Goal: Information Seeking & Learning: Compare options

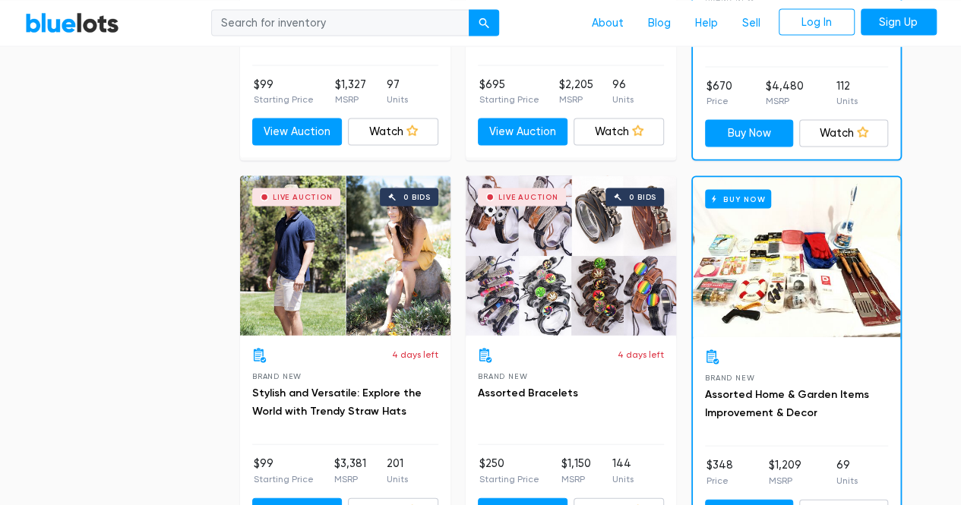
scroll to position [1495, 0]
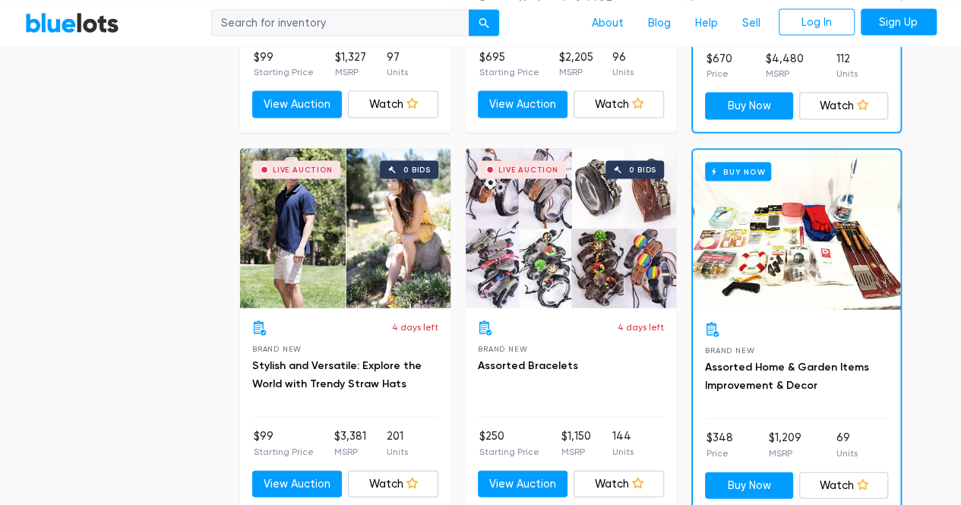
click at [792, 251] on div "Buy Now" at bounding box center [796, 230] width 207 height 160
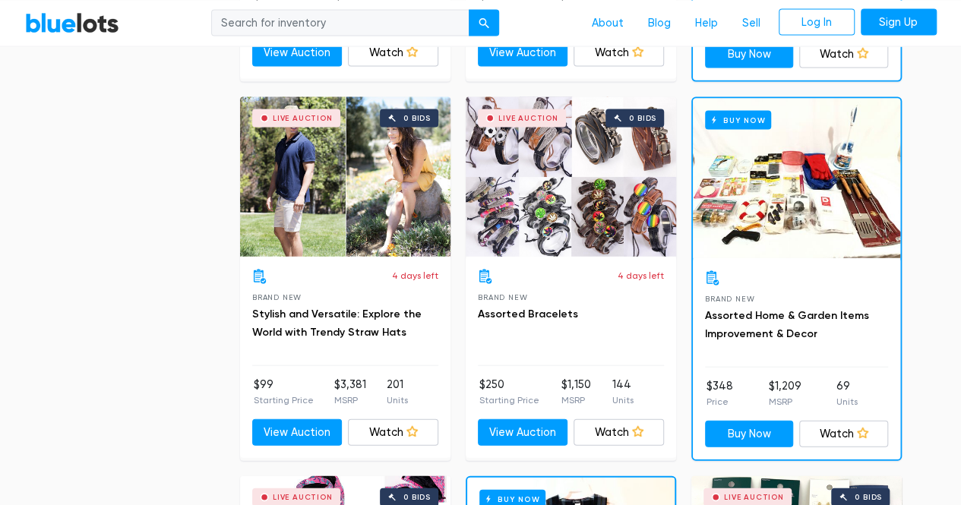
scroll to position [1571, 0]
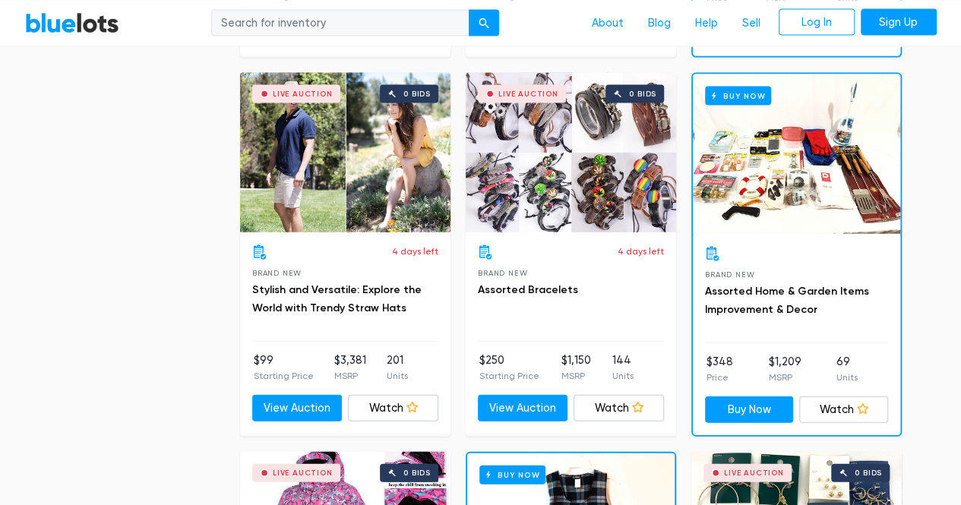
click at [374, 198] on div "Live Auction 0 bids" at bounding box center [345, 153] width 210 height 160
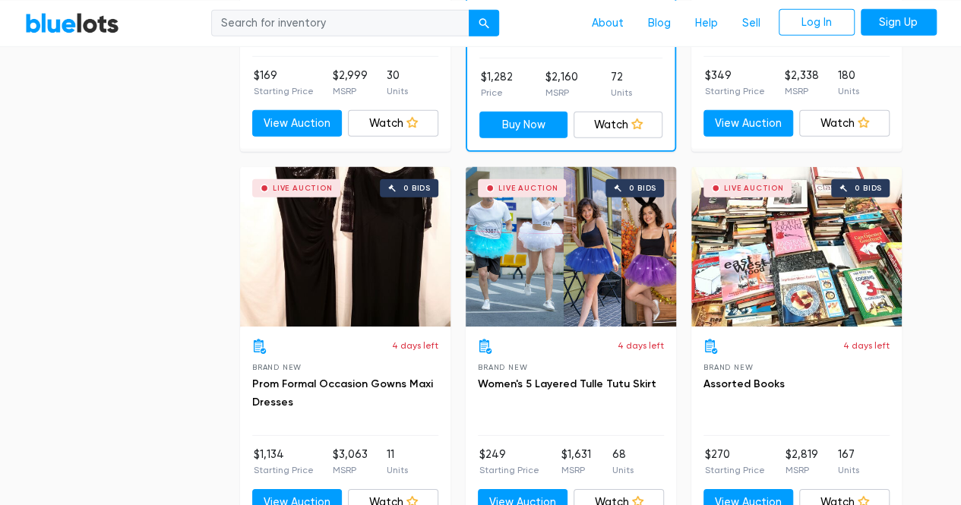
scroll to position [2242, 0]
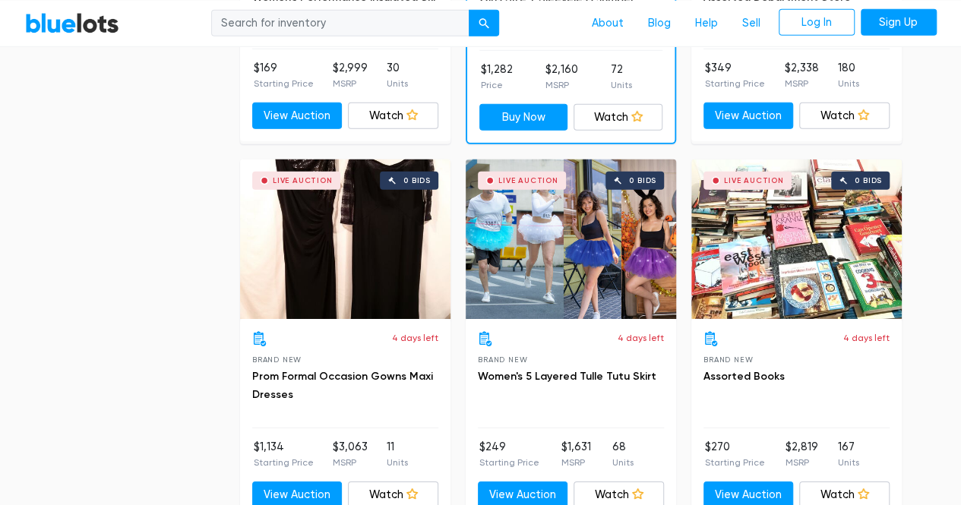
click at [818, 254] on div "Live Auction 0 bids" at bounding box center [796, 240] width 210 height 160
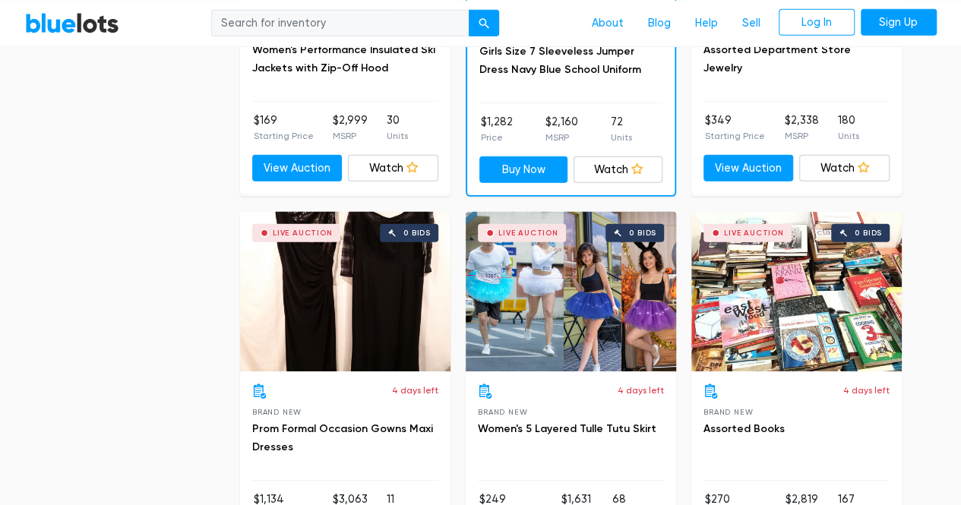
scroll to position [2166, 0]
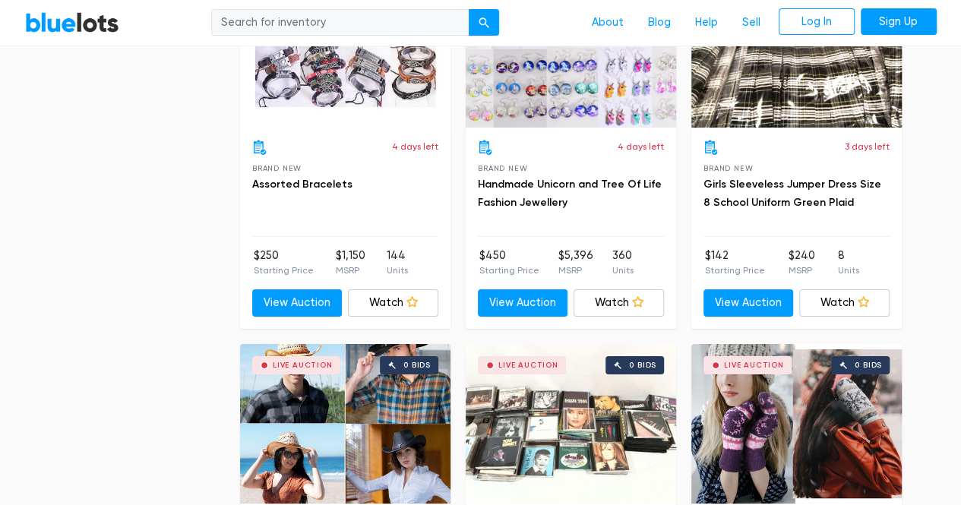
scroll to position [2824, 0]
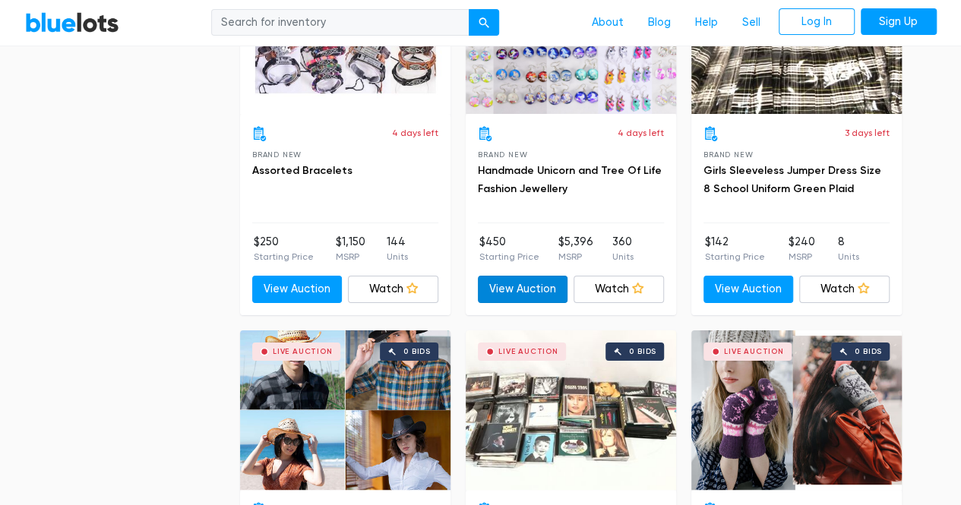
click at [507, 280] on link "View Auction" at bounding box center [523, 289] width 90 height 27
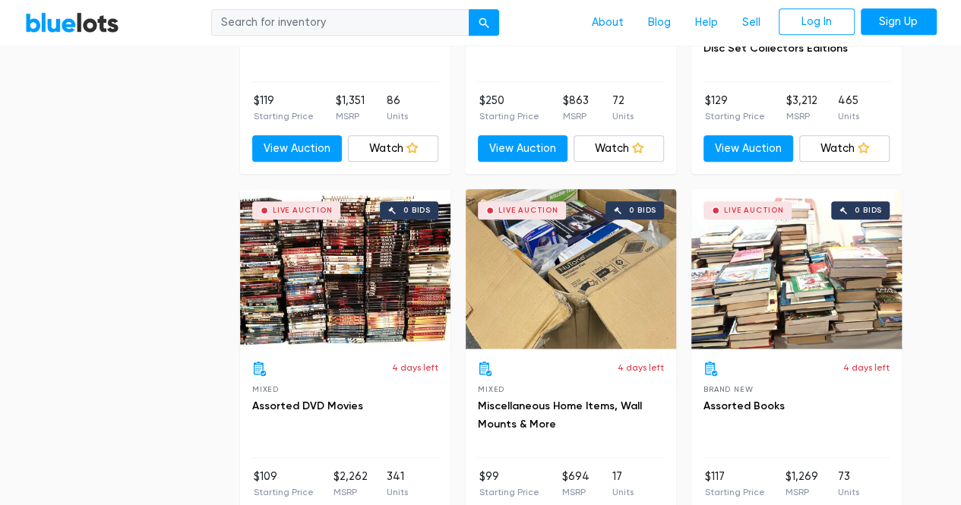
scroll to position [3736, 0]
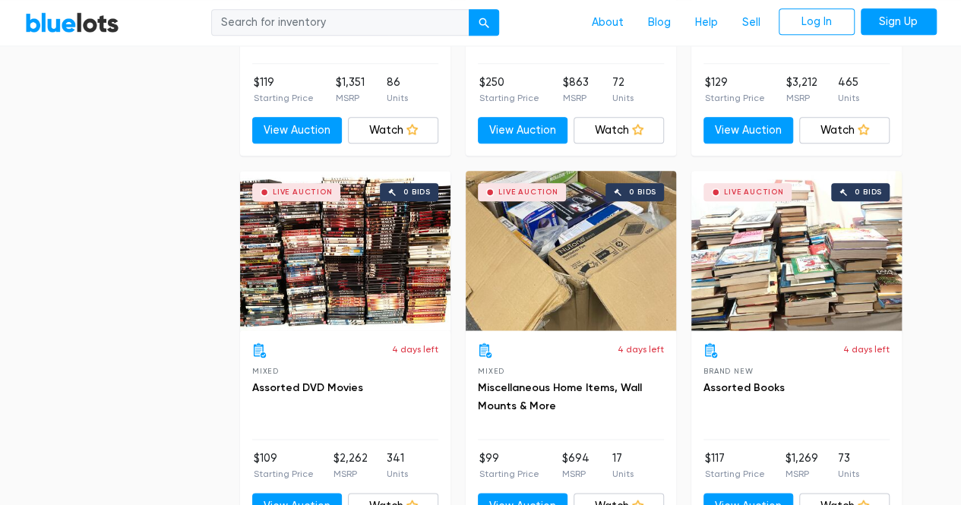
click at [565, 268] on div "Live Auction 0 bids" at bounding box center [571, 251] width 210 height 160
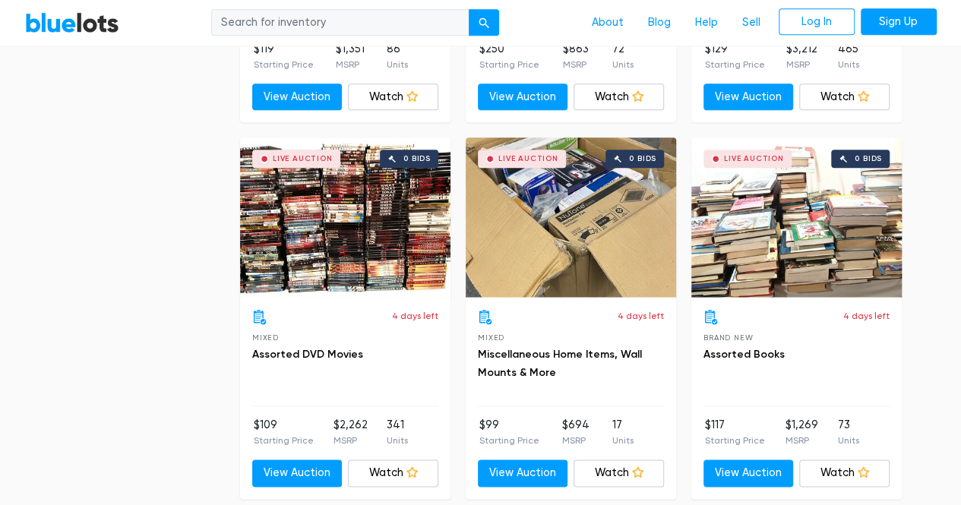
scroll to position [3811, 0]
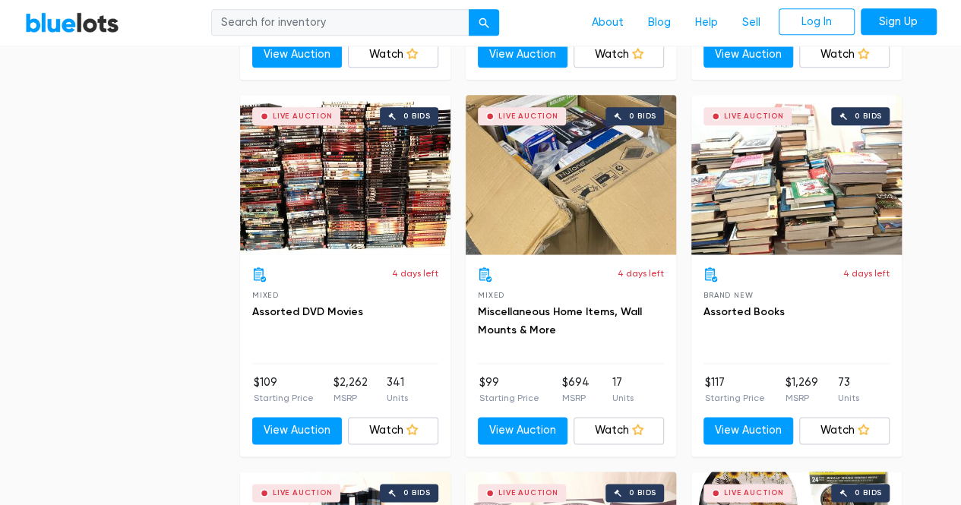
click at [804, 200] on div "Live Auction 0 bids" at bounding box center [796, 175] width 210 height 160
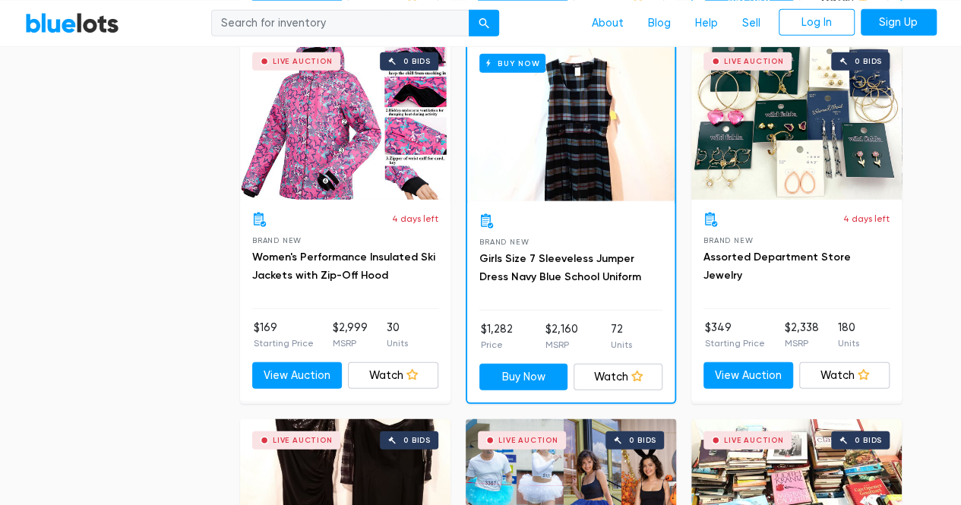
scroll to position [1685, 0]
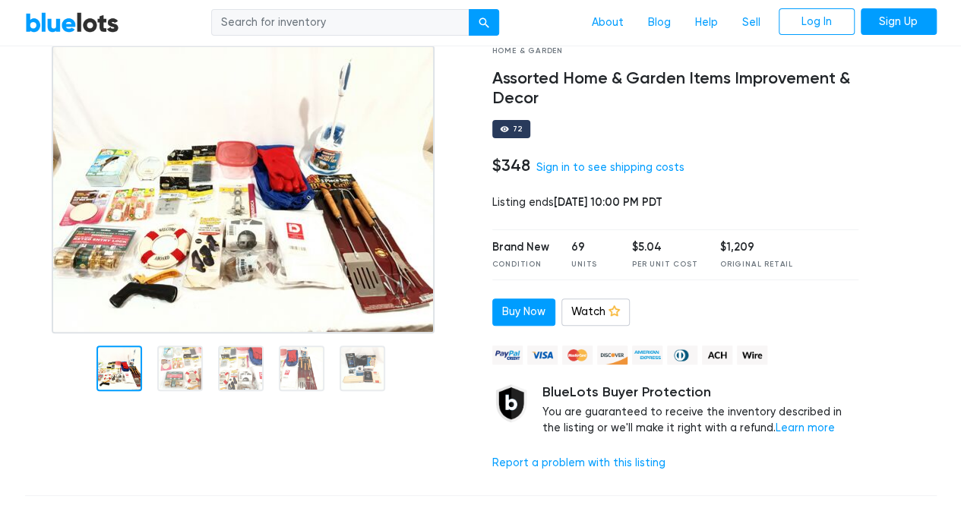
scroll to position [76, 0]
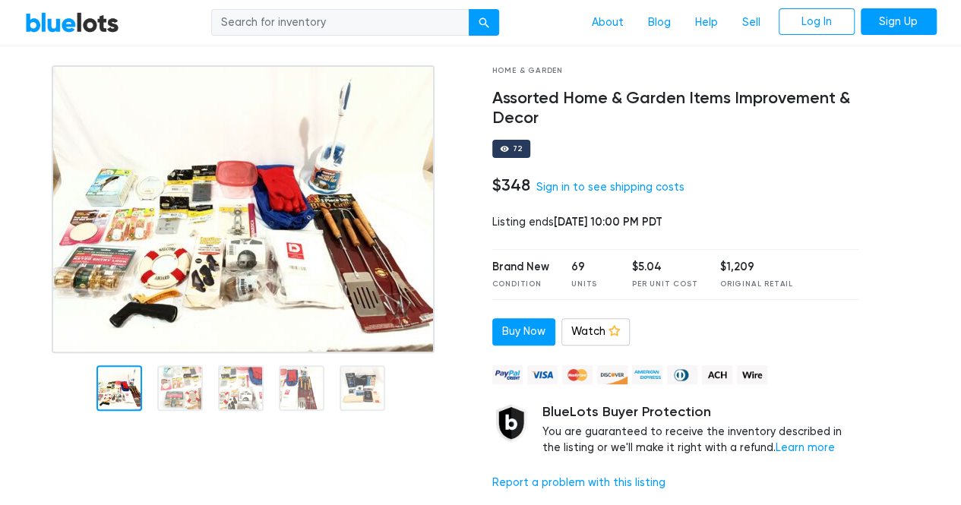
click at [246, 231] on img at bounding box center [243, 209] width 383 height 288
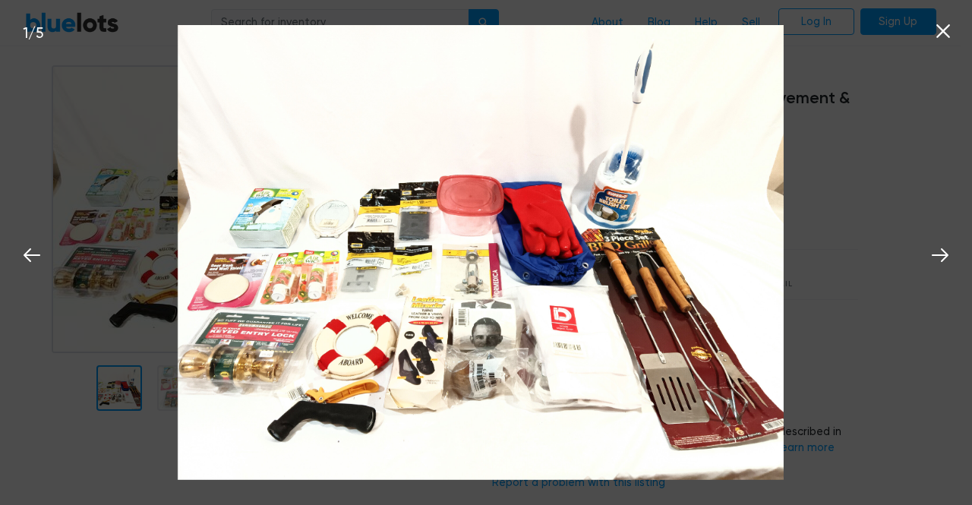
drag, startPoint x: 491, startPoint y: 278, endPoint x: 453, endPoint y: 286, distance: 39.6
click at [453, 286] on img at bounding box center [481, 252] width 606 height 455
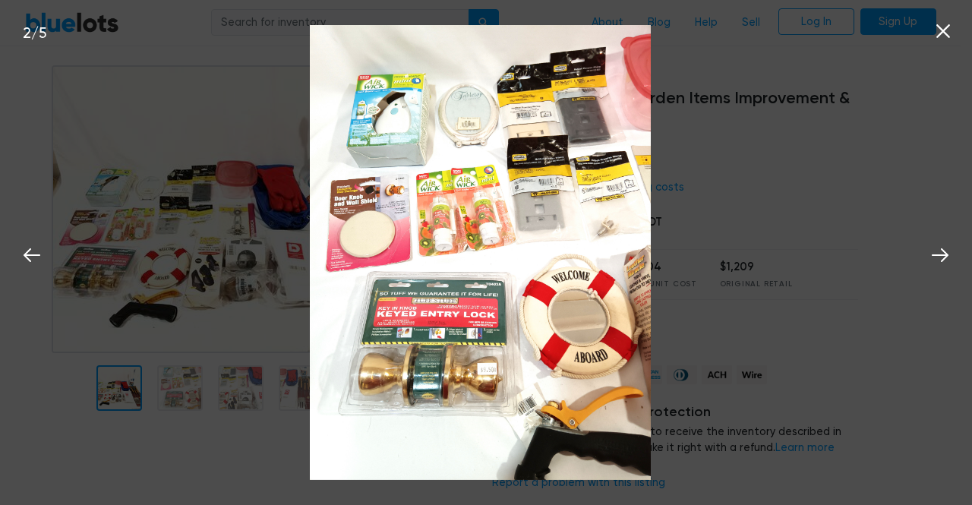
drag, startPoint x: 529, startPoint y: 267, endPoint x: 490, endPoint y: 274, distance: 39.5
click at [491, 274] on img at bounding box center [480, 252] width 341 height 455
click at [939, 254] on icon at bounding box center [940, 255] width 23 height 23
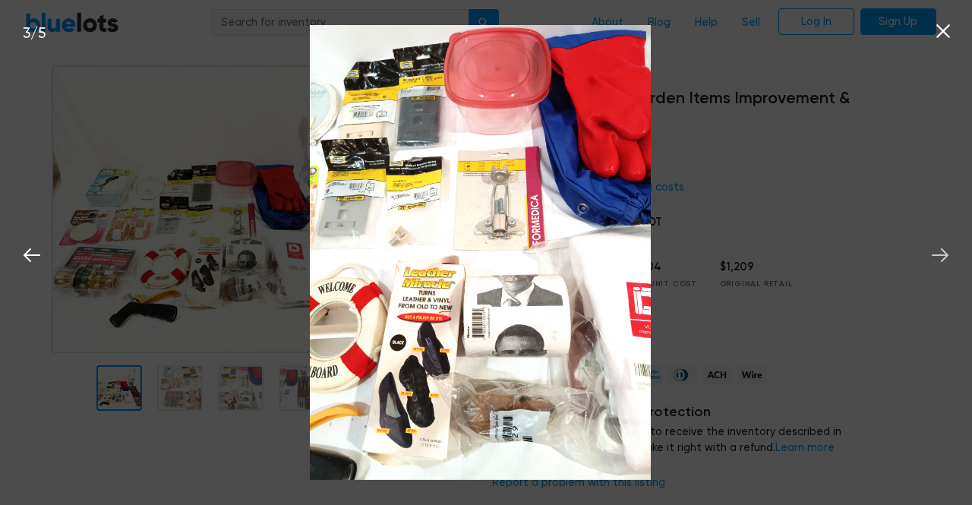
click at [939, 254] on icon at bounding box center [940, 255] width 23 height 23
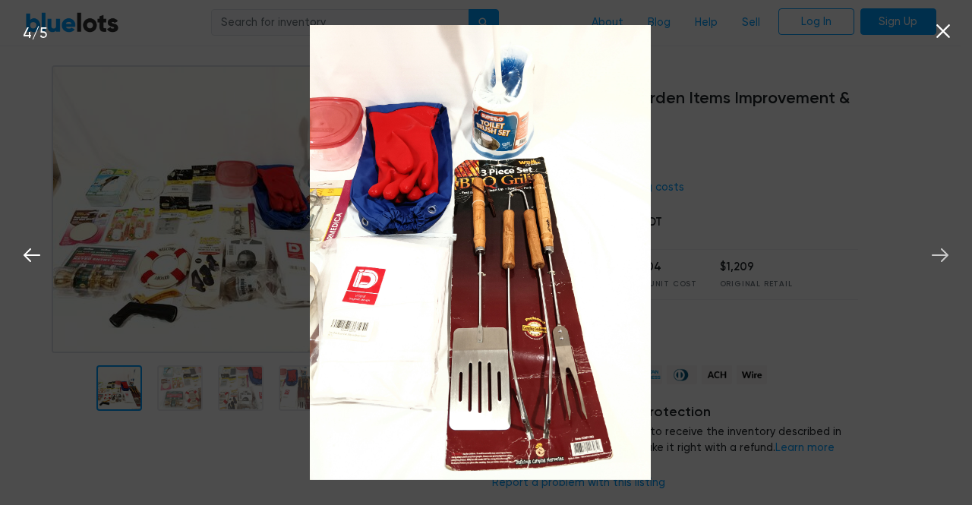
click at [939, 254] on icon at bounding box center [940, 255] width 23 height 23
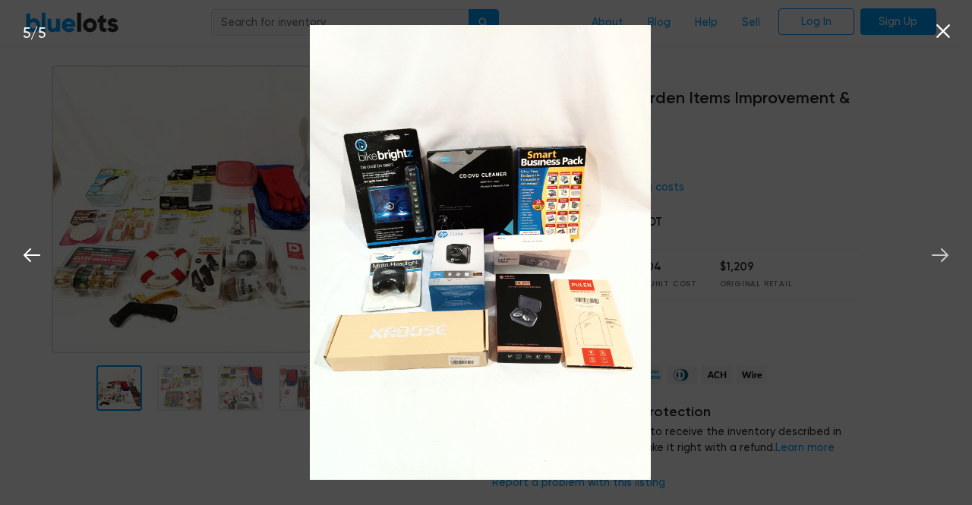
click at [939, 254] on icon at bounding box center [940, 255] width 23 height 23
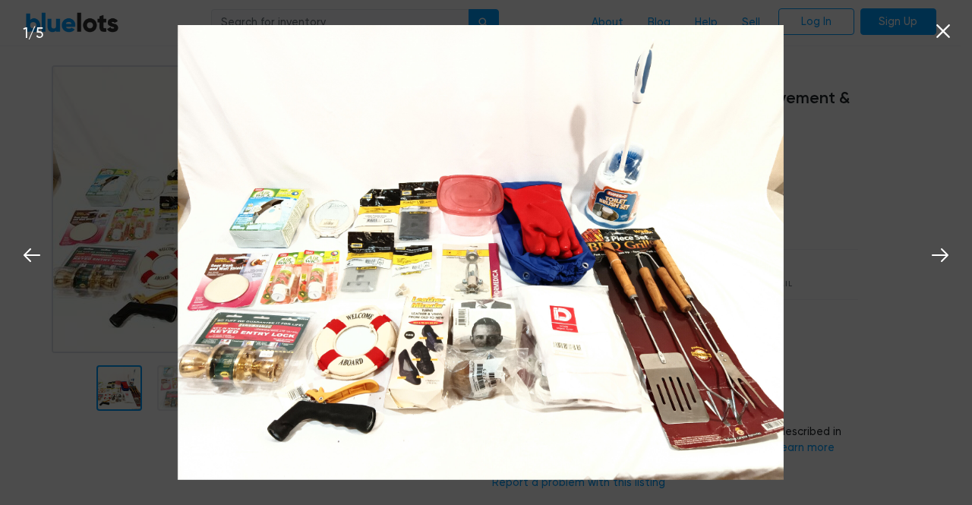
click at [939, 35] on icon at bounding box center [943, 31] width 23 height 23
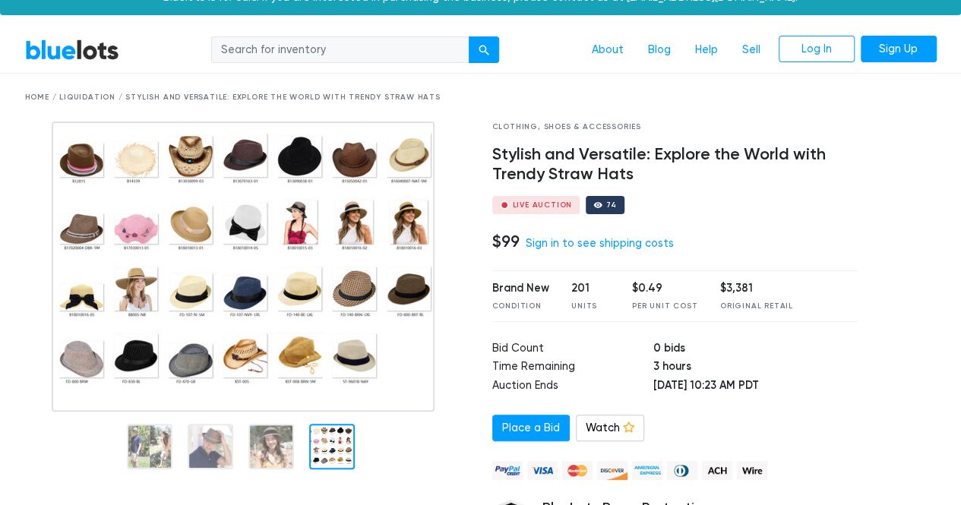
scroll to position [76, 0]
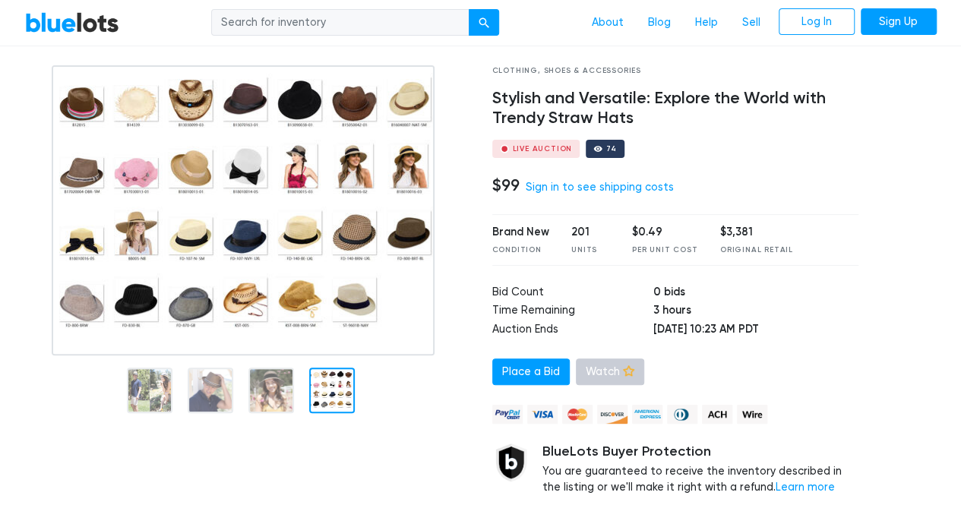
click at [594, 377] on link "Watch" at bounding box center [610, 372] width 68 height 27
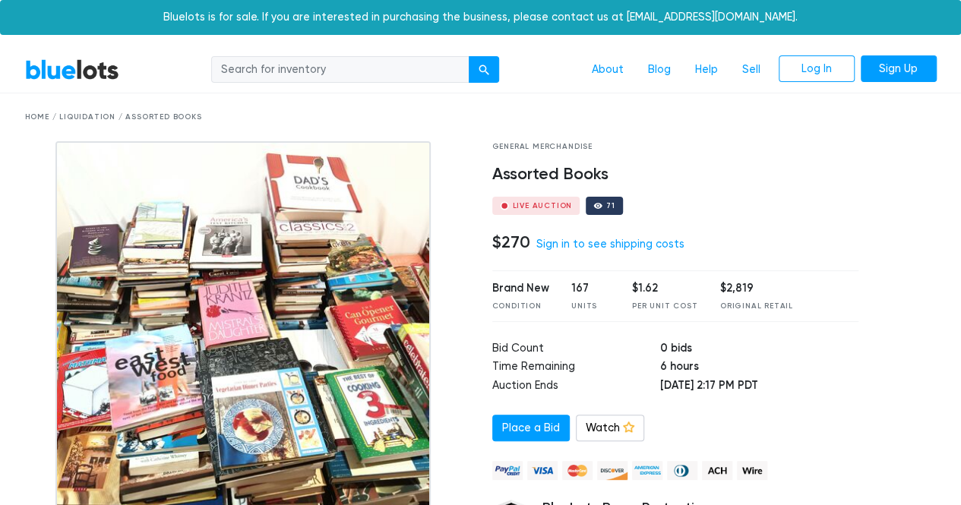
click at [281, 355] on img at bounding box center [242, 331] width 374 height 380
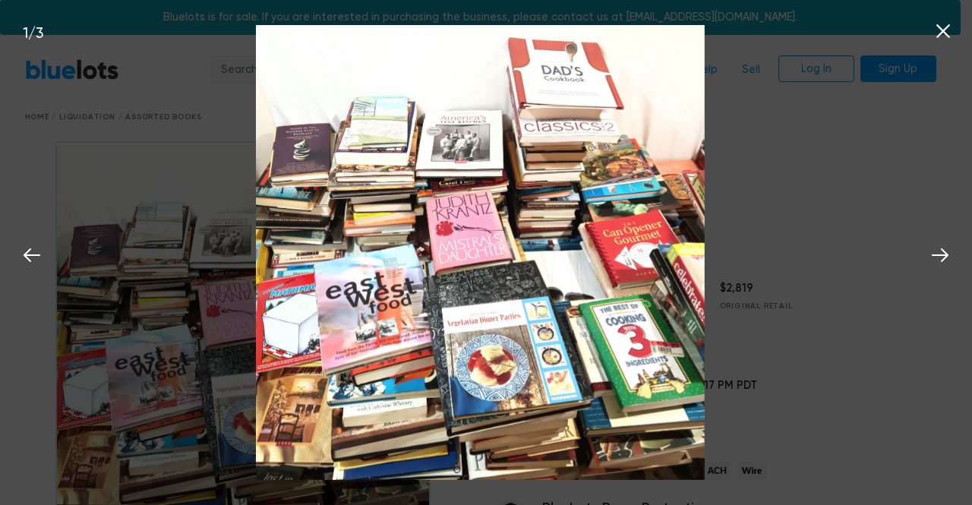
drag, startPoint x: 551, startPoint y: 291, endPoint x: 518, endPoint y: 295, distance: 33.7
click at [518, 295] on img at bounding box center [480, 252] width 449 height 454
click at [940, 253] on icon at bounding box center [940, 255] width 23 height 23
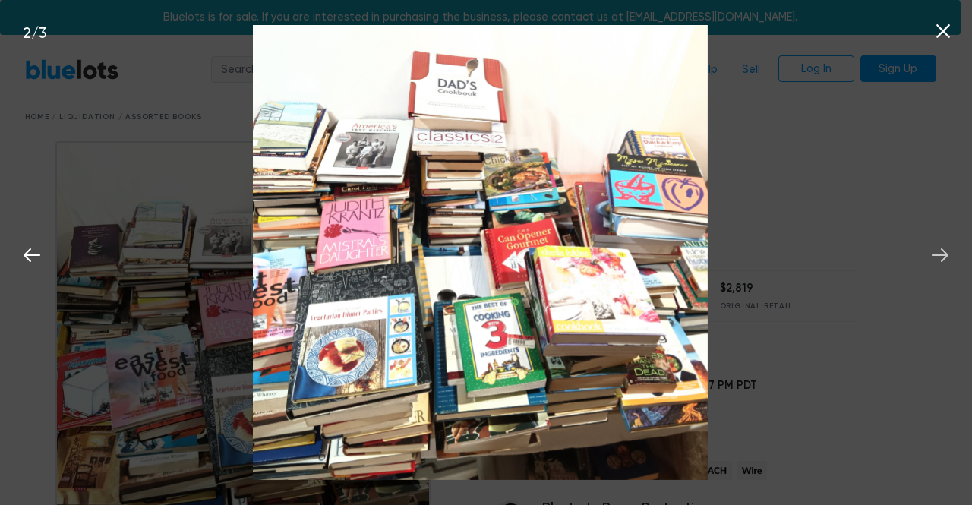
click at [940, 253] on icon at bounding box center [940, 255] width 23 height 23
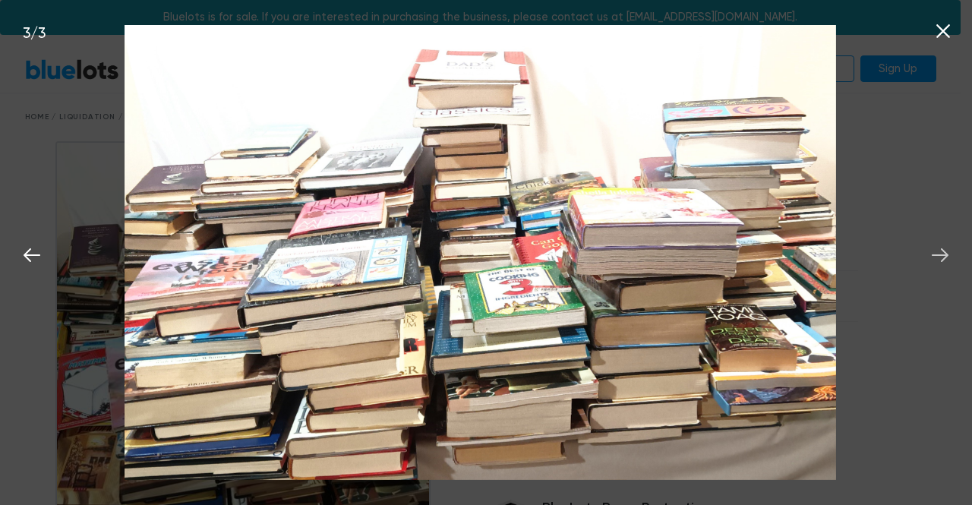
click at [940, 253] on icon at bounding box center [940, 255] width 23 height 23
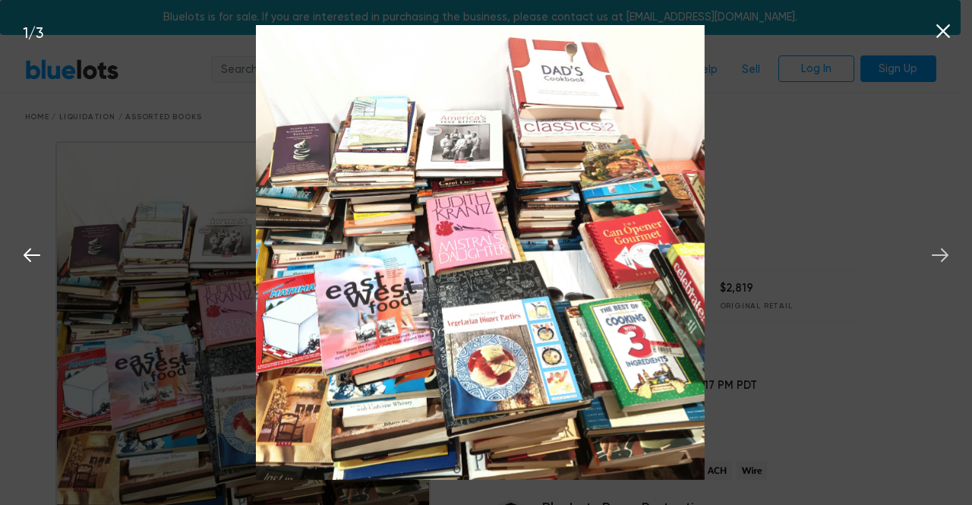
click at [940, 253] on icon at bounding box center [940, 255] width 23 height 23
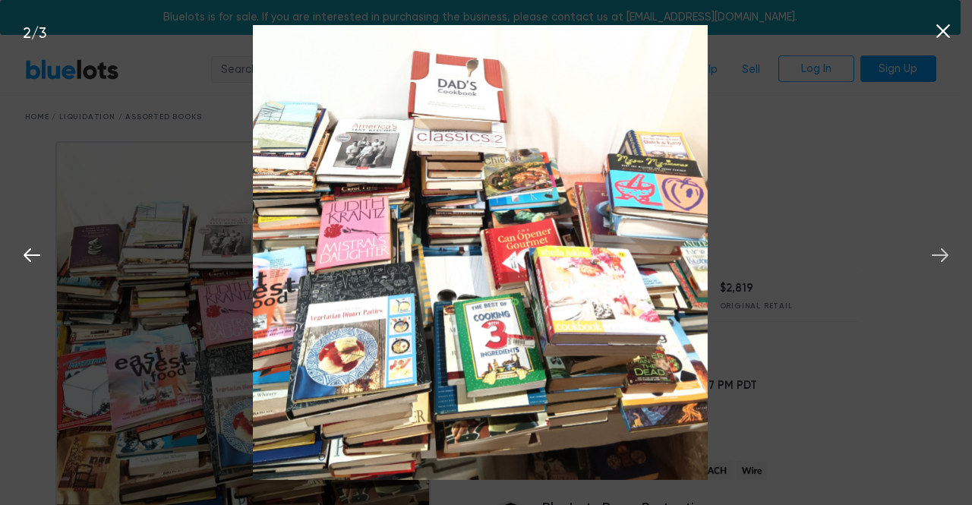
click at [937, 252] on icon at bounding box center [940, 255] width 23 height 23
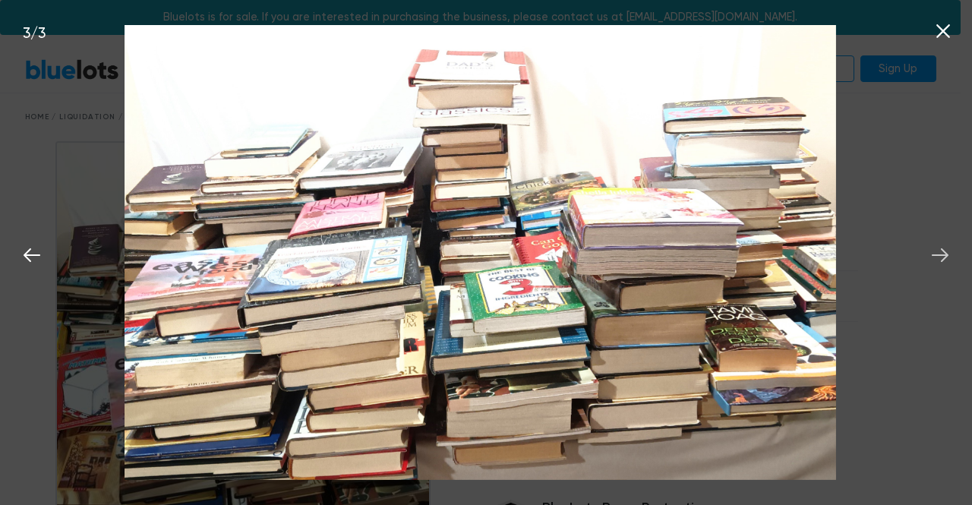
click at [929, 254] on icon at bounding box center [940, 255] width 23 height 23
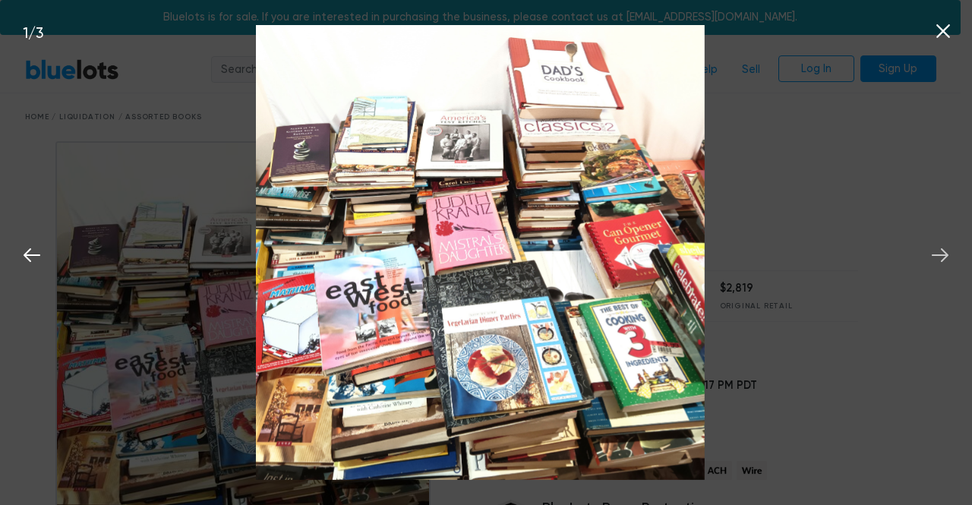
click at [933, 255] on icon at bounding box center [940, 255] width 17 height 14
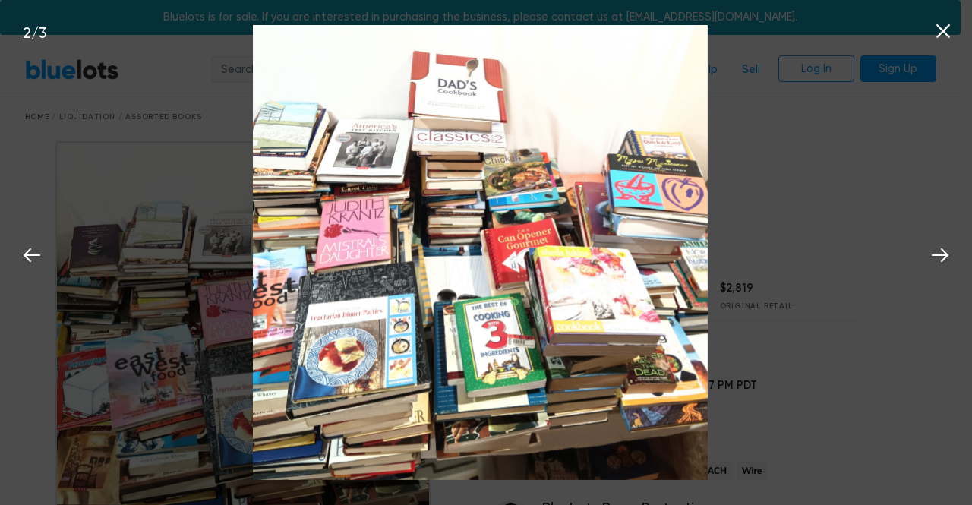
click at [943, 31] on icon at bounding box center [944, 31] width 14 height 14
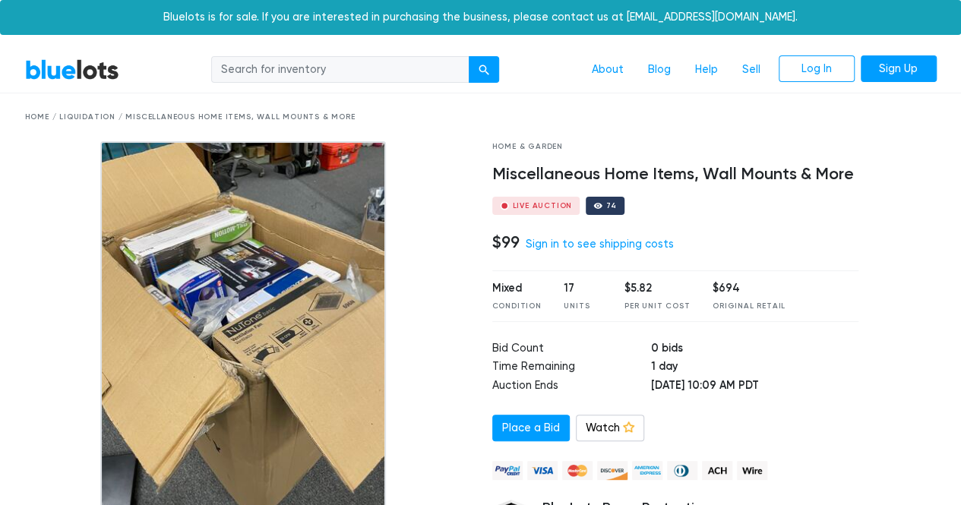
click at [235, 333] on img at bounding box center [243, 331] width 286 height 380
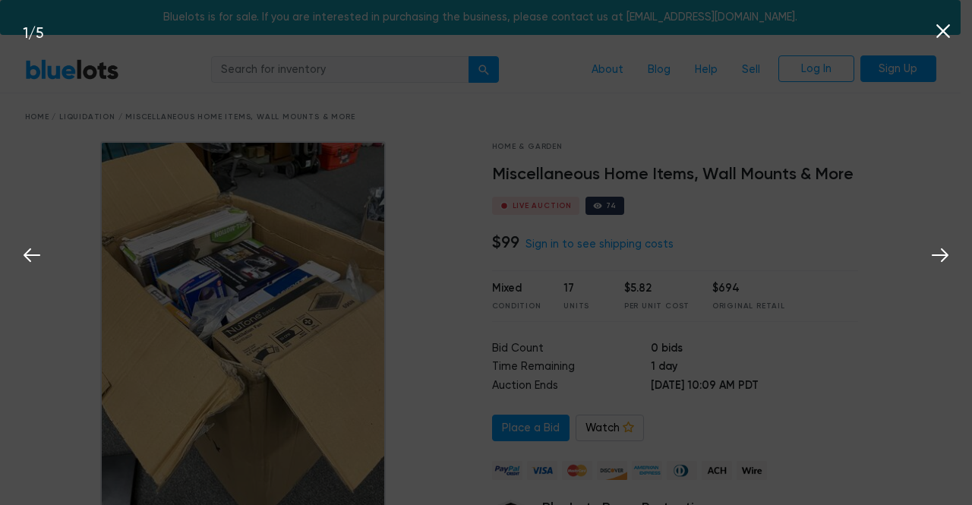
click at [359, 327] on div "1 / 5" at bounding box center [486, 252] width 972 height 505
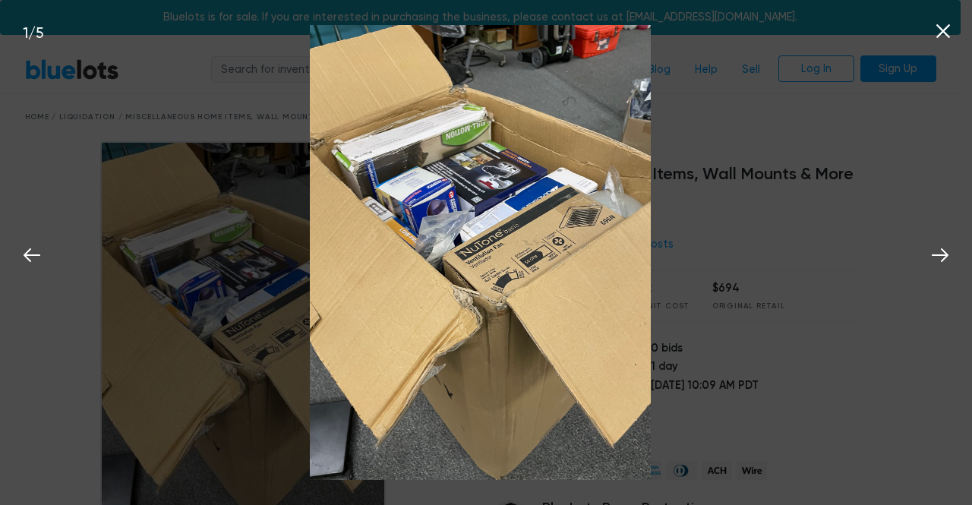
drag, startPoint x: 606, startPoint y: 255, endPoint x: 569, endPoint y: 270, distance: 39.9
click at [569, 270] on img at bounding box center [480, 252] width 341 height 455
click at [943, 35] on icon at bounding box center [943, 31] width 23 height 23
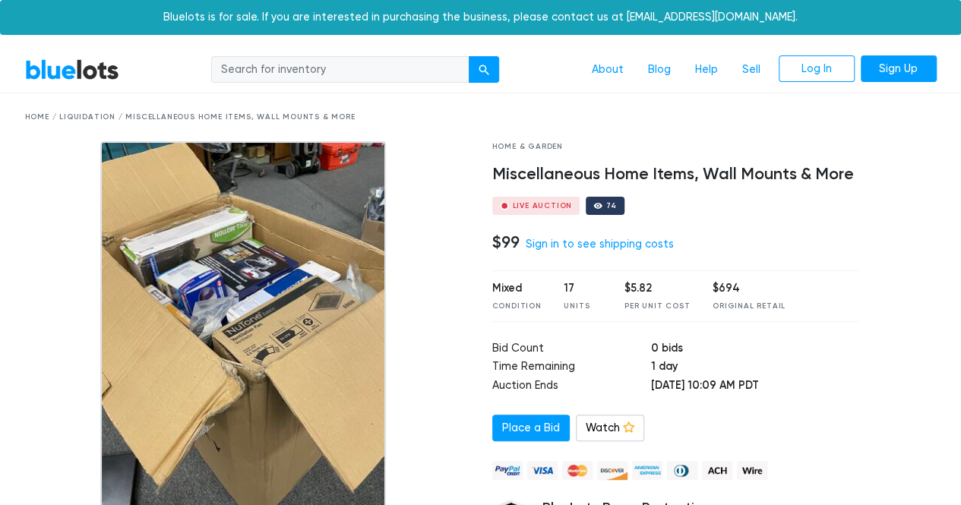
click at [276, 347] on img at bounding box center [243, 331] width 286 height 380
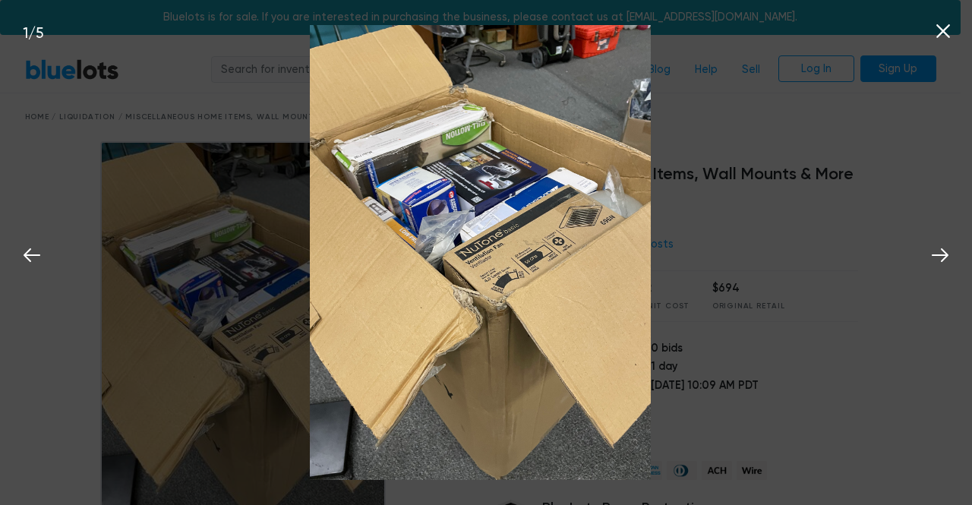
drag, startPoint x: 531, startPoint y: 280, endPoint x: 431, endPoint y: 335, distance: 113.9
click at [430, 336] on img at bounding box center [480, 252] width 341 height 455
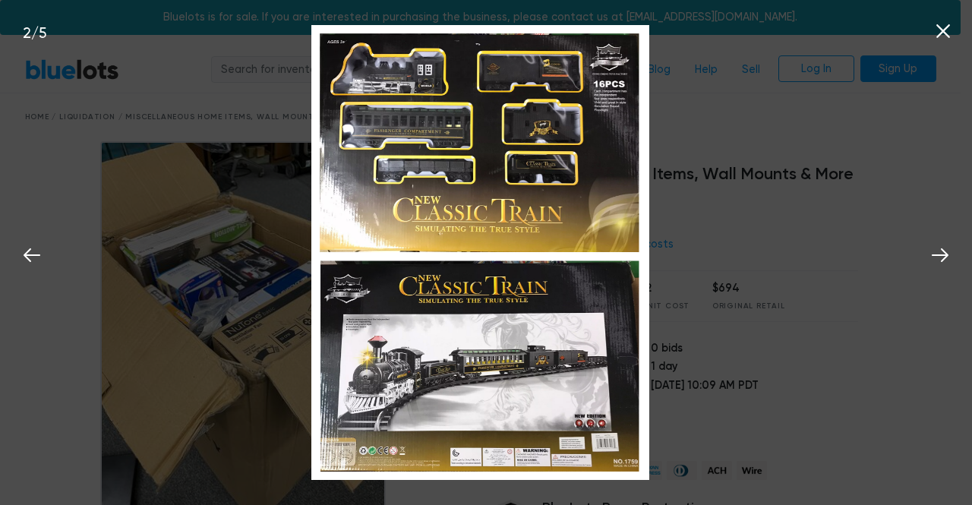
click at [762, 128] on div "2 / 5" at bounding box center [486, 252] width 972 height 505
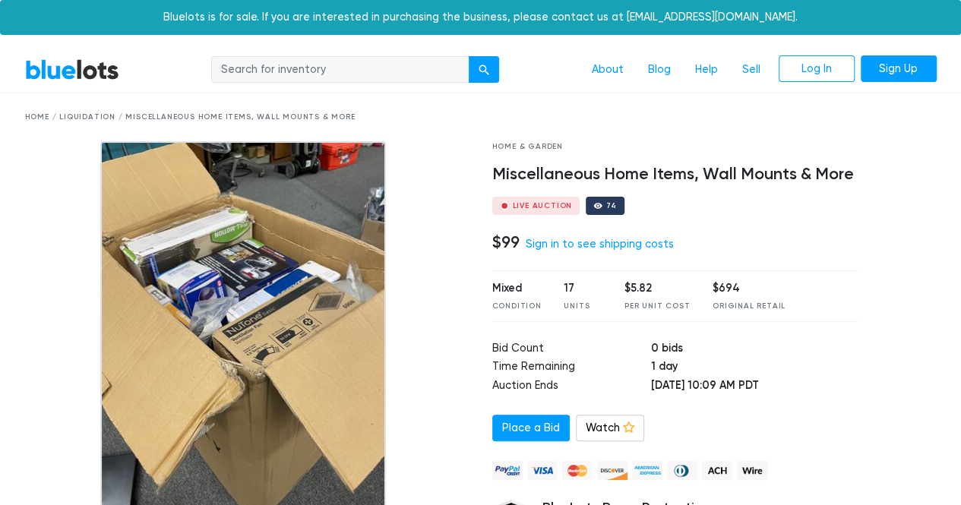
click at [81, 300] on div at bounding box center [247, 331] width 444 height 380
click at [172, 292] on img at bounding box center [243, 331] width 286 height 380
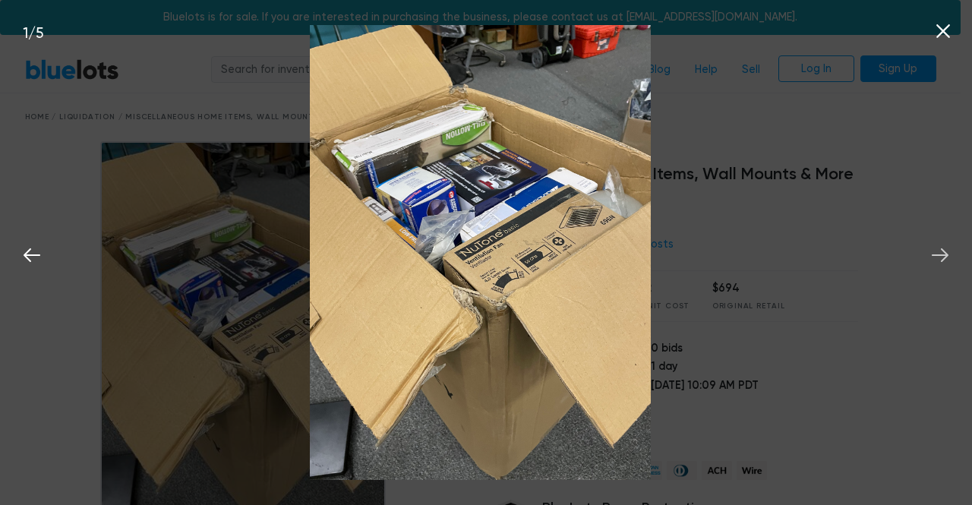
click at [936, 253] on icon at bounding box center [940, 255] width 23 height 23
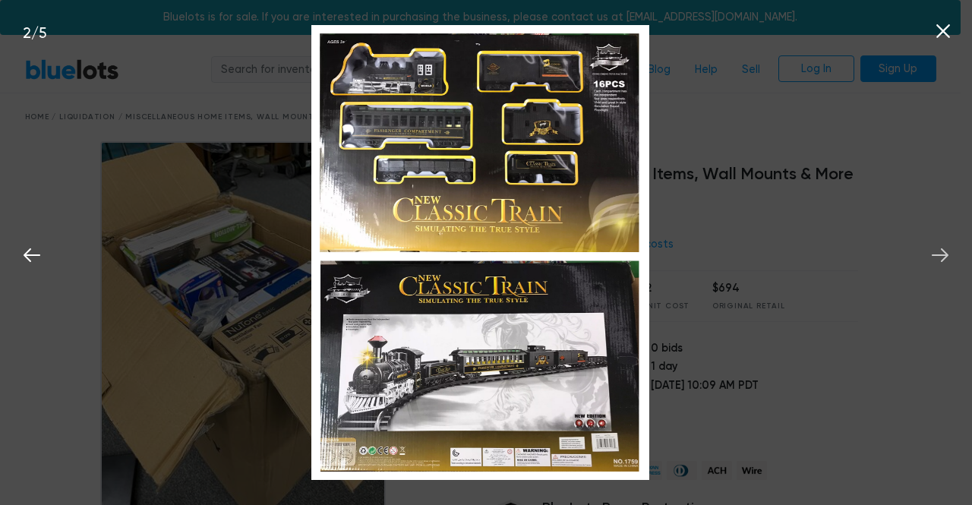
click at [936, 253] on icon at bounding box center [940, 255] width 23 height 23
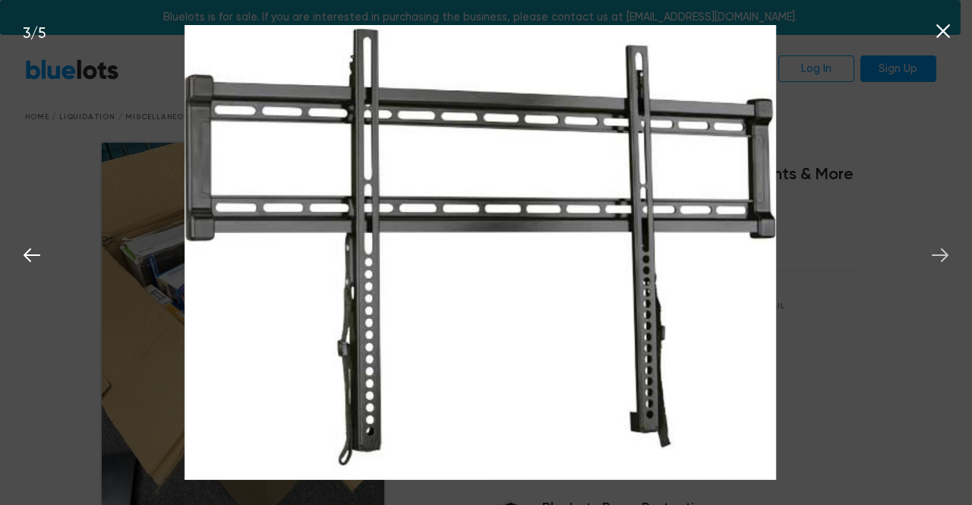
click at [936, 253] on icon at bounding box center [940, 255] width 23 height 23
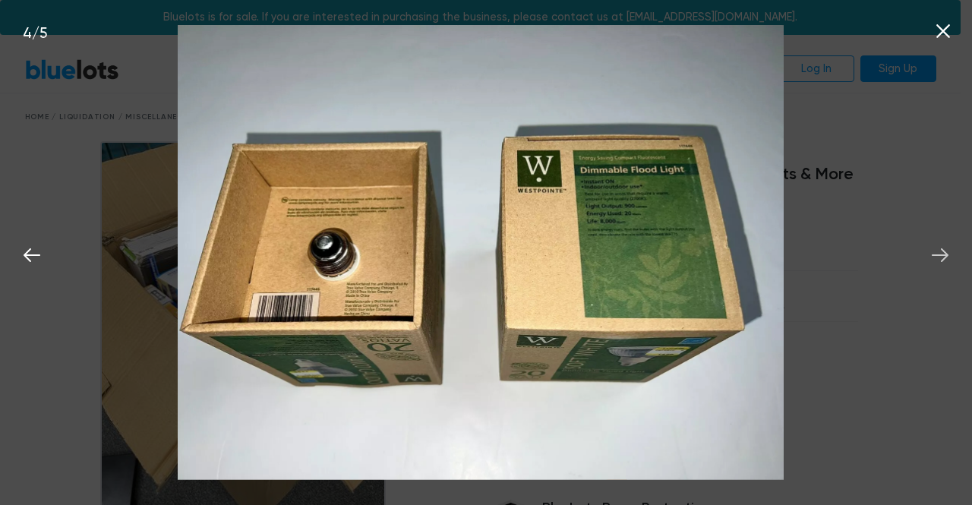
click at [936, 253] on icon at bounding box center [940, 255] width 23 height 23
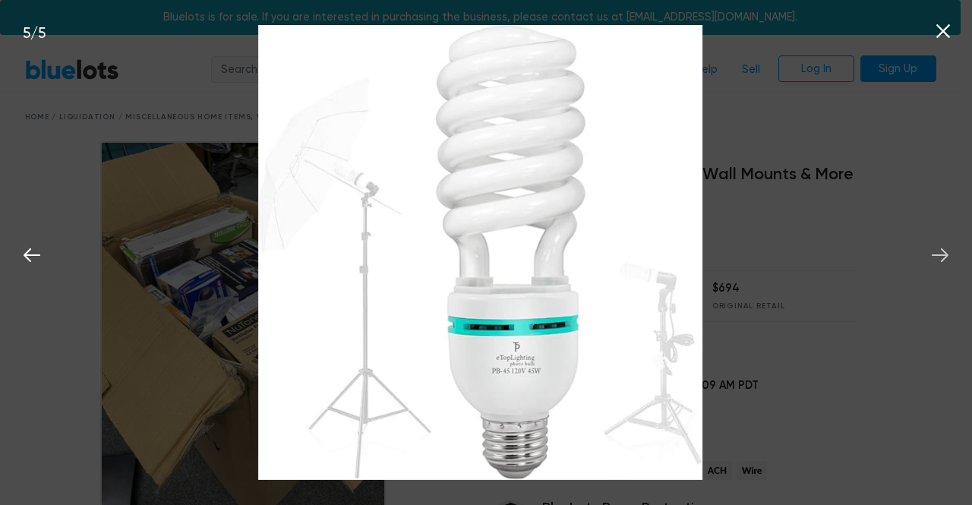
click at [936, 253] on icon at bounding box center [940, 255] width 23 height 23
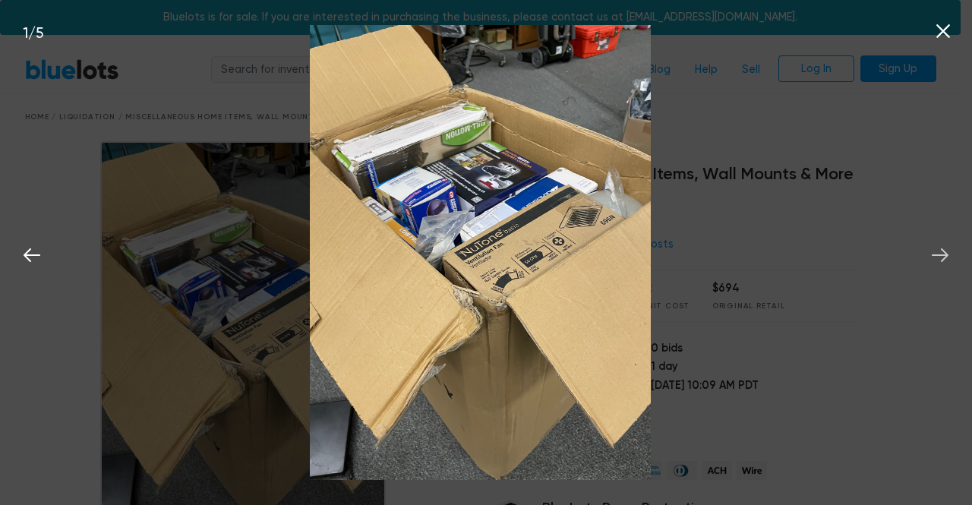
click at [936, 253] on icon at bounding box center [940, 255] width 23 height 23
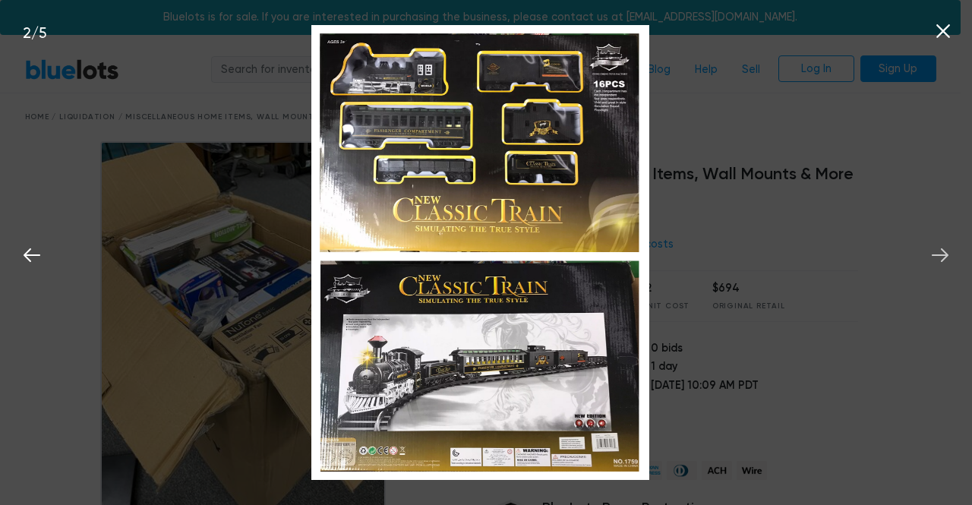
click at [940, 253] on icon at bounding box center [940, 255] width 23 height 23
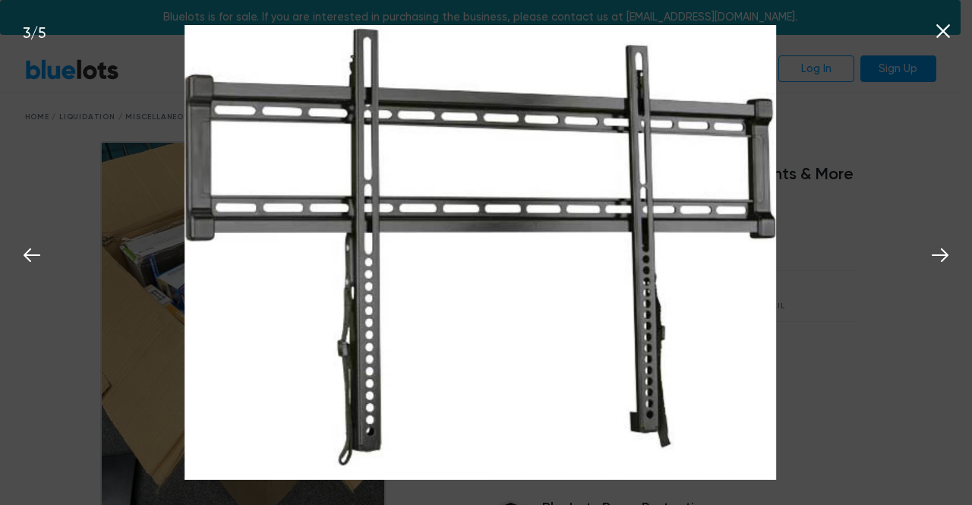
click at [942, 35] on icon at bounding box center [943, 31] width 23 height 23
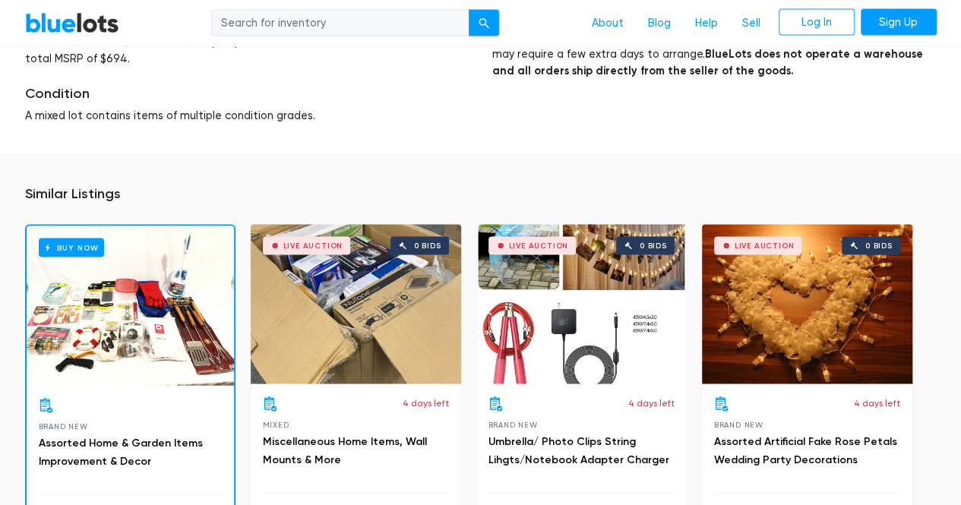
scroll to position [1519, 0]
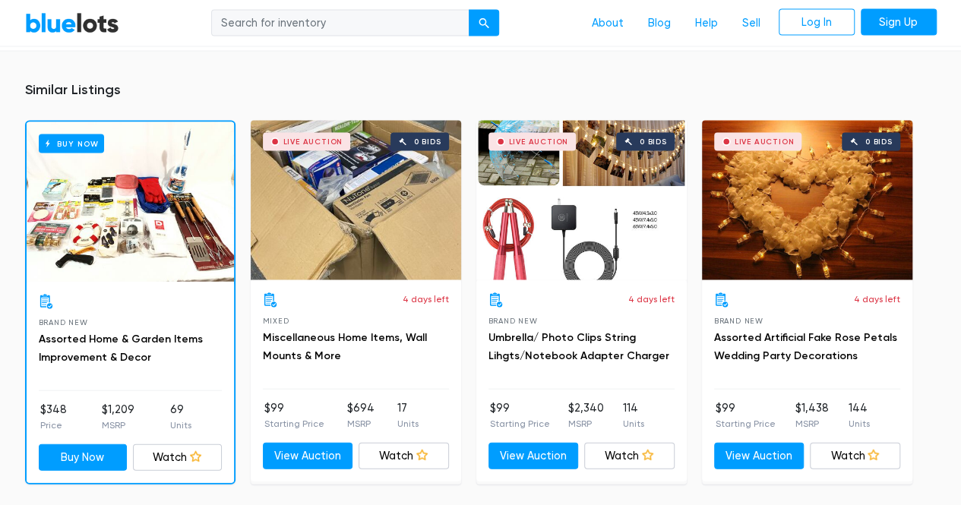
click at [557, 236] on div "Live Auction 0 bids" at bounding box center [581, 201] width 210 height 160
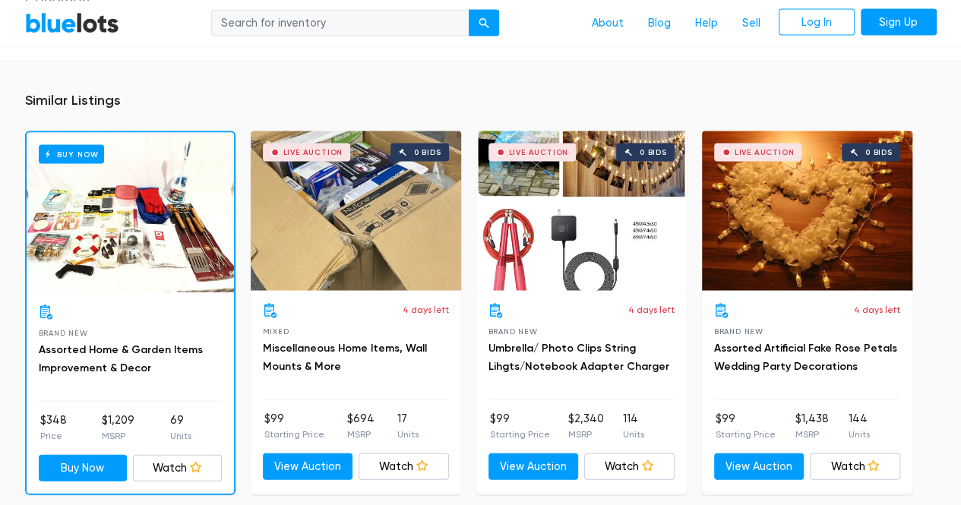
scroll to position [1443, 0]
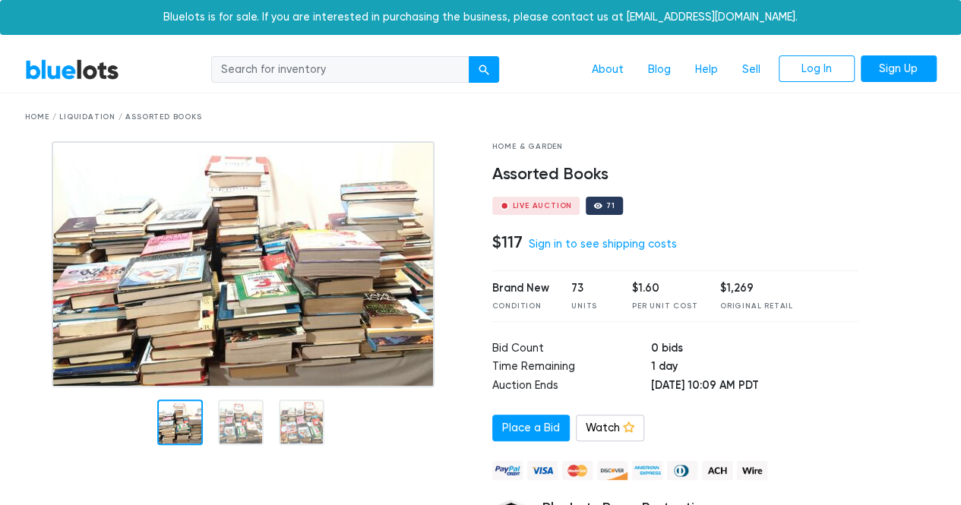
click at [235, 280] on img at bounding box center [243, 264] width 383 height 246
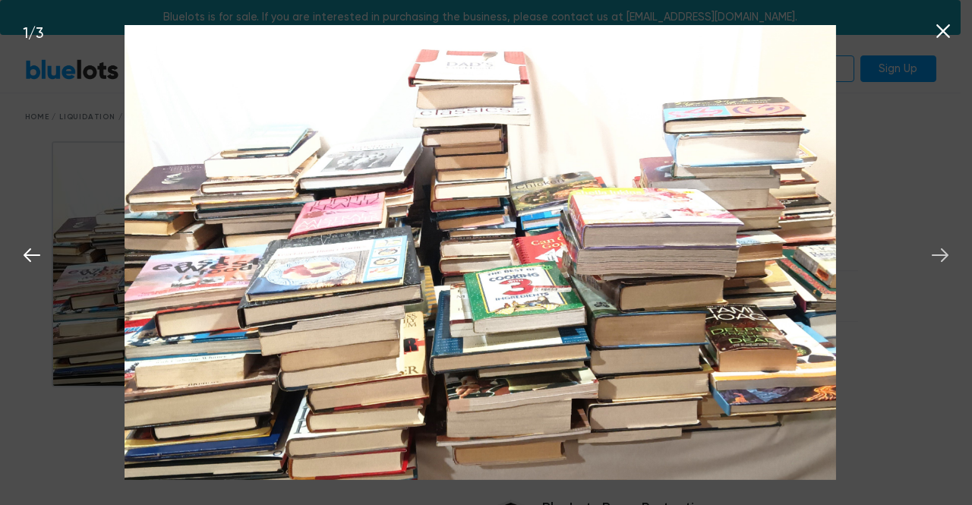
click at [943, 253] on icon at bounding box center [940, 255] width 23 height 23
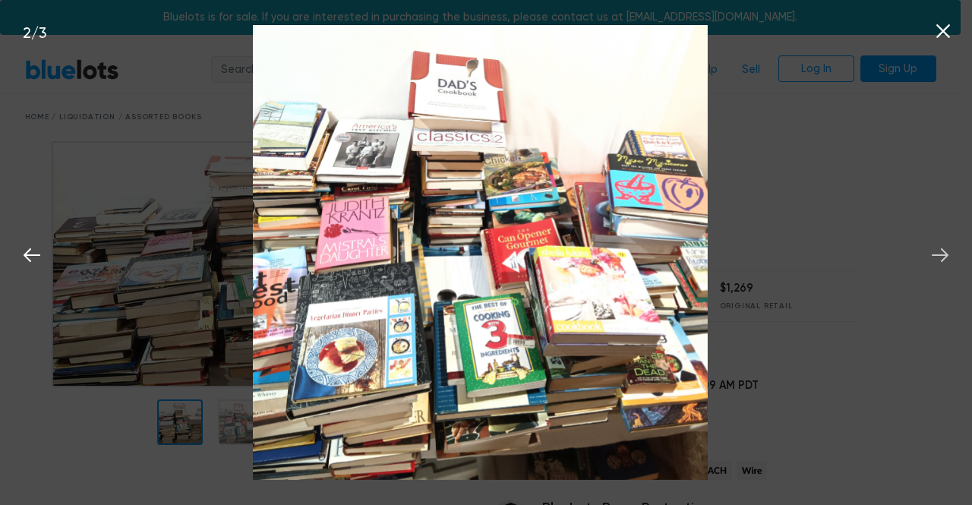
click at [943, 253] on icon at bounding box center [940, 255] width 23 height 23
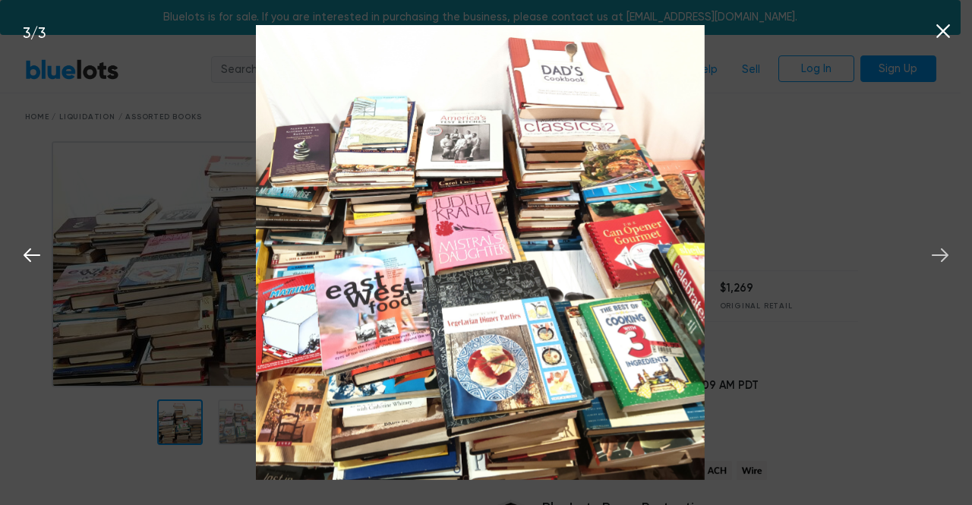
click at [942, 259] on icon at bounding box center [940, 255] width 23 height 23
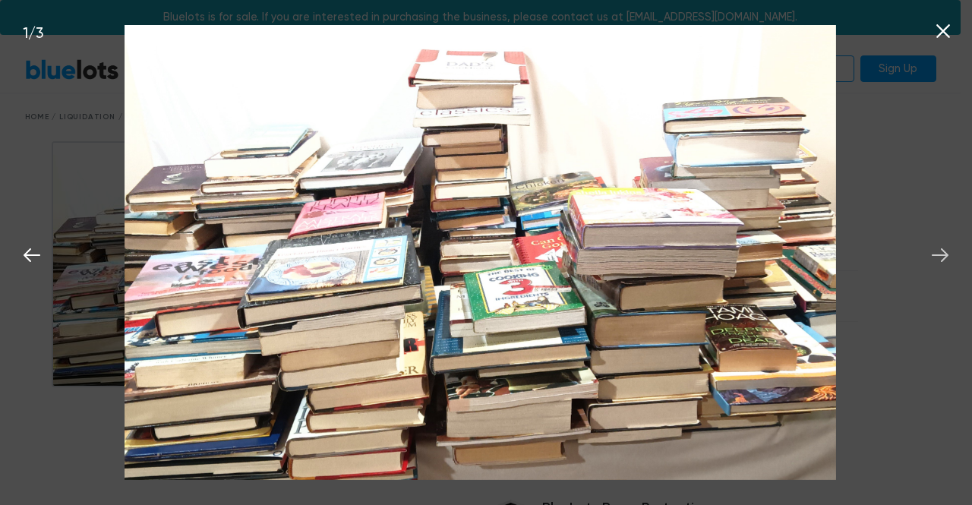
click at [942, 259] on icon at bounding box center [940, 255] width 23 height 23
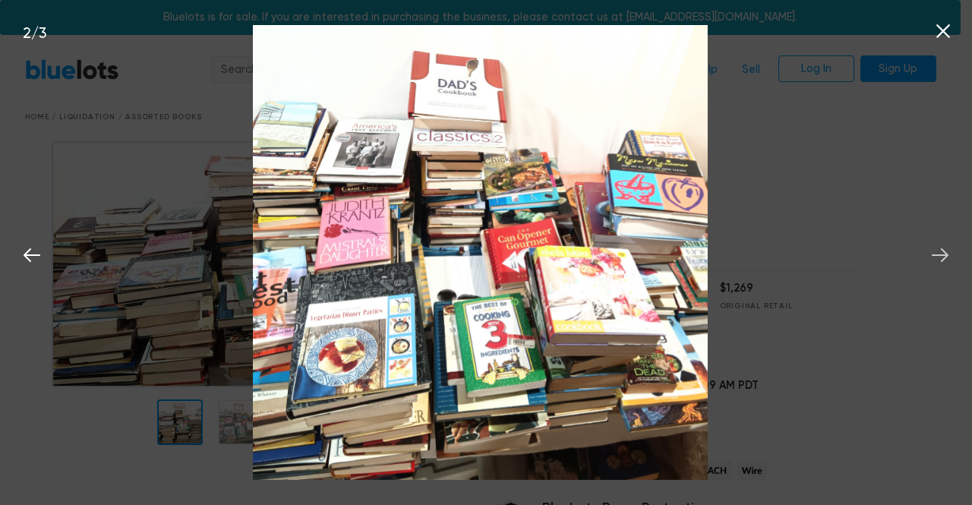
click at [949, 254] on icon at bounding box center [940, 255] width 23 height 23
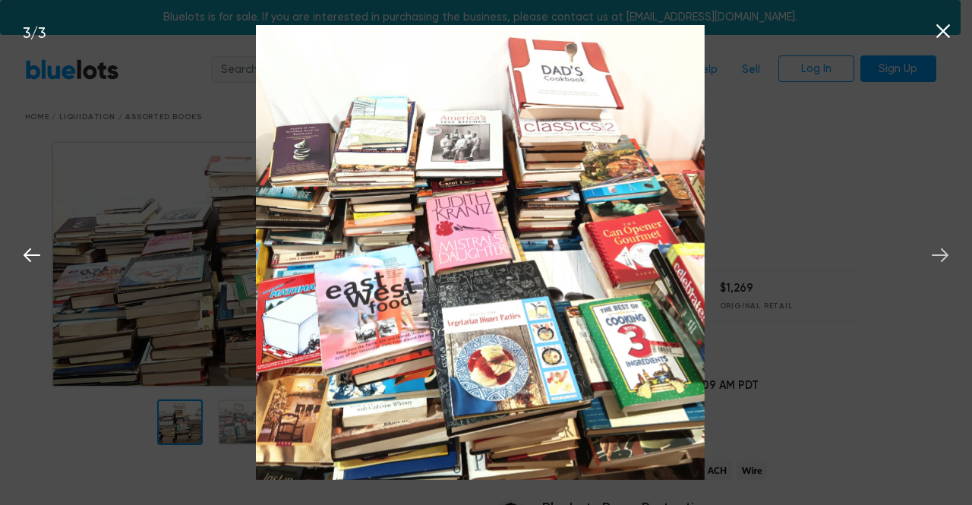
click at [949, 255] on icon at bounding box center [940, 255] width 23 height 23
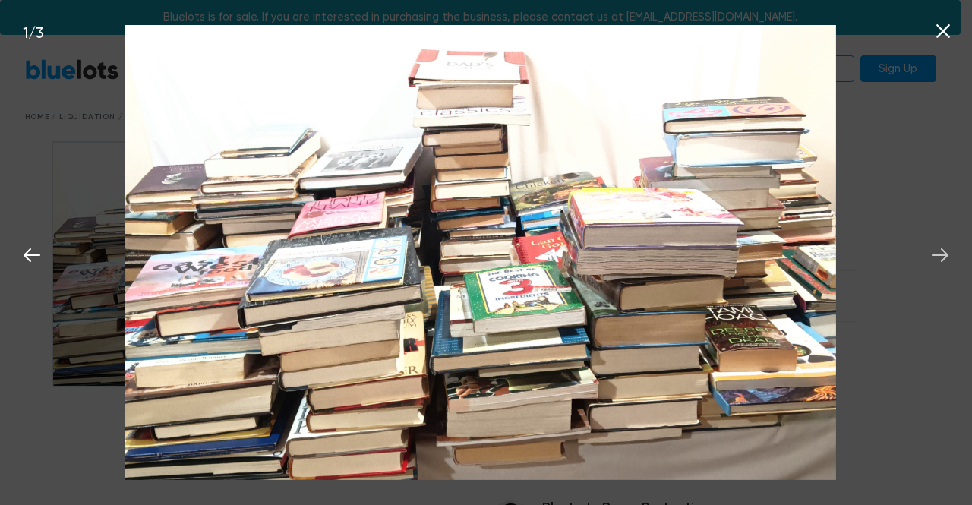
click at [949, 254] on icon at bounding box center [940, 255] width 23 height 23
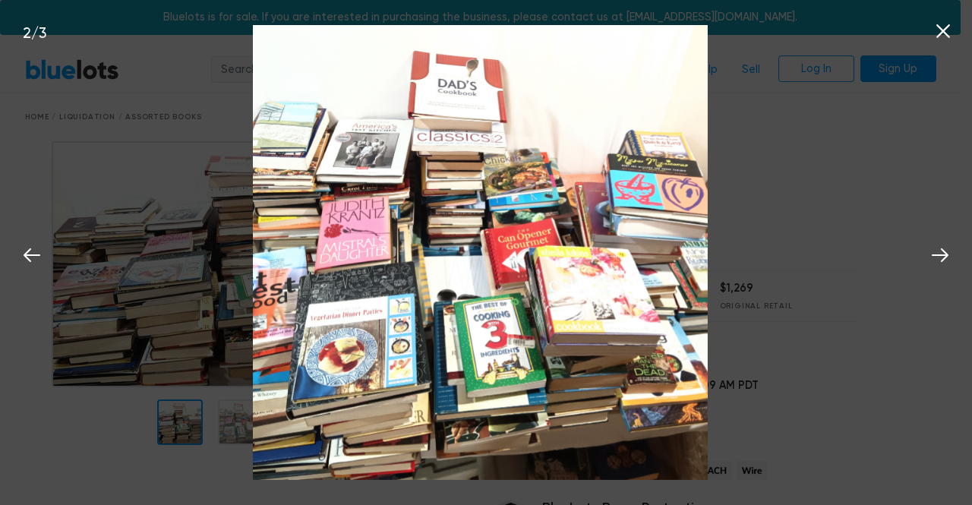
click at [941, 33] on icon at bounding box center [943, 31] width 23 height 23
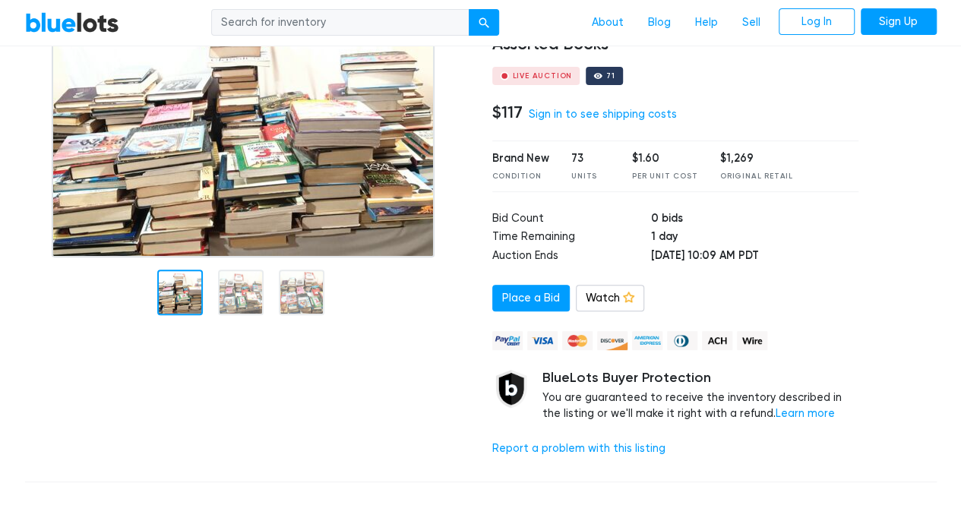
scroll to position [112, 0]
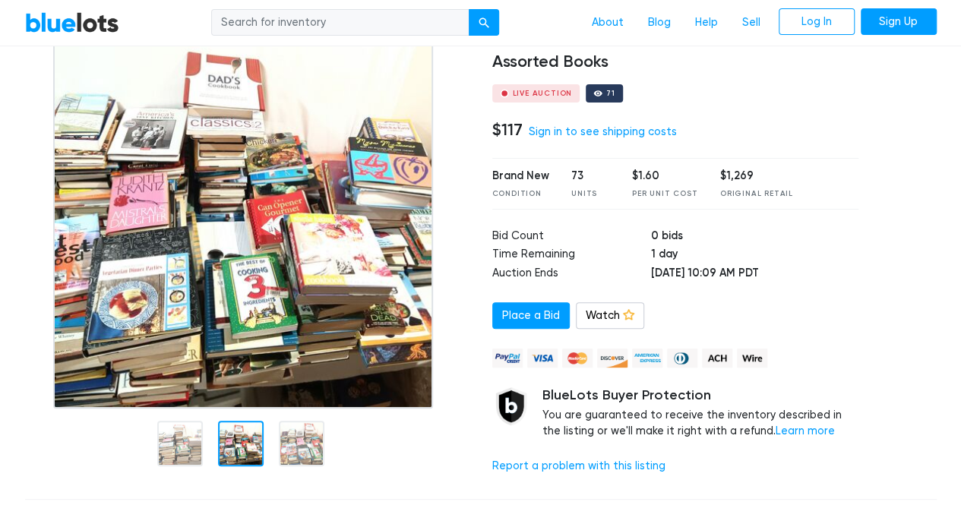
click at [254, 437] on div at bounding box center [241, 444] width 46 height 46
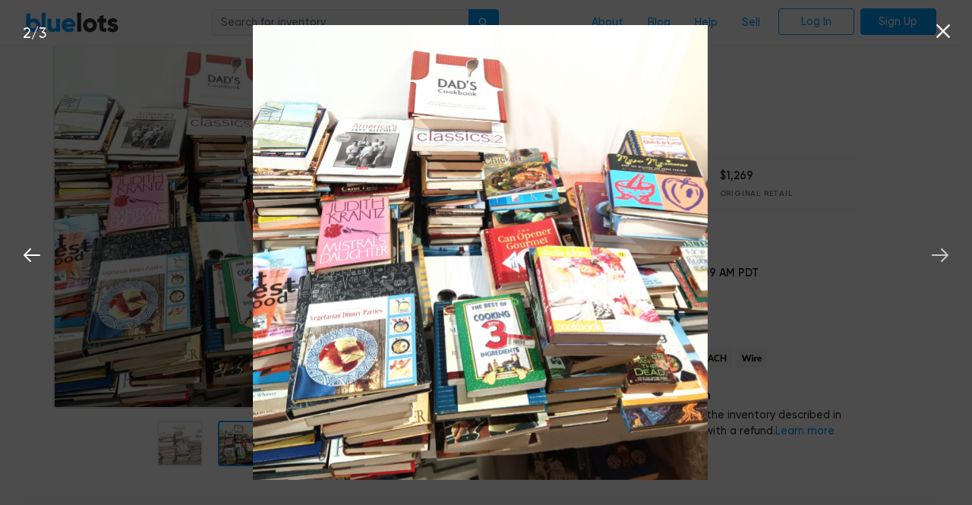
click at [951, 251] on button at bounding box center [940, 252] width 33 height 33
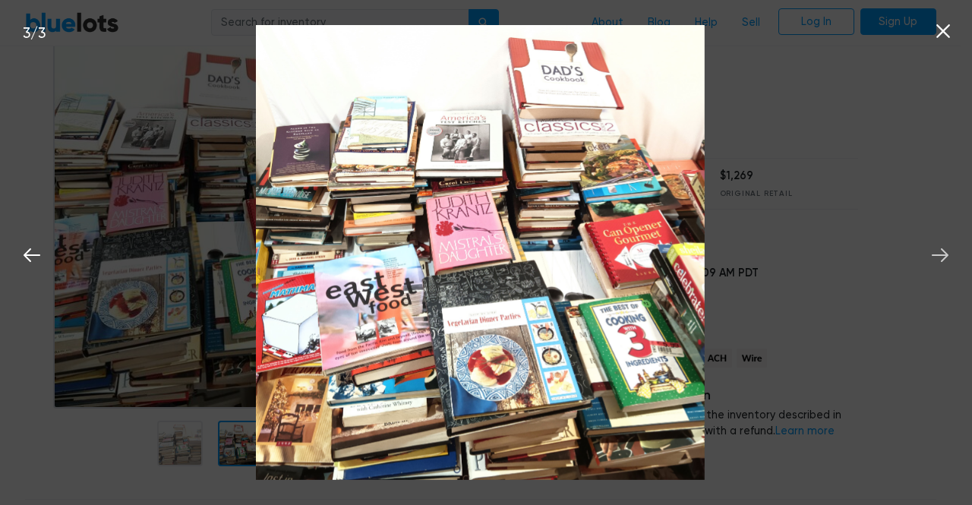
click at [951, 252] on icon at bounding box center [940, 255] width 23 height 23
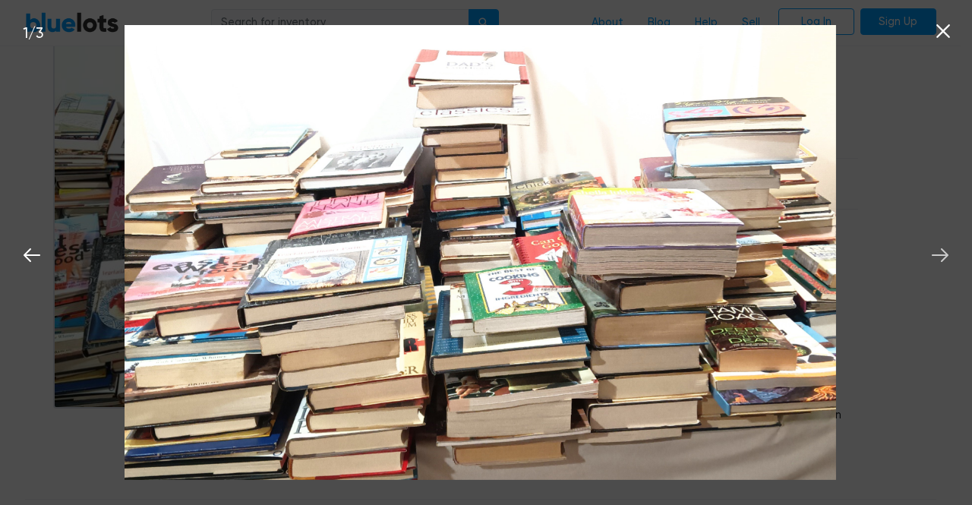
click at [951, 252] on icon at bounding box center [940, 255] width 23 height 23
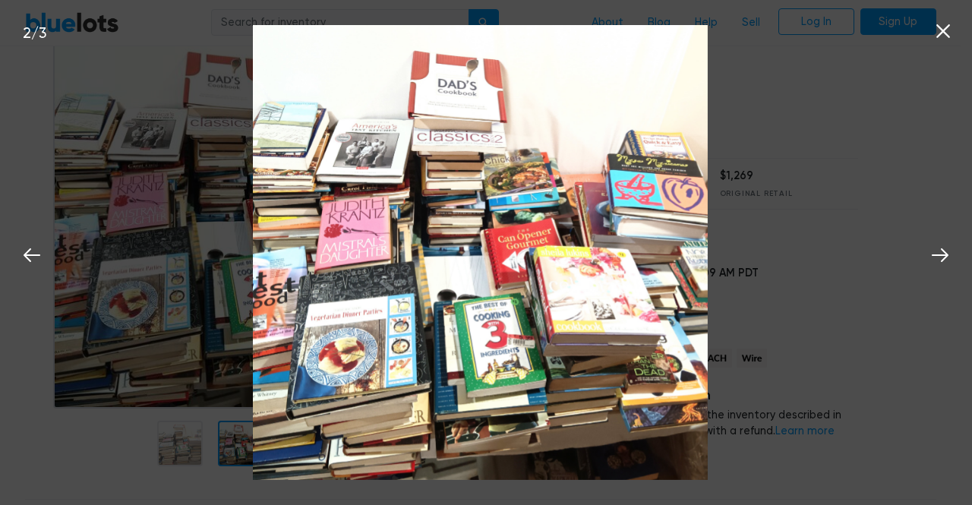
click at [942, 25] on icon at bounding box center [943, 31] width 23 height 23
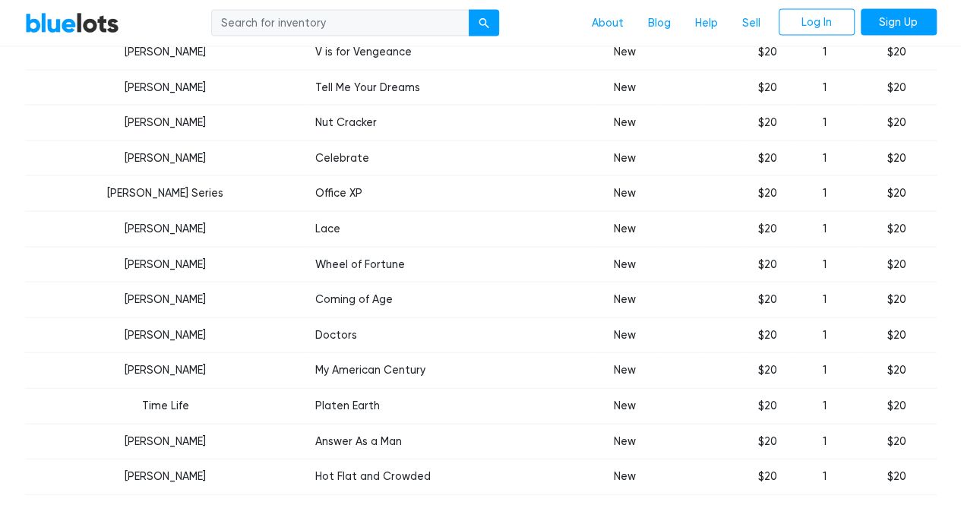
scroll to position [1492, 0]
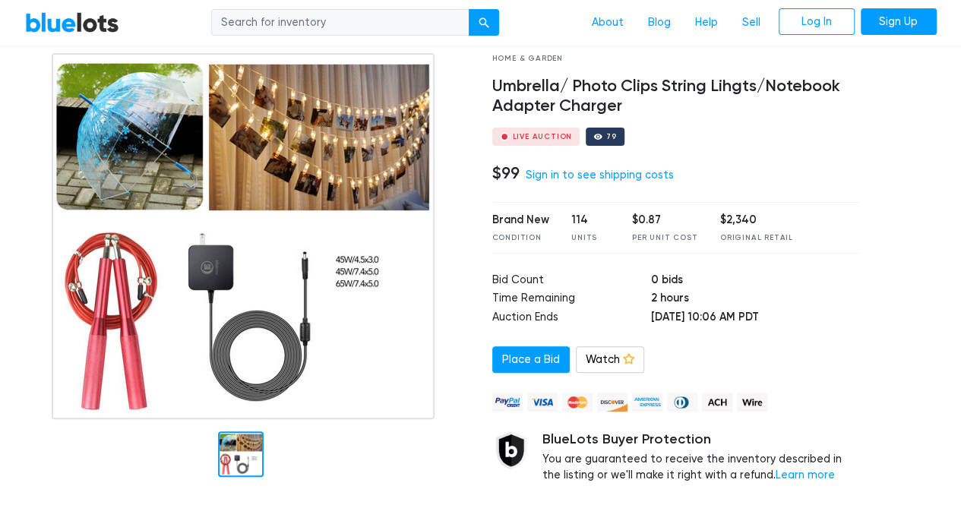
scroll to position [76, 0]
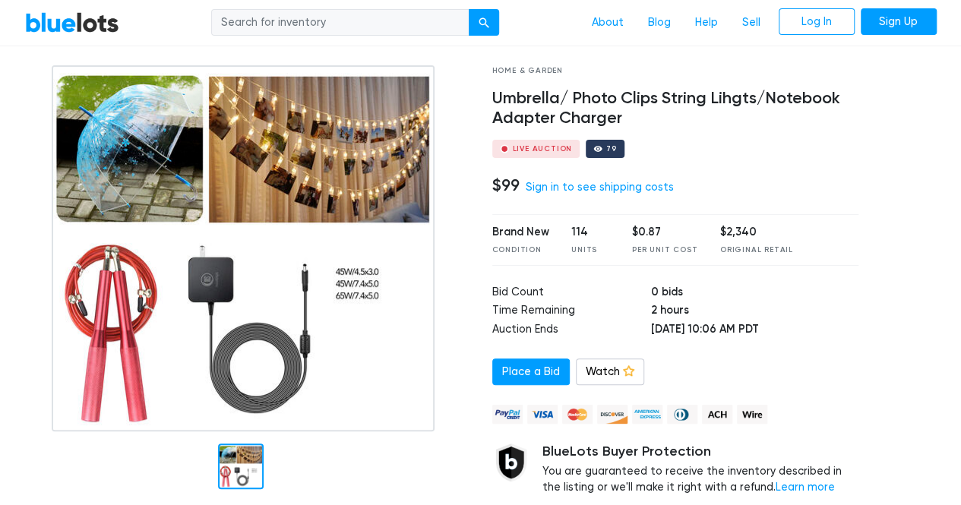
click at [299, 226] on img at bounding box center [243, 248] width 383 height 366
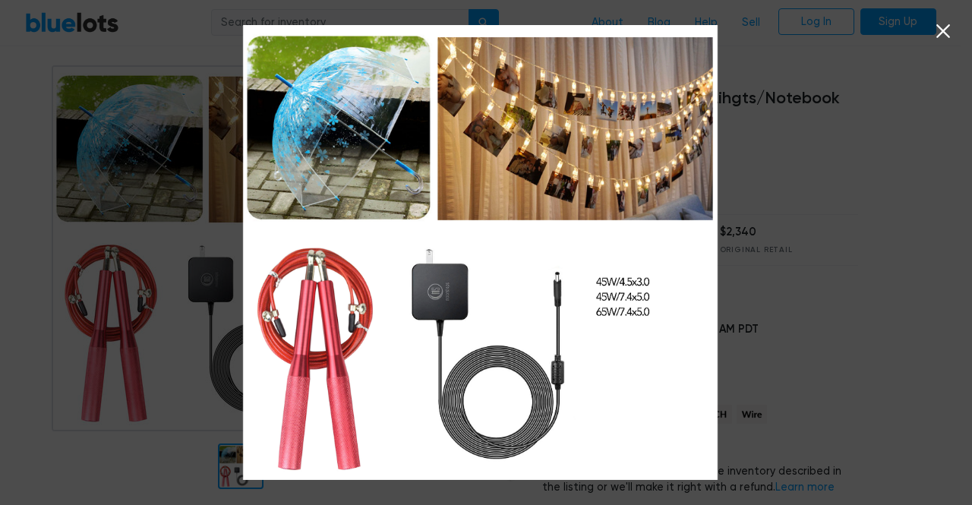
click at [941, 31] on icon at bounding box center [943, 31] width 23 height 23
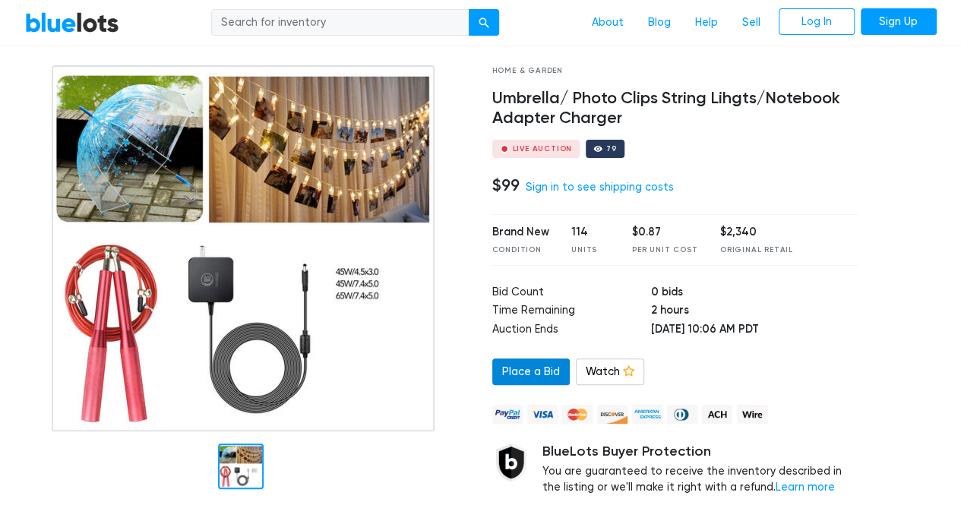
click at [532, 378] on link "Place a Bid" at bounding box center [530, 372] width 77 height 27
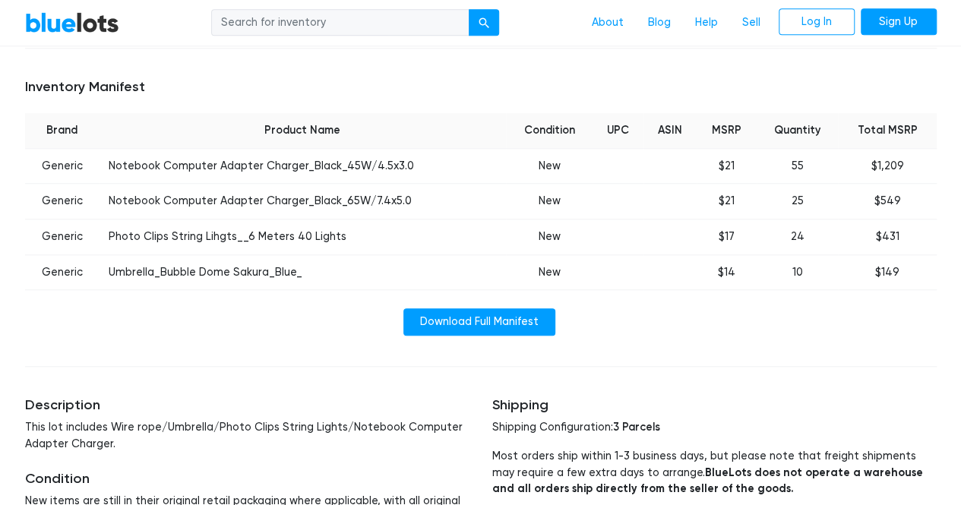
scroll to position [608, 0]
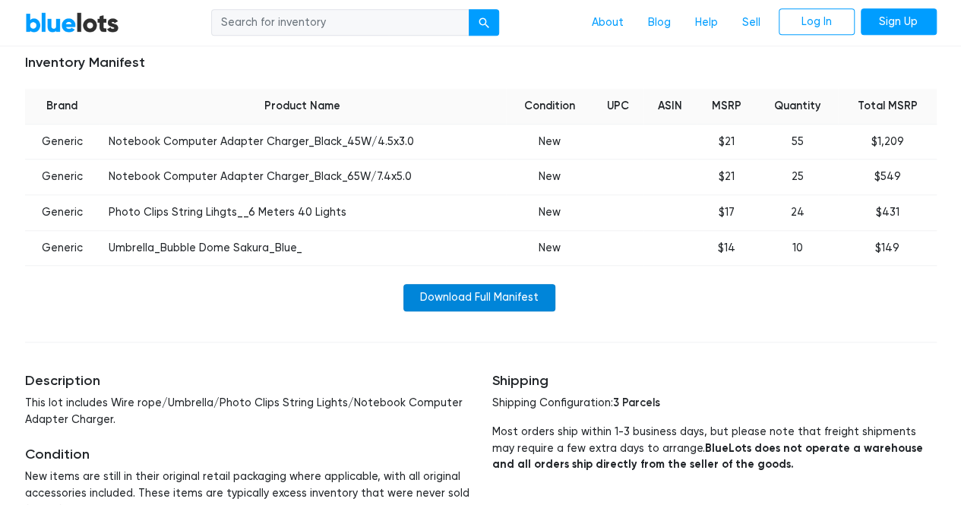
click at [470, 303] on link "Download Full Manifest" at bounding box center [479, 297] width 152 height 27
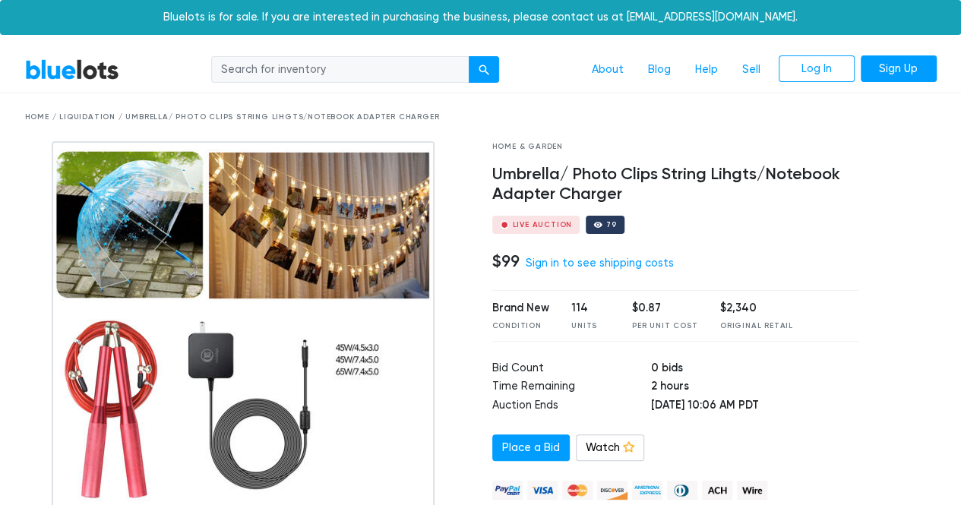
click at [308, 262] on img at bounding box center [243, 324] width 383 height 366
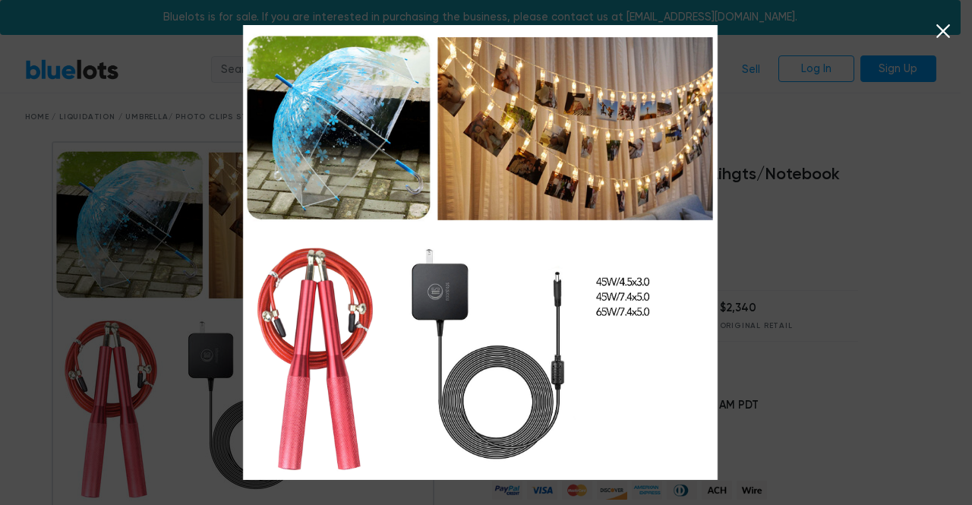
click at [944, 27] on icon at bounding box center [943, 31] width 23 height 23
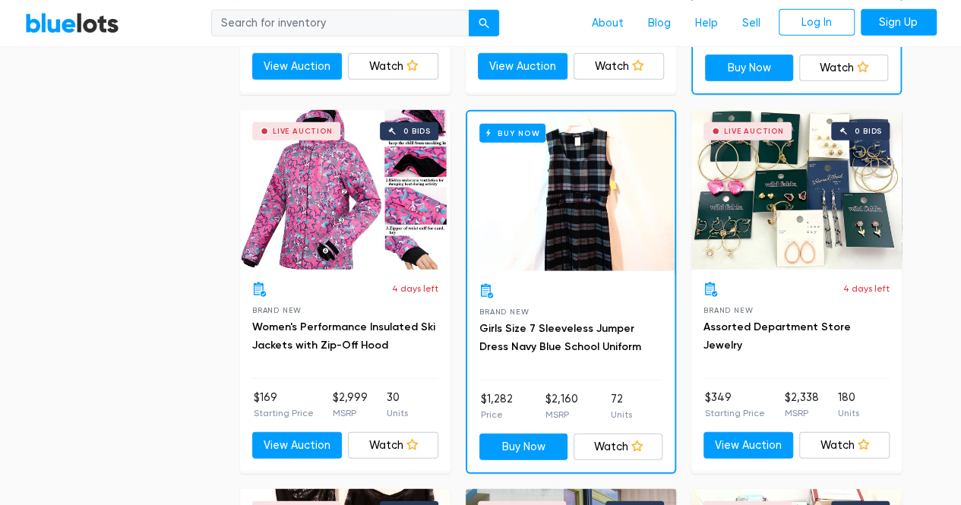
scroll to position [1989, 0]
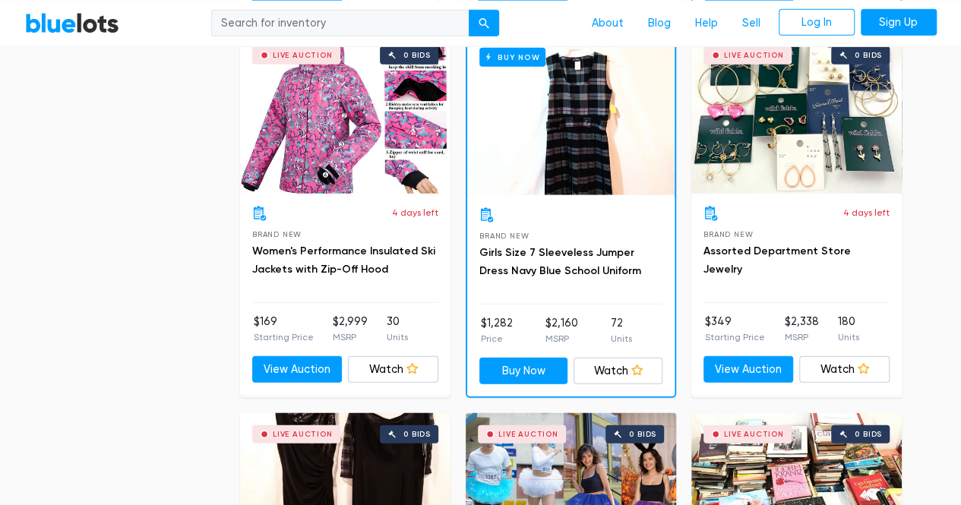
click at [392, 162] on div "Live Auction 0 bids" at bounding box center [345, 114] width 210 height 160
click at [592, 186] on div "Buy Now" at bounding box center [570, 116] width 207 height 160
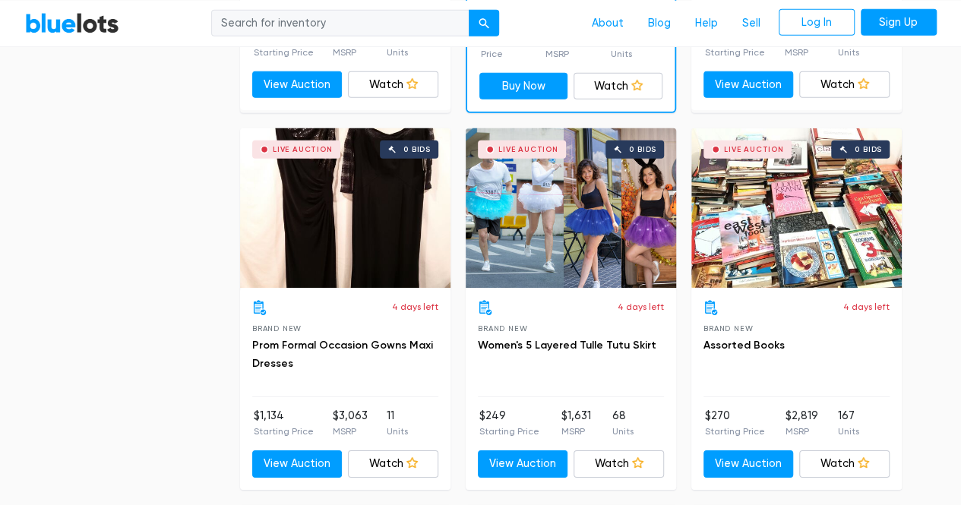
scroll to position [2292, 0]
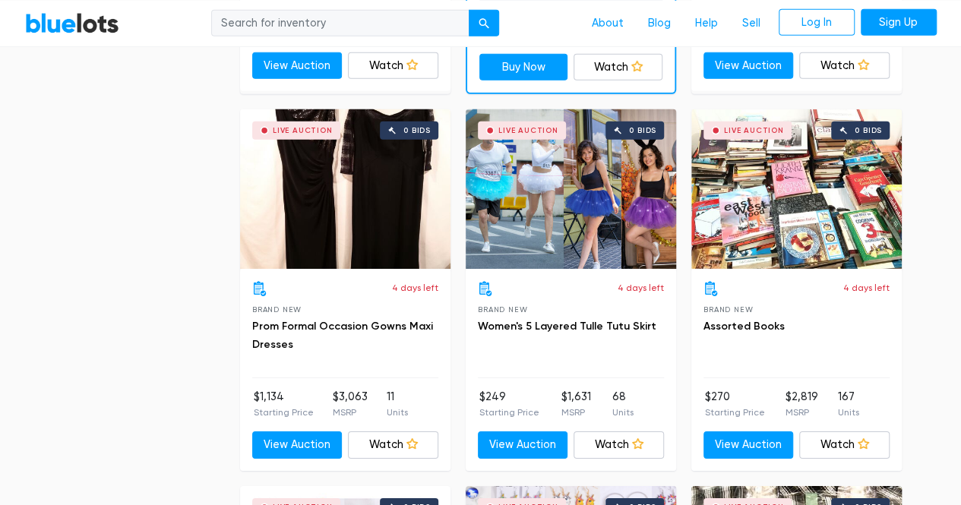
click at [788, 212] on div "Live Auction 0 bids" at bounding box center [796, 189] width 210 height 160
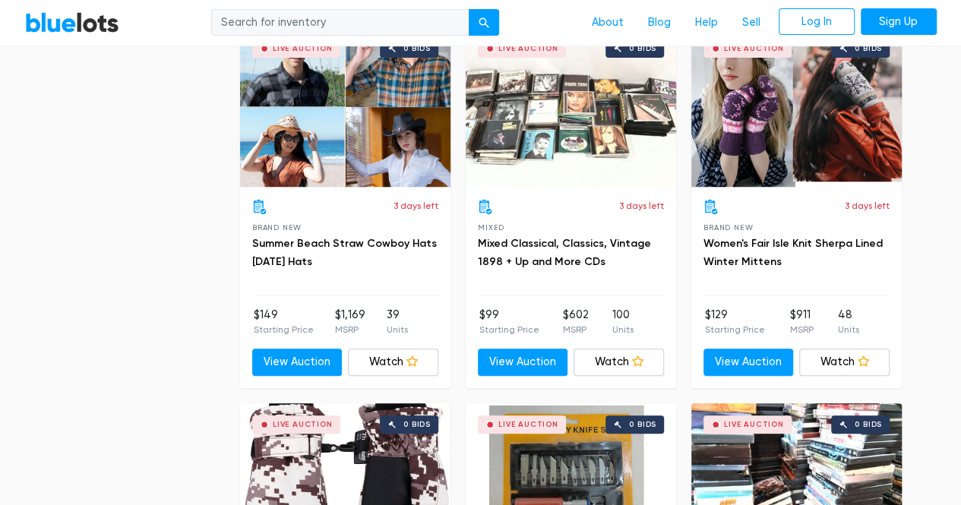
scroll to position [3128, 0]
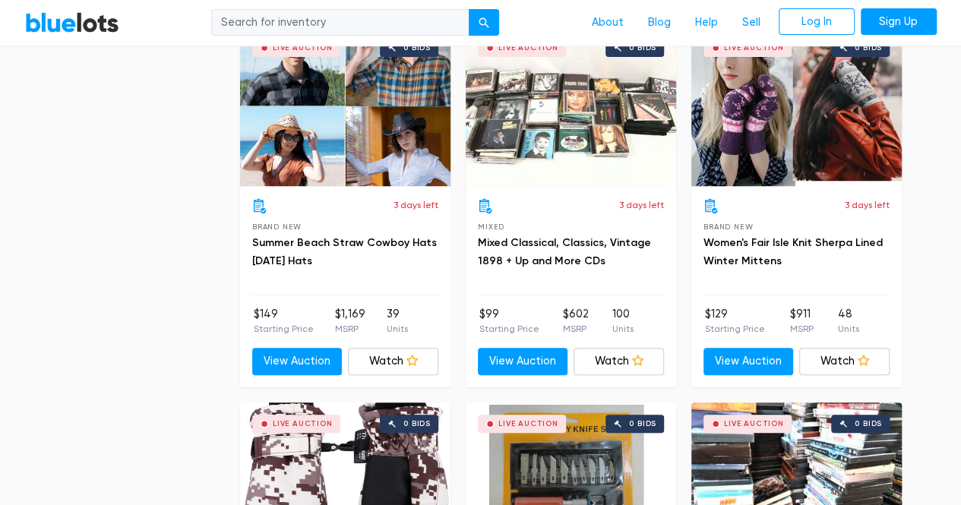
click at [548, 114] on div "Live Auction 0 bids" at bounding box center [571, 107] width 210 height 160
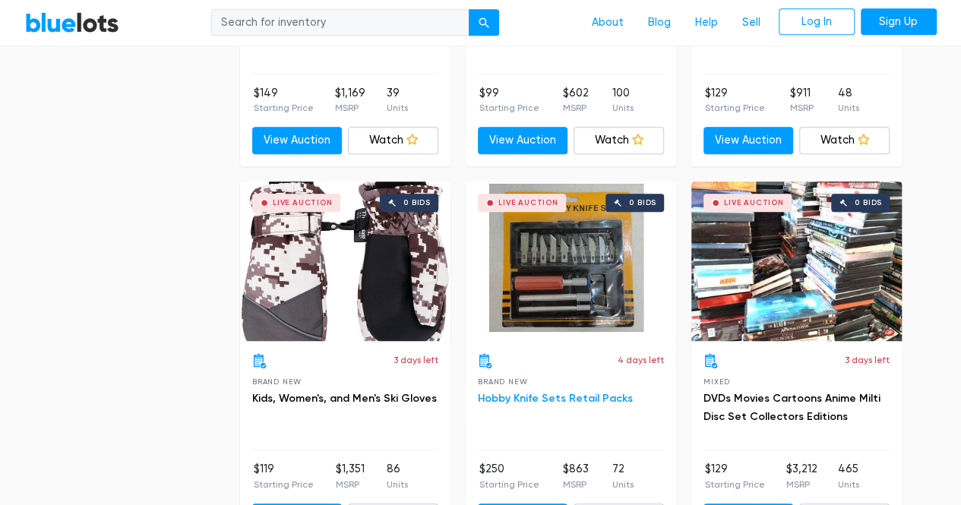
scroll to position [3356, 0]
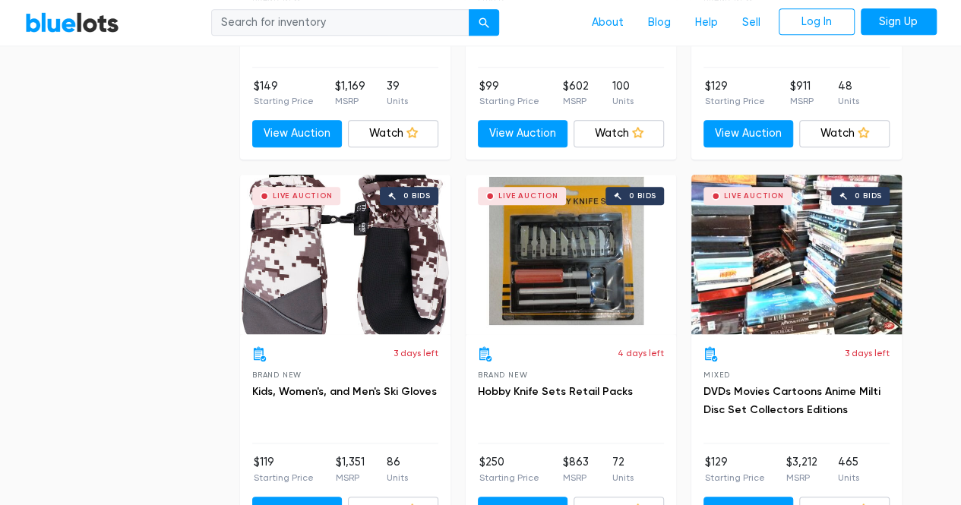
click at [595, 256] on div "Live Auction 0 bids" at bounding box center [571, 255] width 210 height 160
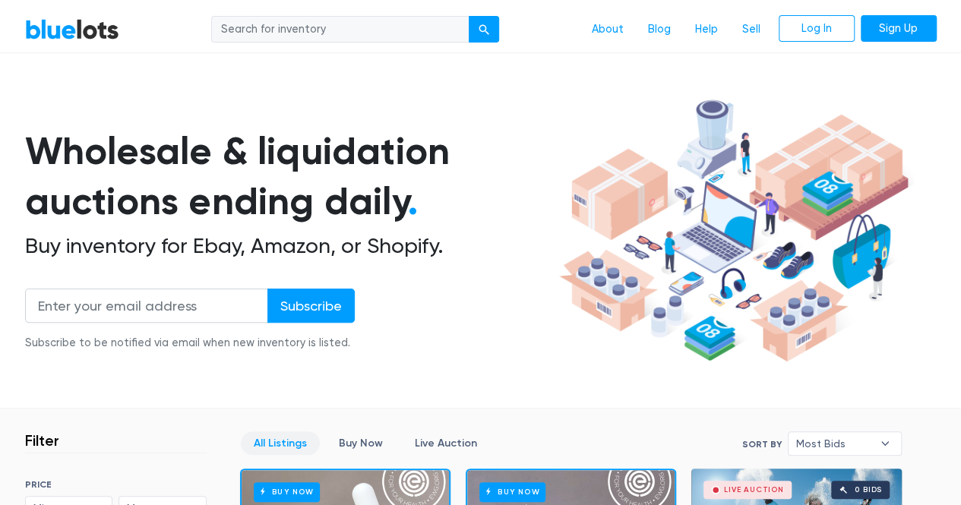
scroll to position [0, 0]
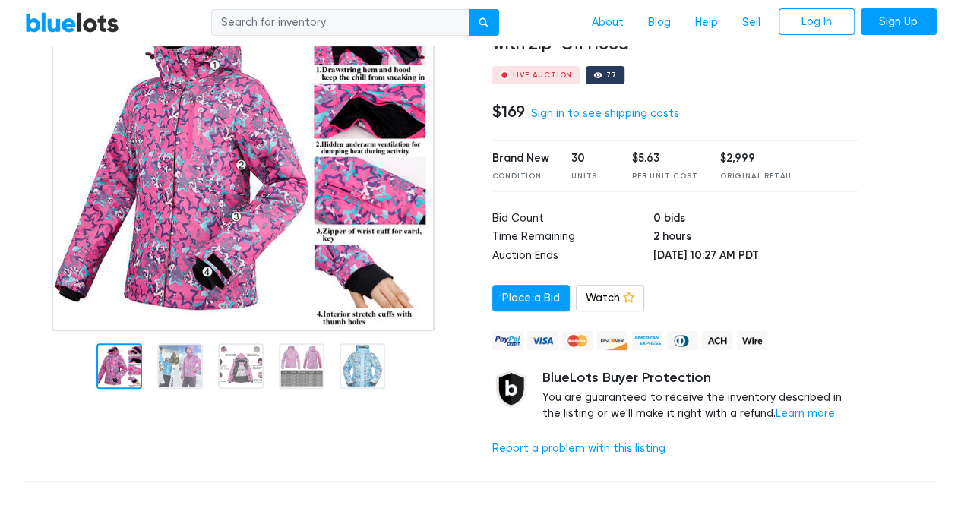
scroll to position [152, 0]
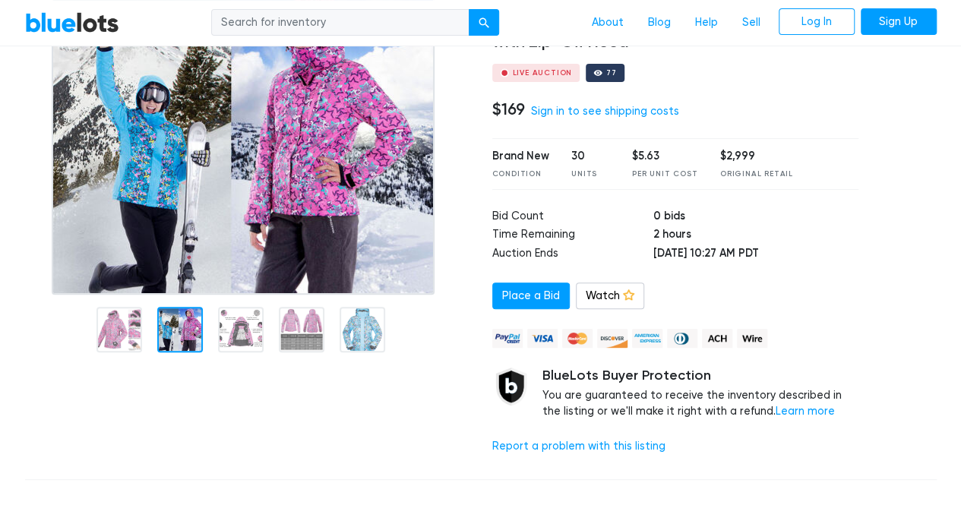
click at [165, 319] on div at bounding box center [180, 330] width 46 height 46
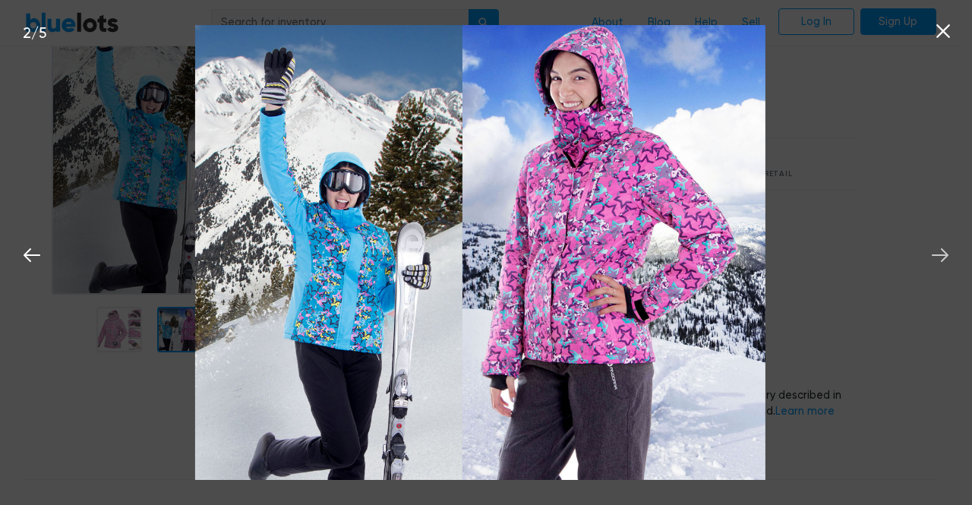
click at [934, 248] on icon at bounding box center [940, 255] width 23 height 23
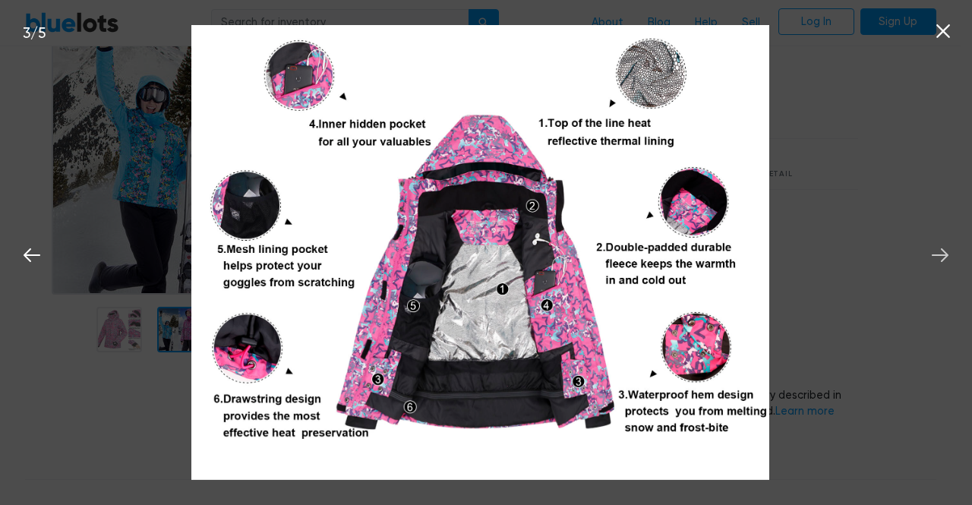
click at [934, 248] on icon at bounding box center [940, 255] width 23 height 23
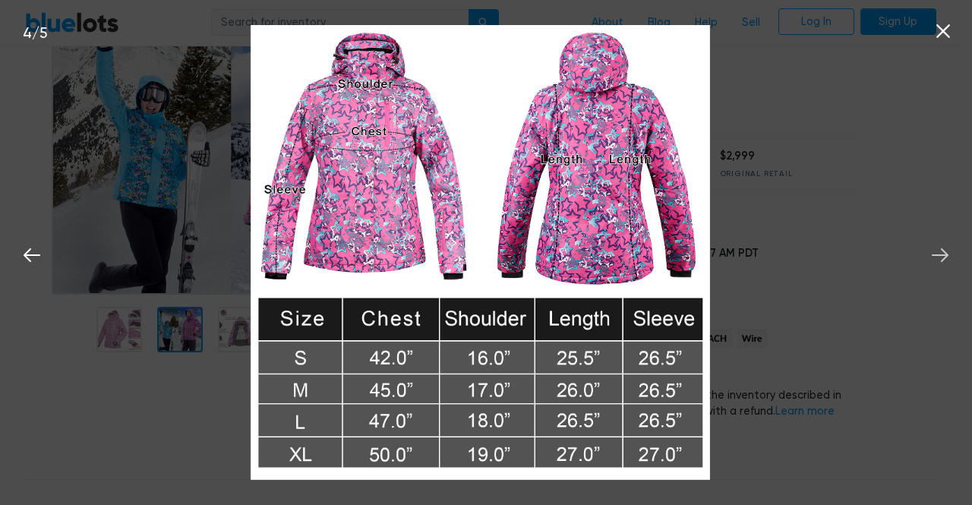
click at [933, 249] on icon at bounding box center [940, 255] width 23 height 23
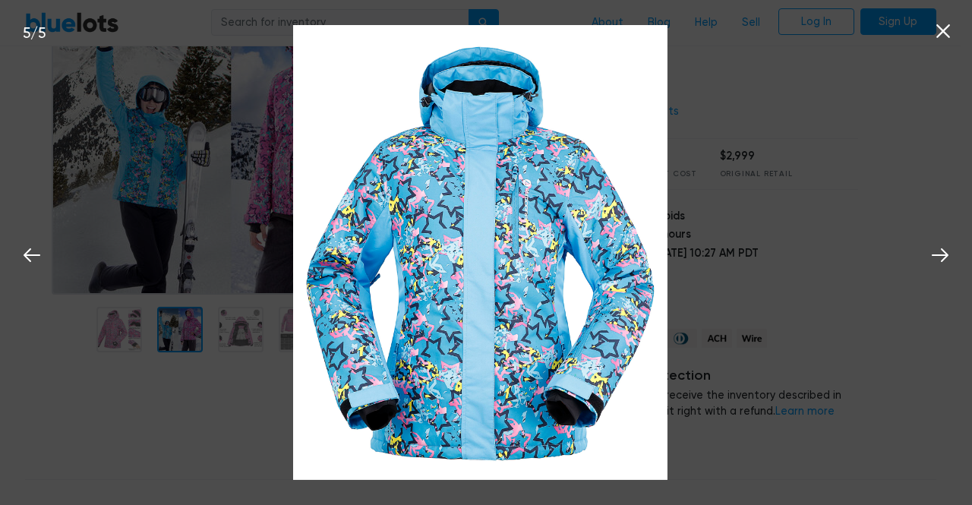
click at [946, 30] on icon at bounding box center [944, 31] width 14 height 14
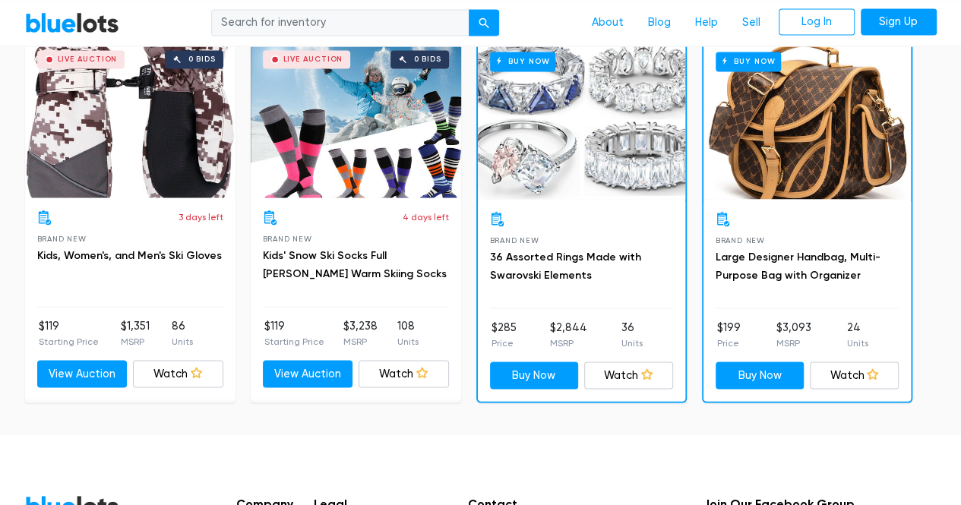
scroll to position [1215, 0]
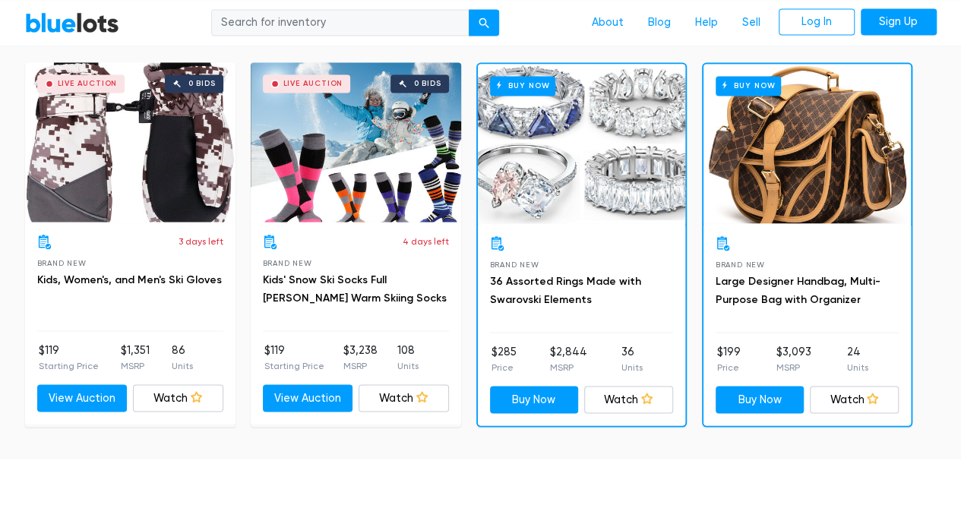
click at [387, 170] on div "Live Auction 0 bids" at bounding box center [356, 142] width 210 height 160
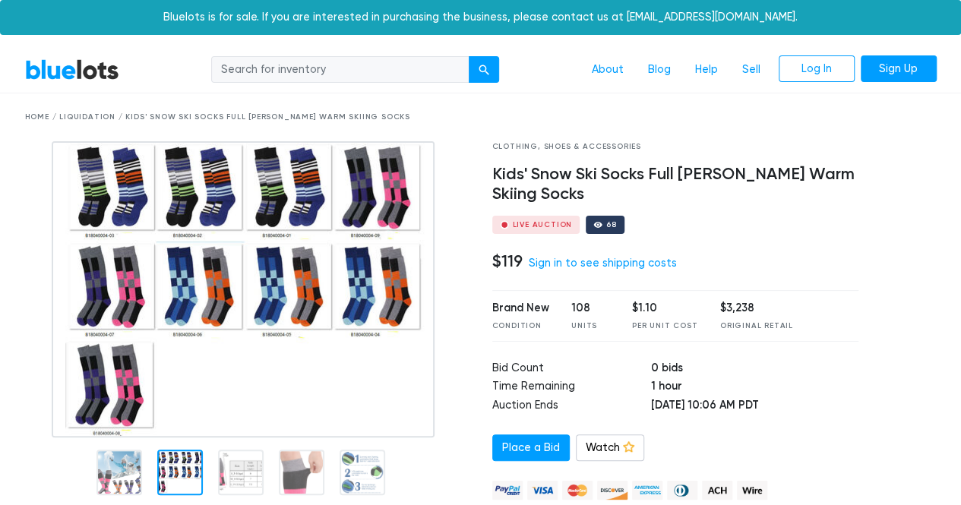
click at [181, 475] on div at bounding box center [180, 473] width 46 height 46
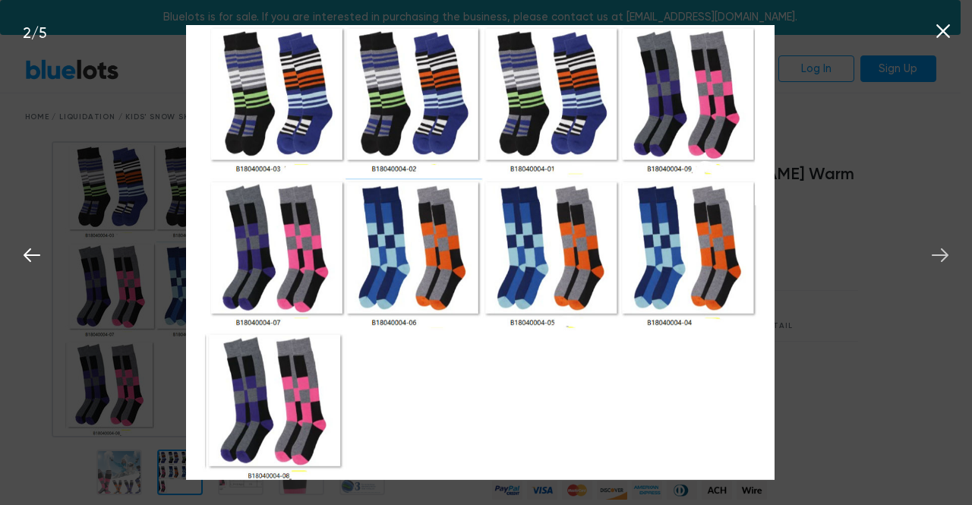
click at [927, 254] on button at bounding box center [940, 252] width 33 height 33
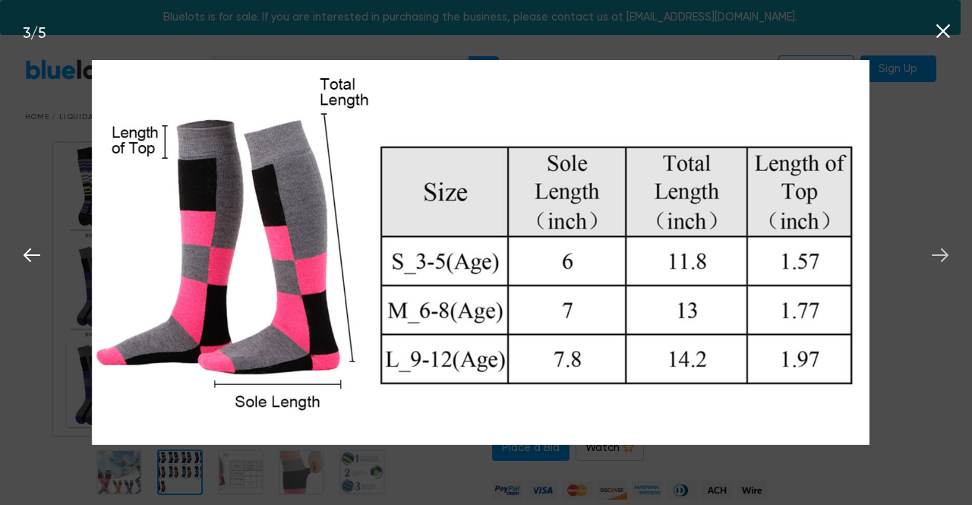
click at [927, 254] on button at bounding box center [940, 252] width 33 height 33
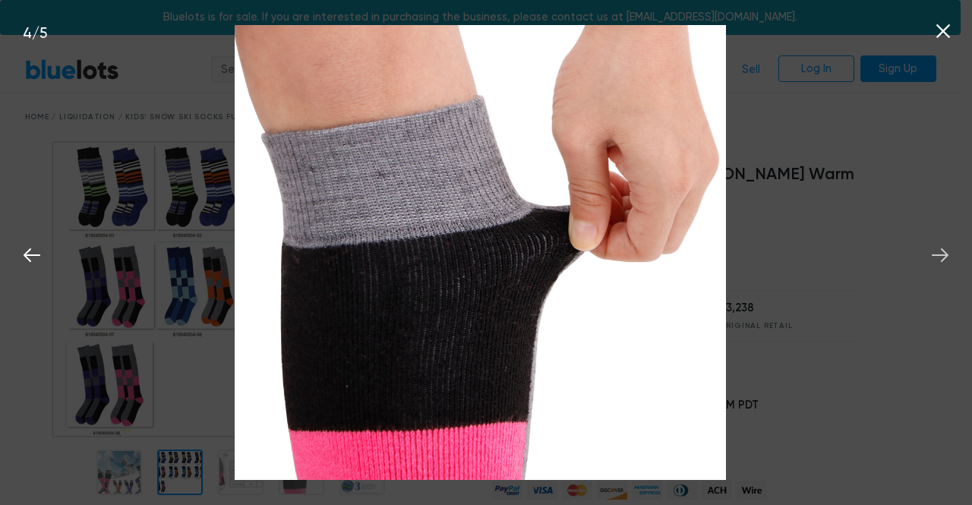
click at [927, 254] on button at bounding box center [940, 252] width 33 height 33
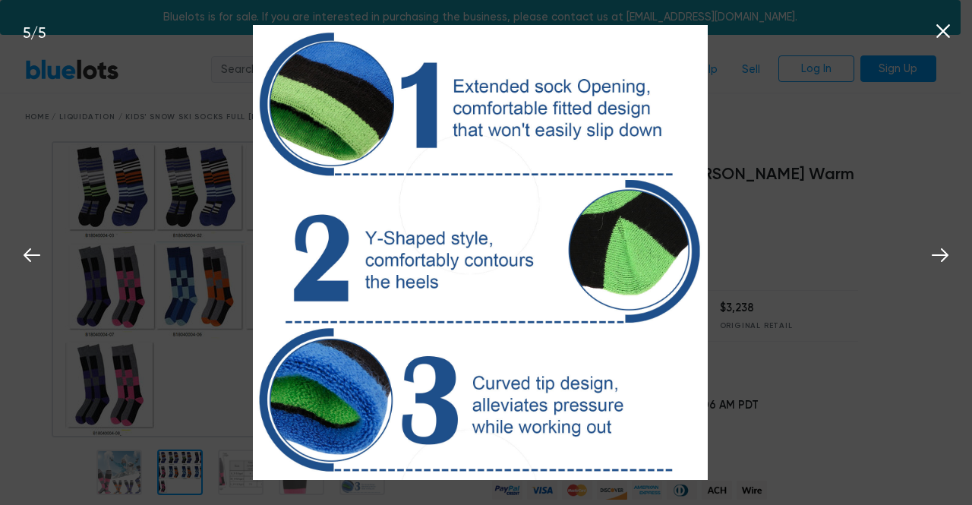
click at [943, 30] on icon at bounding box center [943, 31] width 23 height 23
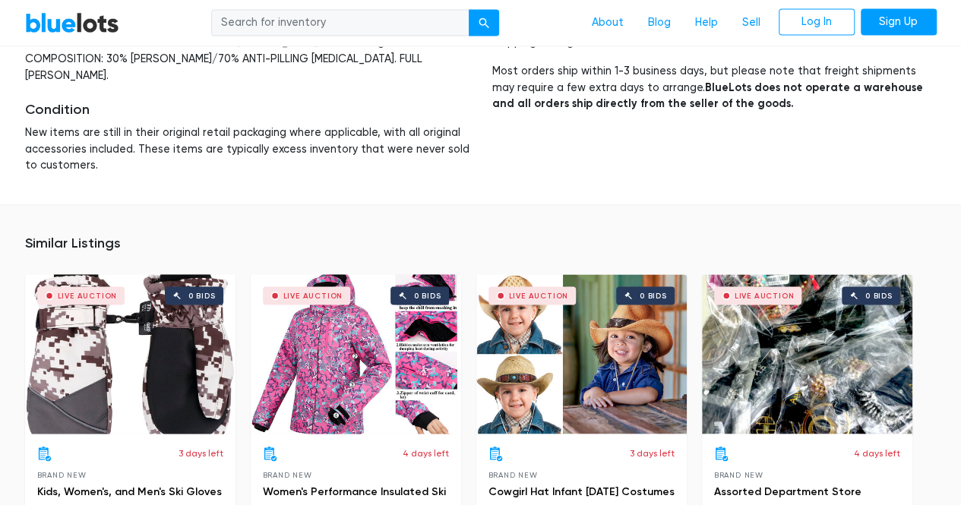
scroll to position [1215, 0]
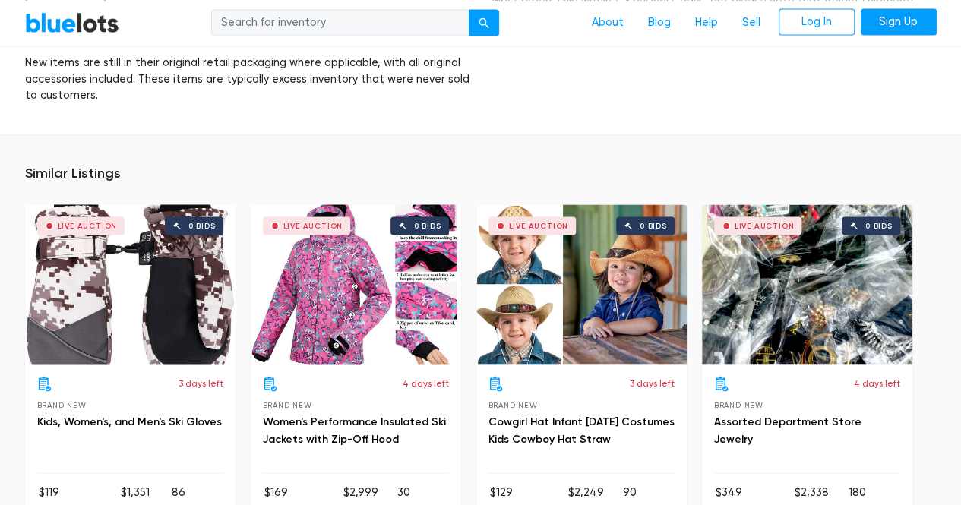
click at [782, 281] on div "Live Auction 0 bids" at bounding box center [807, 284] width 210 height 160
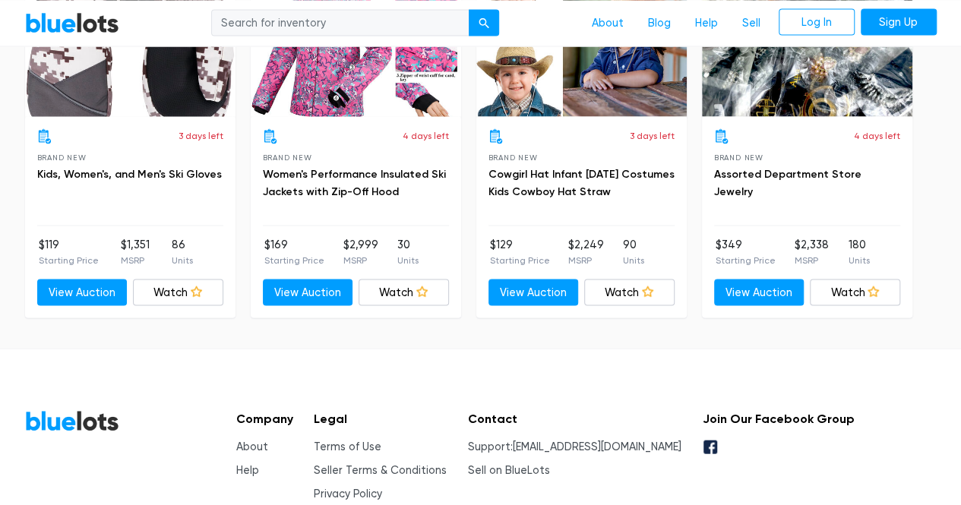
scroll to position [1443, 0]
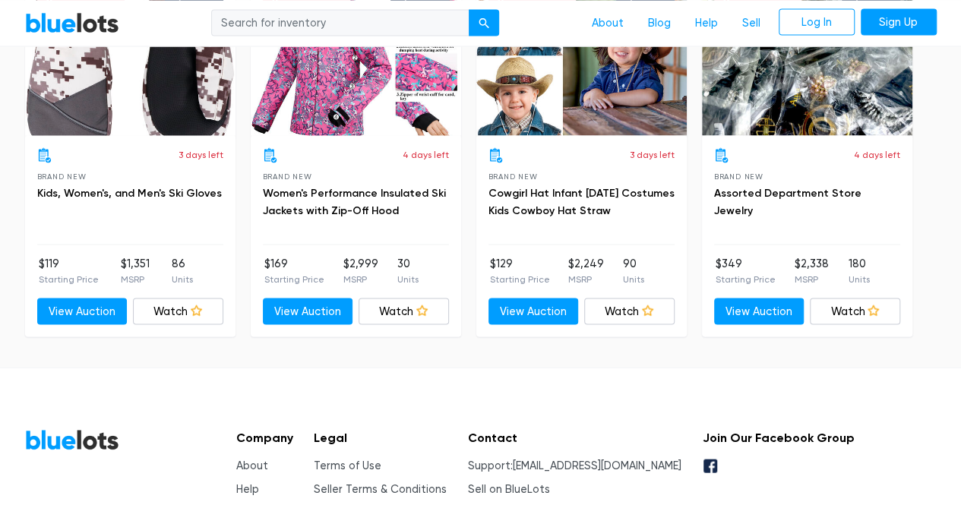
click at [787, 92] on div "Live Auction 0 bids" at bounding box center [807, 56] width 210 height 160
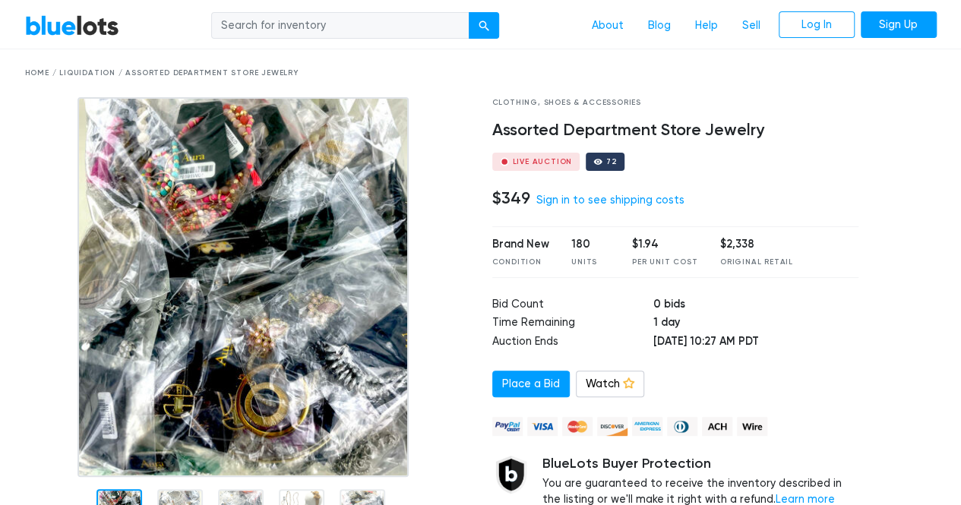
scroll to position [76, 0]
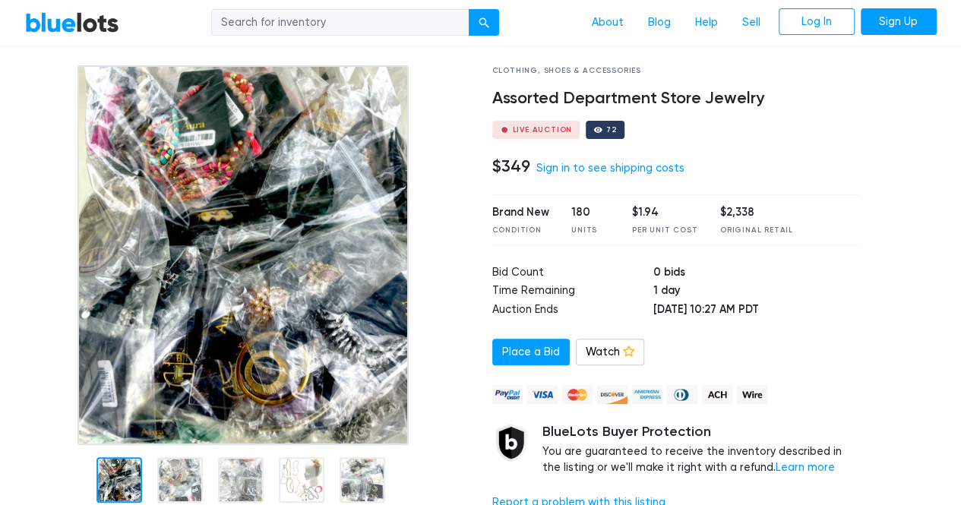
click at [286, 288] on img at bounding box center [243, 255] width 332 height 380
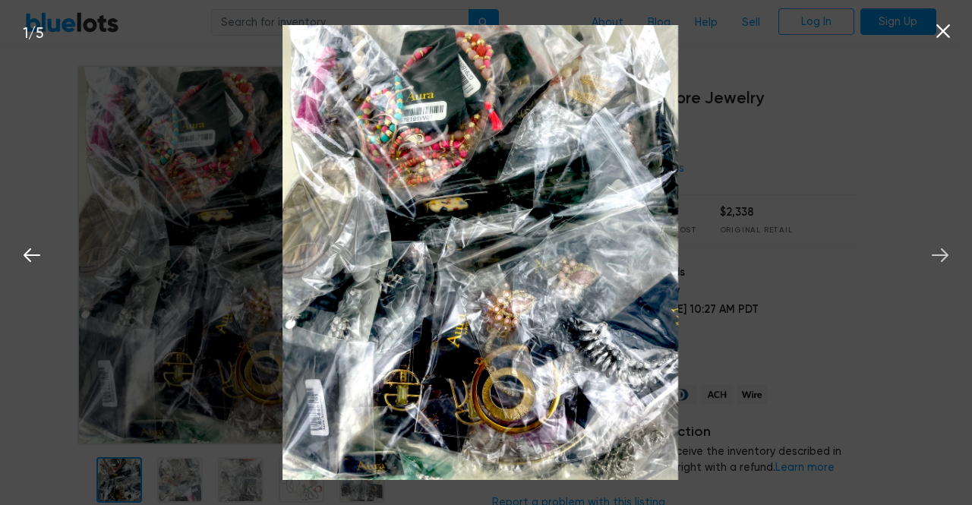
click at [945, 260] on icon at bounding box center [940, 255] width 23 height 23
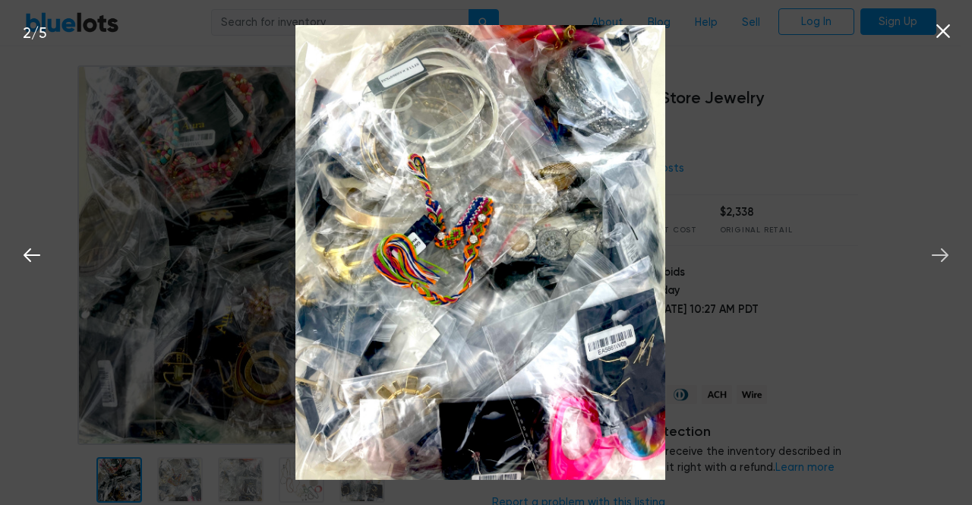
click at [943, 260] on icon at bounding box center [940, 255] width 17 height 14
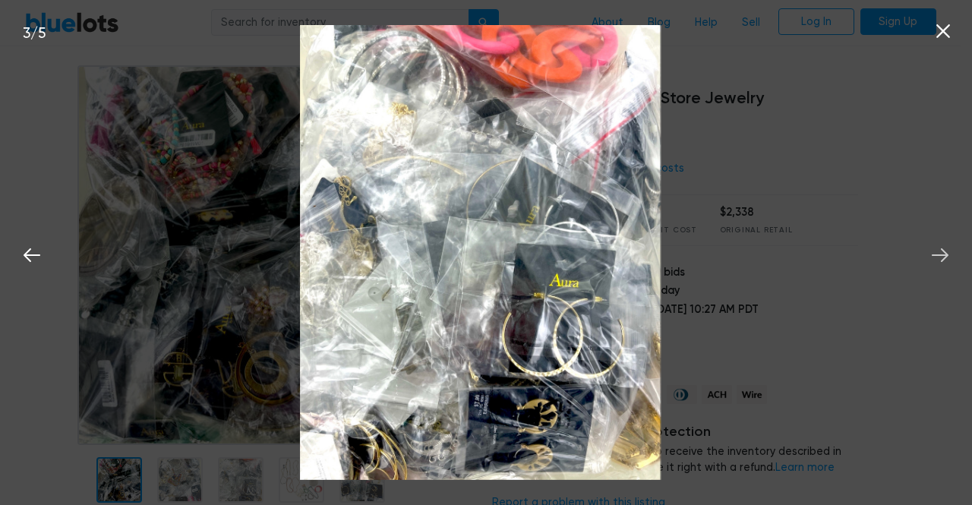
click at [943, 260] on icon at bounding box center [940, 255] width 17 height 14
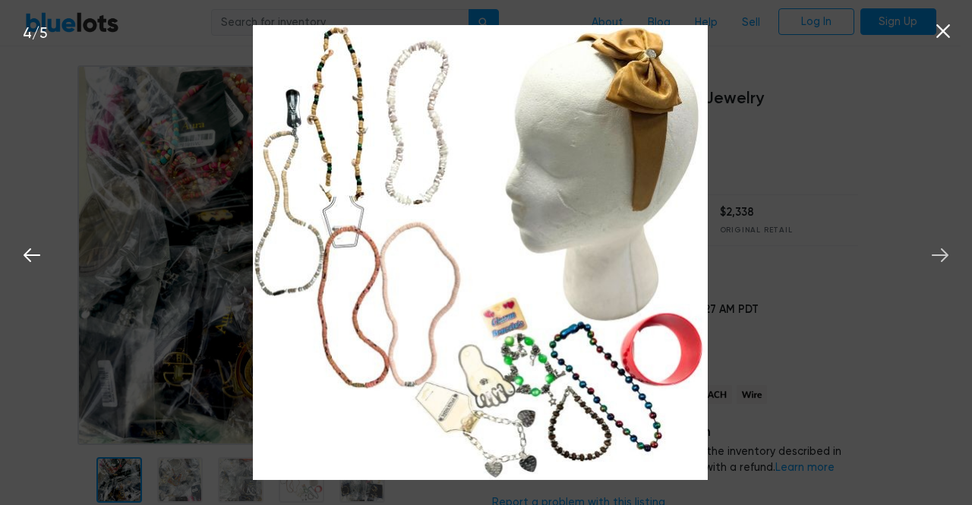
click at [943, 260] on icon at bounding box center [940, 255] width 17 height 14
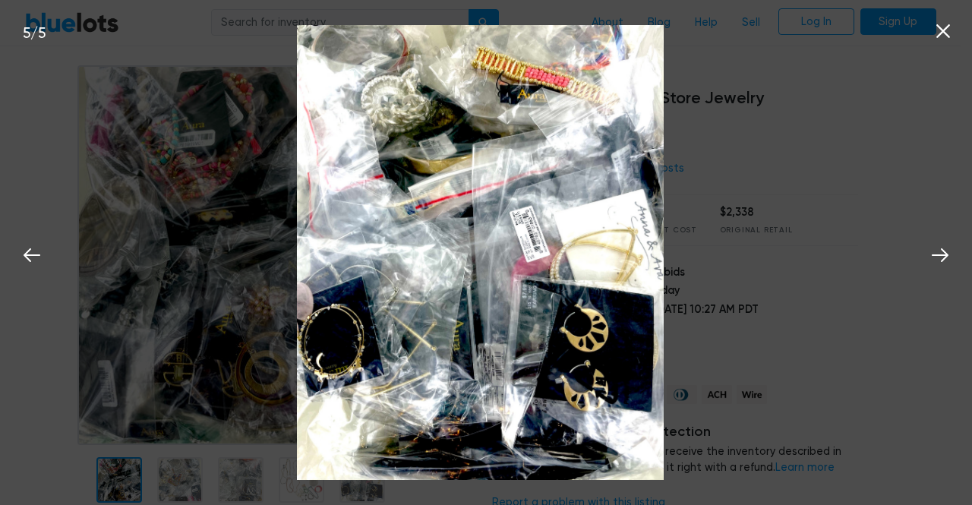
drag, startPoint x: 941, startPoint y: 258, endPoint x: 937, endPoint y: 190, distance: 68.5
click at [940, 257] on icon at bounding box center [940, 255] width 23 height 23
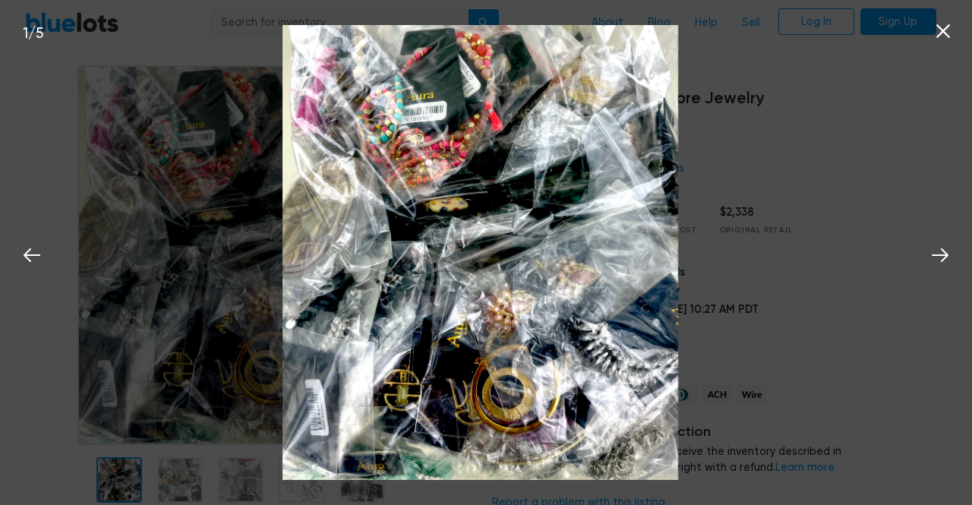
click at [937, 30] on icon at bounding box center [943, 31] width 23 height 23
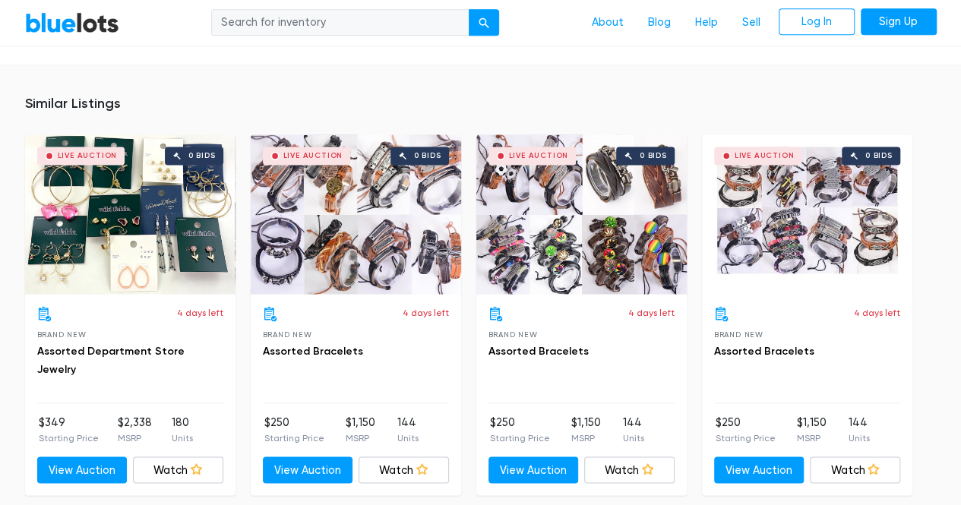
scroll to position [1063, 0]
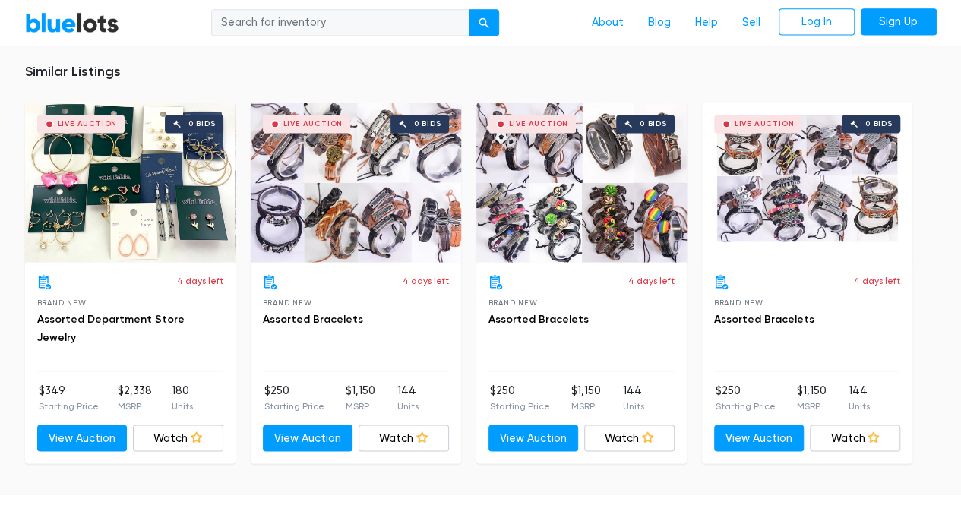
click at [160, 213] on div "Live Auction 0 bids" at bounding box center [130, 183] width 210 height 160
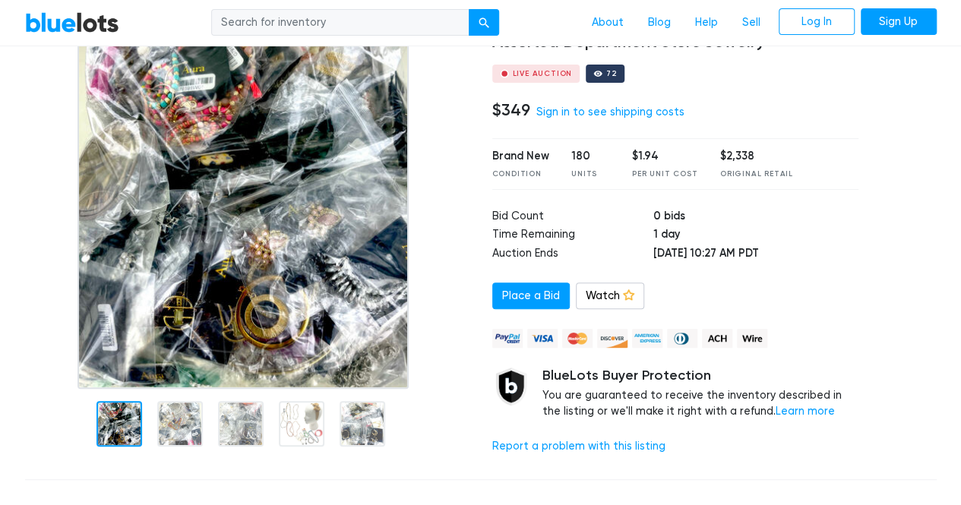
scroll to position [152, 0]
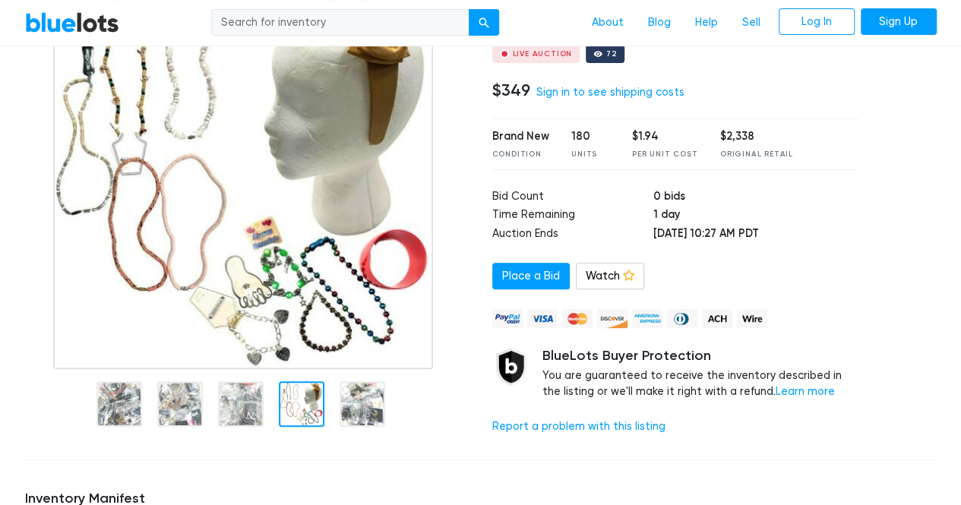
click at [377, 261] on img at bounding box center [243, 179] width 380 height 380
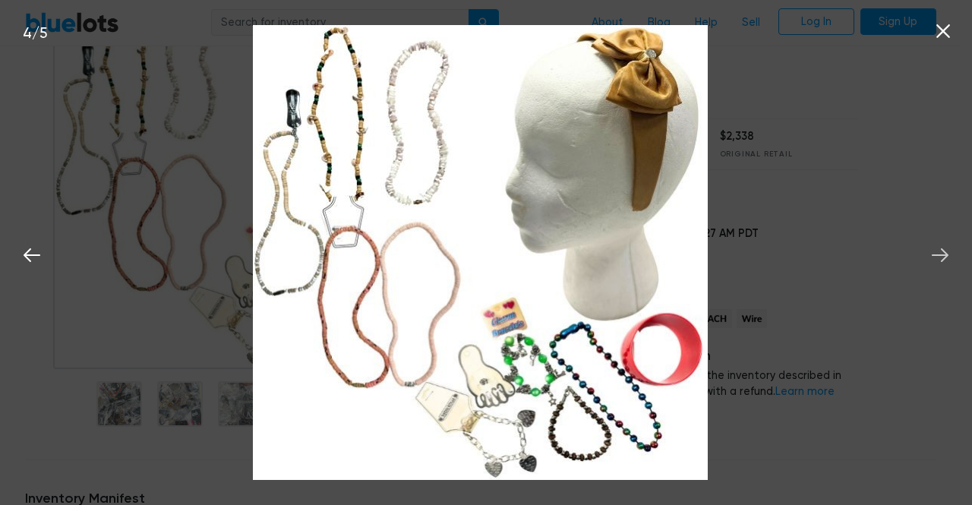
click at [943, 256] on icon at bounding box center [940, 255] width 23 height 23
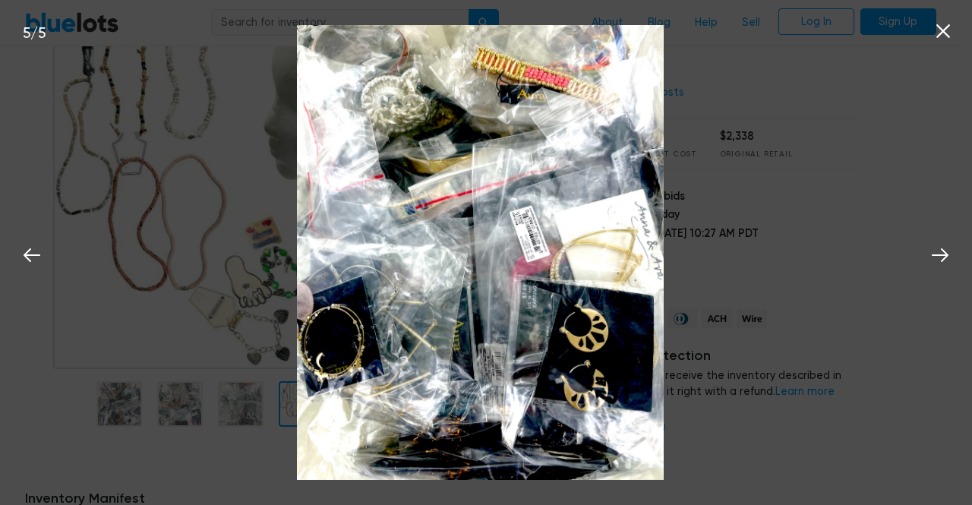
click at [946, 31] on icon at bounding box center [943, 31] width 23 height 23
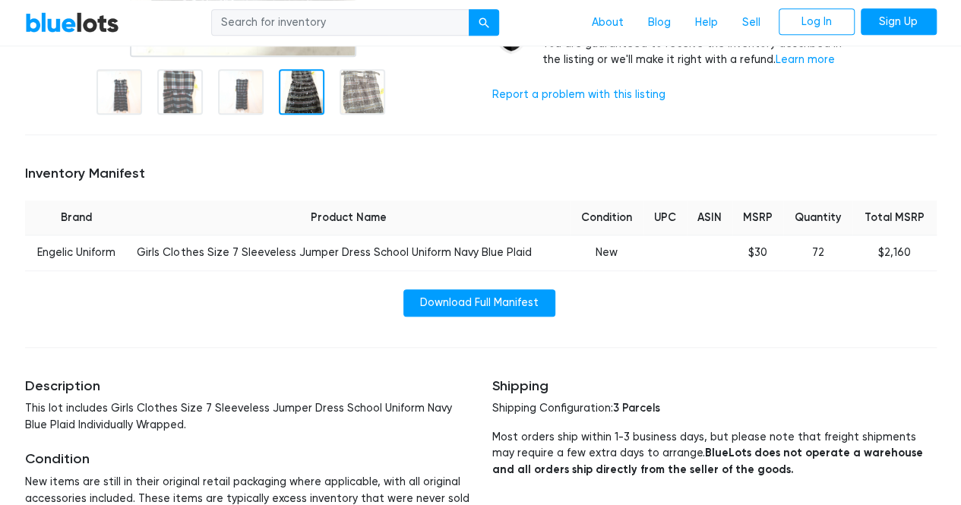
scroll to position [532, 0]
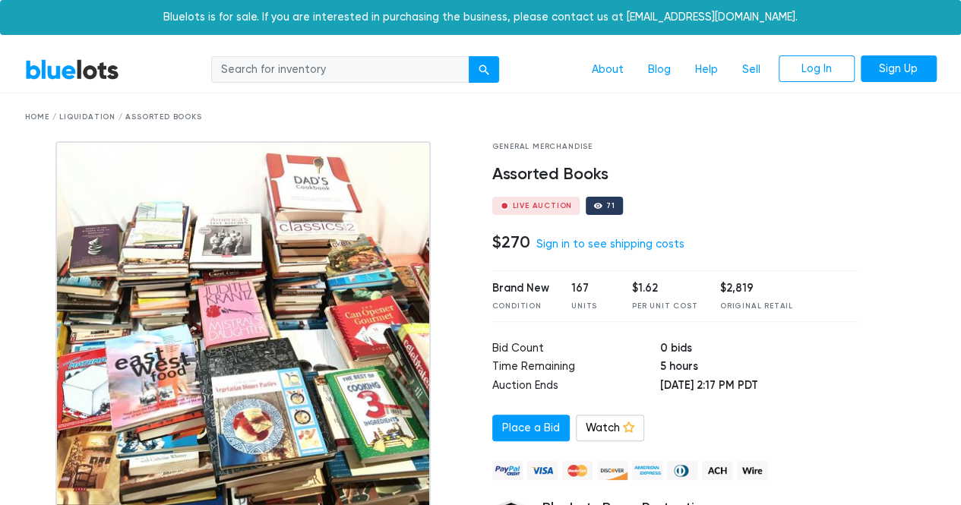
click at [248, 376] on img at bounding box center [242, 331] width 374 height 380
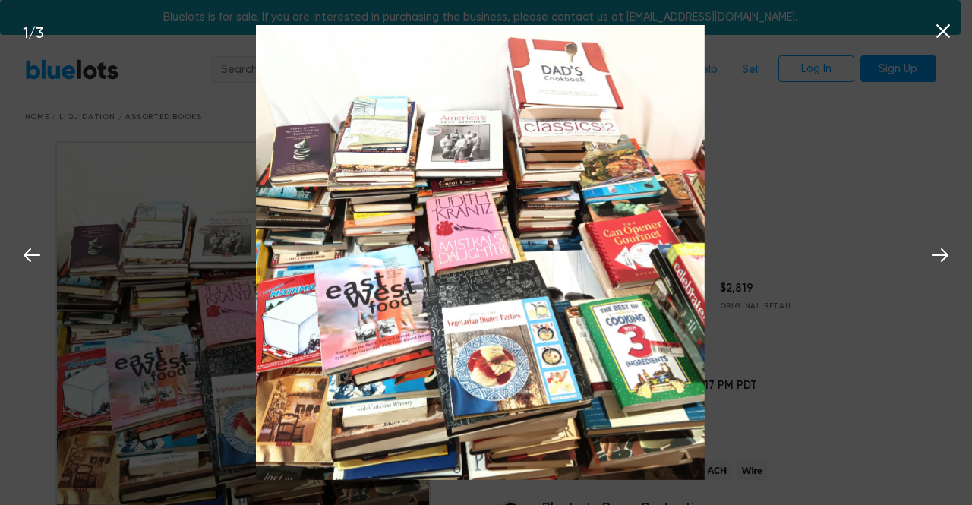
drag, startPoint x: 470, startPoint y: 309, endPoint x: 358, endPoint y: 355, distance: 121.3
click at [353, 357] on img at bounding box center [480, 252] width 449 height 454
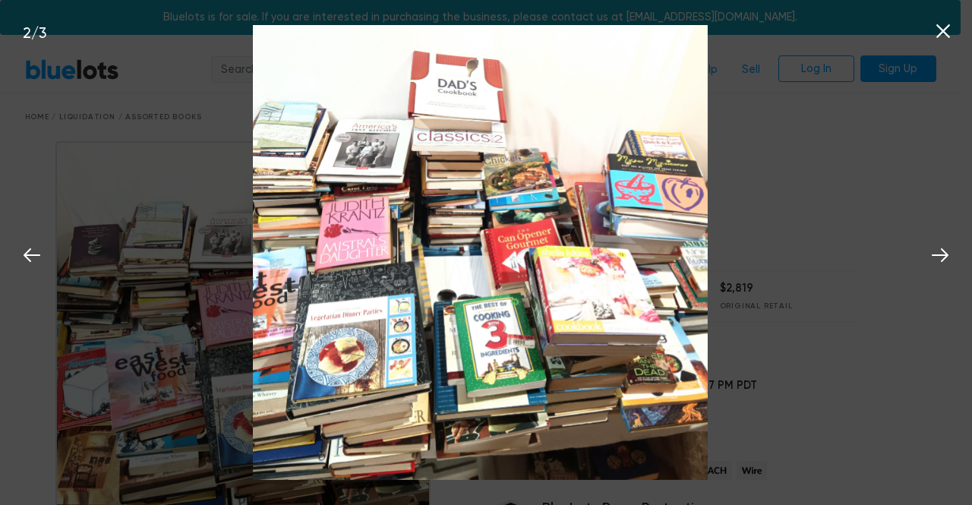
drag, startPoint x: 665, startPoint y: 285, endPoint x: 519, endPoint y: 302, distance: 147.5
click at [512, 308] on img at bounding box center [480, 252] width 455 height 455
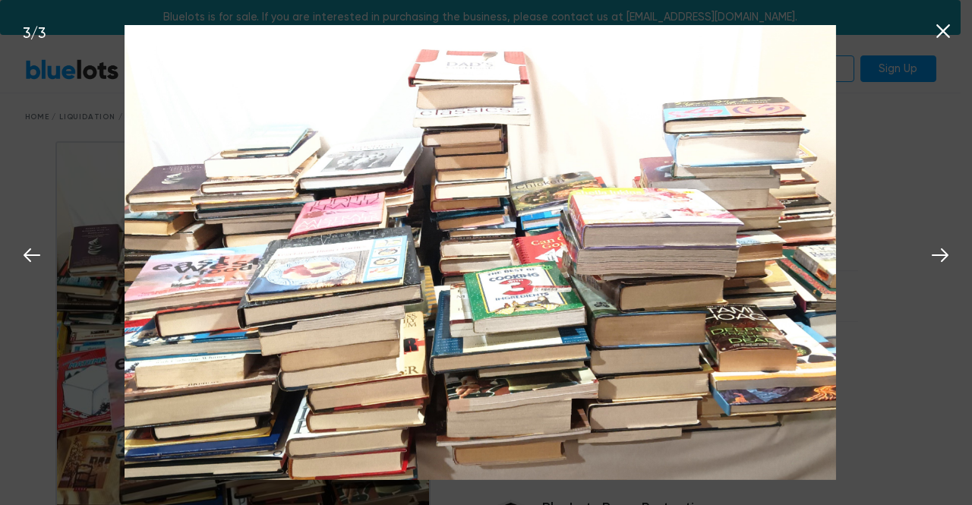
drag, startPoint x: 604, startPoint y: 291, endPoint x: 425, endPoint y: 309, distance: 179.4
click at [401, 318] on img at bounding box center [480, 252] width 711 height 454
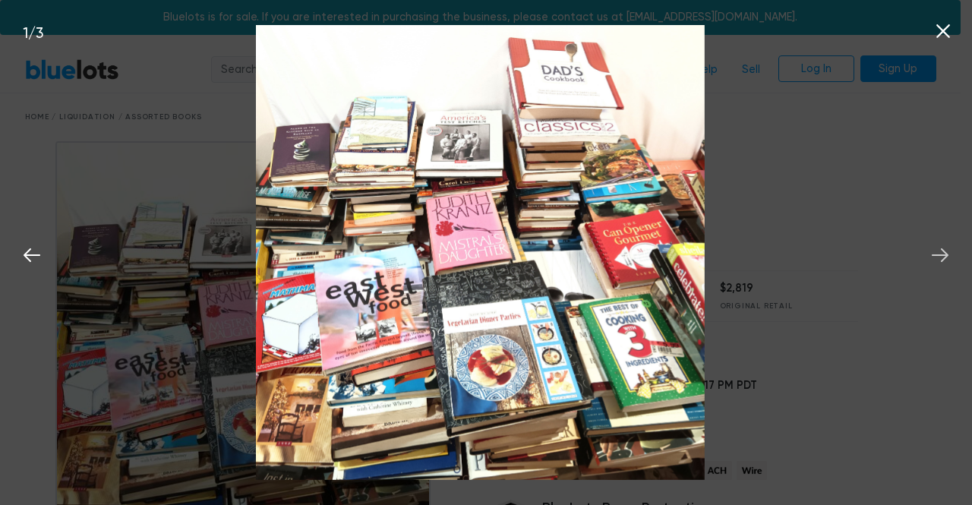
click at [945, 255] on icon at bounding box center [940, 255] width 17 height 14
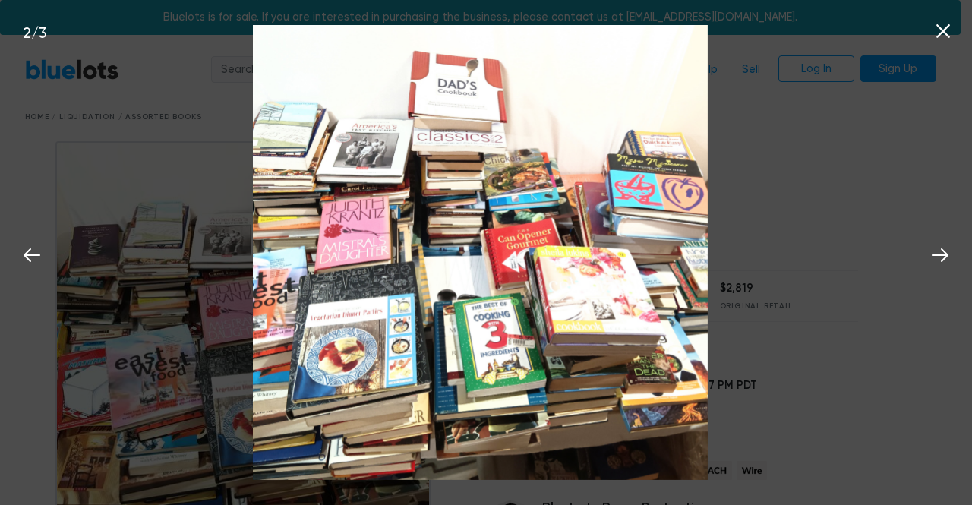
click at [936, 28] on icon at bounding box center [943, 31] width 23 height 23
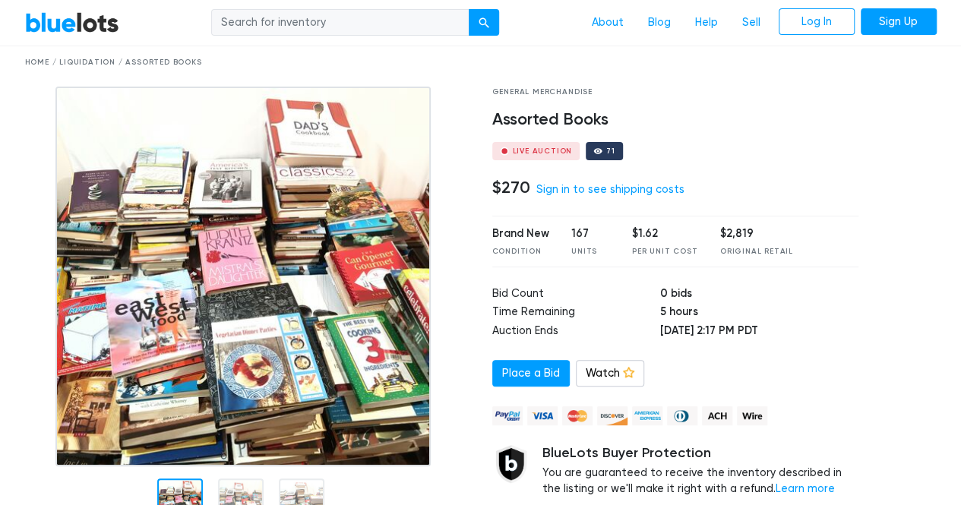
scroll to position [76, 0]
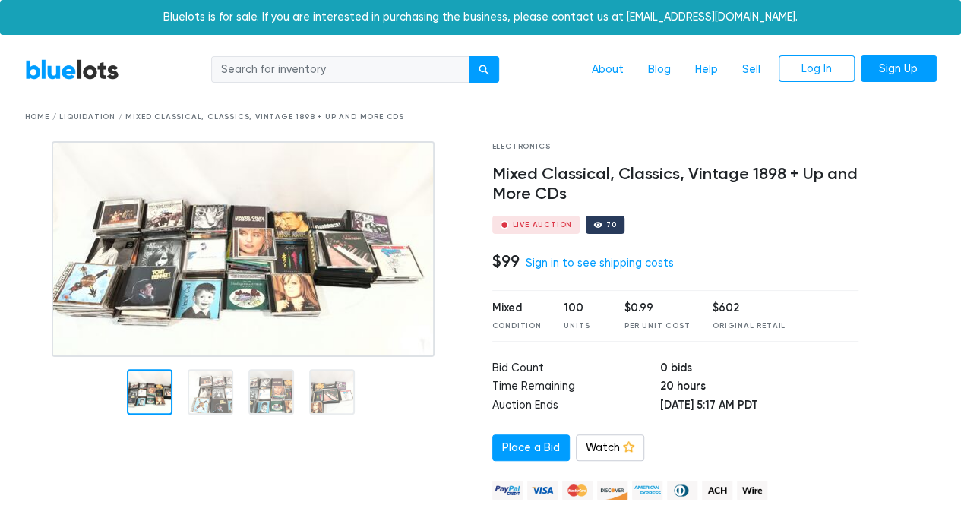
click at [267, 251] on img at bounding box center [243, 249] width 383 height 216
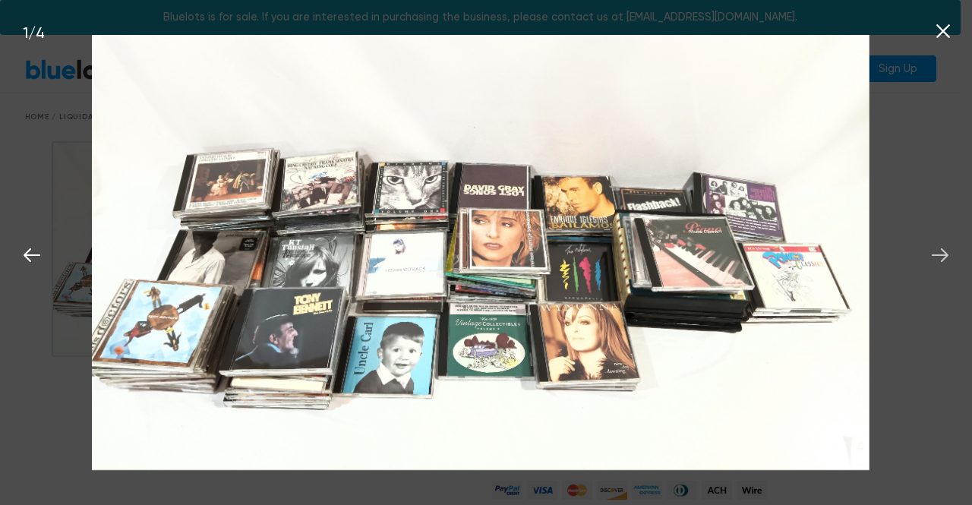
click at [940, 252] on icon at bounding box center [940, 255] width 23 height 23
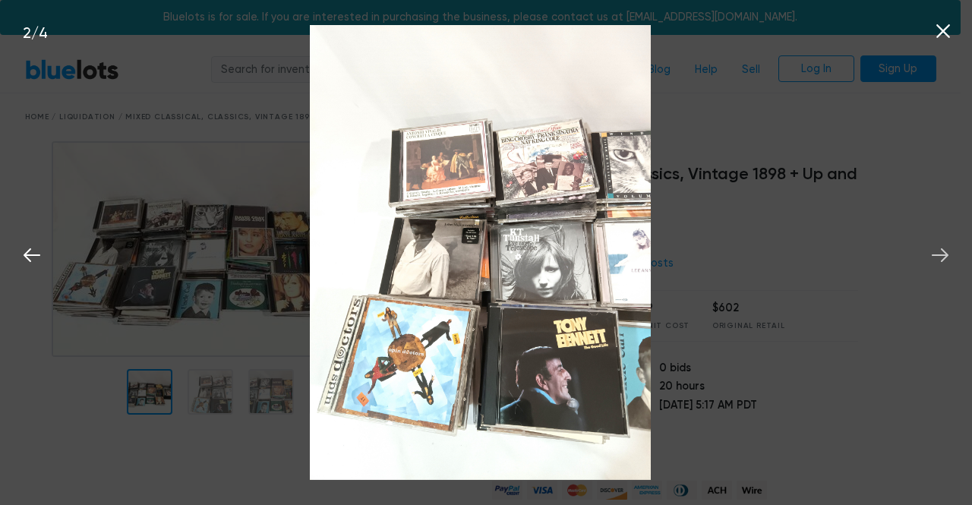
click at [940, 252] on icon at bounding box center [940, 255] width 23 height 23
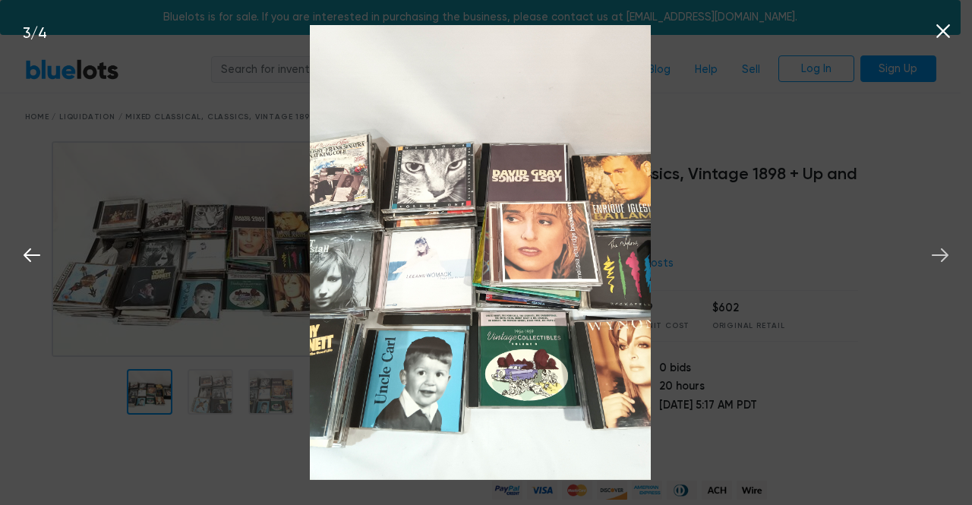
click at [940, 252] on icon at bounding box center [940, 255] width 23 height 23
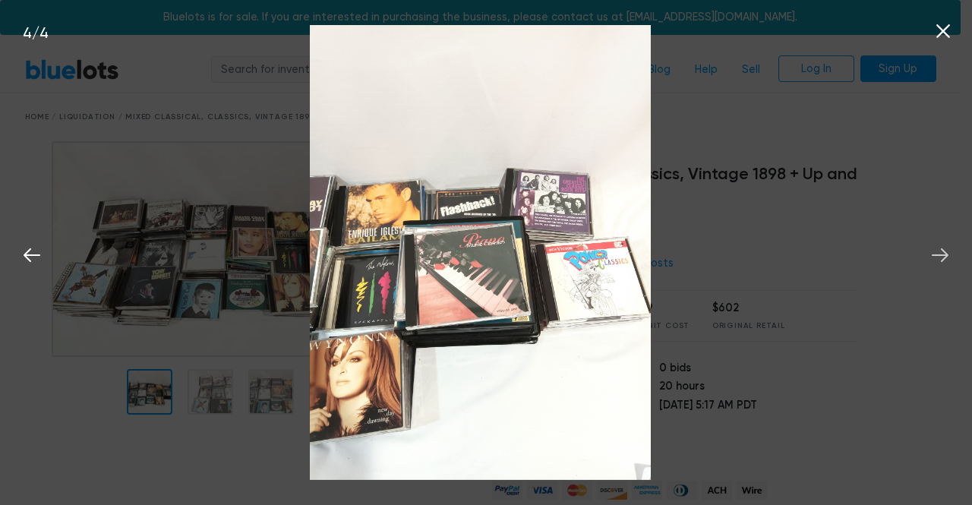
click at [939, 252] on icon at bounding box center [940, 255] width 23 height 23
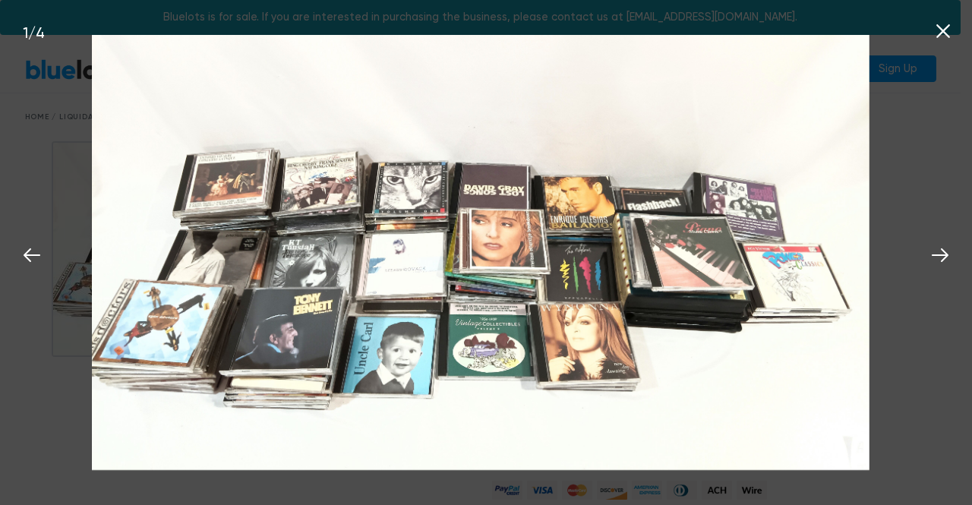
click at [943, 31] on icon at bounding box center [944, 31] width 14 height 14
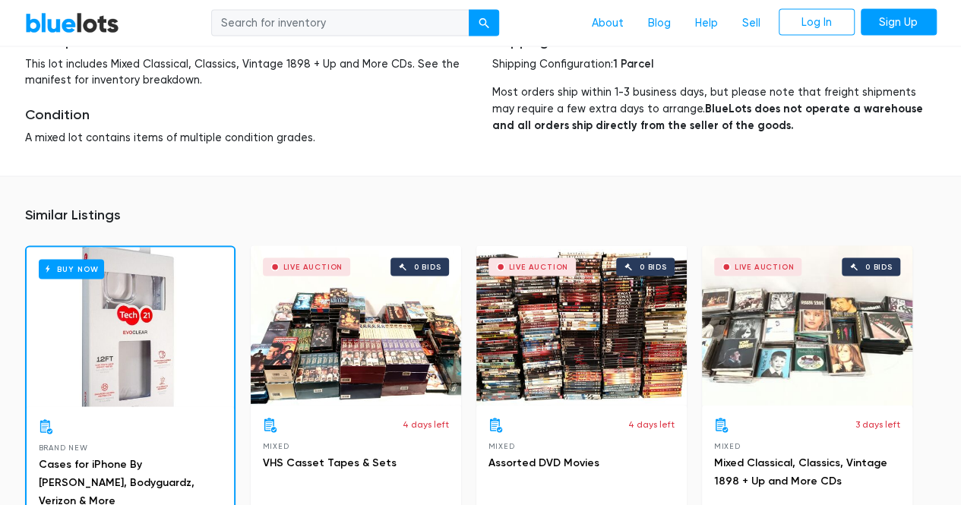
scroll to position [4362, 0]
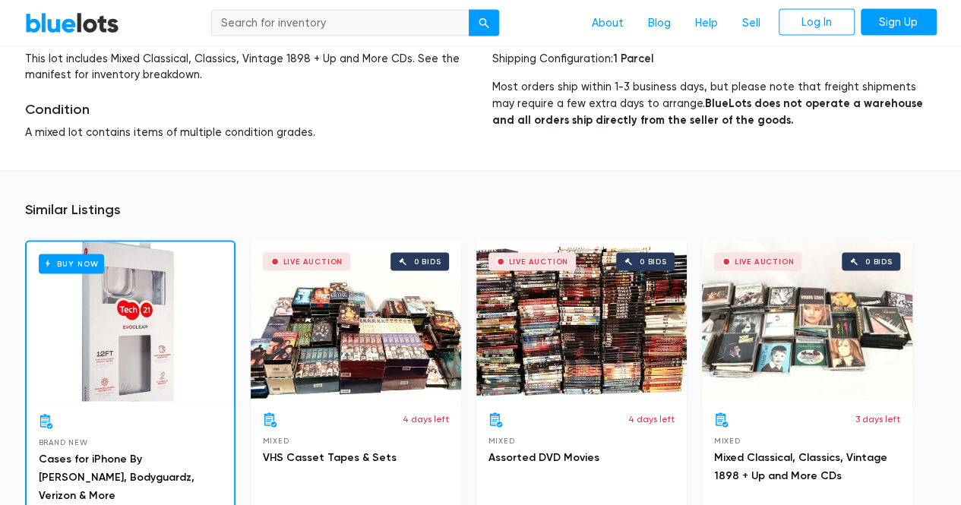
click at [515, 241] on div "Live Auction 0 bids" at bounding box center [581, 321] width 210 height 160
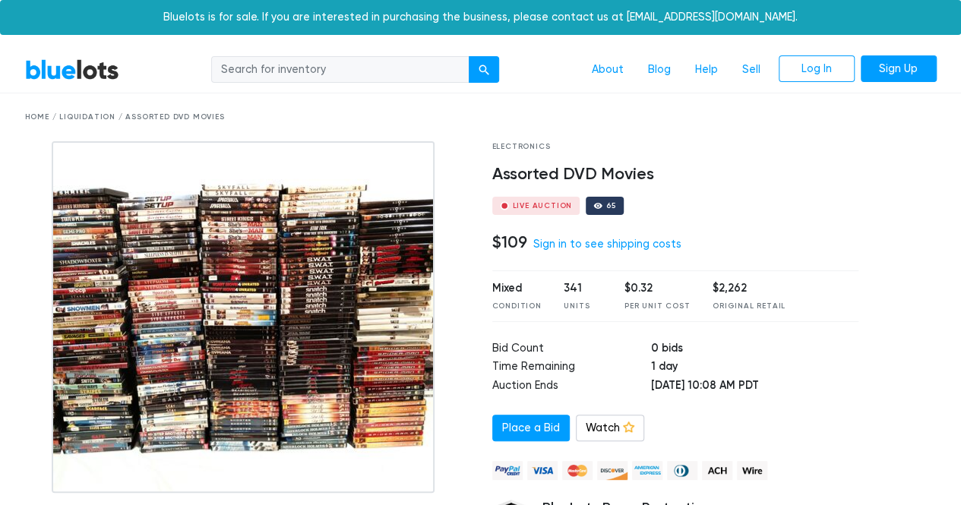
click at [269, 279] on img at bounding box center [243, 317] width 383 height 352
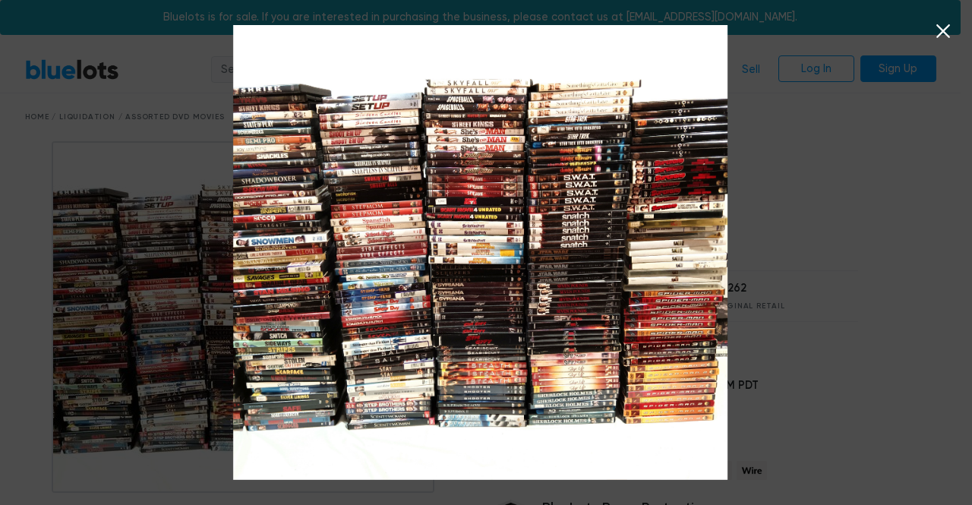
drag, startPoint x: 614, startPoint y: 289, endPoint x: 456, endPoint y: 289, distance: 158.0
click at [456, 289] on img at bounding box center [480, 252] width 495 height 454
click at [950, 31] on icon at bounding box center [943, 31] width 23 height 23
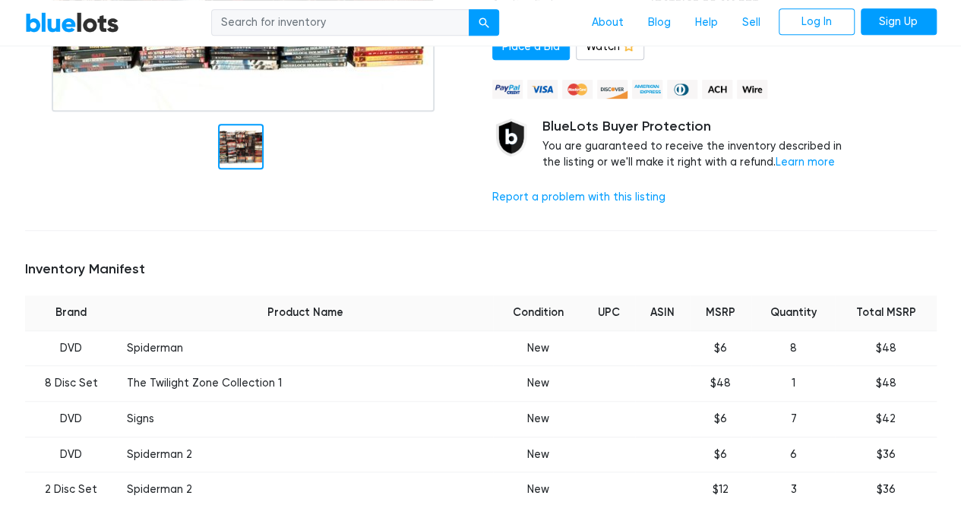
scroll to position [608, 0]
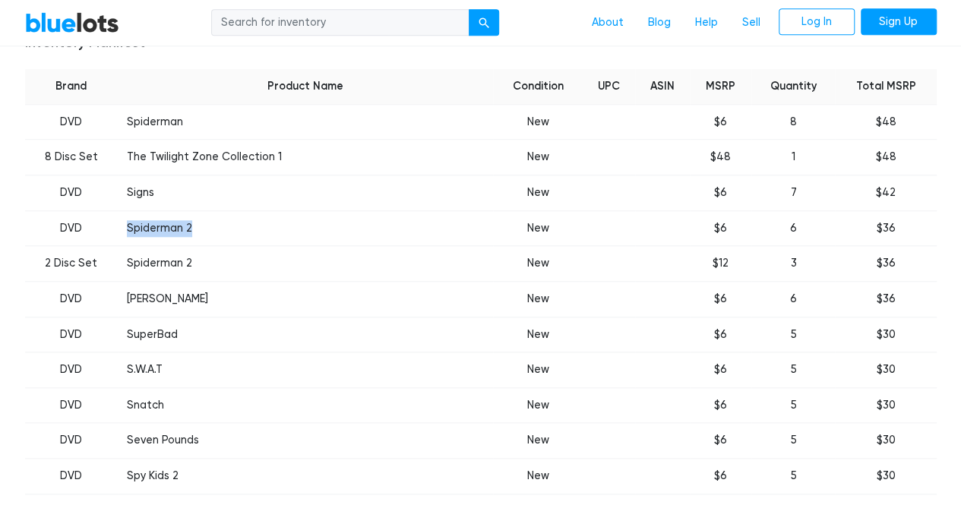
drag, startPoint x: 132, startPoint y: 220, endPoint x: 203, endPoint y: 221, distance: 70.7
click at [203, 221] on td "Spiderman 2" at bounding box center [305, 228] width 375 height 36
click at [864, 257] on td "$36" at bounding box center [885, 264] width 101 height 36
click at [333, 212] on td "Spiderman 2" at bounding box center [305, 228] width 375 height 36
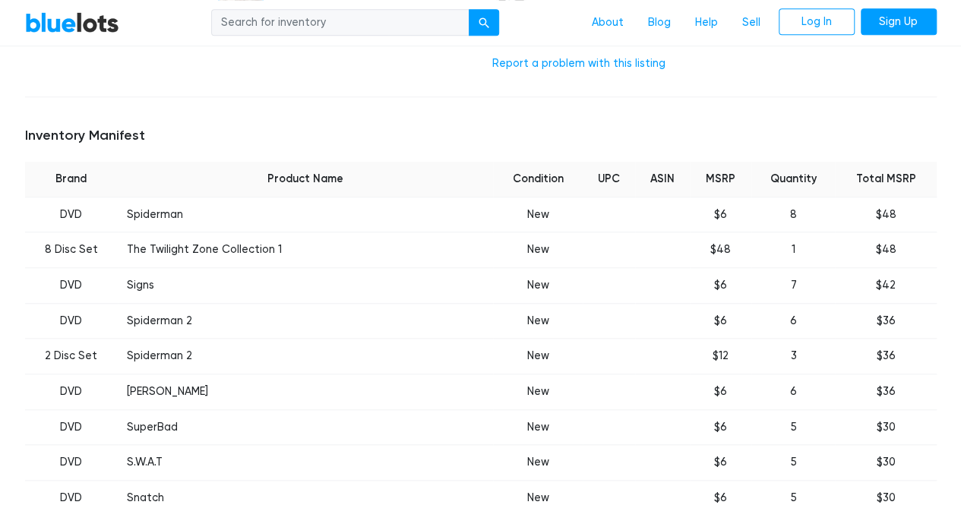
scroll to position [475, 0]
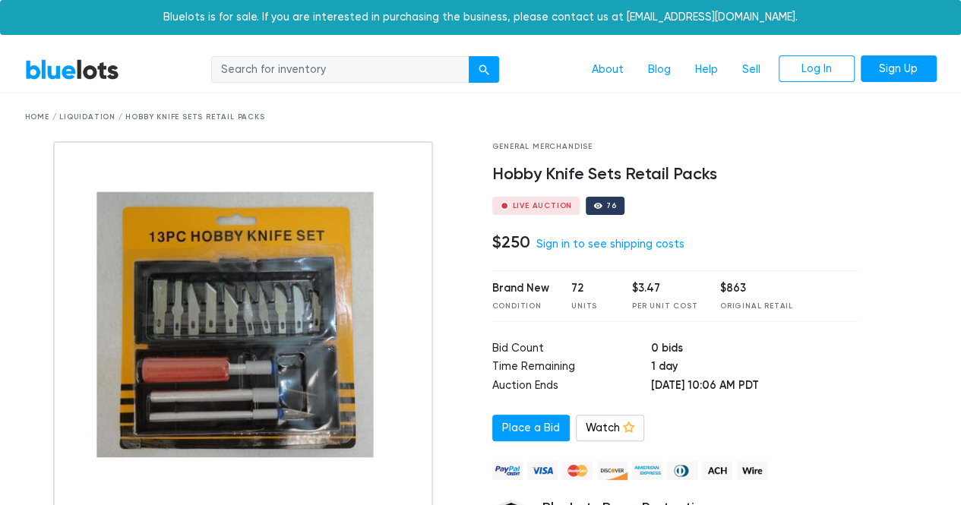
click at [276, 321] on img at bounding box center [243, 331] width 380 height 380
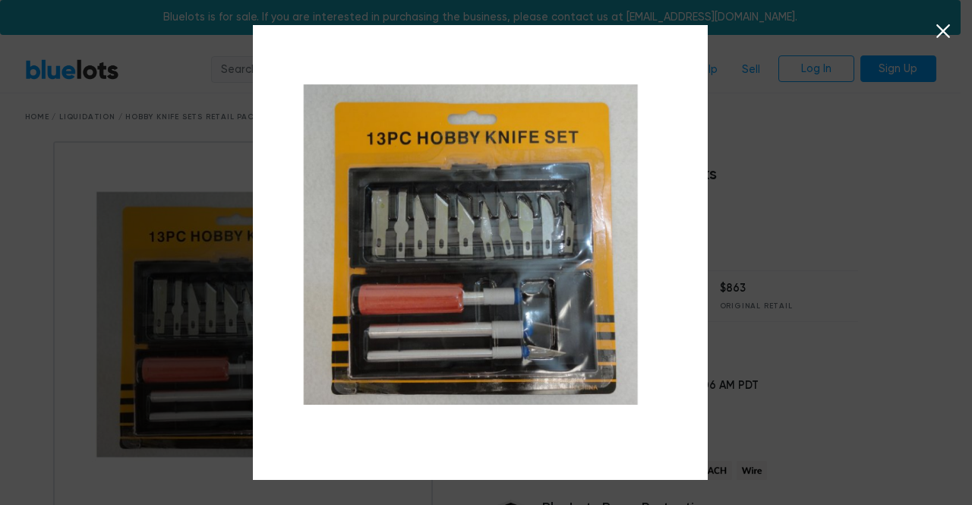
click at [945, 42] on icon at bounding box center [943, 31] width 23 height 23
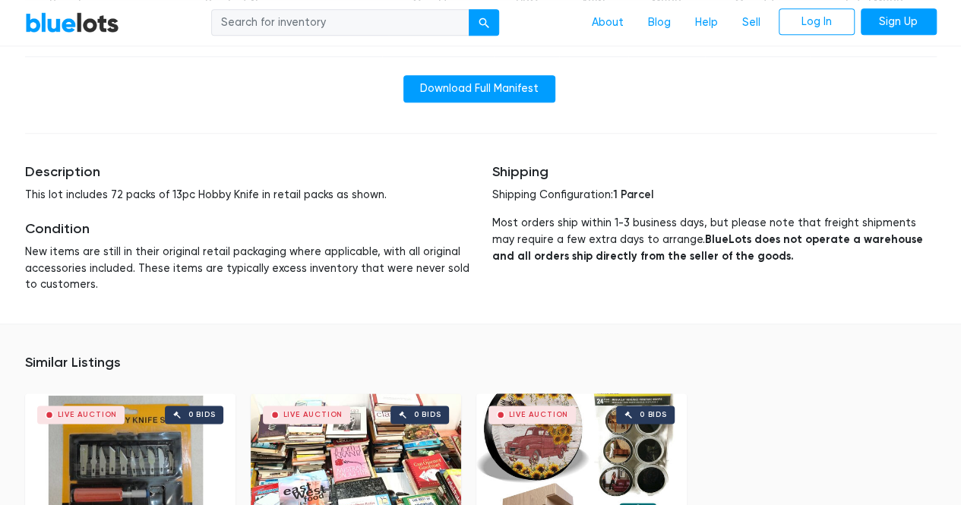
scroll to position [911, 0]
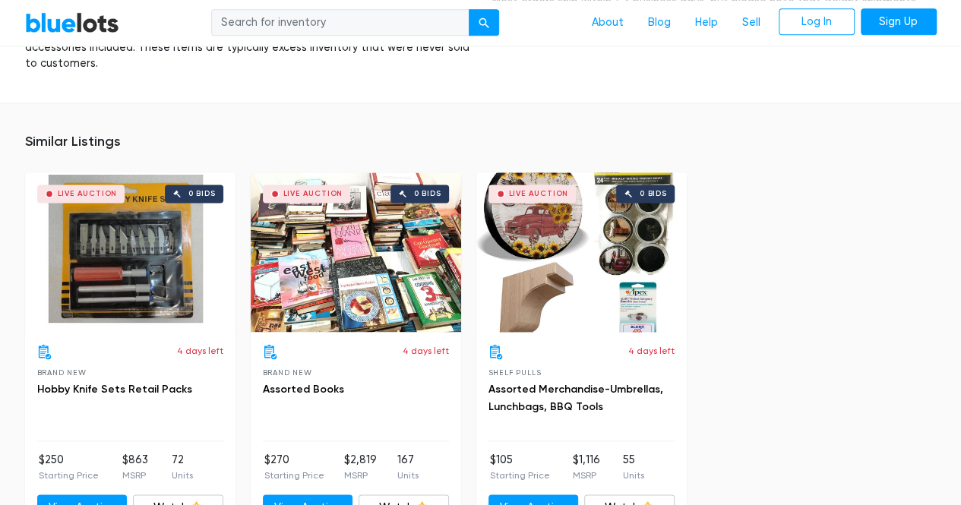
click at [568, 275] on div "Live Auction 0 bids" at bounding box center [581, 252] width 210 height 160
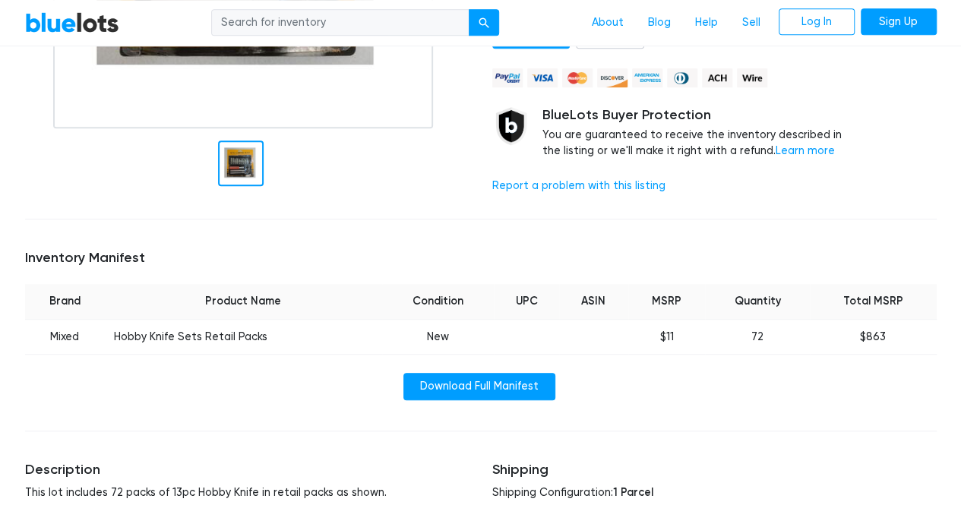
scroll to position [398, 0]
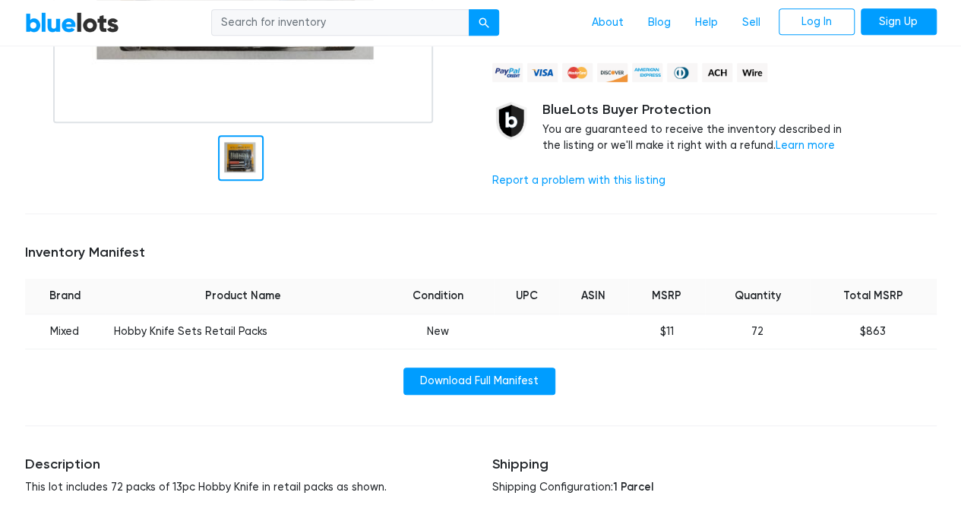
click at [178, 324] on td "Hobby Knife Sets Retail Packs" at bounding box center [243, 332] width 277 height 36
click at [178, 323] on td "Hobby Knife Sets Retail Packs" at bounding box center [243, 332] width 277 height 36
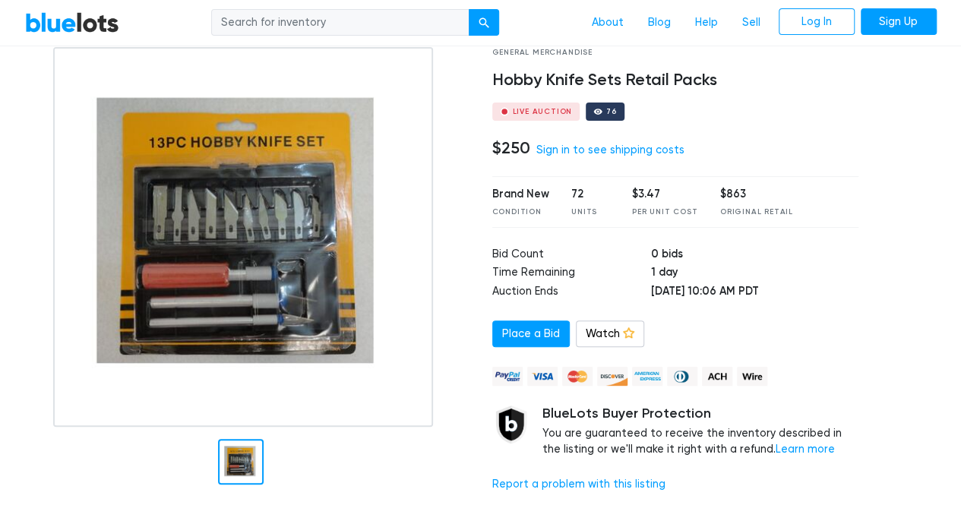
scroll to position [18, 0]
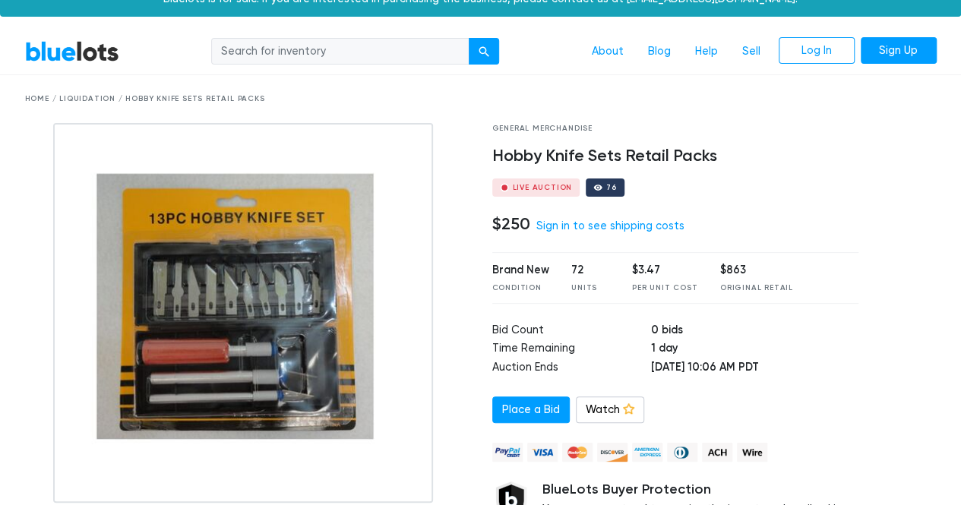
click at [272, 349] on img at bounding box center [243, 313] width 380 height 380
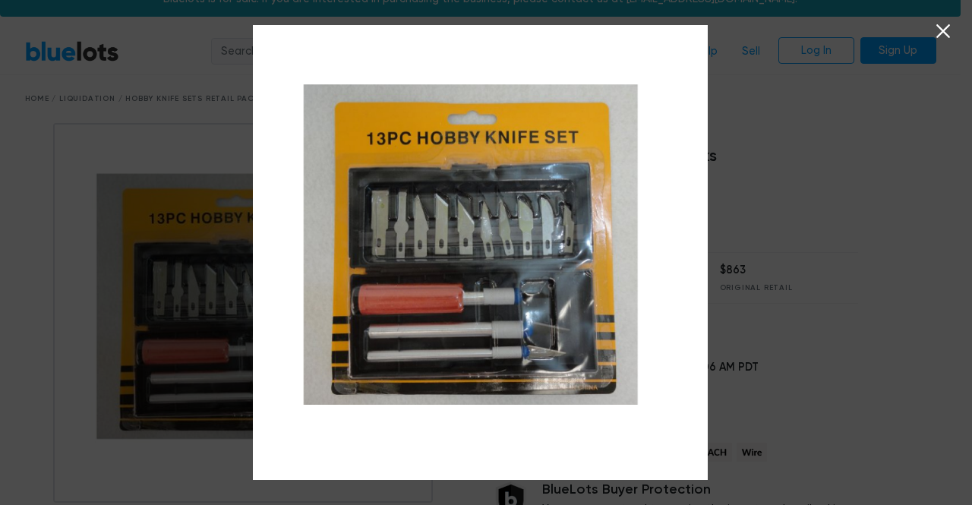
click at [448, 277] on img at bounding box center [480, 252] width 455 height 455
click at [948, 33] on icon at bounding box center [943, 31] width 23 height 23
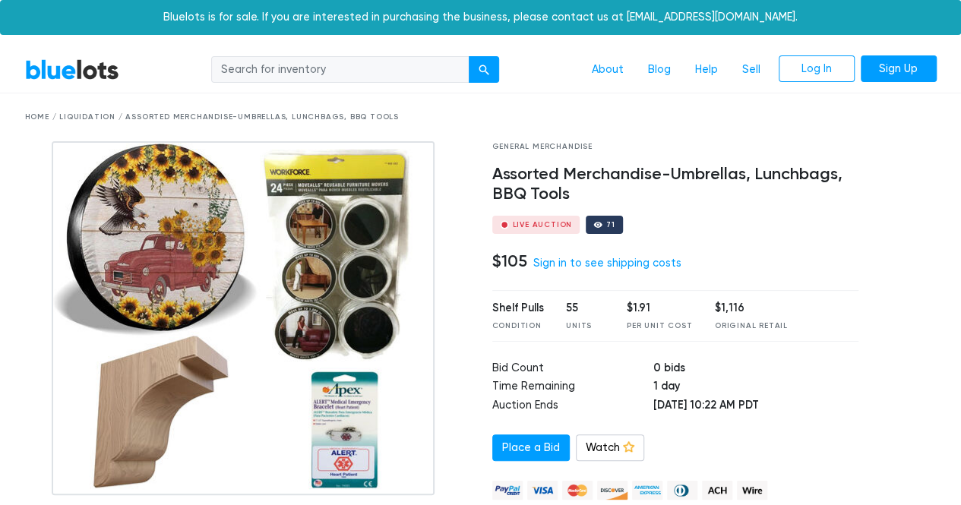
click at [203, 323] on img at bounding box center [243, 318] width 383 height 354
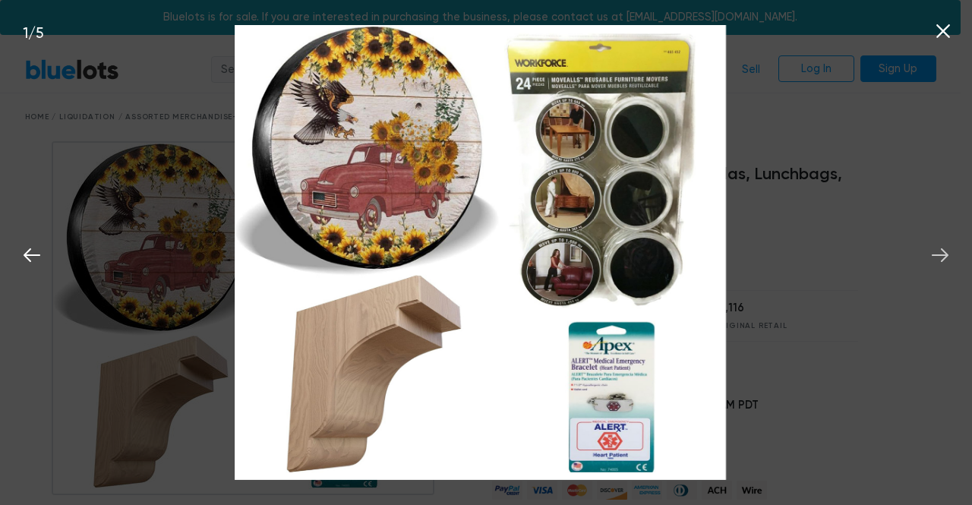
click at [933, 251] on icon at bounding box center [940, 255] width 23 height 23
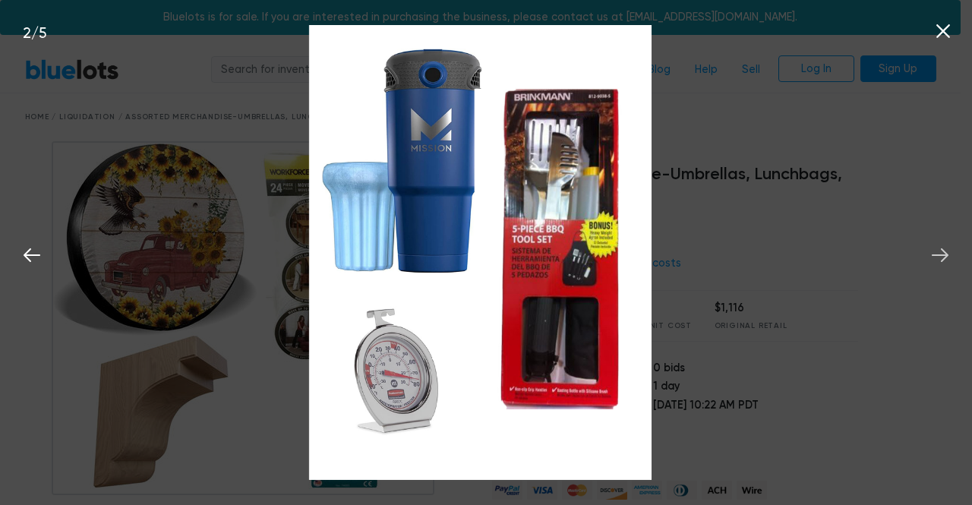
click at [933, 251] on icon at bounding box center [940, 255] width 23 height 23
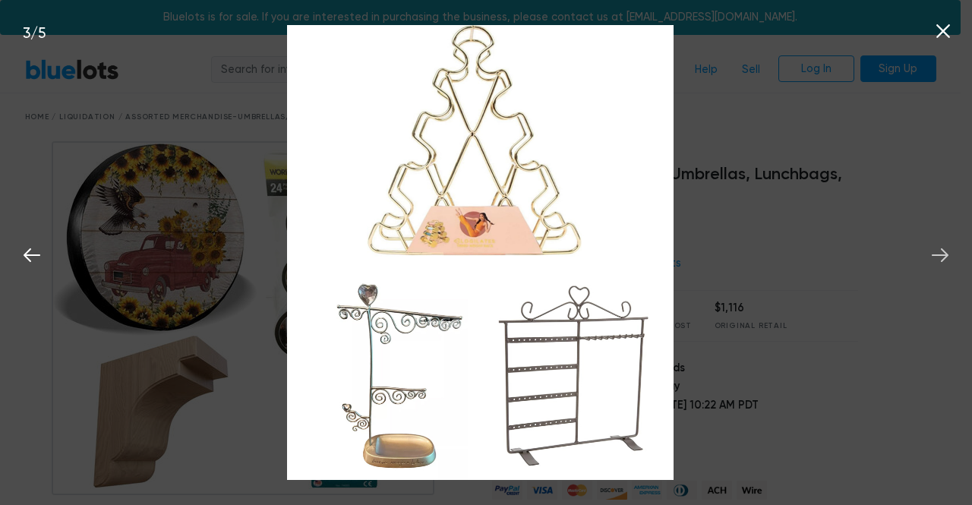
click at [933, 251] on icon at bounding box center [940, 255] width 23 height 23
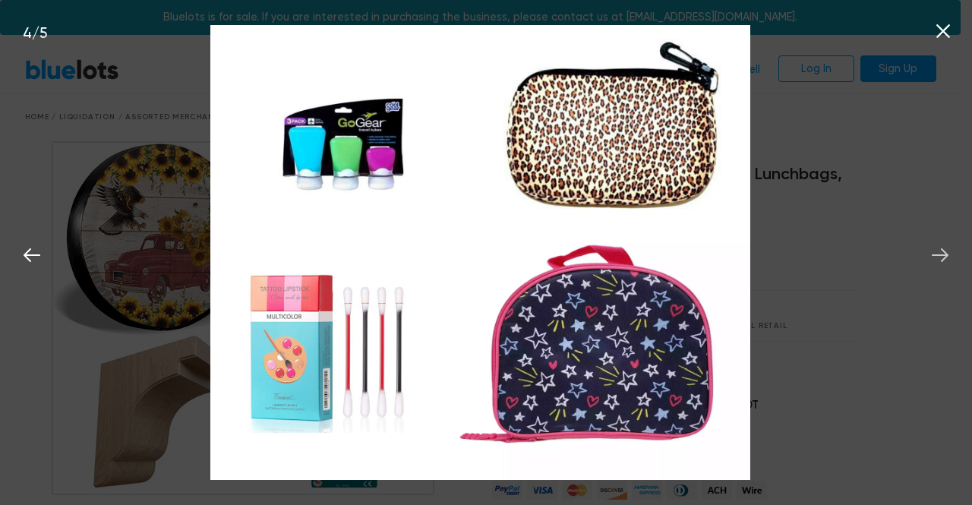
click at [933, 251] on icon at bounding box center [940, 255] width 23 height 23
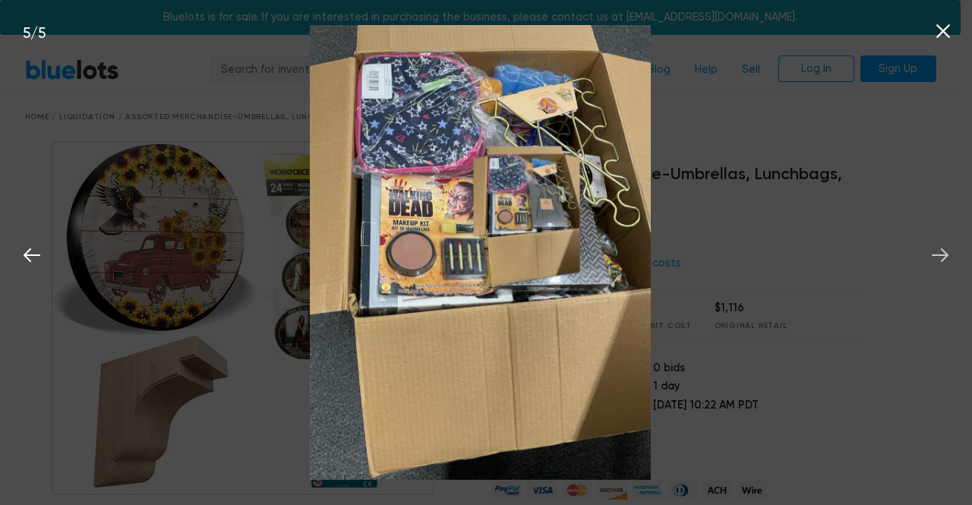
click at [933, 251] on icon at bounding box center [940, 255] width 23 height 23
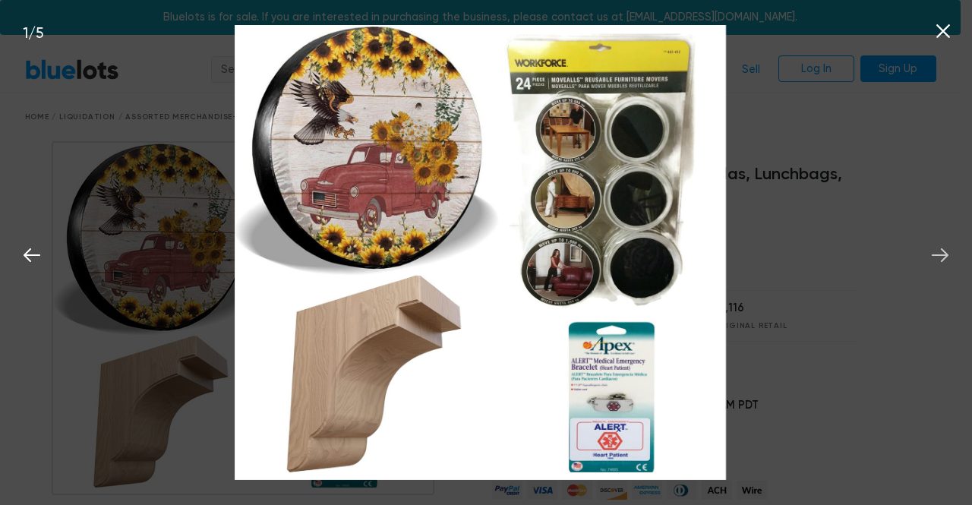
click at [933, 251] on icon at bounding box center [940, 255] width 23 height 23
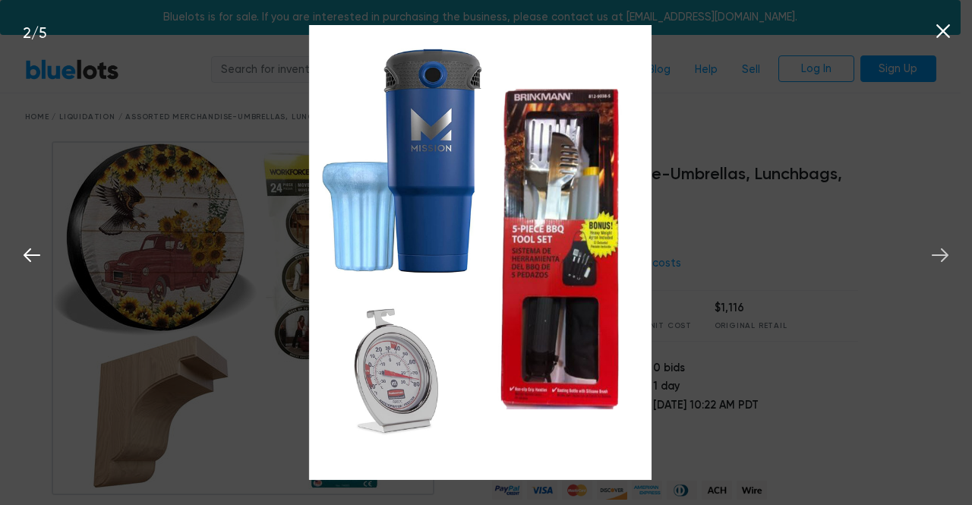
click at [933, 251] on icon at bounding box center [940, 255] width 23 height 23
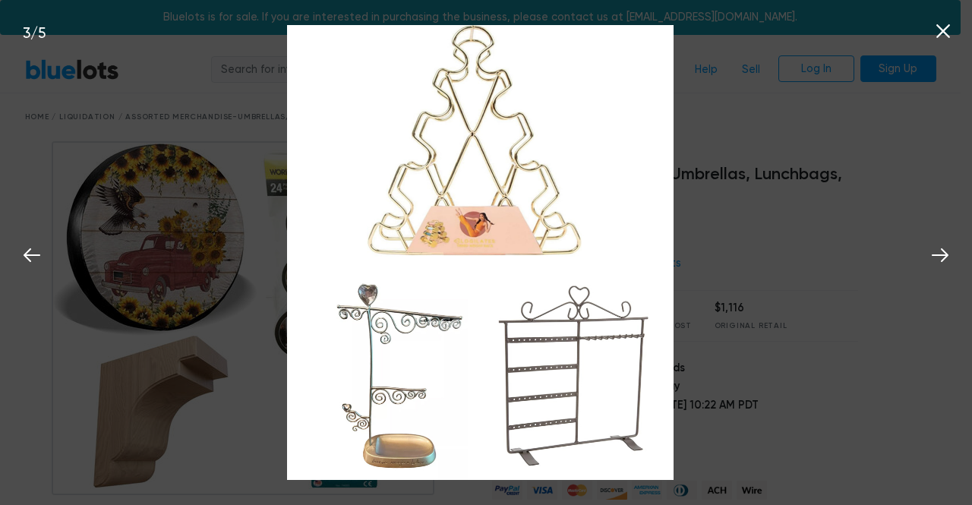
click at [933, 30] on icon at bounding box center [943, 31] width 23 height 23
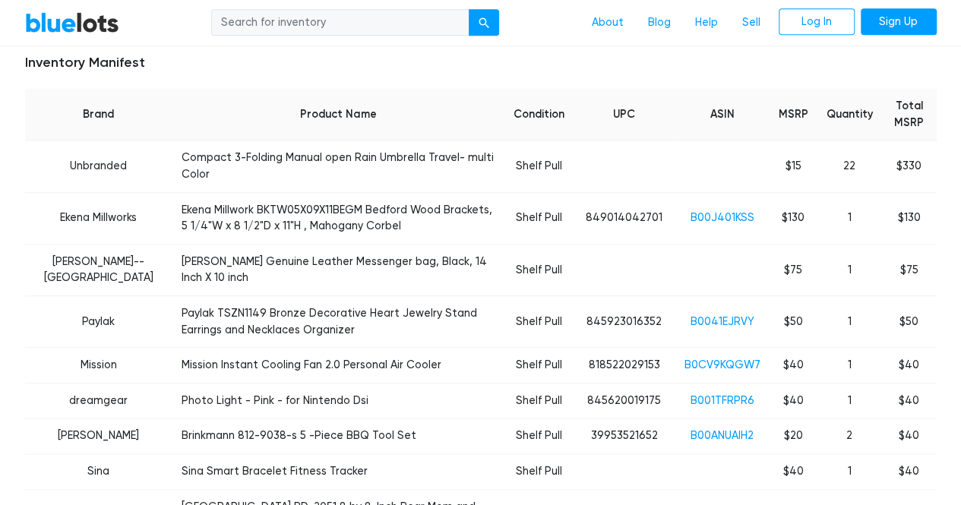
scroll to position [684, 0]
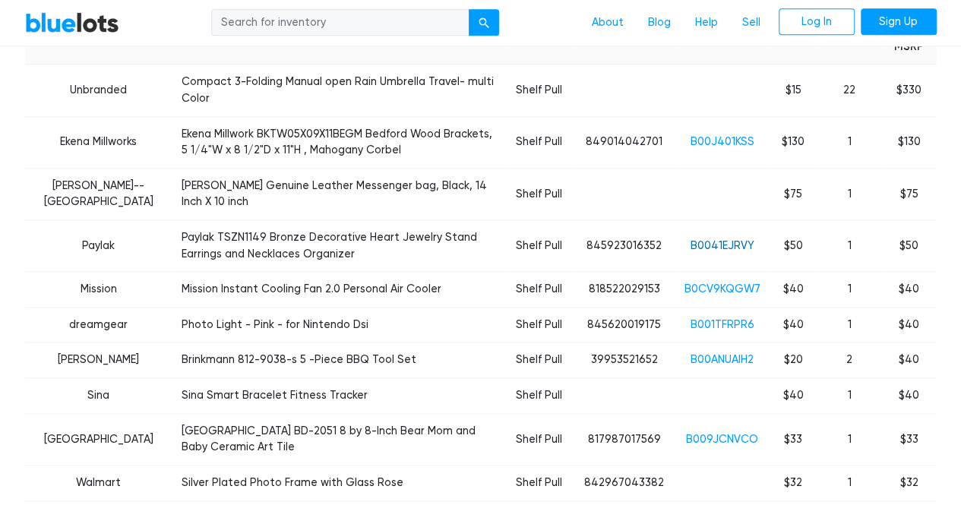
click at [735, 239] on link "B0041EJRVY" at bounding box center [722, 245] width 64 height 13
click at [729, 283] on link "B0CV9KQGW7" at bounding box center [722, 289] width 76 height 13
click at [722, 318] on link "B001TFRPR6" at bounding box center [722, 324] width 64 height 13
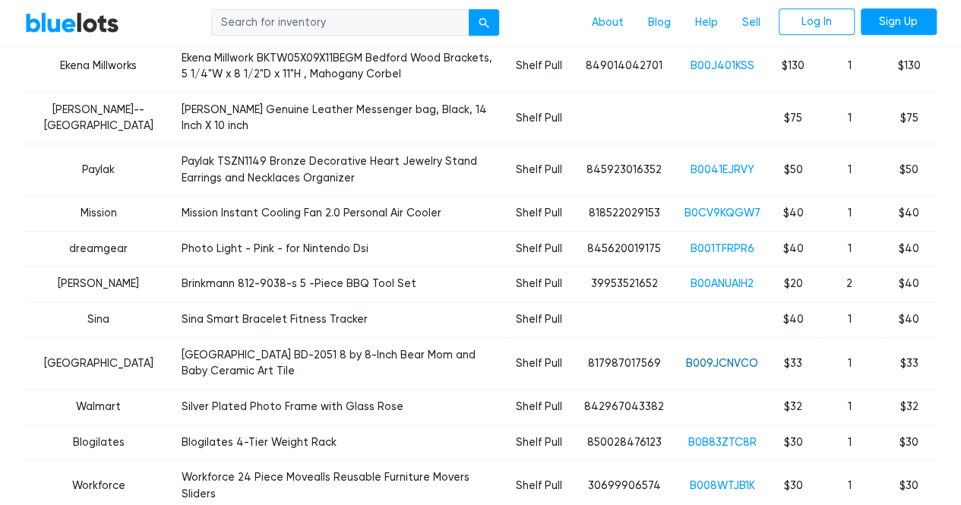
click at [723, 357] on link "B009JCNVCO" at bounding box center [722, 363] width 72 height 13
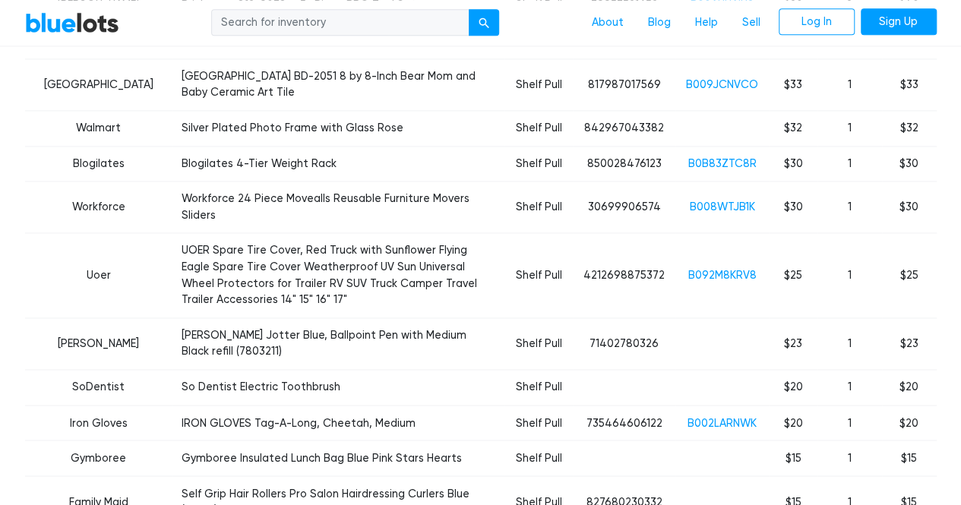
scroll to position [1063, 0]
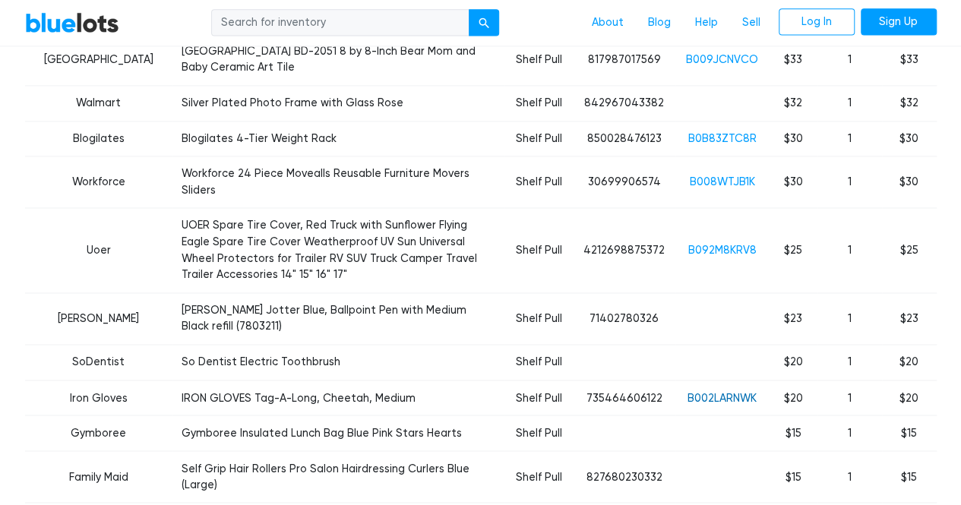
click at [723, 391] on link "B002LARNWK" at bounding box center [721, 397] width 69 height 13
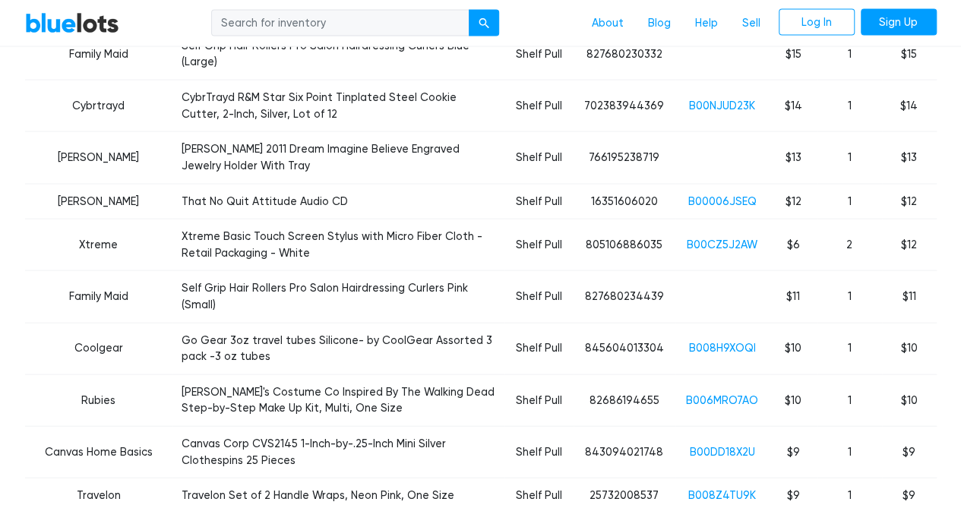
scroll to position [1489, 0]
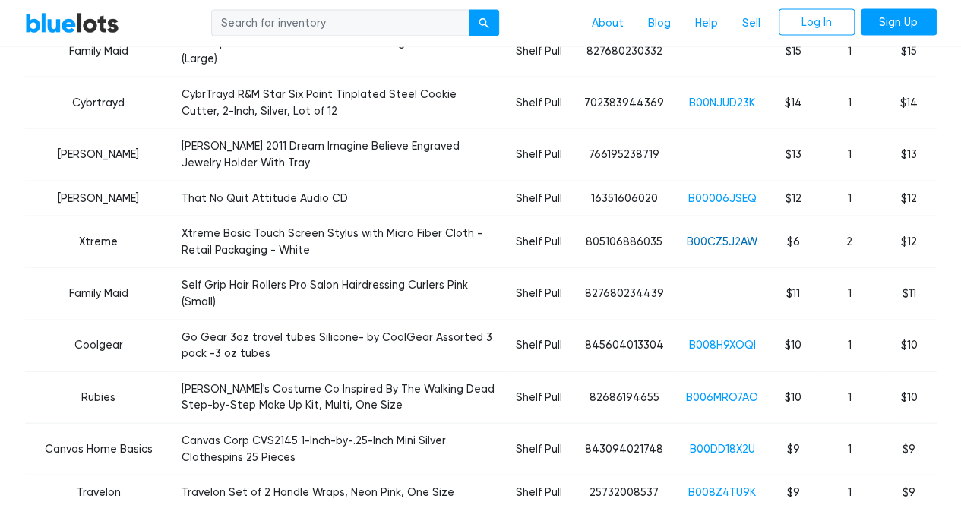
click at [708, 235] on link "B00CZ5J2AW" at bounding box center [722, 241] width 71 height 13
click at [719, 486] on link "B008Z4TU9K" at bounding box center [722, 492] width 68 height 13
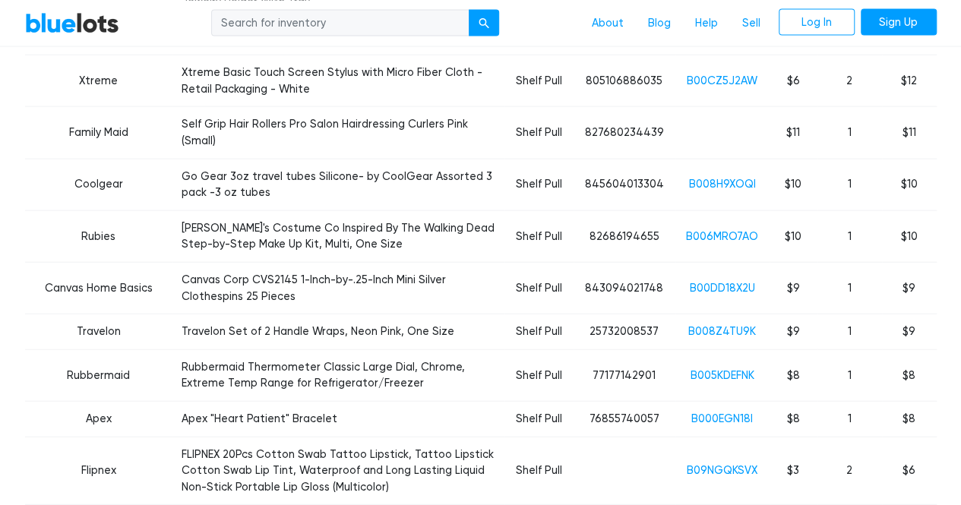
scroll to position [1654, 0]
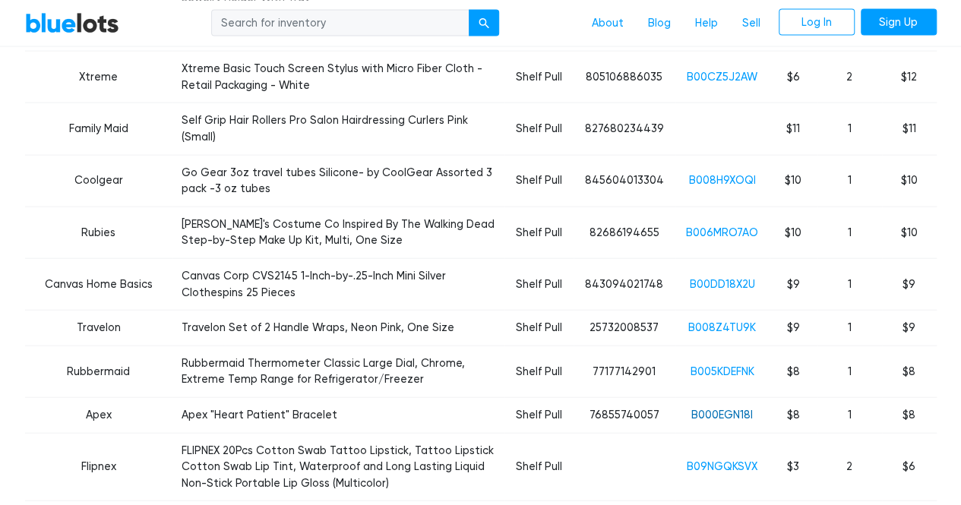
click at [725, 409] on link "B000EGN18I" at bounding box center [722, 415] width 62 height 13
click at [731, 460] on link "B09NGQKSVX" at bounding box center [722, 466] width 71 height 13
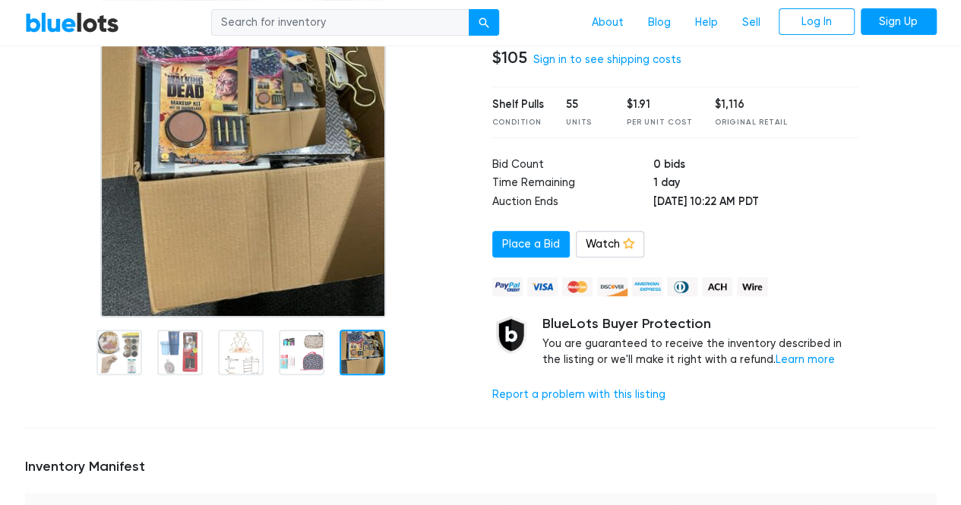
scroll to position [228, 0]
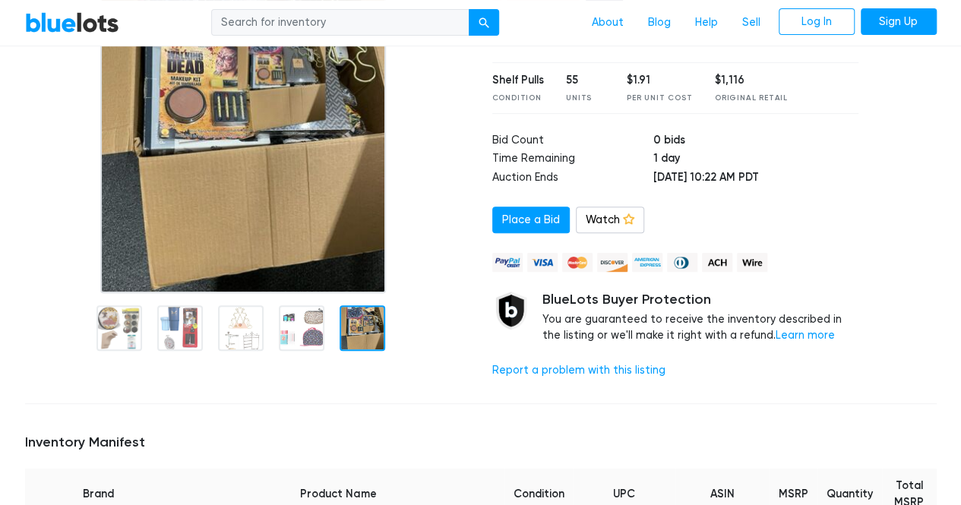
click at [344, 322] on div at bounding box center [363, 328] width 46 height 46
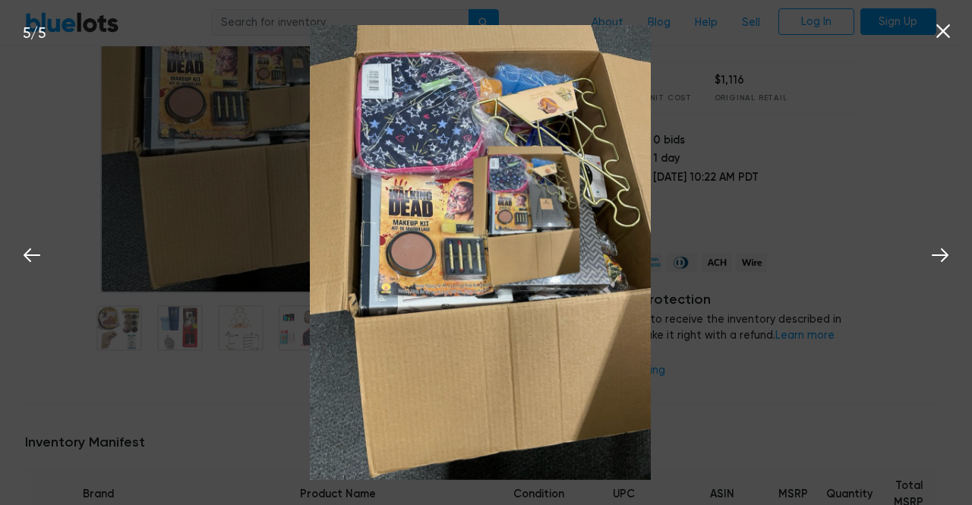
drag, startPoint x: 509, startPoint y: 229, endPoint x: 480, endPoint y: 239, distance: 30.5
click at [480, 239] on img at bounding box center [480, 252] width 341 height 455
click at [942, 253] on icon at bounding box center [940, 255] width 23 height 23
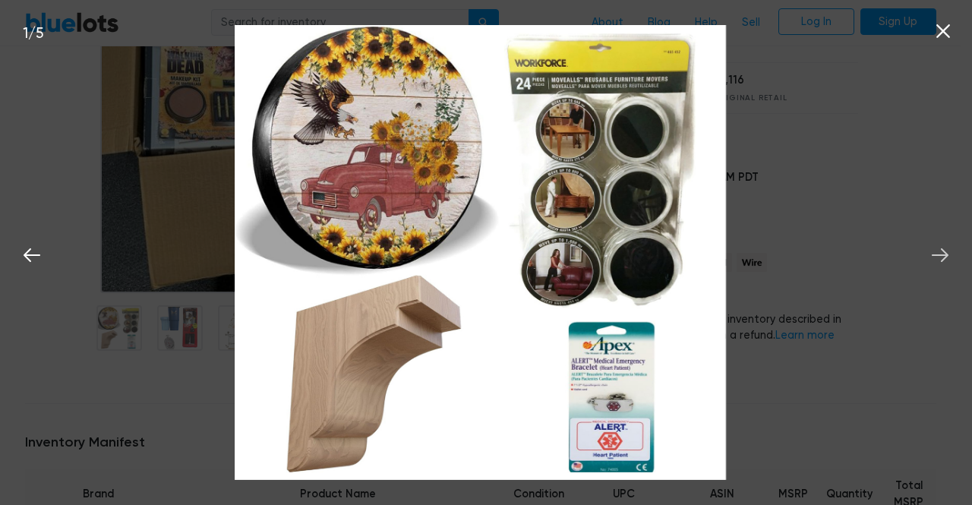
click at [942, 253] on icon at bounding box center [940, 255] width 23 height 23
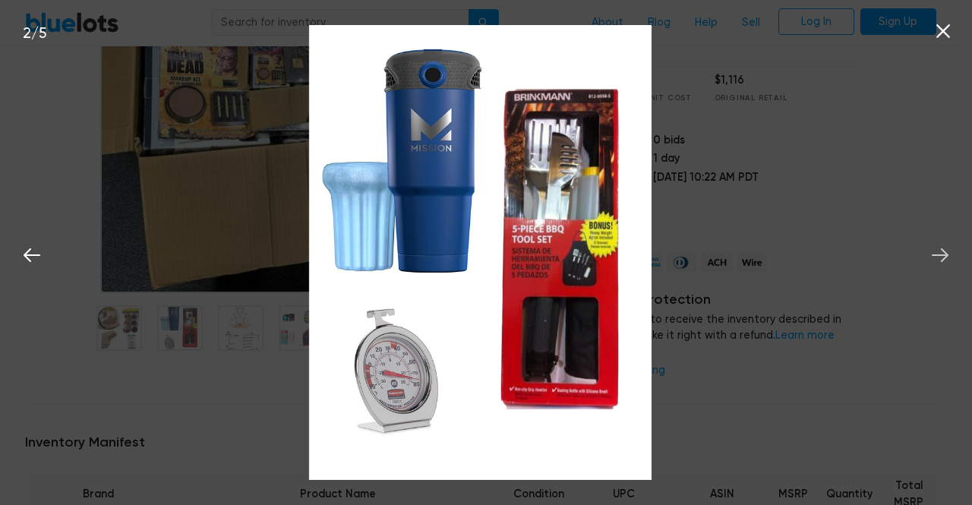
click at [942, 252] on icon at bounding box center [940, 255] width 23 height 23
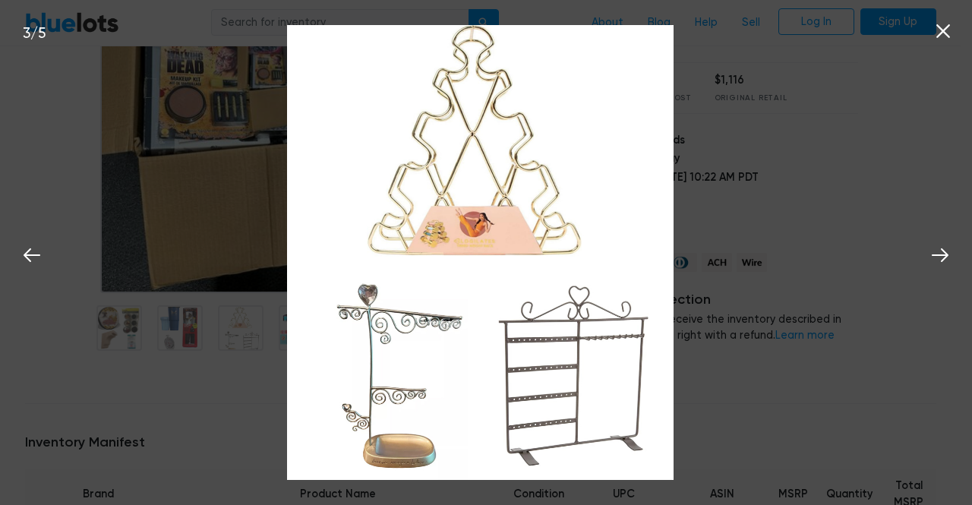
click at [938, 33] on icon at bounding box center [943, 31] width 23 height 23
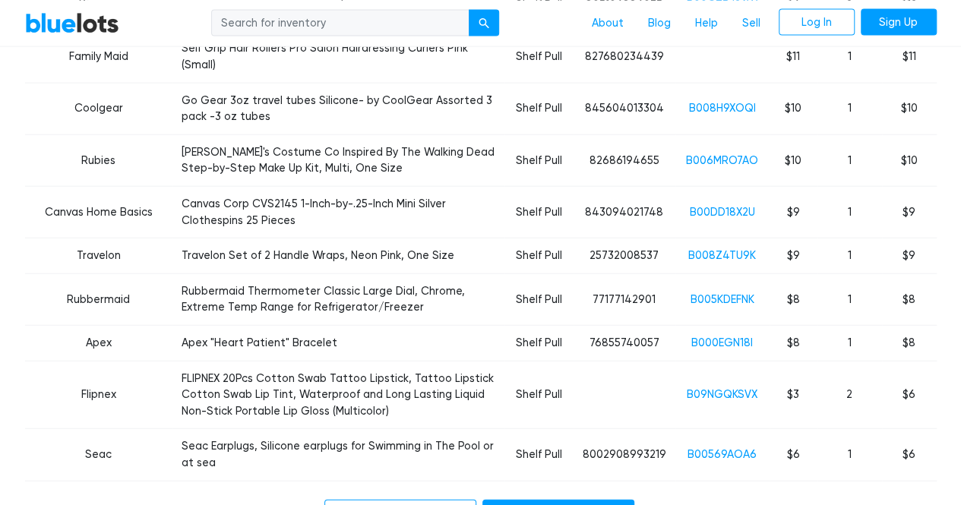
scroll to position [1719, 0]
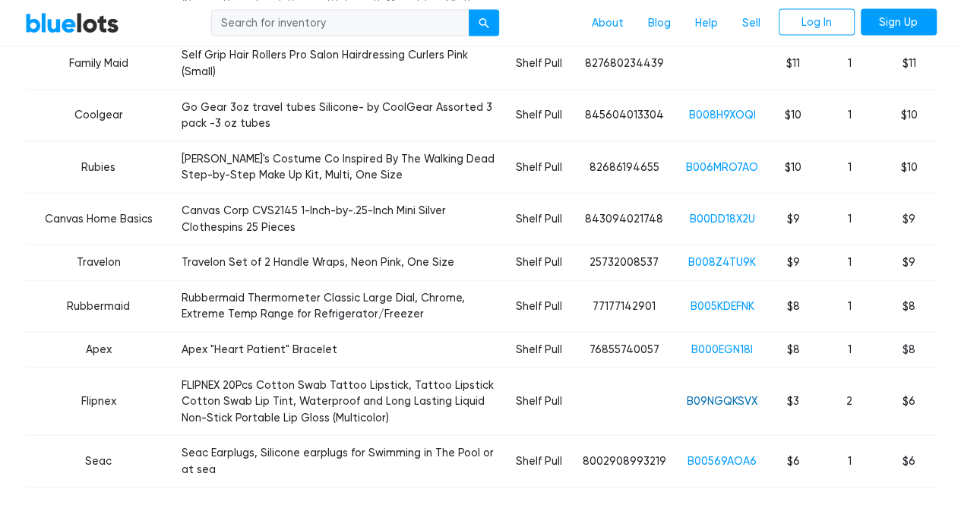
click at [718, 395] on link "B09NGQKSVX" at bounding box center [722, 401] width 71 height 13
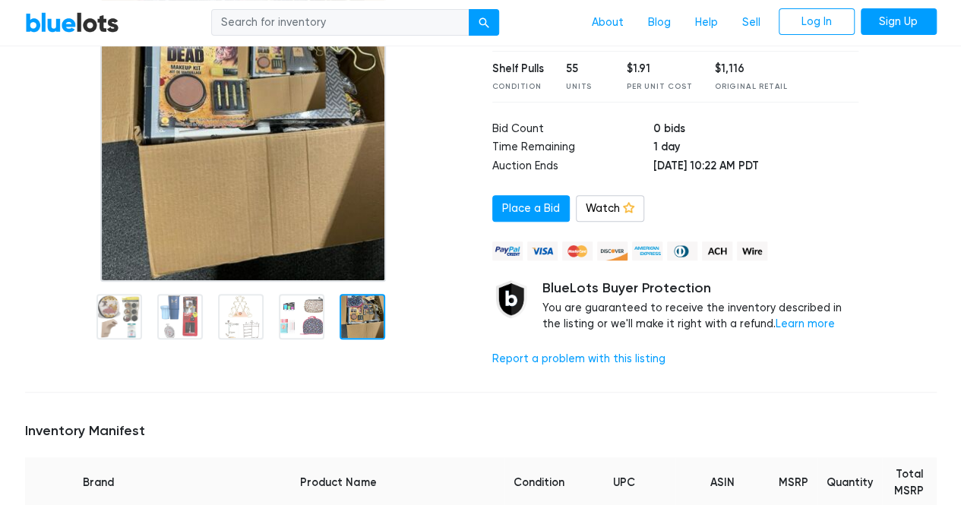
scroll to position [0, 0]
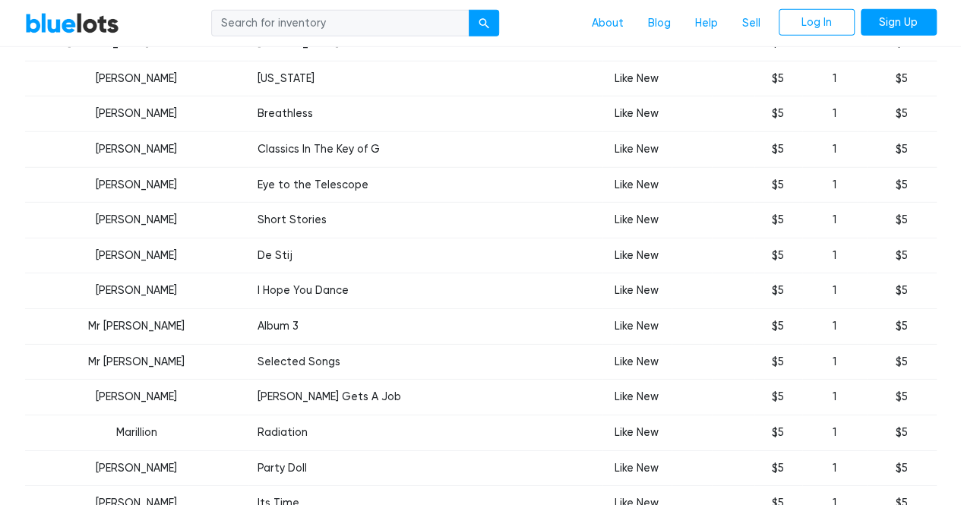
scroll to position [2235, 0]
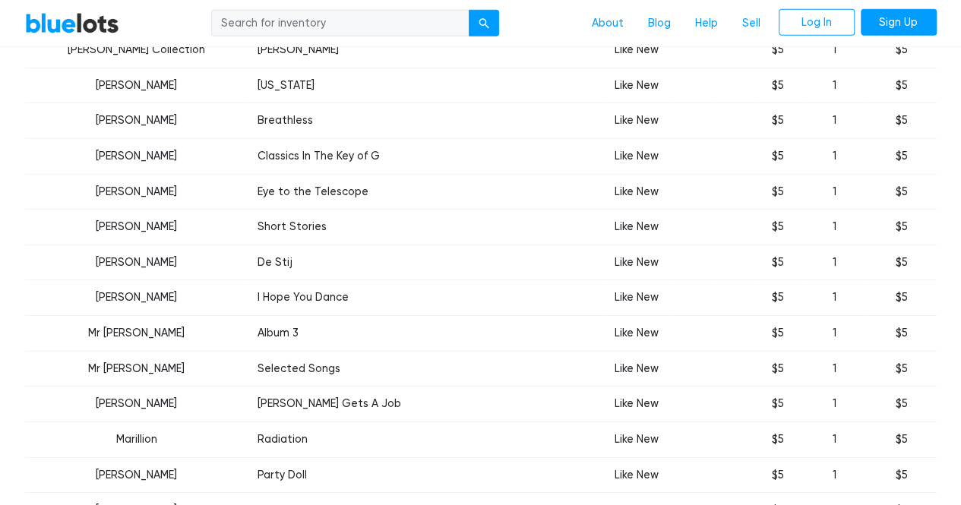
click at [25, 15] on link "BlueLots" at bounding box center [72, 22] width 94 height 22
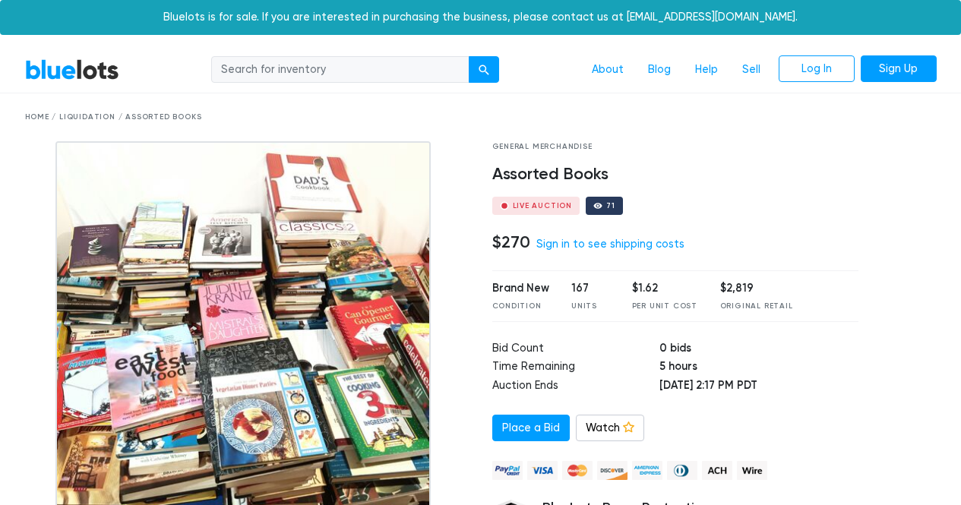
scroll to position [76, 0]
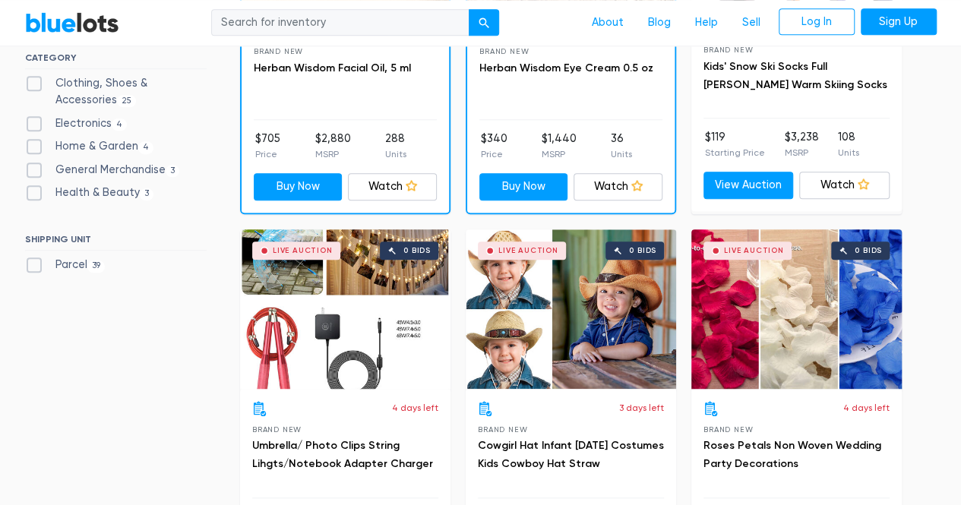
scroll to position [684, 0]
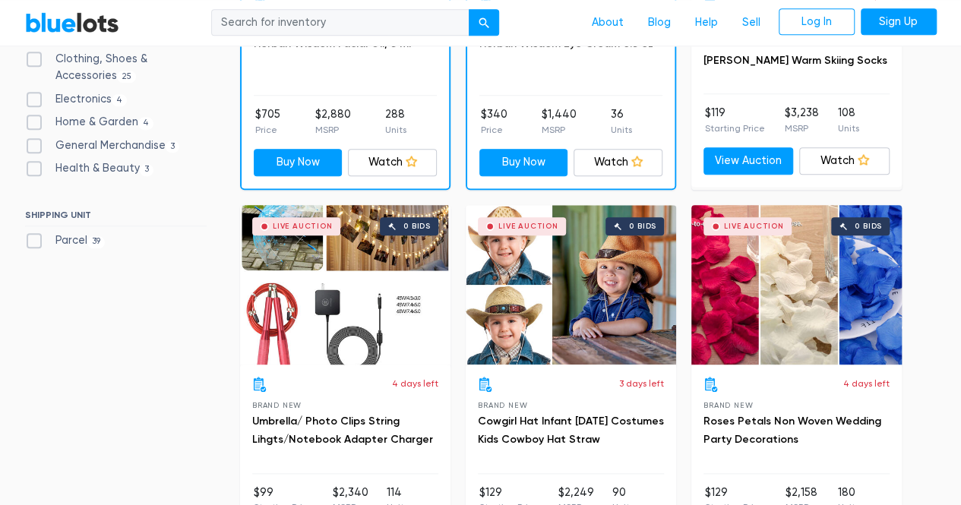
click at [364, 280] on div "Live Auction 0 bids" at bounding box center [345, 285] width 210 height 160
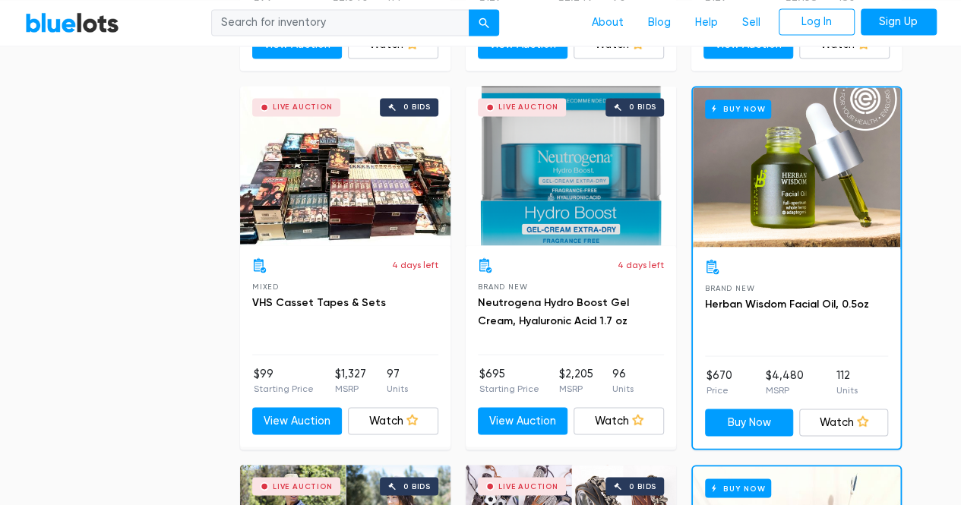
scroll to position [1200, 0]
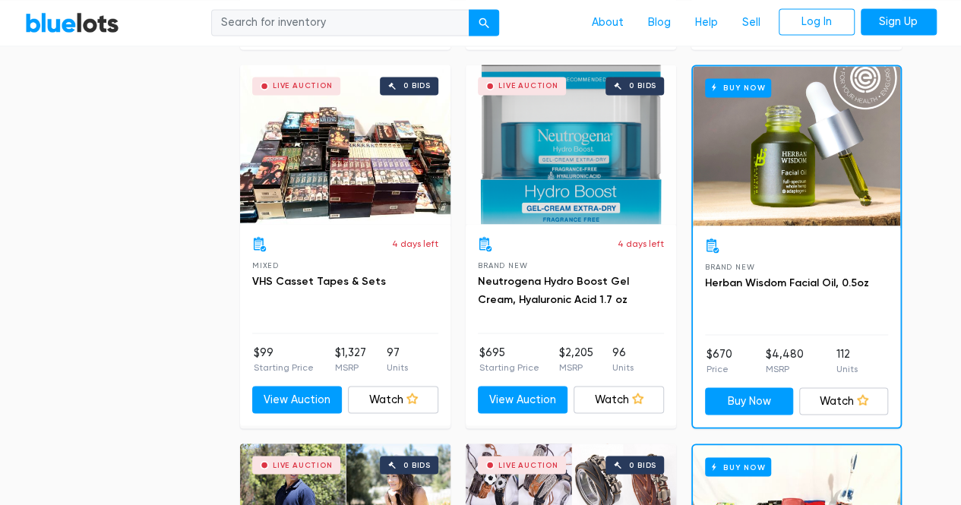
click at [377, 194] on div "Live Auction 0 bids" at bounding box center [345, 145] width 210 height 160
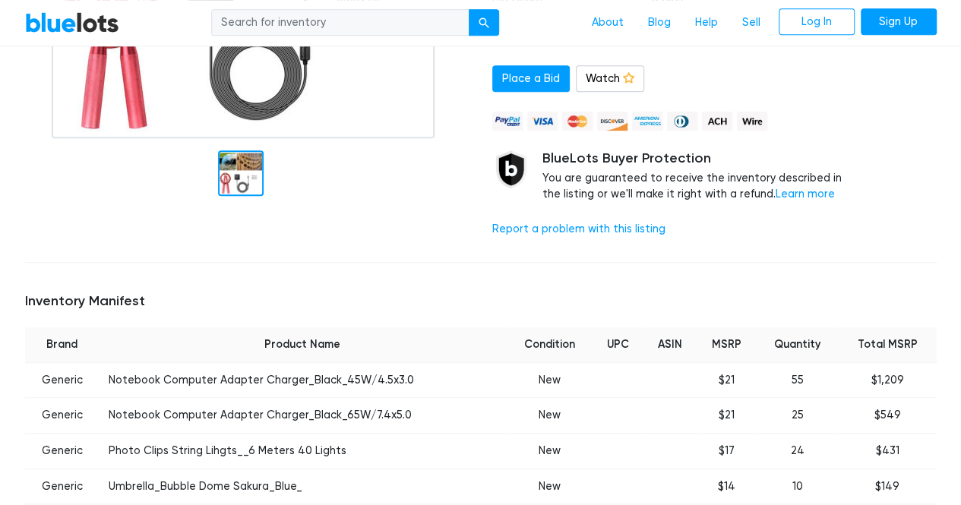
scroll to position [532, 0]
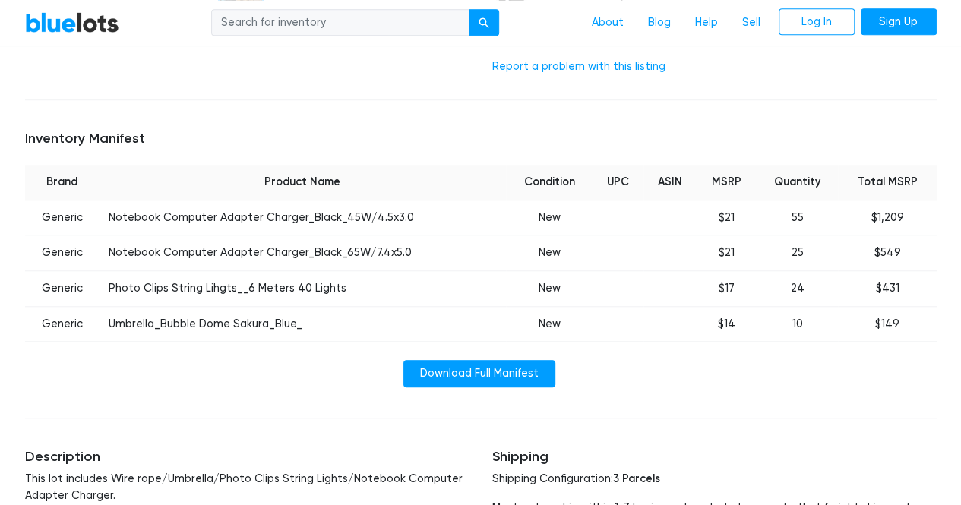
click at [276, 215] on td "Notebook Computer Adapter Charger_Black_45W/4.5x3.0" at bounding box center [303, 218] width 406 height 36
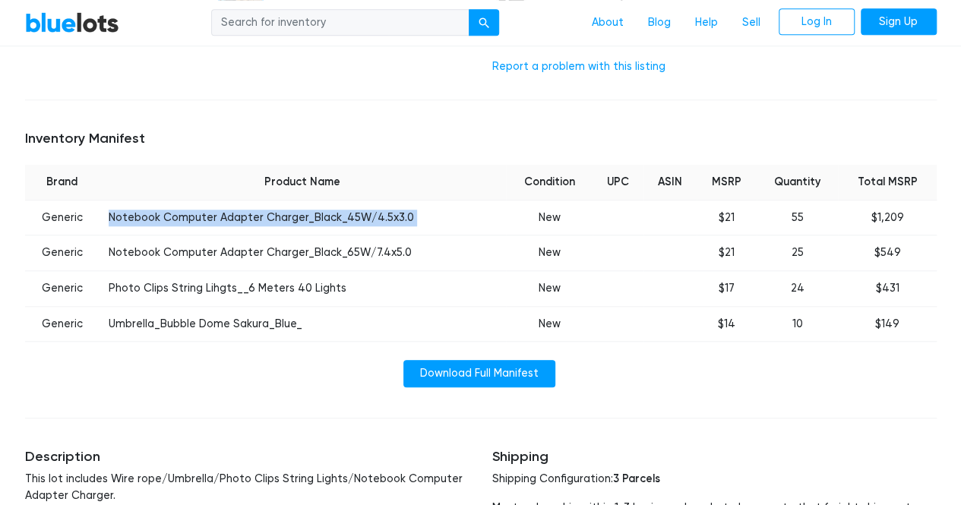
click at [276, 215] on td "Notebook Computer Adapter Charger_Black_45W/4.5x3.0" at bounding box center [303, 218] width 406 height 36
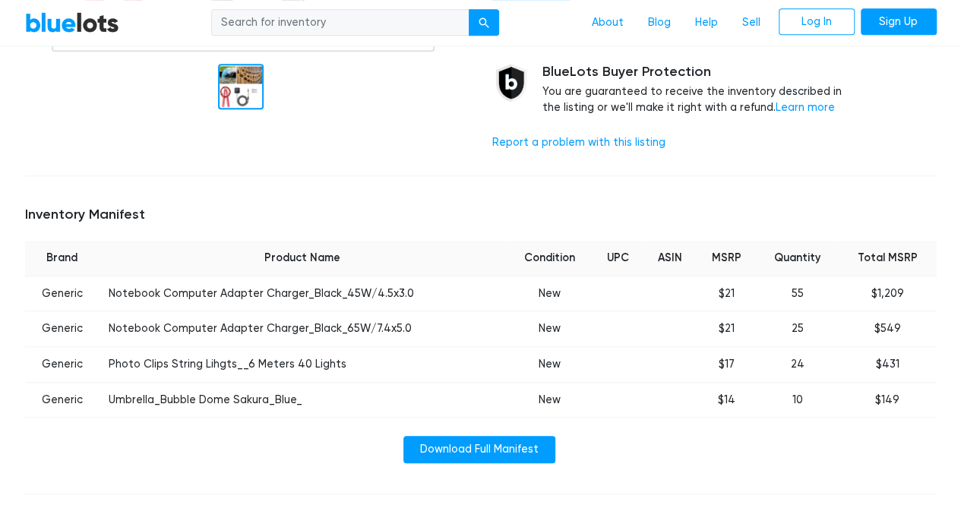
click at [204, 323] on td "Notebook Computer Adapter Charger_Black_65W/7.4x5.0" at bounding box center [303, 329] width 406 height 36
click at [204, 324] on td "Notebook Computer Adapter Charger_Black_65W/7.4x5.0" at bounding box center [303, 329] width 406 height 36
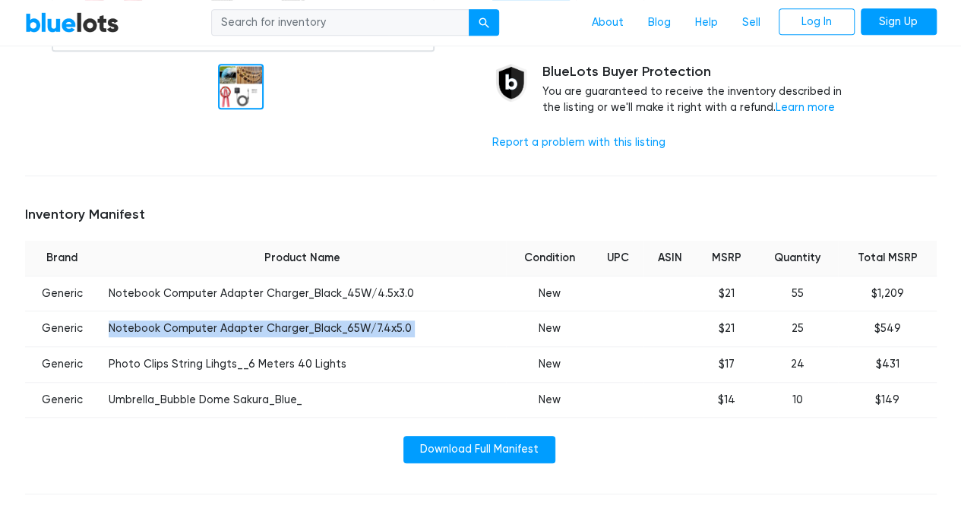
click at [204, 324] on td "Notebook Computer Adapter Charger_Black_65W/7.4x5.0" at bounding box center [303, 329] width 406 height 36
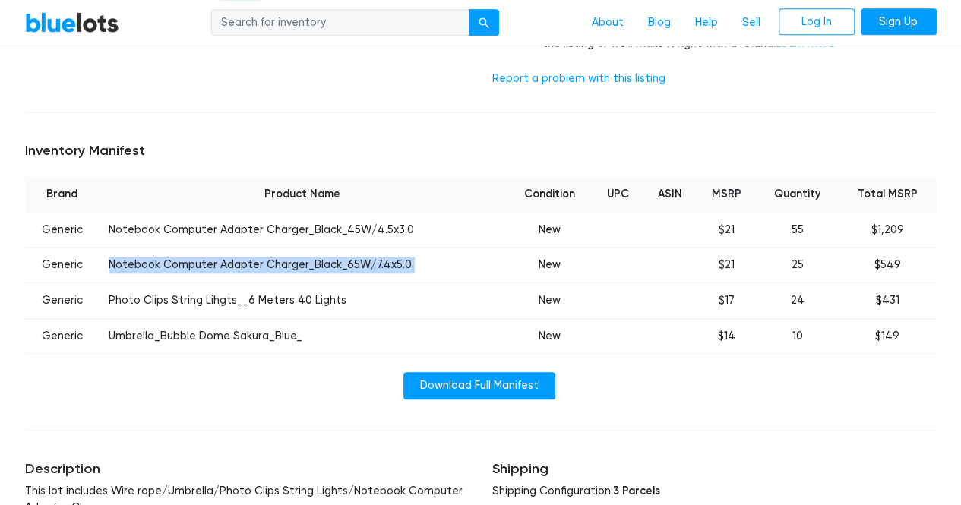
scroll to position [522, 0]
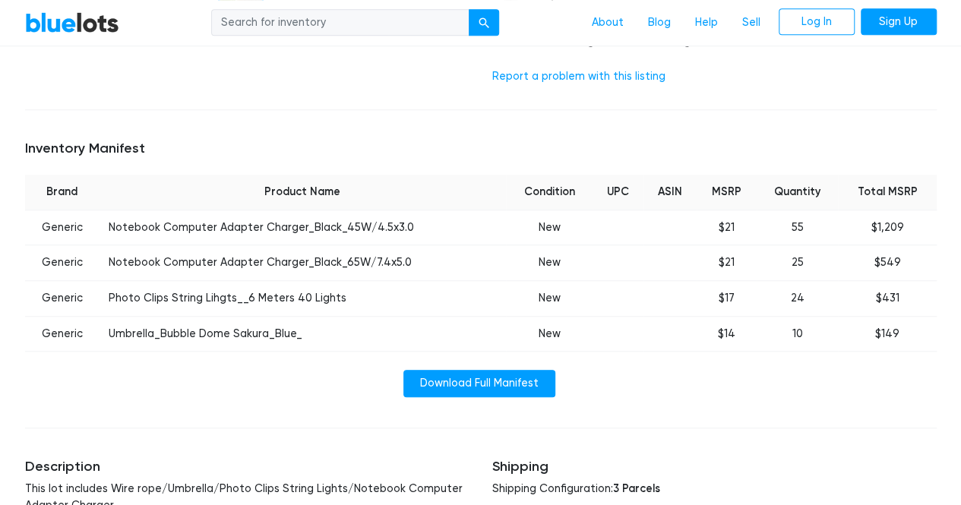
click at [239, 297] on td "Photo Clips String Lihgts__6 Meters 40 Lights" at bounding box center [303, 299] width 406 height 36
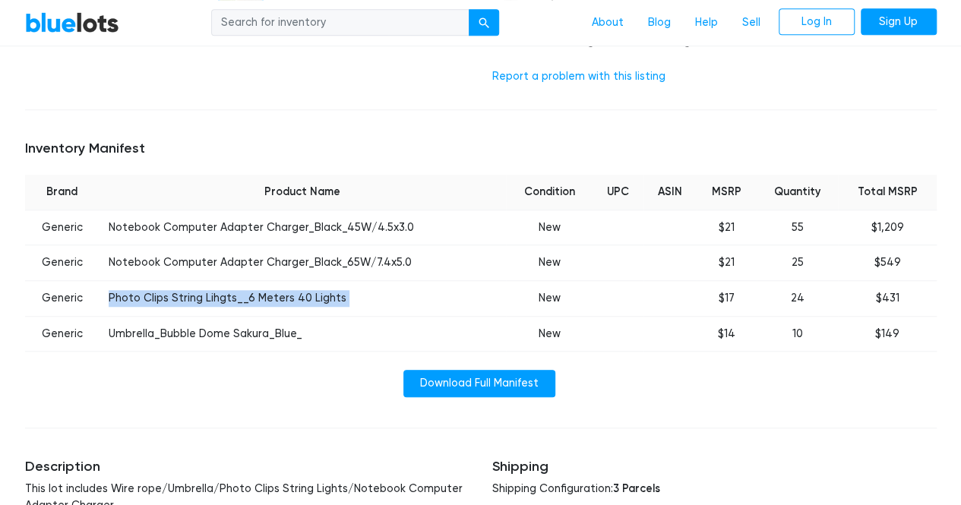
click at [239, 297] on td "Photo Clips String Lihgts__6 Meters 40 Lights" at bounding box center [303, 299] width 406 height 36
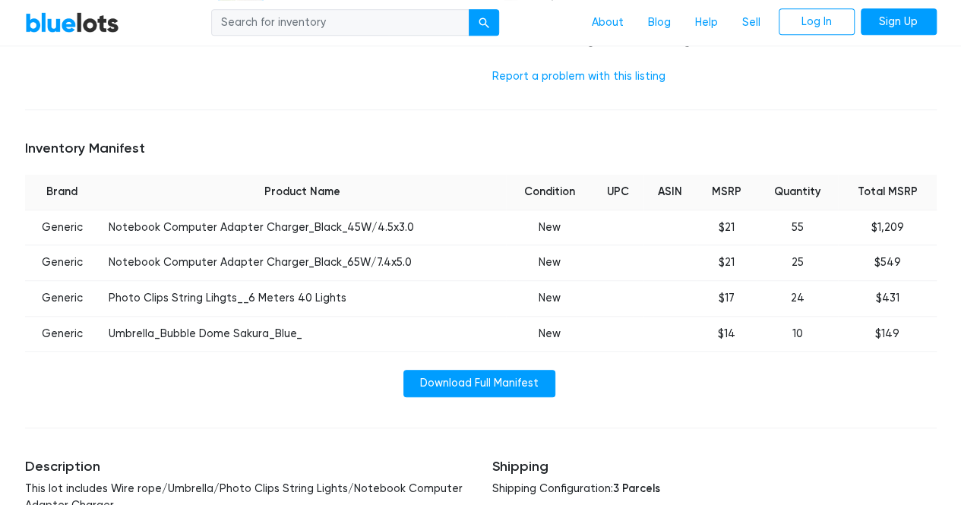
click at [232, 336] on td "Umbrella_Bubble Dome Sakura_Blue_" at bounding box center [303, 334] width 406 height 36
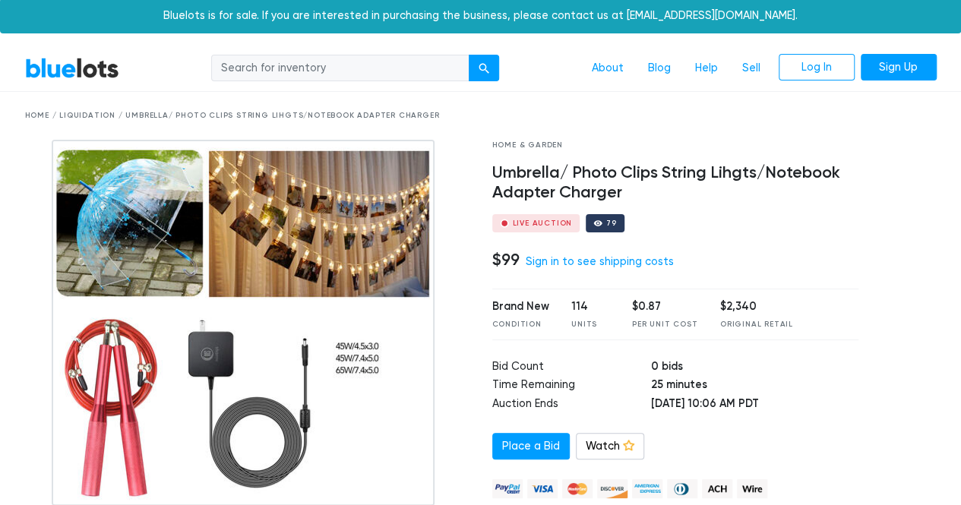
scroll to position [0, 0]
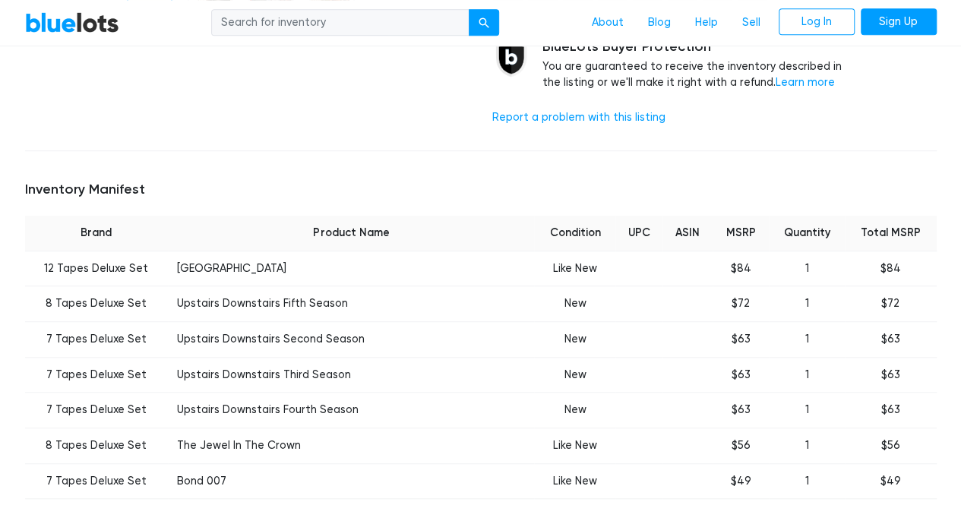
scroll to position [456, 0]
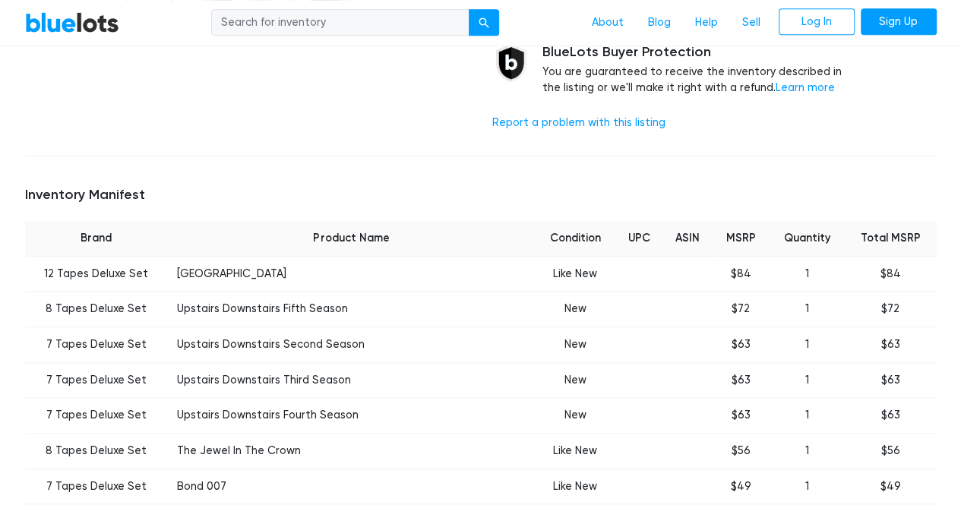
click at [245, 306] on td "Upstairs Downstairs Fifth Season" at bounding box center [351, 310] width 366 height 36
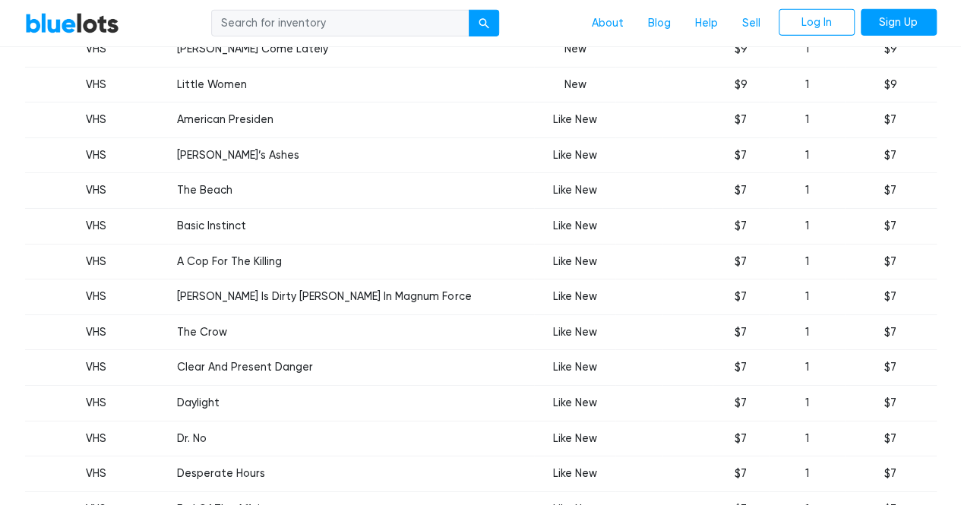
scroll to position [2431, 0]
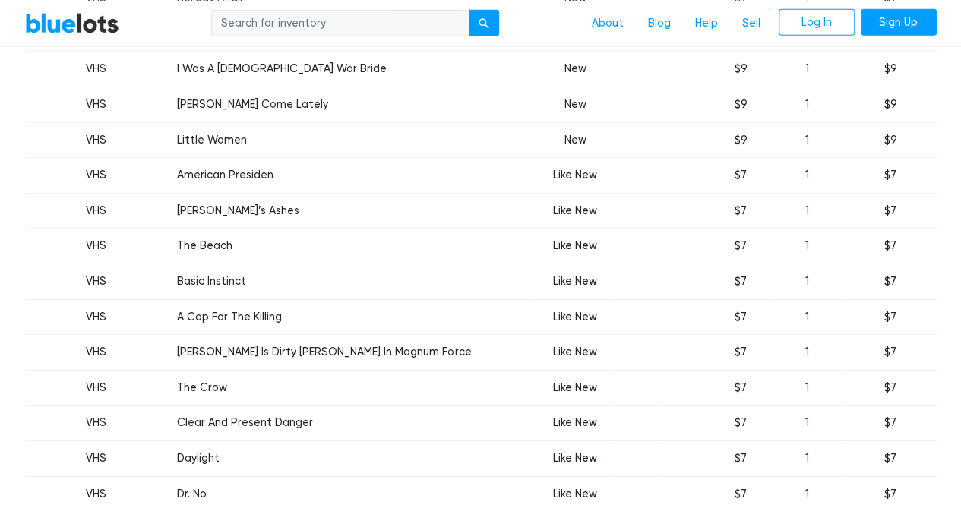
click at [257, 163] on td "American Presiden" at bounding box center [351, 176] width 366 height 36
click at [256, 163] on td "American Presiden" at bounding box center [351, 176] width 366 height 36
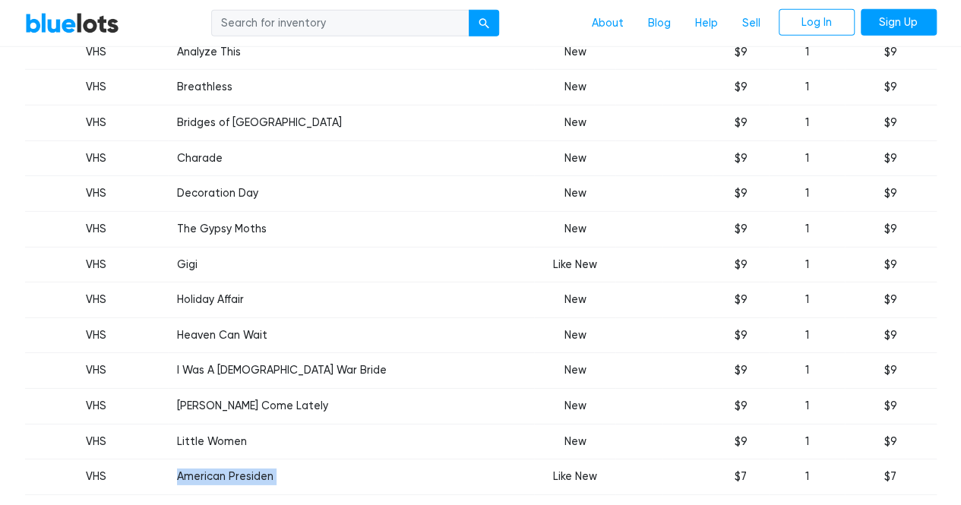
scroll to position [2127, 0]
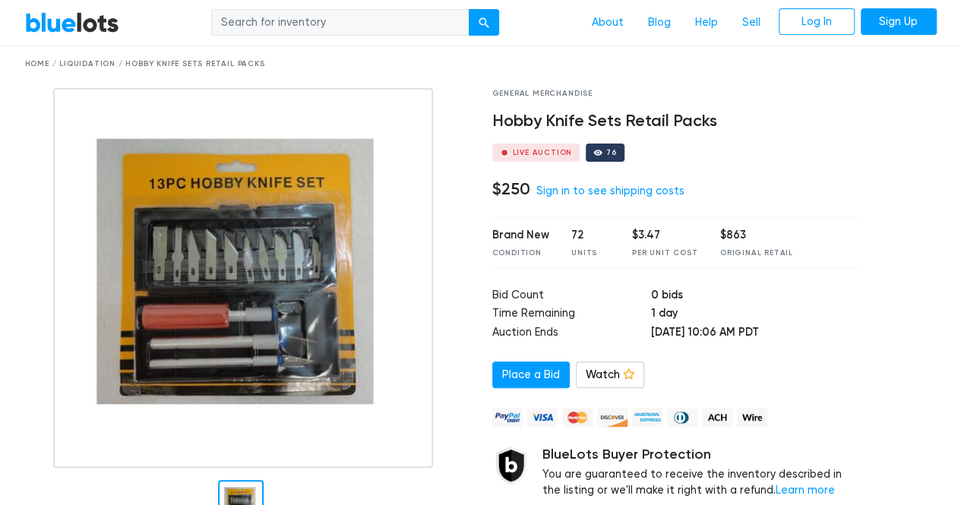
scroll to position [76, 0]
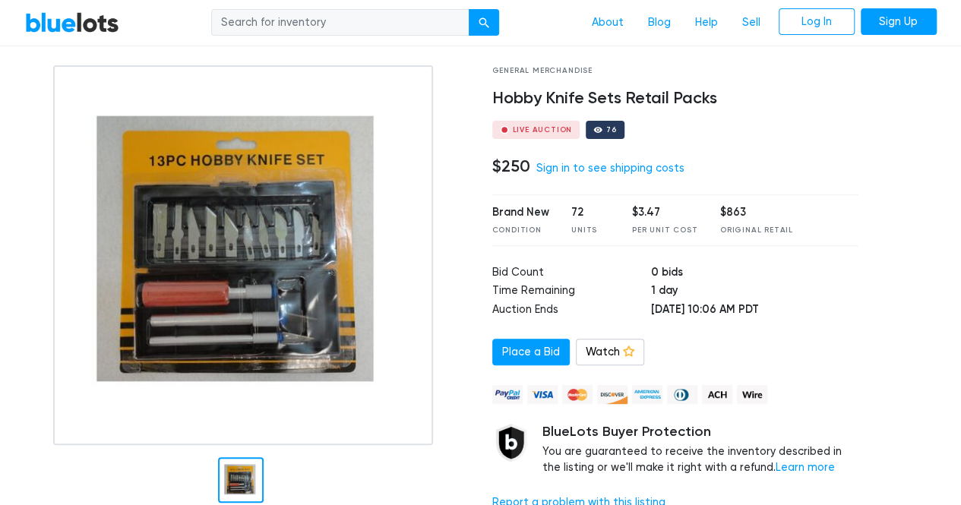
click at [225, 256] on img at bounding box center [243, 255] width 380 height 380
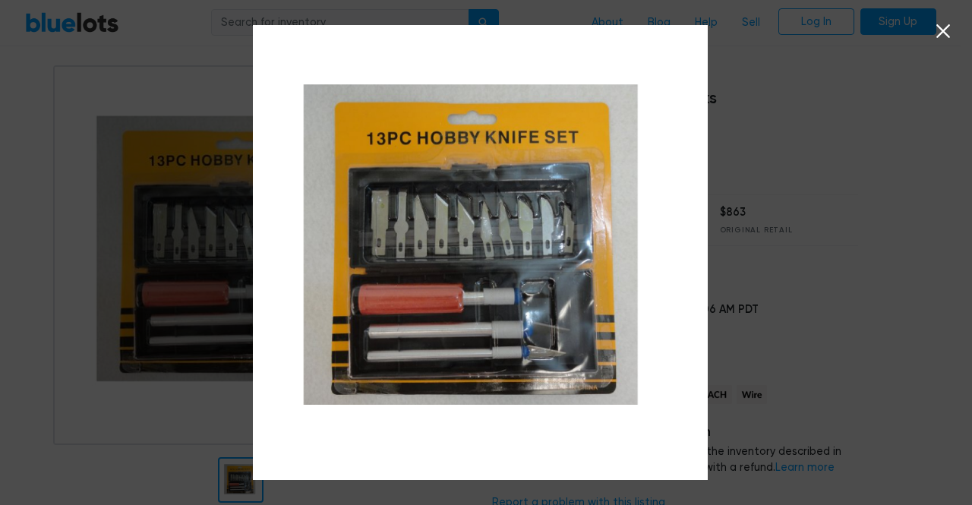
click at [937, 36] on icon at bounding box center [943, 31] width 23 height 23
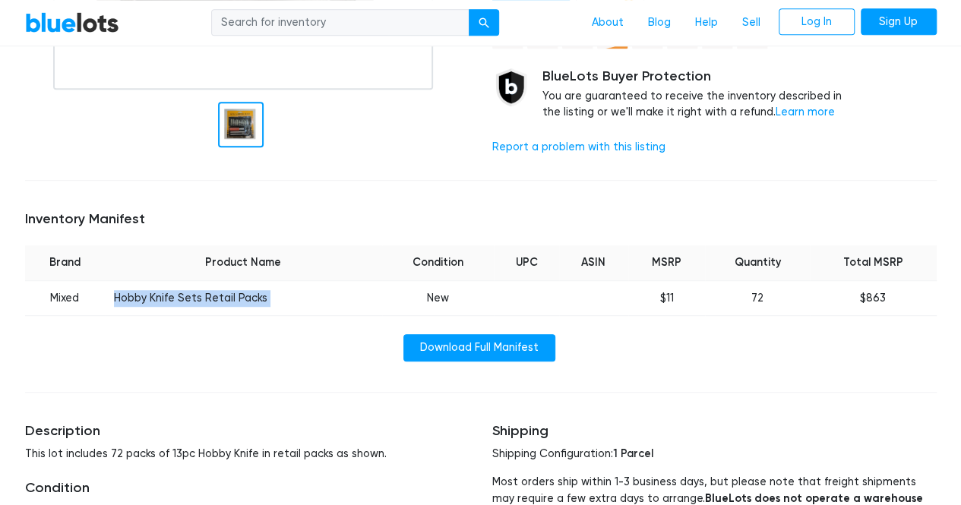
scroll to position [456, 0]
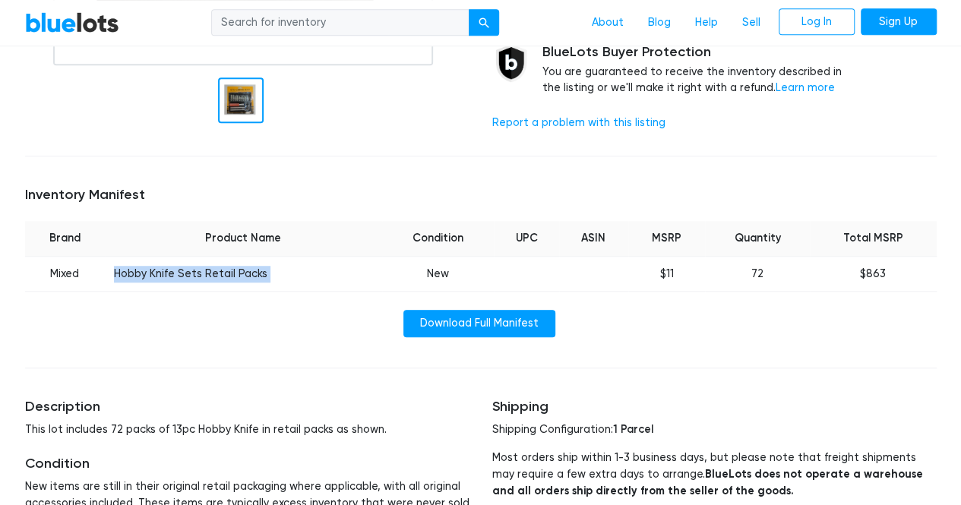
click at [216, 271] on td "Hobby Knife Sets Retail Packs" at bounding box center [243, 274] width 277 height 36
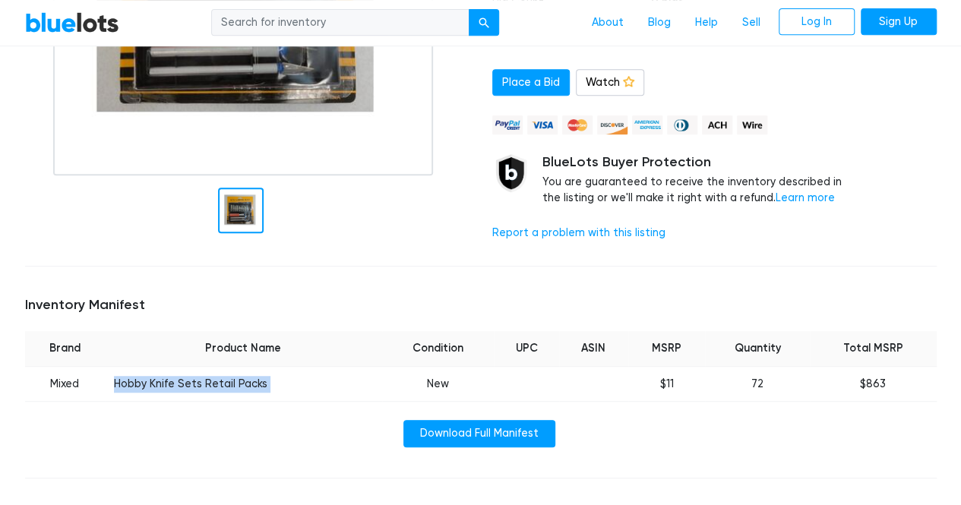
scroll to position [380, 0]
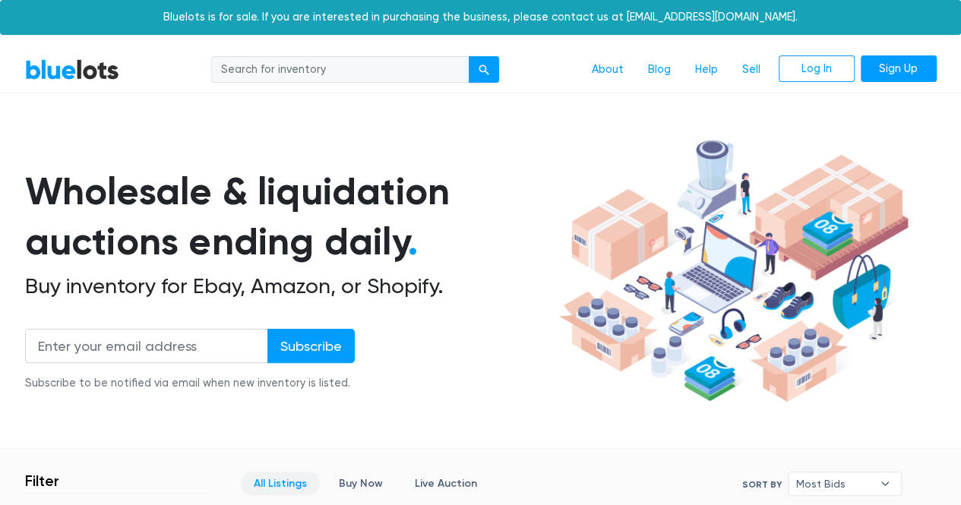
click at [74, 68] on link "BlueLots" at bounding box center [72, 69] width 94 height 22
click at [77, 68] on link "BlueLots" at bounding box center [72, 69] width 94 height 22
click at [330, 77] on input "search" at bounding box center [340, 69] width 258 height 27
type input "e"
type input "home and kitchen"
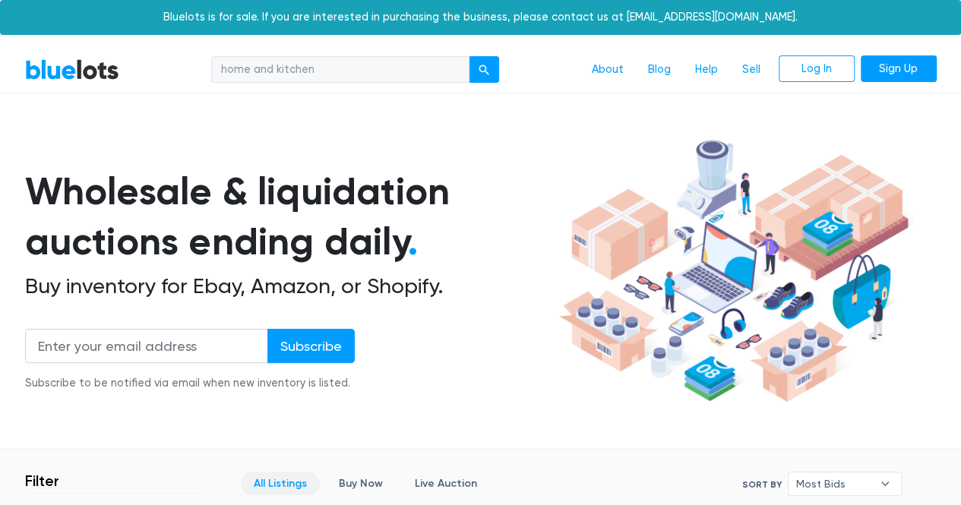
click at [469, 56] on button "submit" at bounding box center [484, 69] width 30 height 27
drag, startPoint x: 20, startPoint y: 63, endPoint x: 96, endPoint y: 58, distance: 76.9
click at [96, 57] on div "BlueLots home and kitchen About Blog Help Sell Log In Sign Up" at bounding box center [481, 69] width 934 height 29
click at [328, 62] on input "search" at bounding box center [340, 69] width 258 height 27
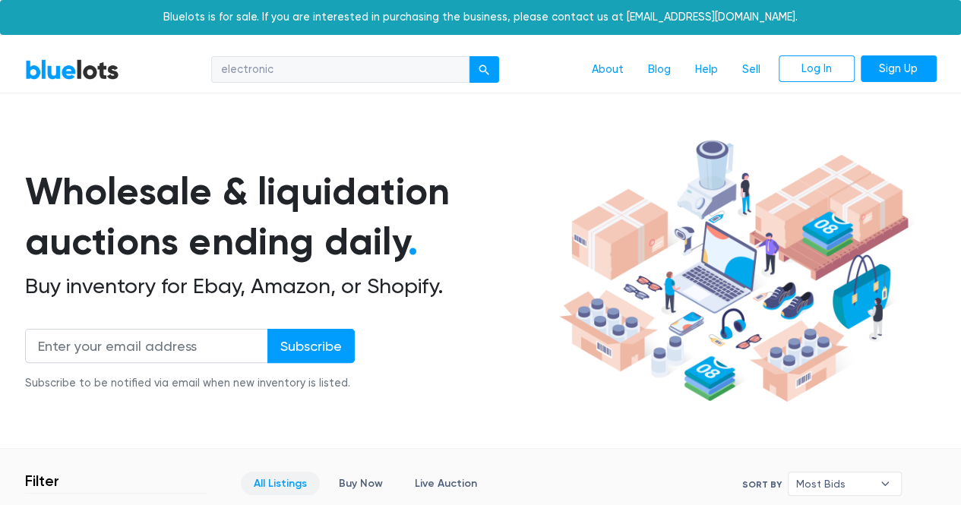
type input "electronic"
click at [469, 56] on button "submit" at bounding box center [484, 69] width 30 height 27
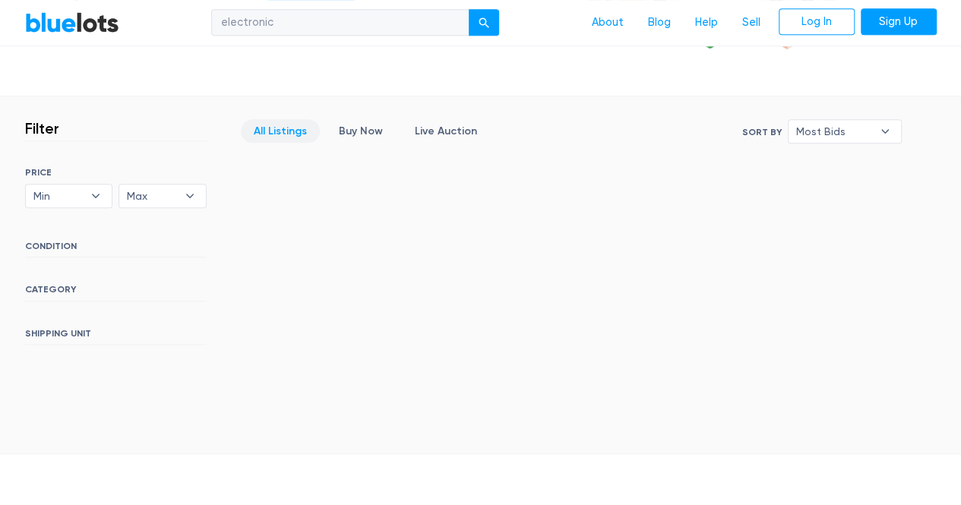
scroll to position [166, 0]
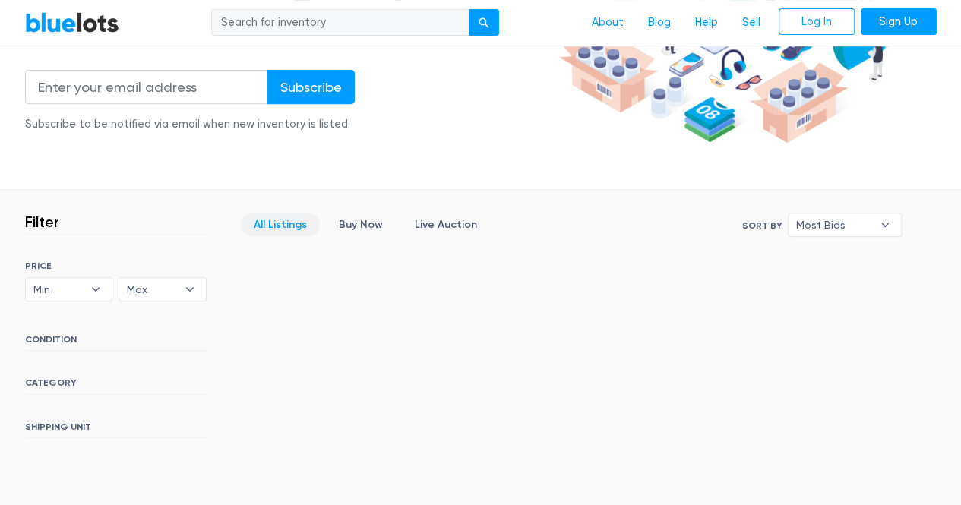
scroll to position [304, 0]
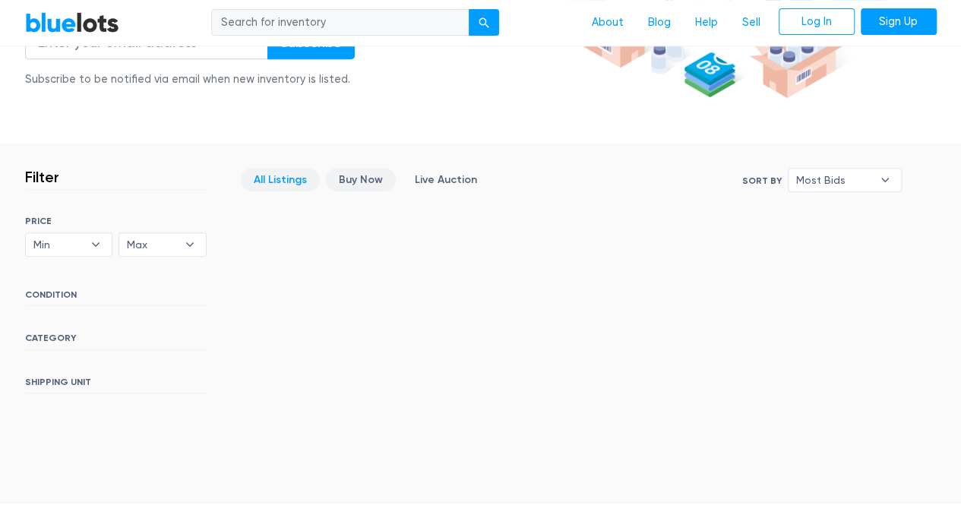
click at [355, 177] on link "Buy Now" at bounding box center [361, 180] width 70 height 24
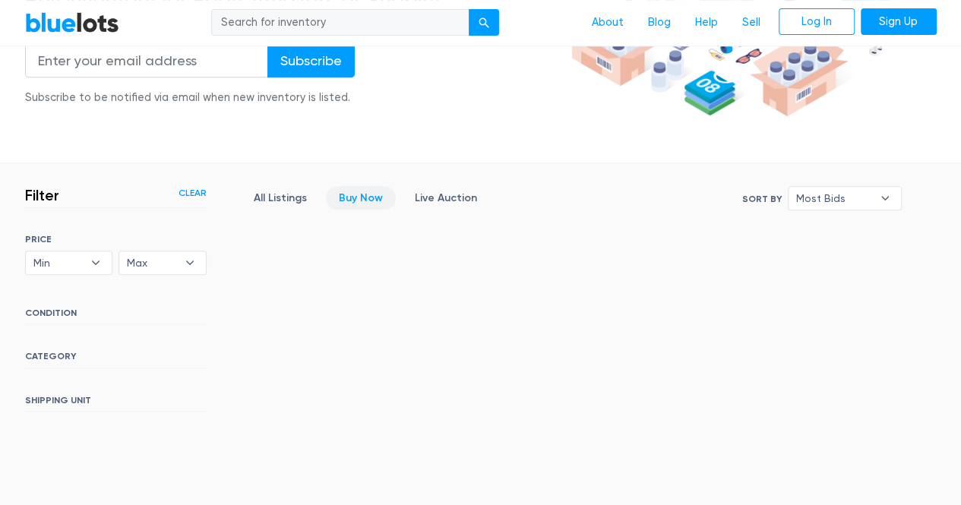
scroll to position [394, 0]
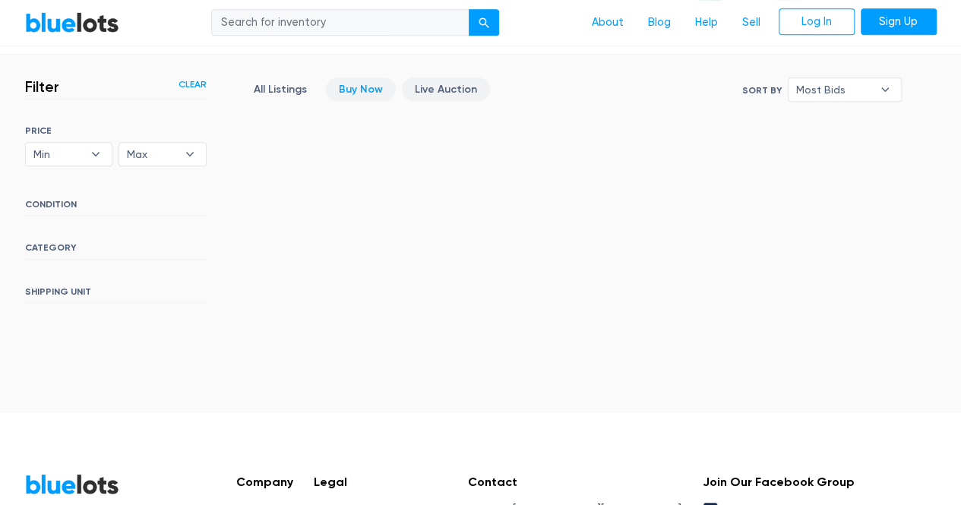
click at [429, 84] on link "Live Auction" at bounding box center [446, 89] width 88 height 24
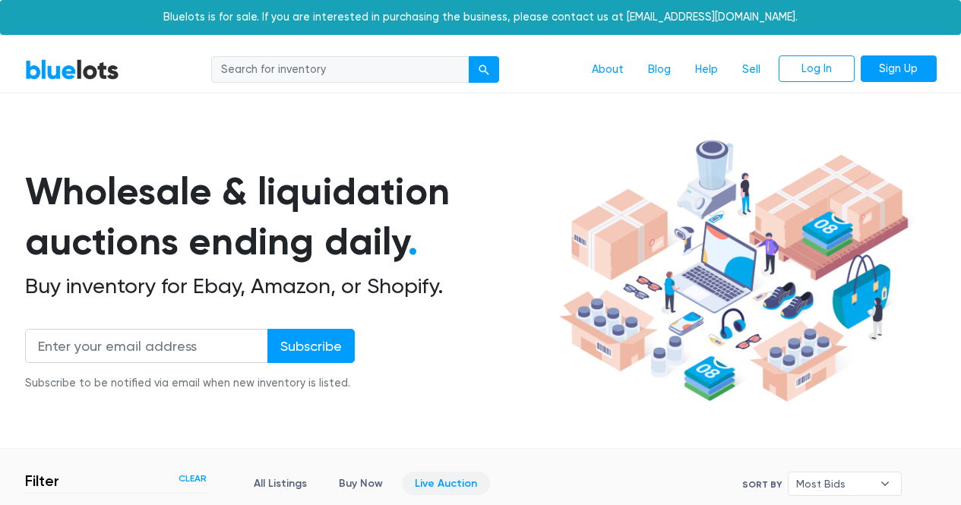
scroll to position [409, 0]
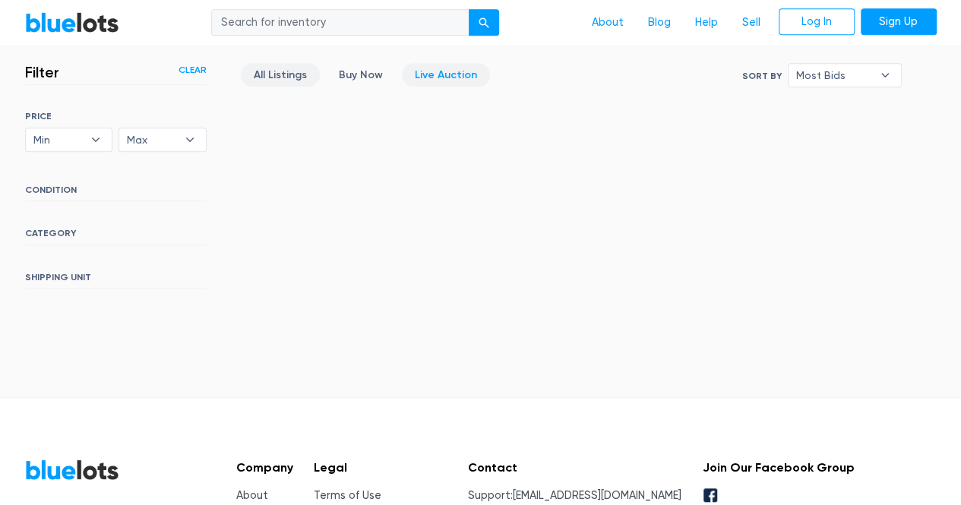
click at [295, 75] on link "All Listings" at bounding box center [280, 75] width 79 height 24
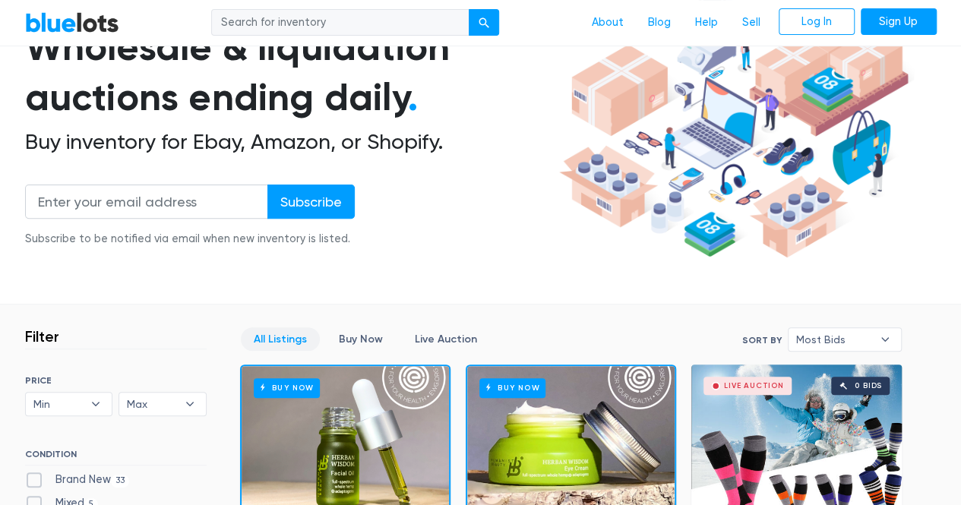
scroll to position [152, 0]
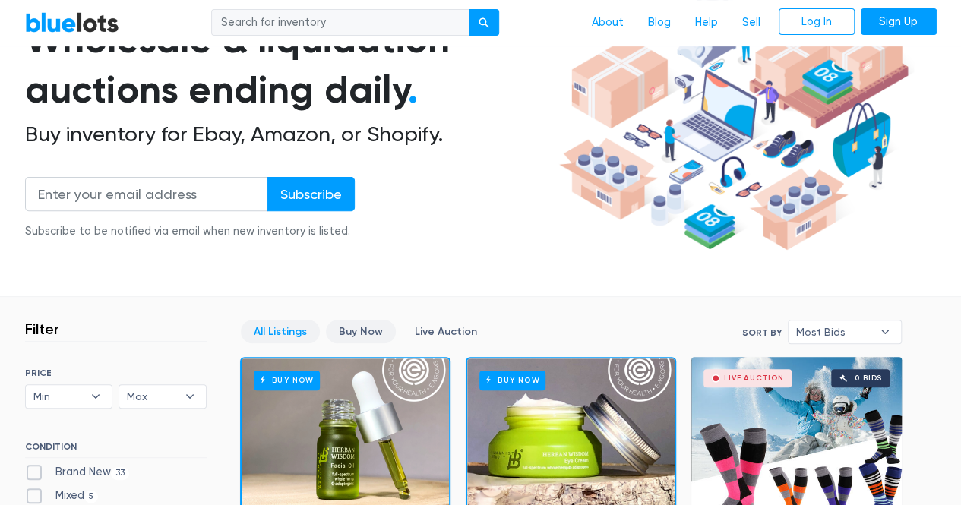
click at [366, 324] on link "Buy Now" at bounding box center [361, 332] width 70 height 24
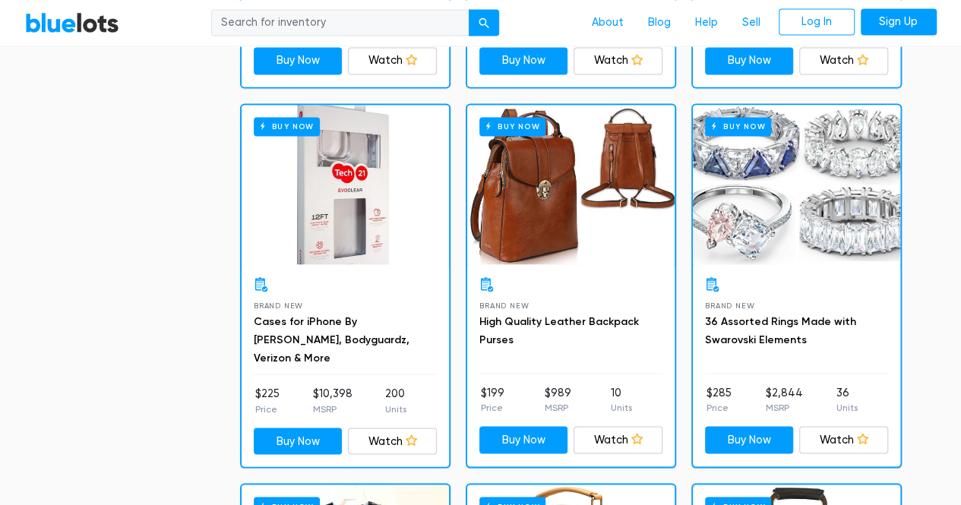
scroll to position [1168, 0]
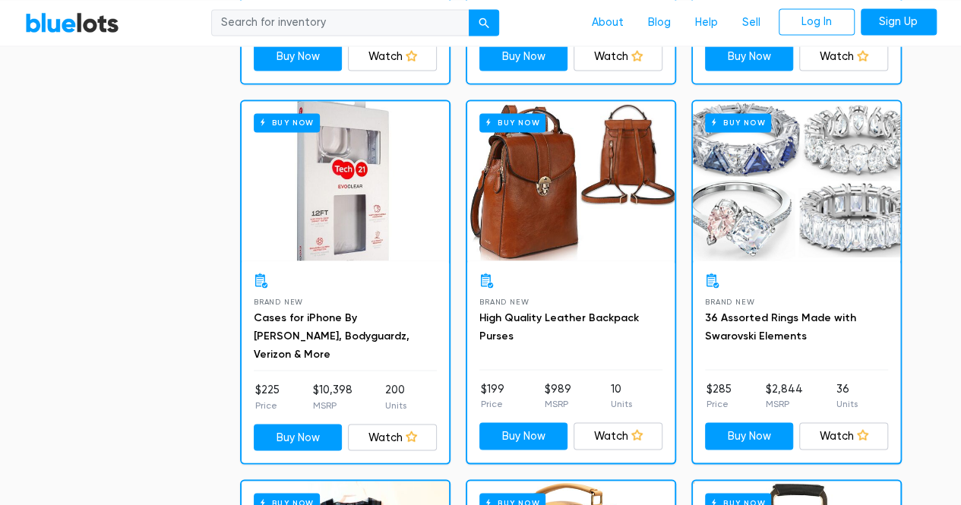
click at [581, 219] on div "Buy Now" at bounding box center [570, 181] width 207 height 160
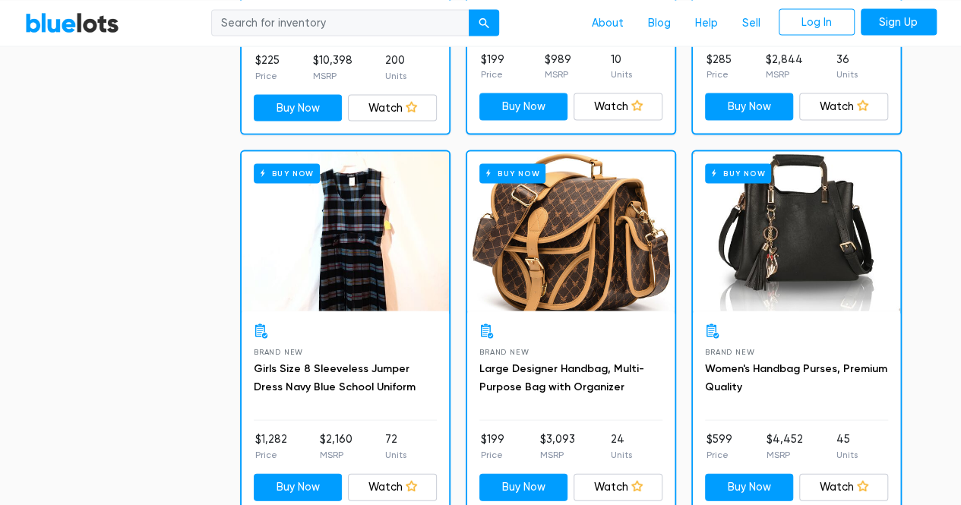
scroll to position [1508, 0]
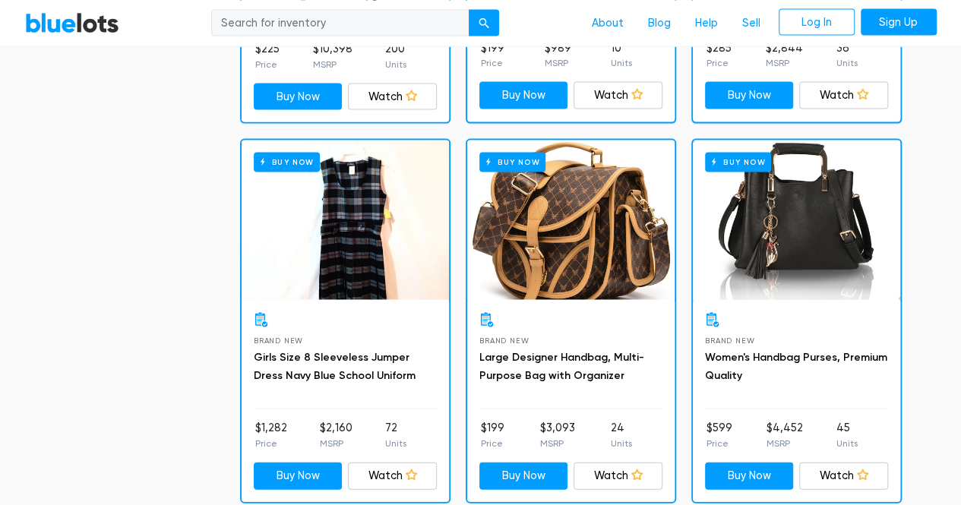
click at [792, 213] on div "Buy Now" at bounding box center [796, 221] width 207 height 160
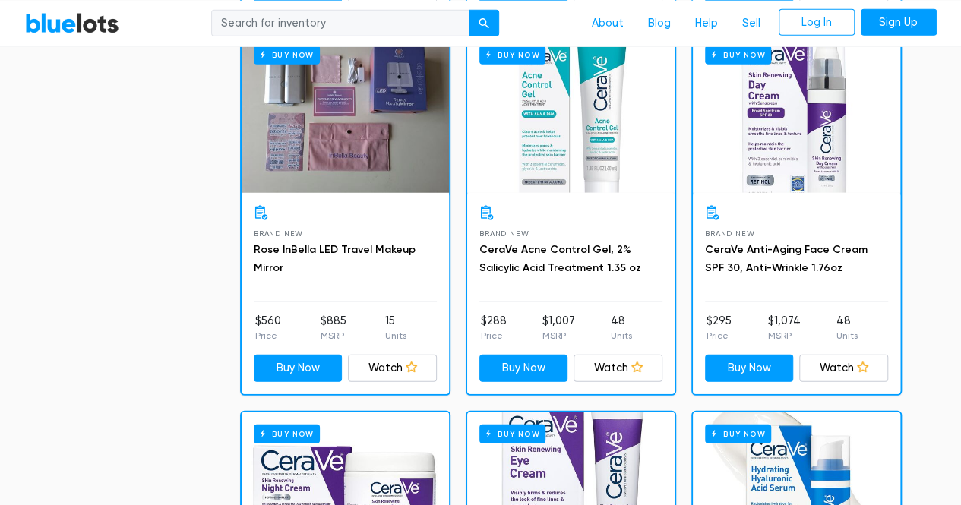
scroll to position [2007, 0]
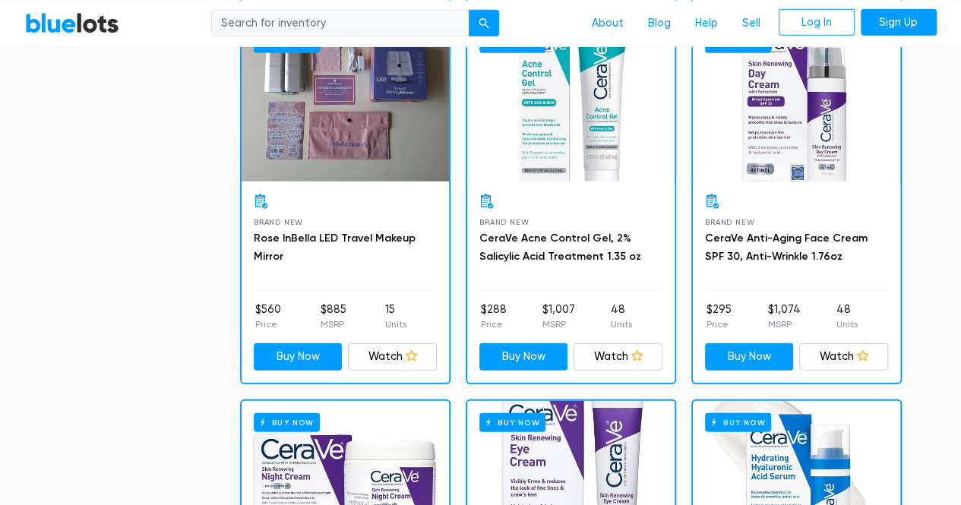
click at [532, 175] on div "Buy Now" at bounding box center [570, 102] width 207 height 160
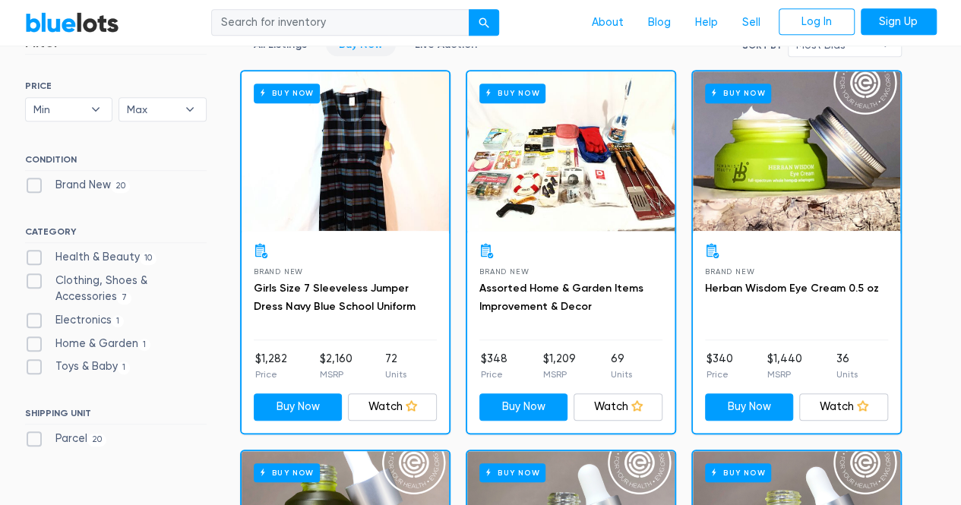
scroll to position [456, 0]
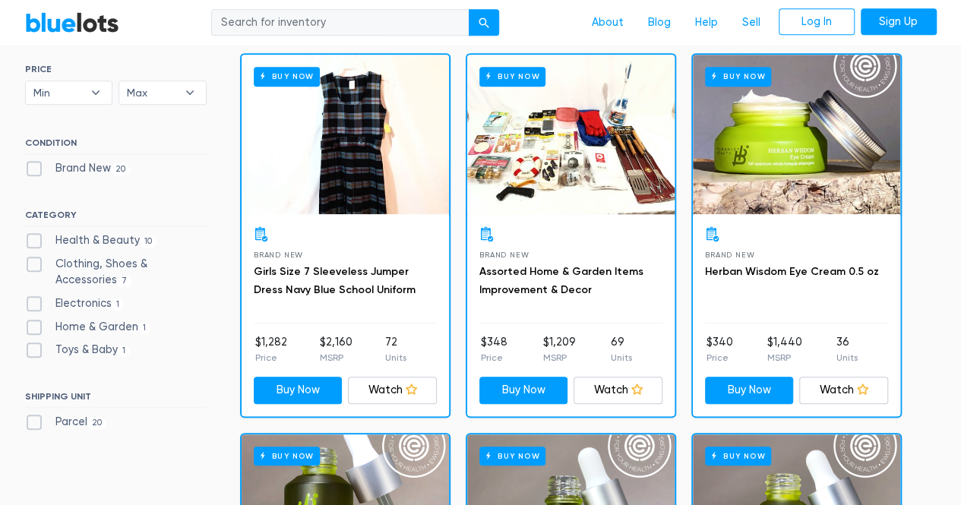
click at [118, 264] on label "Clothing, Shoes & Accessories 7" at bounding box center [116, 272] width 182 height 33
click at [35, 264] on Accessories"] "Clothing, Shoes & Accessories 7" at bounding box center [30, 261] width 10 height 10
checkbox Accessories"] "true"
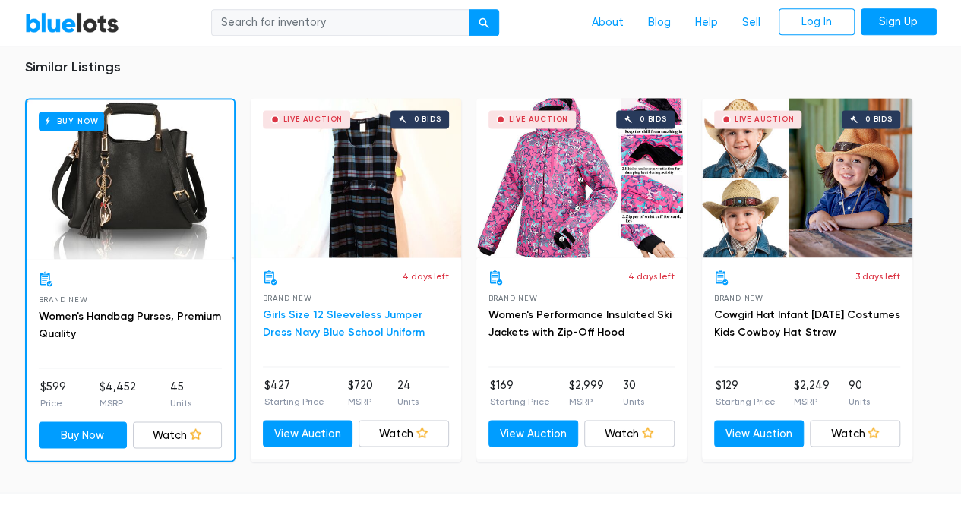
scroll to position [1063, 0]
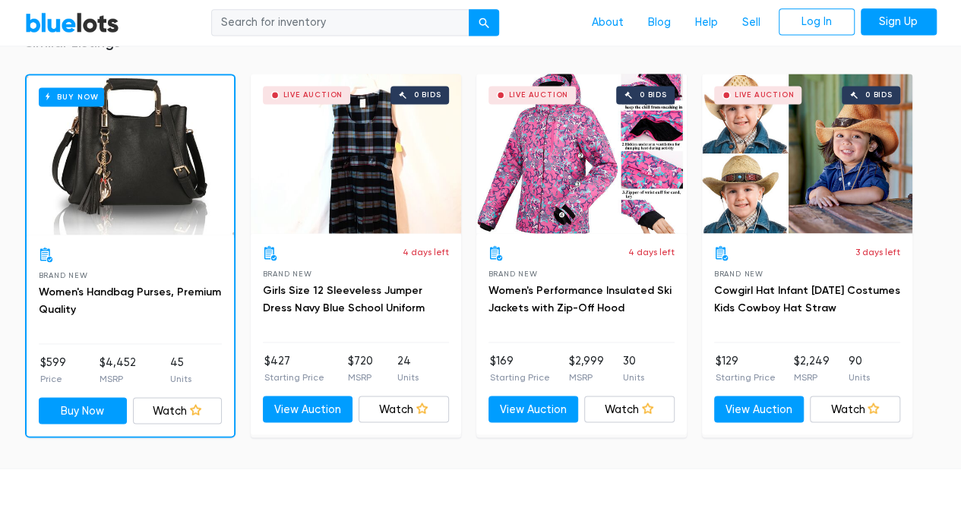
click at [159, 206] on div "Buy Now" at bounding box center [130, 155] width 207 height 160
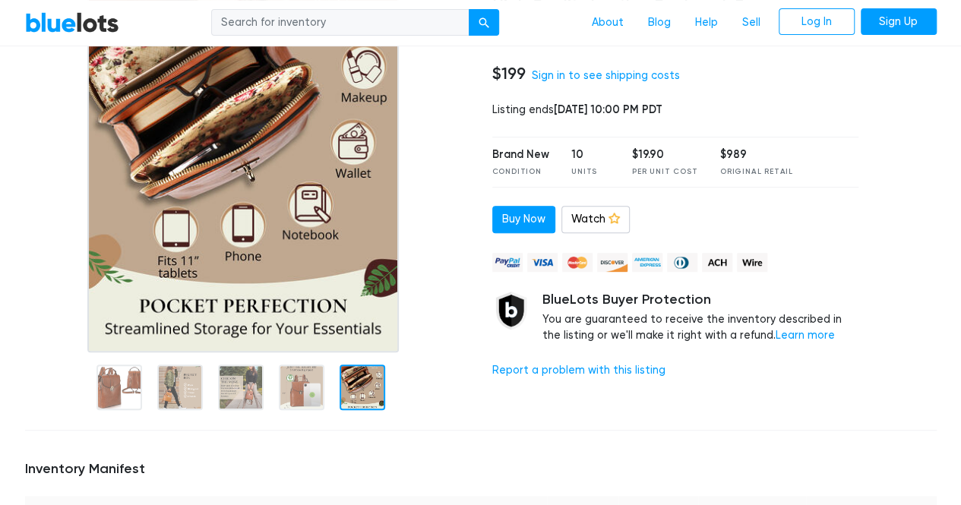
scroll to position [144, 0]
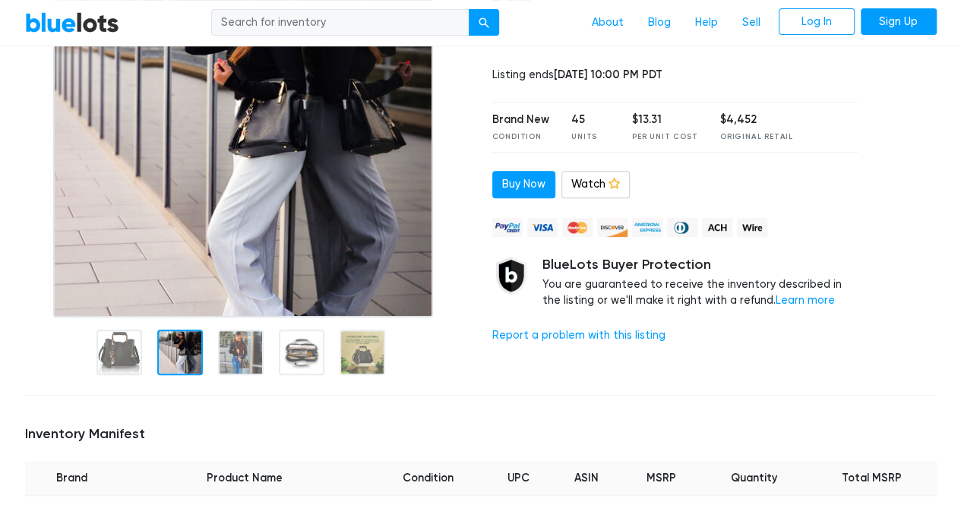
scroll to position [228, 0]
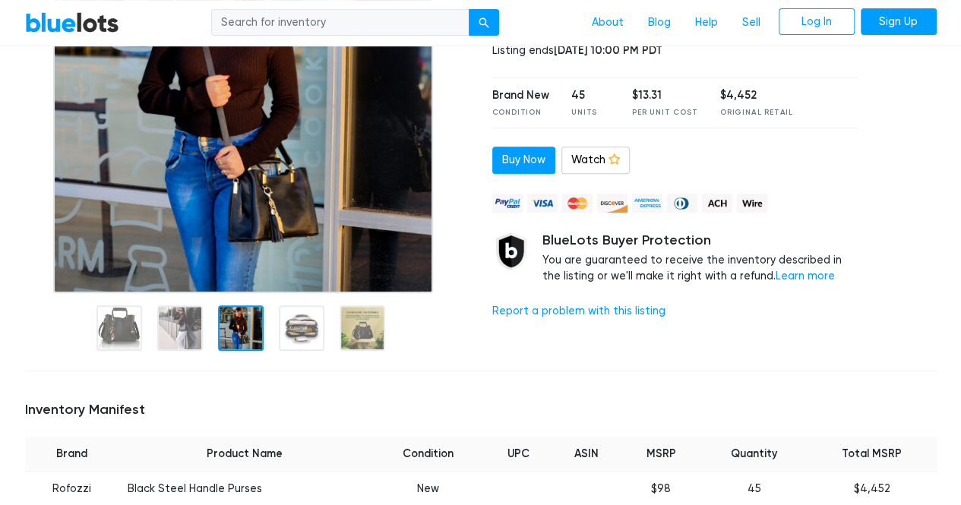
click at [232, 325] on div at bounding box center [241, 328] width 46 height 46
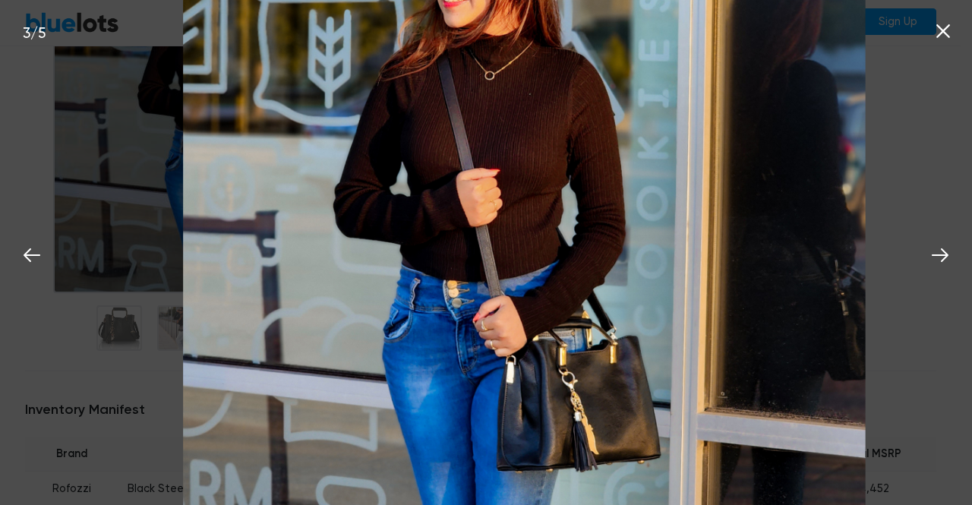
click at [943, 21] on icon at bounding box center [943, 31] width 23 height 23
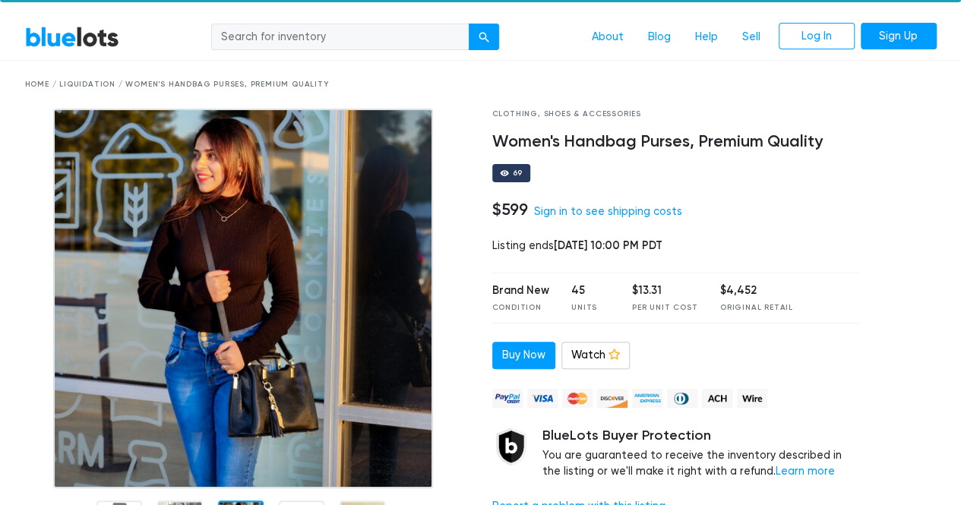
scroll to position [76, 0]
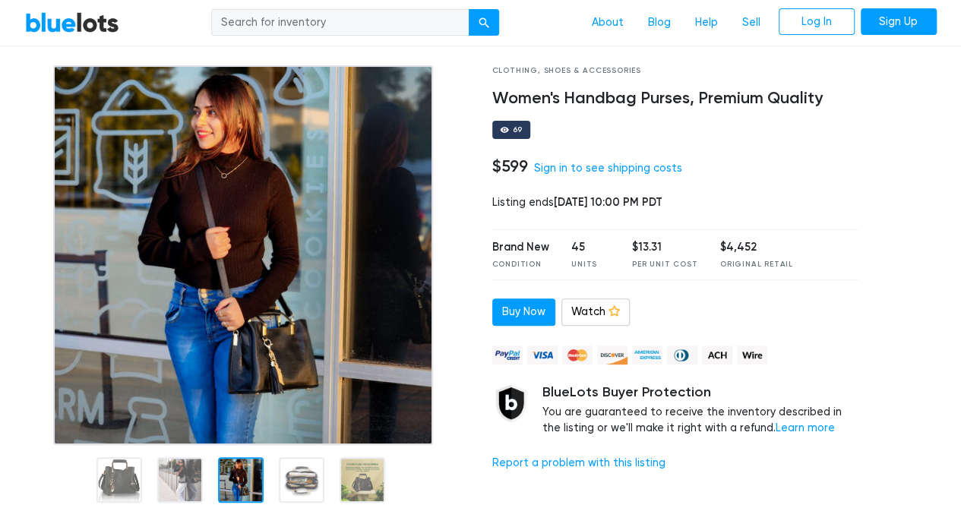
click at [390, 309] on img at bounding box center [243, 255] width 380 height 380
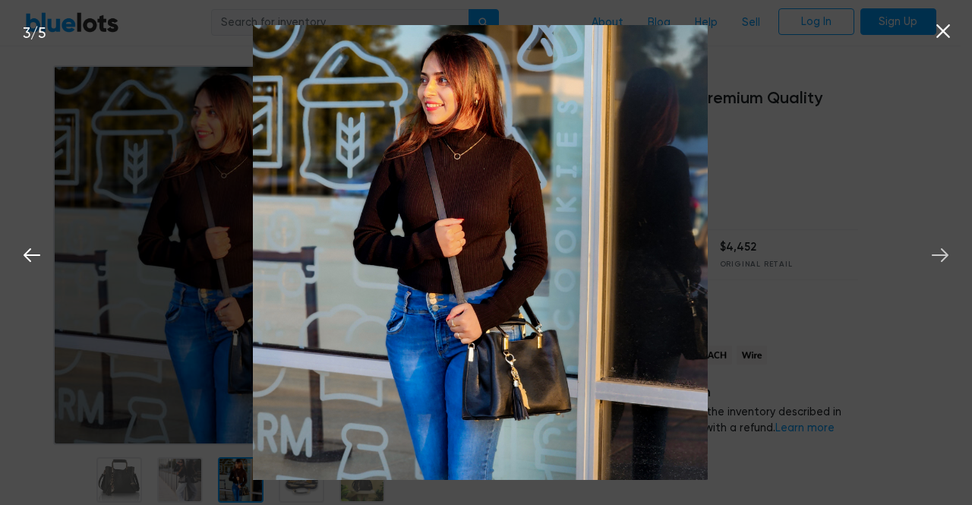
click at [936, 259] on icon at bounding box center [940, 255] width 23 height 23
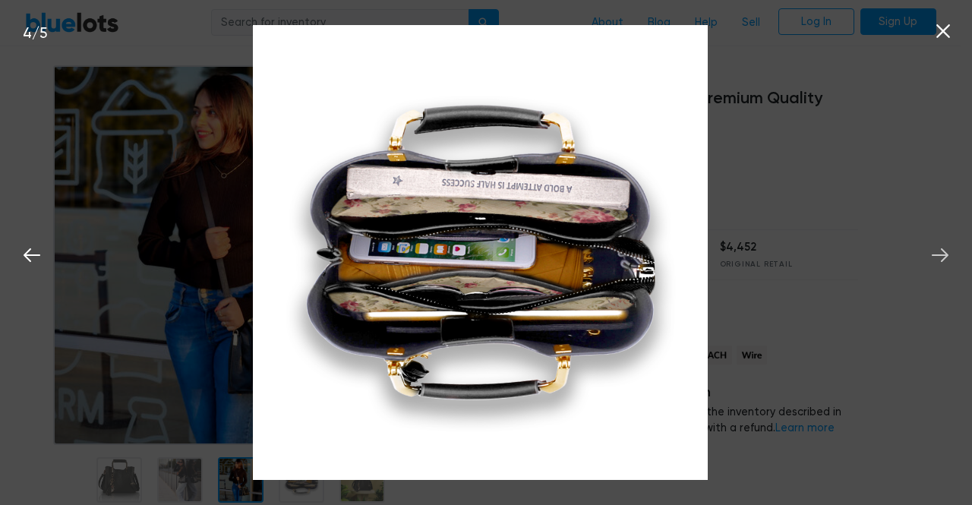
click at [937, 257] on icon at bounding box center [940, 255] width 23 height 23
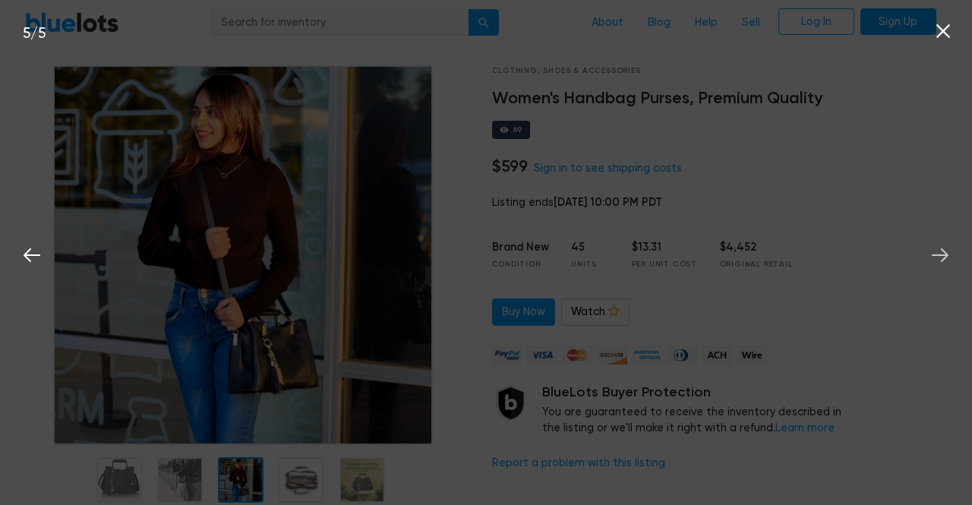
click at [937, 257] on icon at bounding box center [940, 255] width 23 height 23
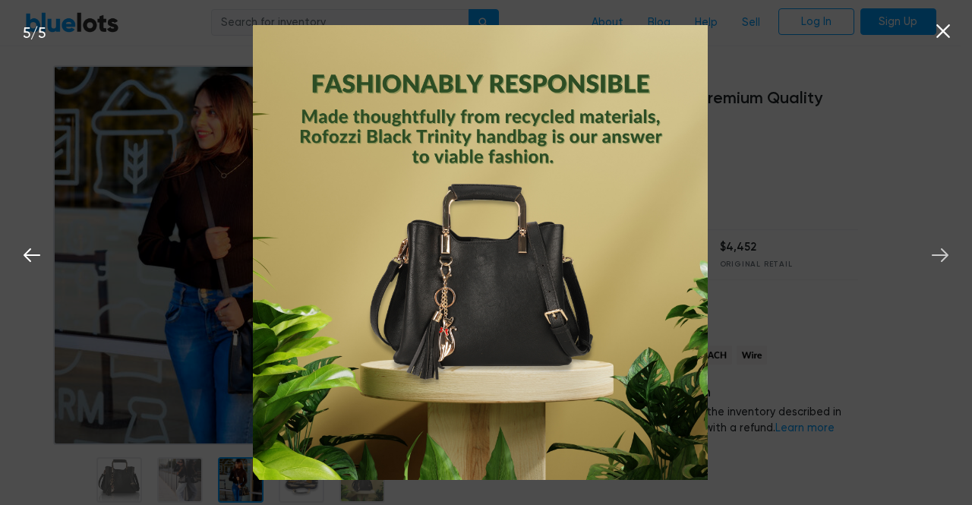
click at [937, 257] on icon at bounding box center [940, 255] width 23 height 23
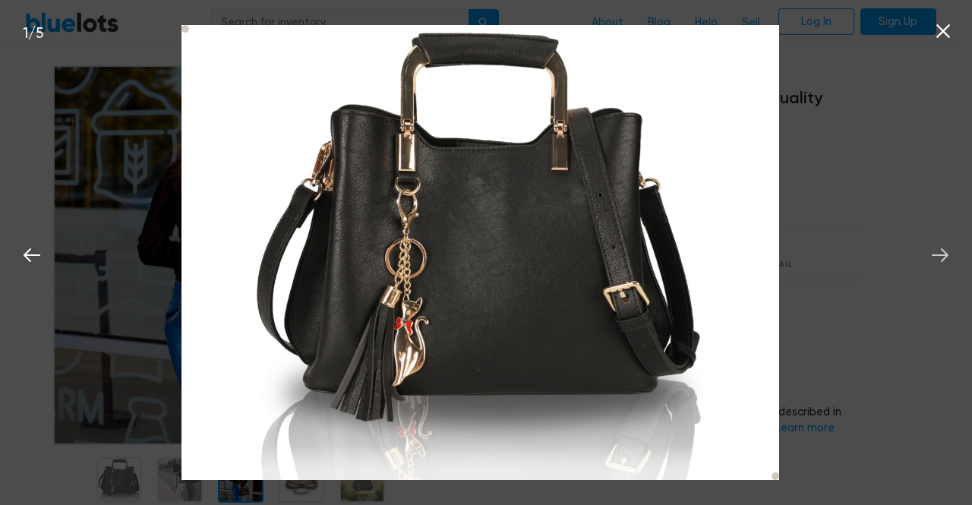
click at [941, 250] on icon at bounding box center [940, 255] width 23 height 23
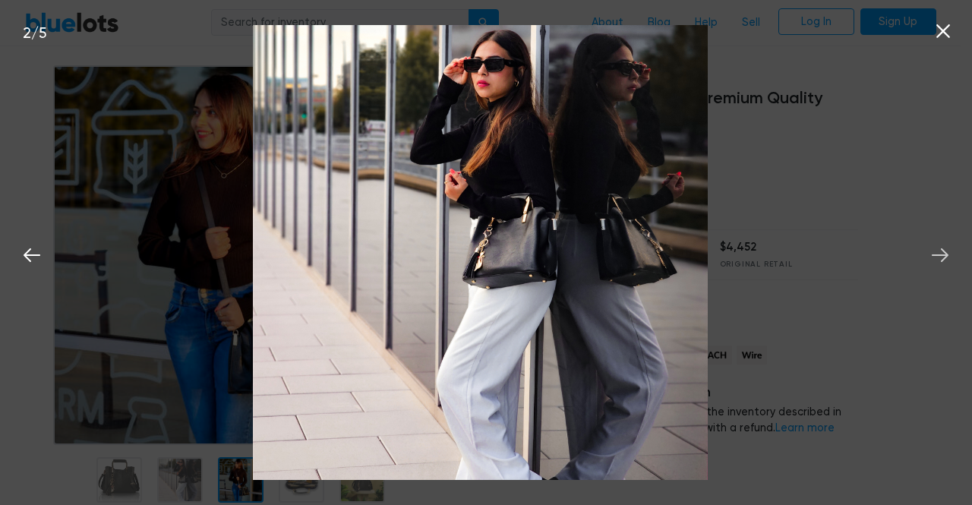
click at [941, 250] on icon at bounding box center [940, 255] width 23 height 23
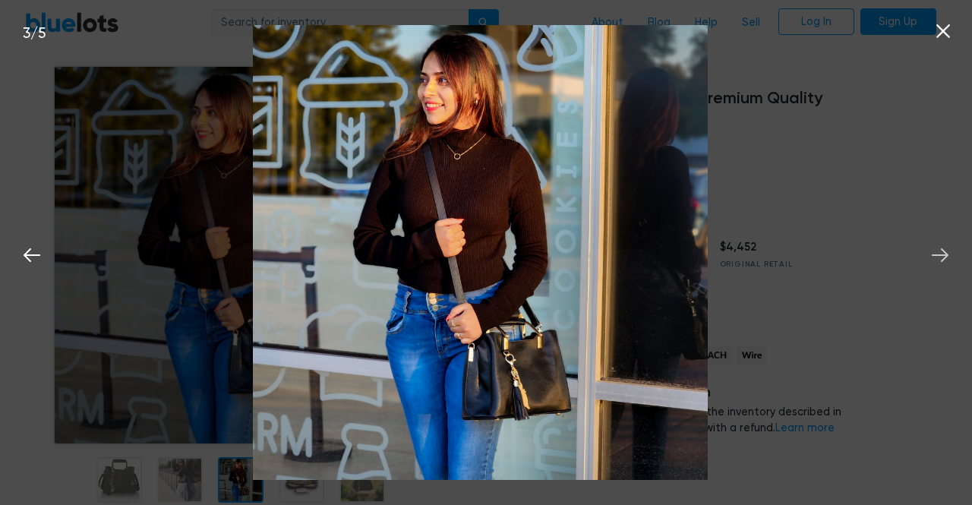
click at [941, 250] on icon at bounding box center [940, 255] width 23 height 23
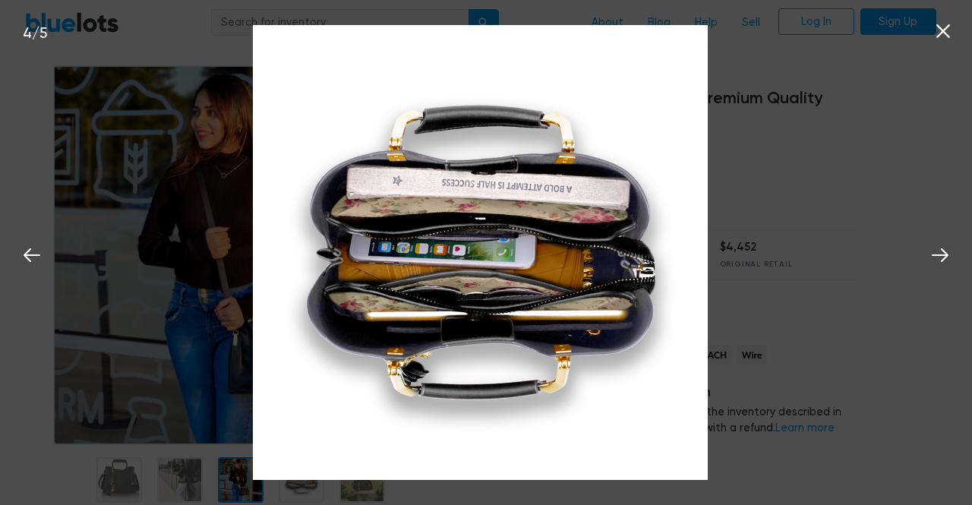
click at [940, 36] on icon at bounding box center [943, 31] width 23 height 23
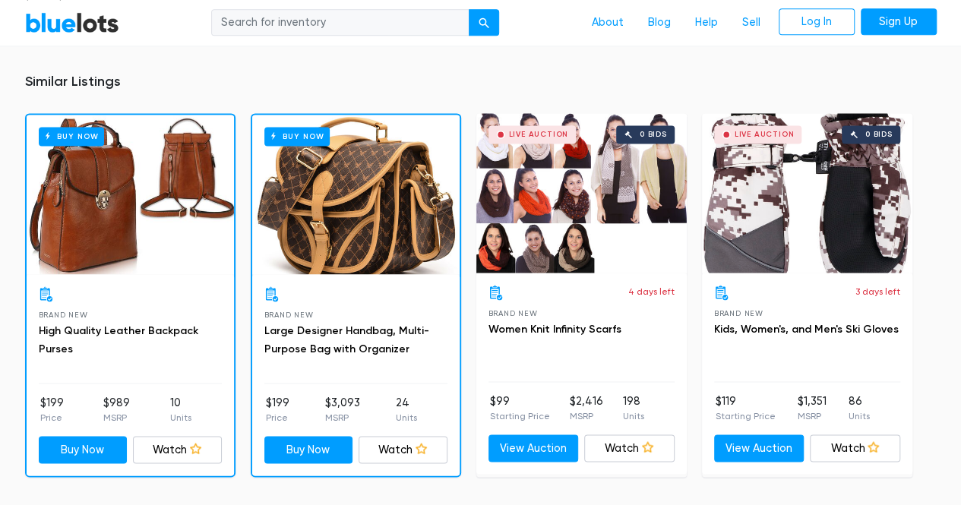
scroll to position [1063, 0]
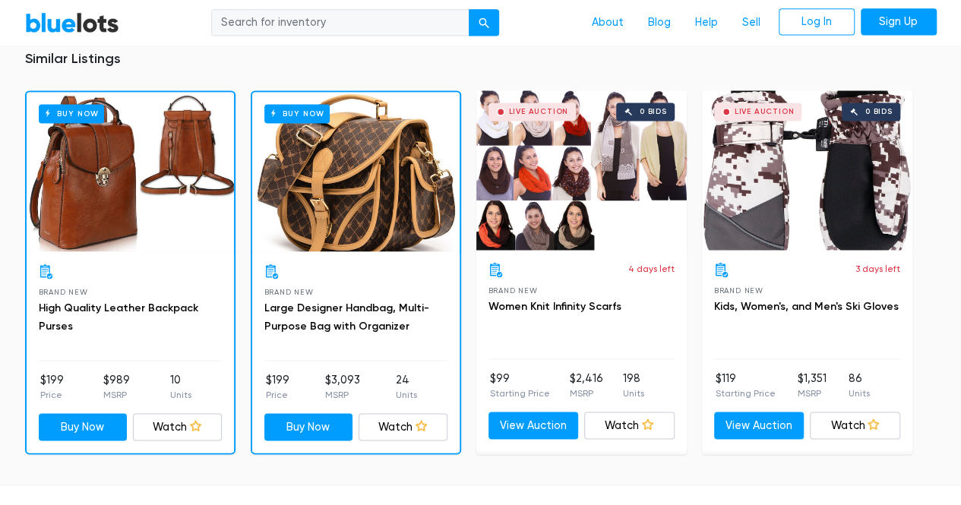
click at [403, 213] on div "Buy Now" at bounding box center [355, 172] width 207 height 160
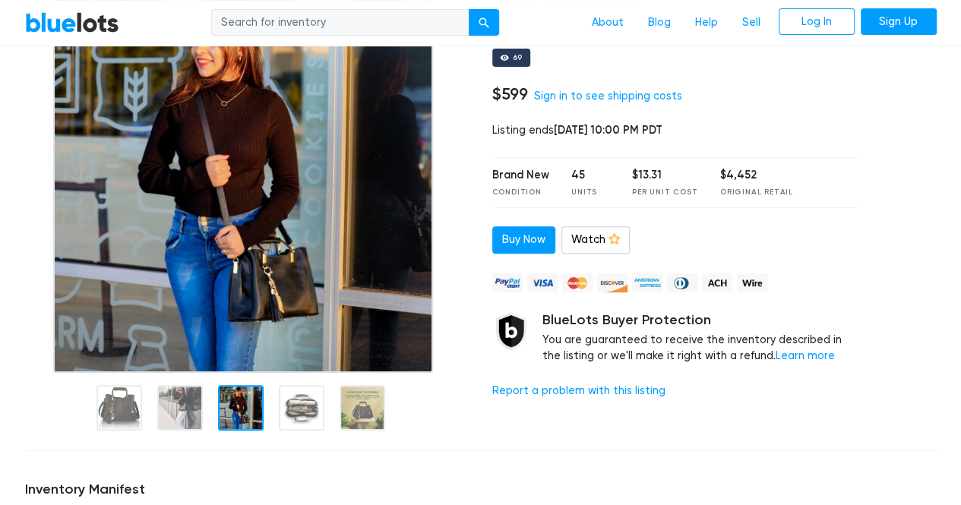
scroll to position [152, 0]
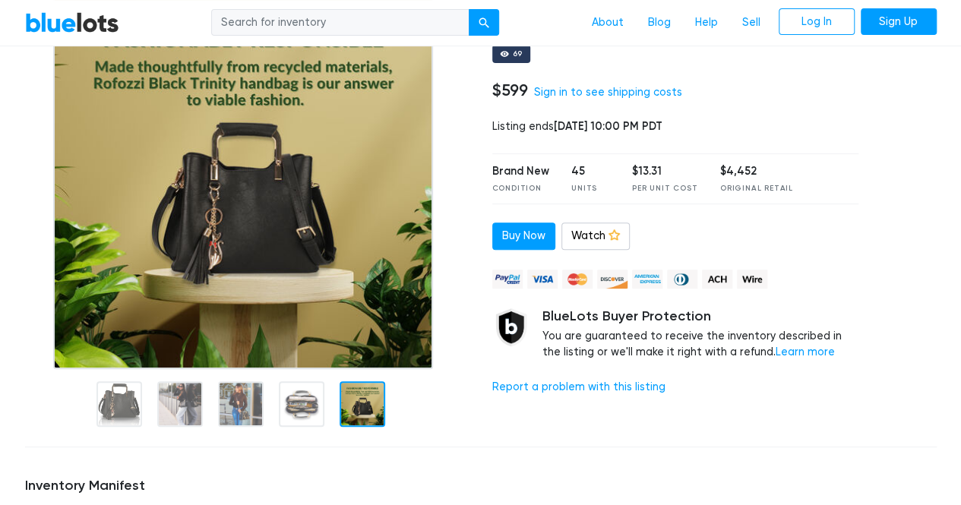
click at [322, 266] on img at bounding box center [243, 179] width 380 height 380
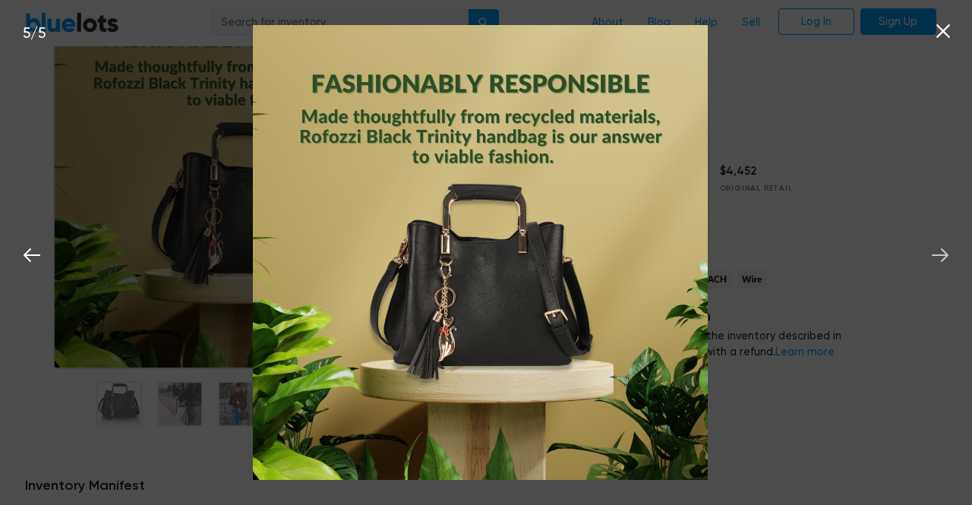
click at [935, 245] on icon at bounding box center [940, 255] width 23 height 23
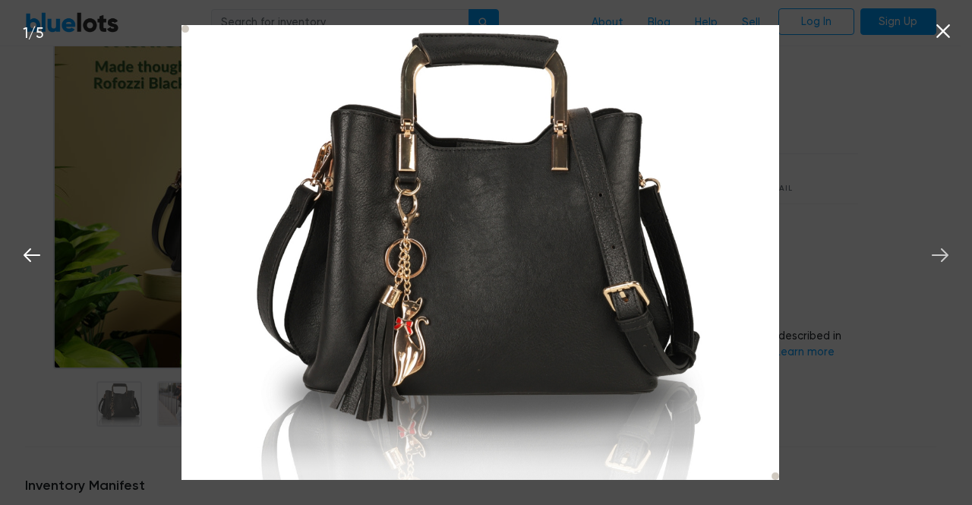
click at [936, 246] on icon at bounding box center [940, 255] width 23 height 23
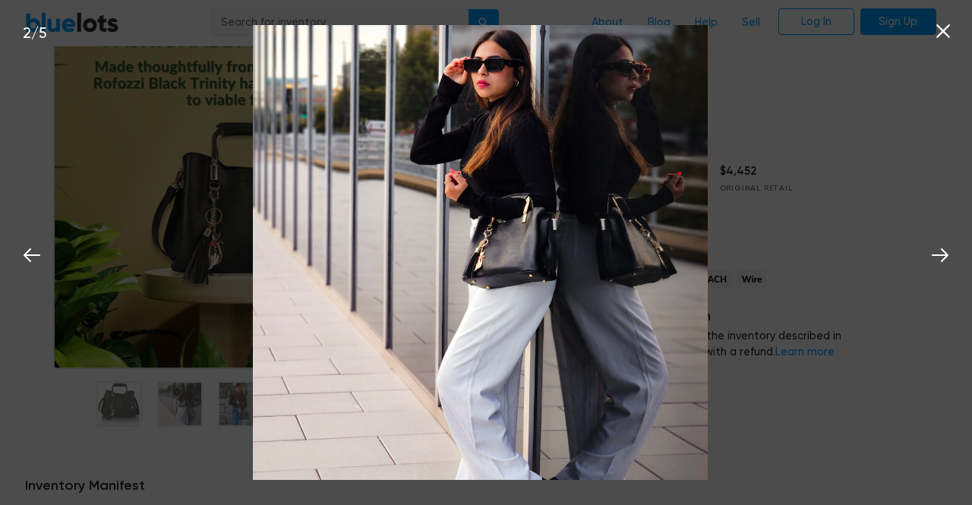
click at [944, 24] on icon at bounding box center [943, 31] width 23 height 23
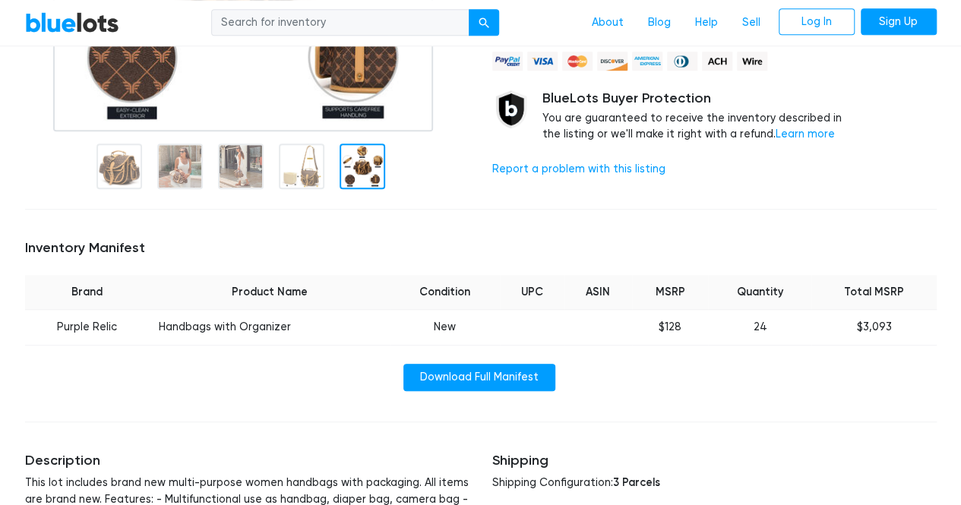
scroll to position [456, 0]
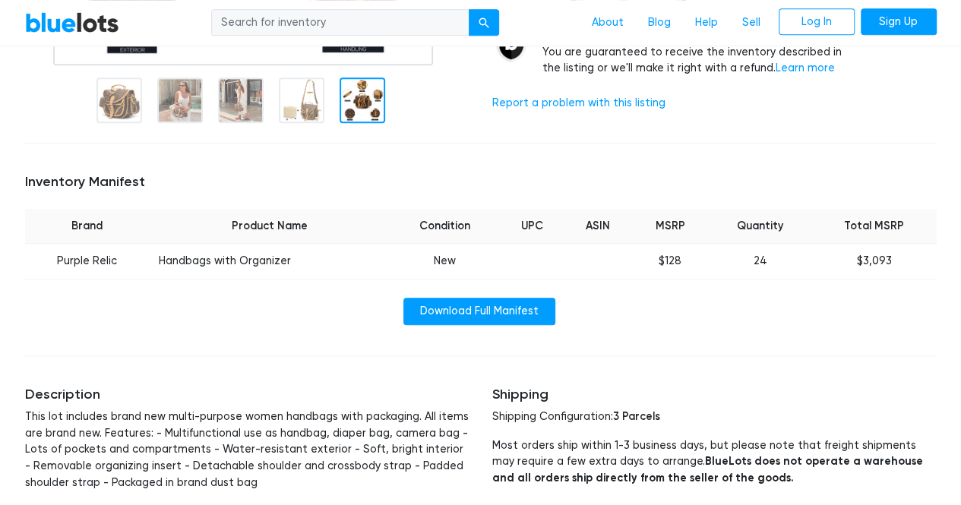
click at [257, 257] on td "Handbags with Organizer" at bounding box center [270, 262] width 240 height 36
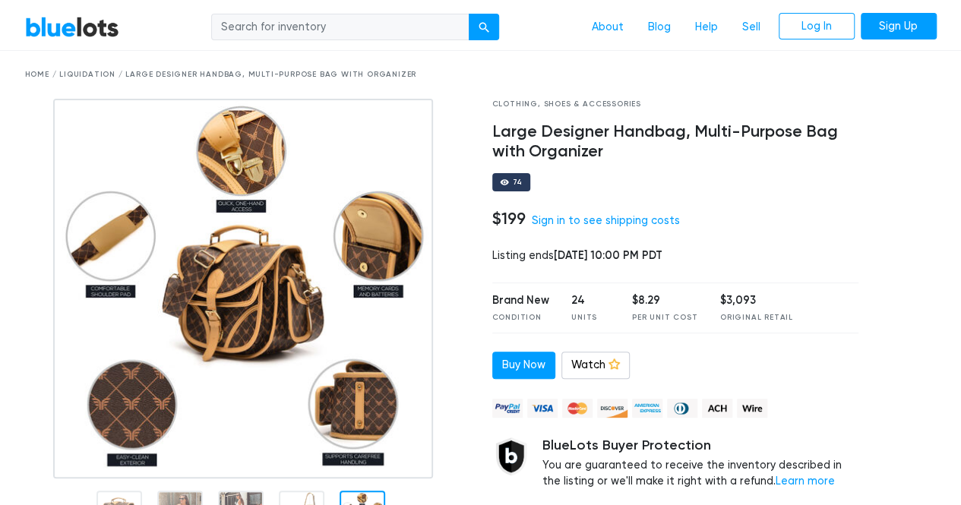
scroll to position [0, 0]
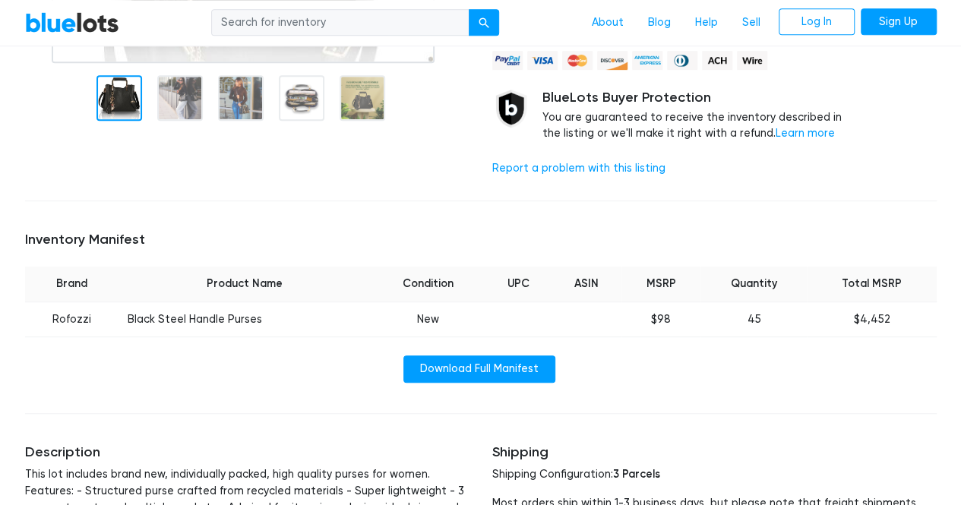
scroll to position [380, 0]
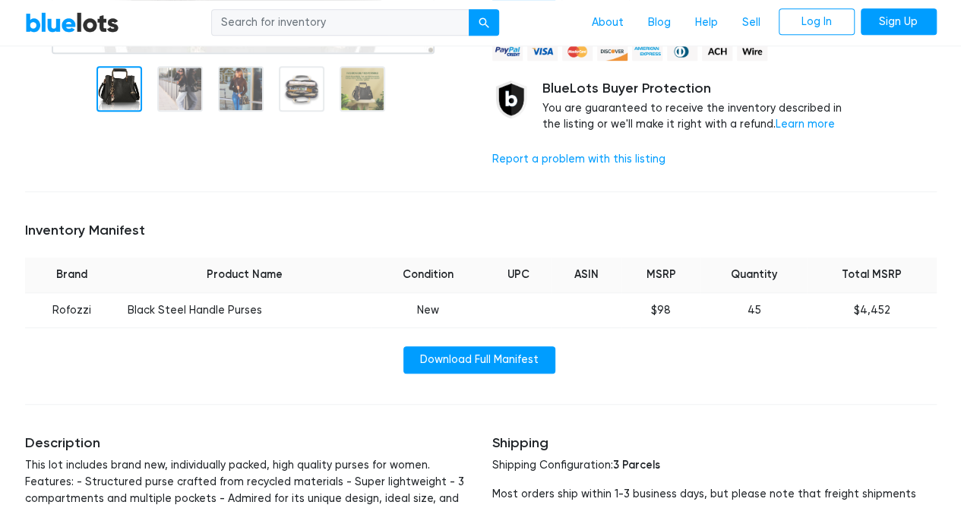
click at [184, 300] on td "Black Steel Handle Purses" at bounding box center [244, 310] width 252 height 36
click at [183, 300] on td "Black Steel Handle Purses" at bounding box center [244, 310] width 252 height 36
copy tr "Black Steel Handle Purses"
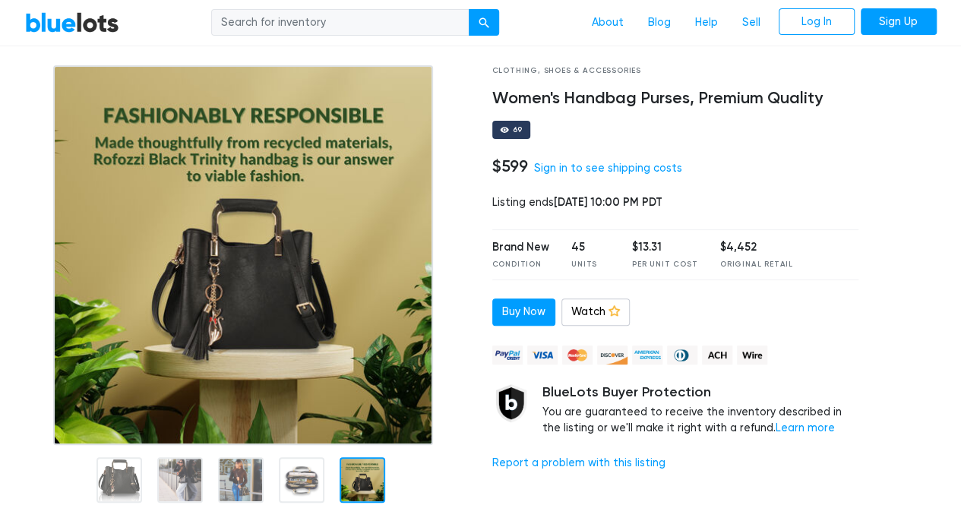
scroll to position [0, 0]
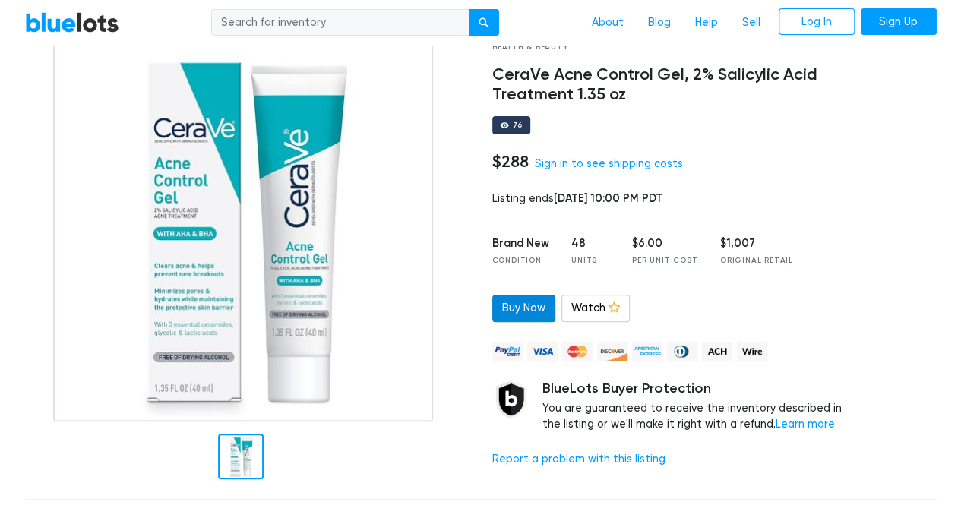
scroll to position [76, 0]
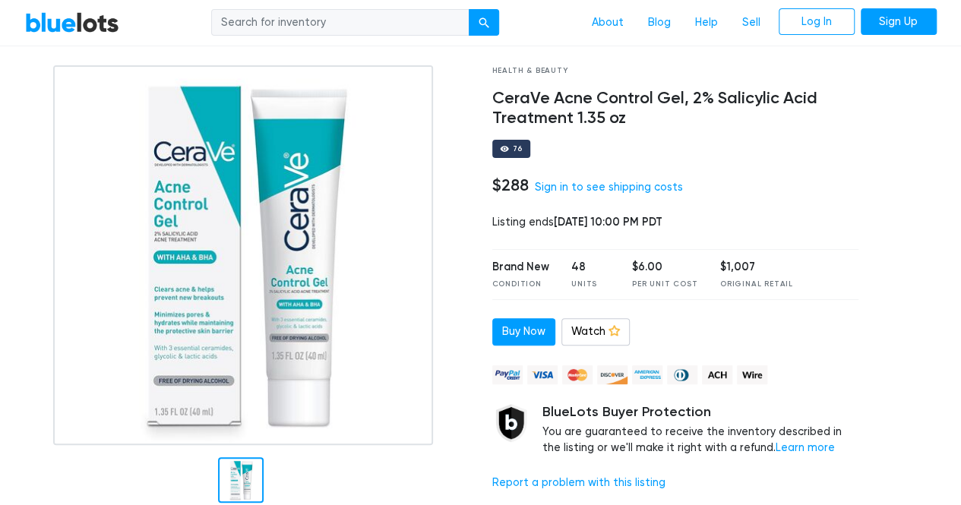
click at [571, 108] on h4 "CeraVe Acne Control Gel, 2% Salicylic Acid Treatment 1.35 oz" at bounding box center [675, 108] width 367 height 39
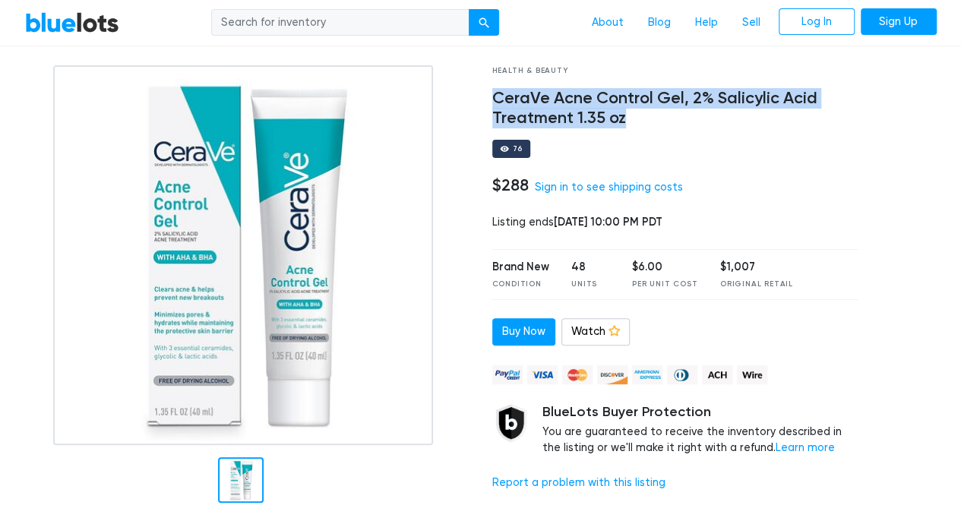
click at [571, 108] on h4 "CeraVe Acne Control Gel, 2% Salicylic Acid Treatment 1.35 oz" at bounding box center [675, 108] width 367 height 39
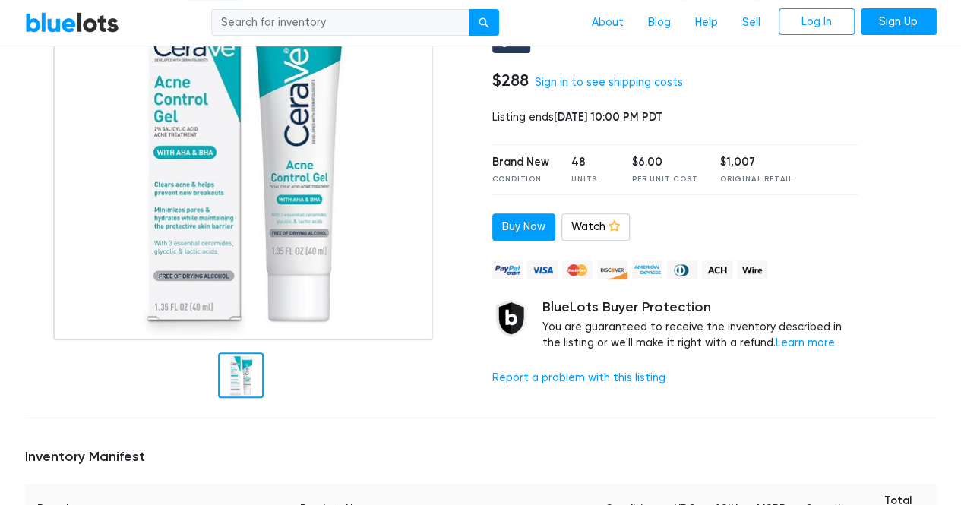
scroll to position [0, 0]
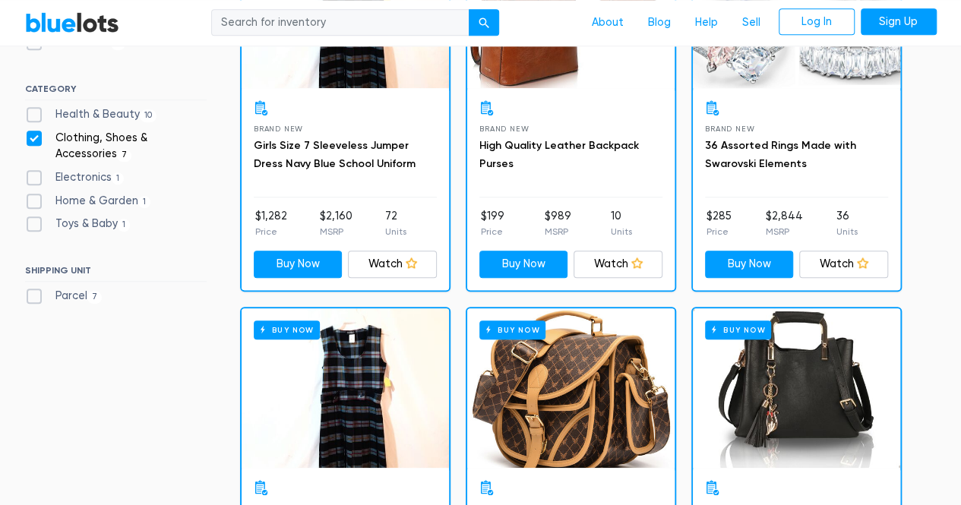
scroll to position [409, 0]
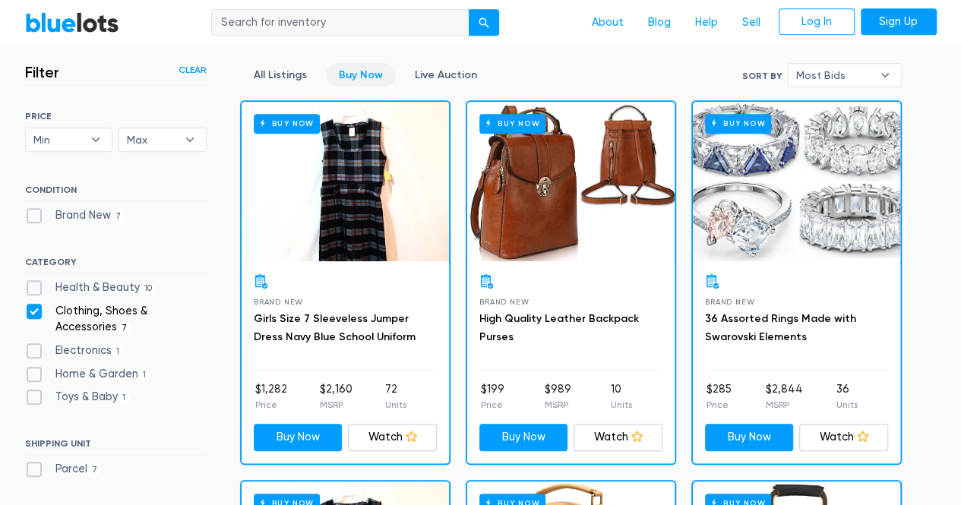
click at [76, 343] on label "Electronics 1" at bounding box center [75, 351] width 100 height 17
click at [35, 343] on input "Electronics 1" at bounding box center [30, 348] width 10 height 10
checkbox input "true"
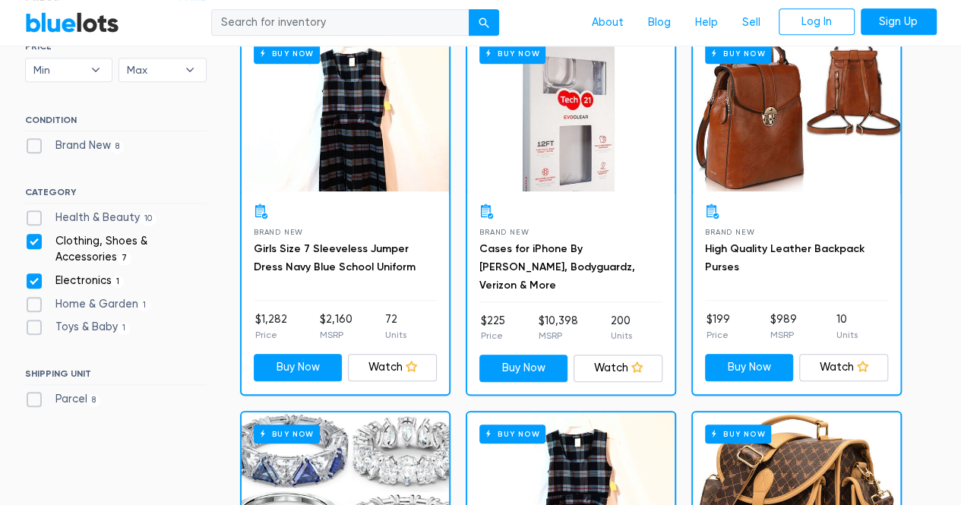
scroll to position [466, 0]
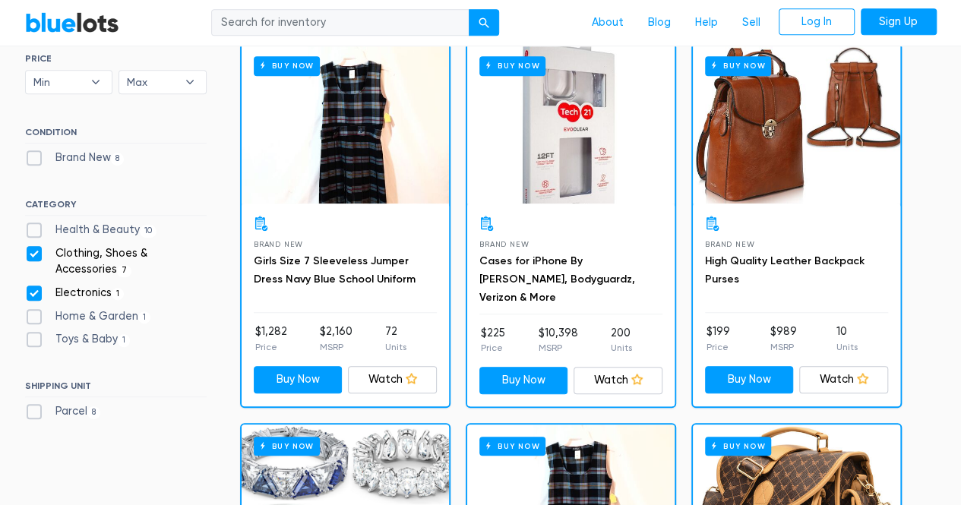
click at [38, 256] on label "Clothing, Shoes & Accessories 7" at bounding box center [116, 261] width 182 height 33
click at [35, 255] on Accessories"] "Clothing, Shoes & Accessories 7" at bounding box center [30, 250] width 10 height 10
checkbox Accessories"] "false"
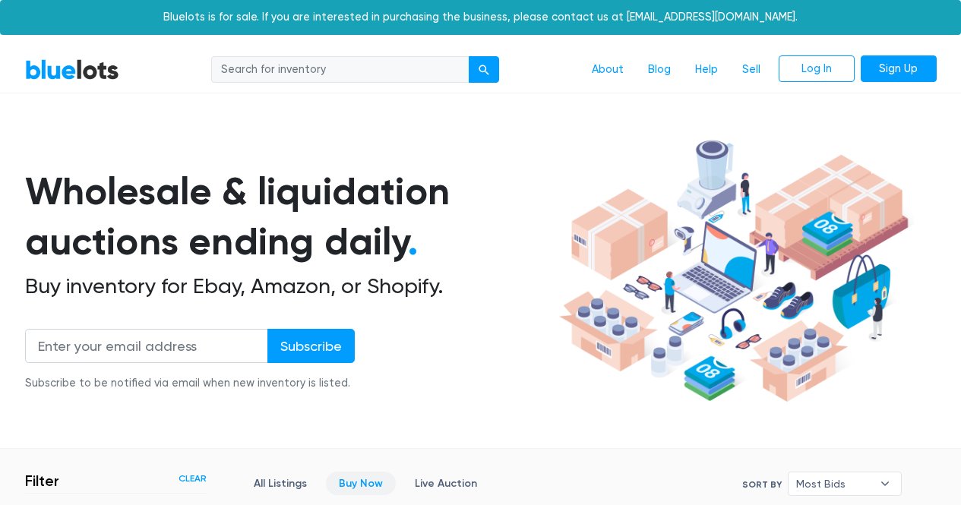
scroll to position [409, 0]
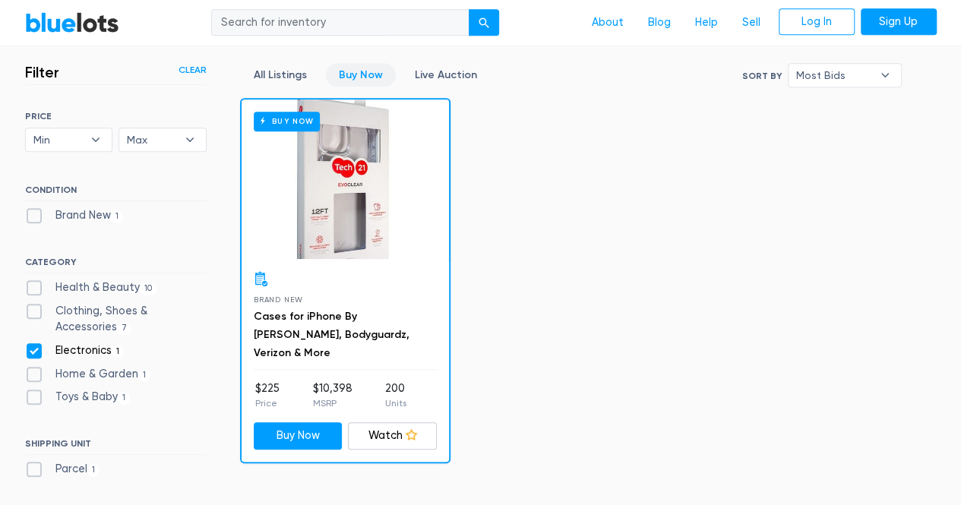
click at [375, 201] on div "Buy Now" at bounding box center [345, 180] width 207 height 160
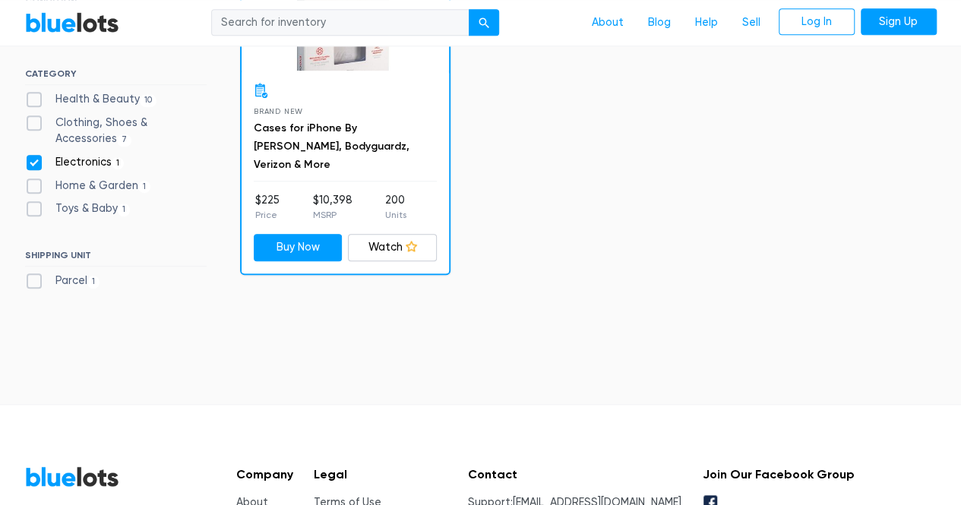
scroll to position [438, 0]
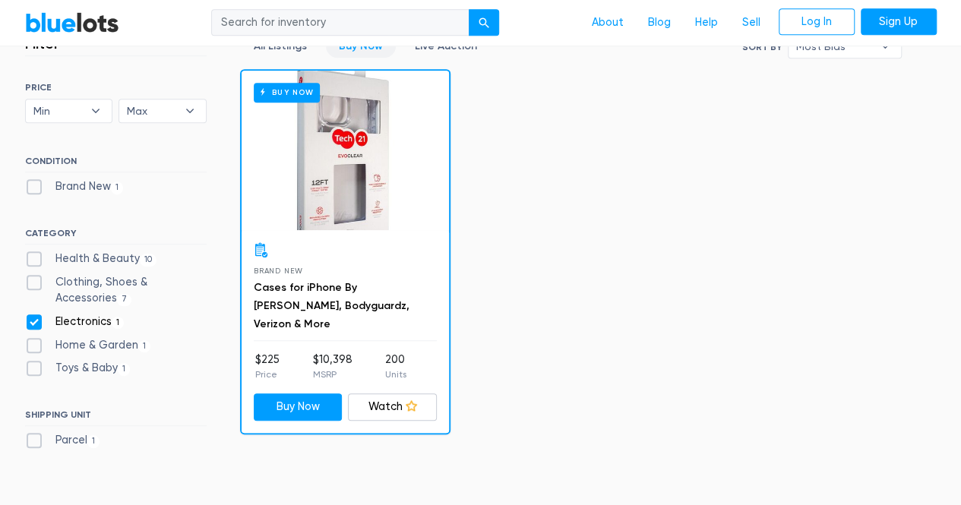
click at [94, 280] on label "Clothing, Shoes & Accessories 7" at bounding box center [116, 290] width 182 height 33
click at [35, 280] on Accessories"] "Clothing, Shoes & Accessories 7" at bounding box center [30, 279] width 10 height 10
checkbox Accessories"] "true"
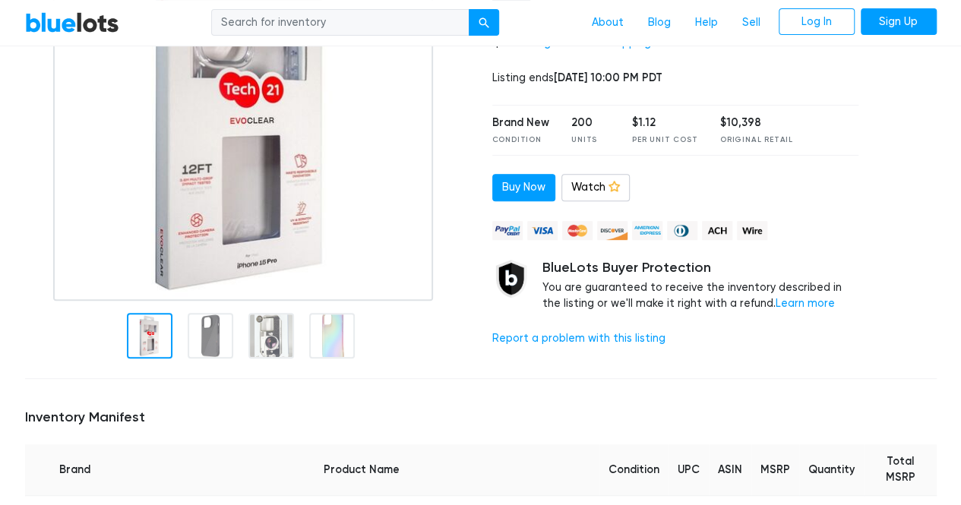
scroll to position [228, 0]
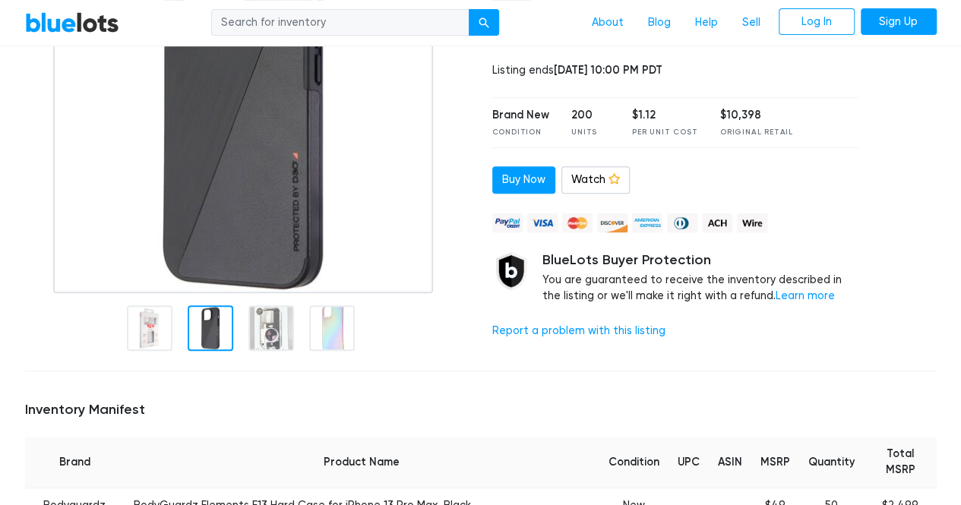
click at [217, 327] on div at bounding box center [211, 328] width 46 height 46
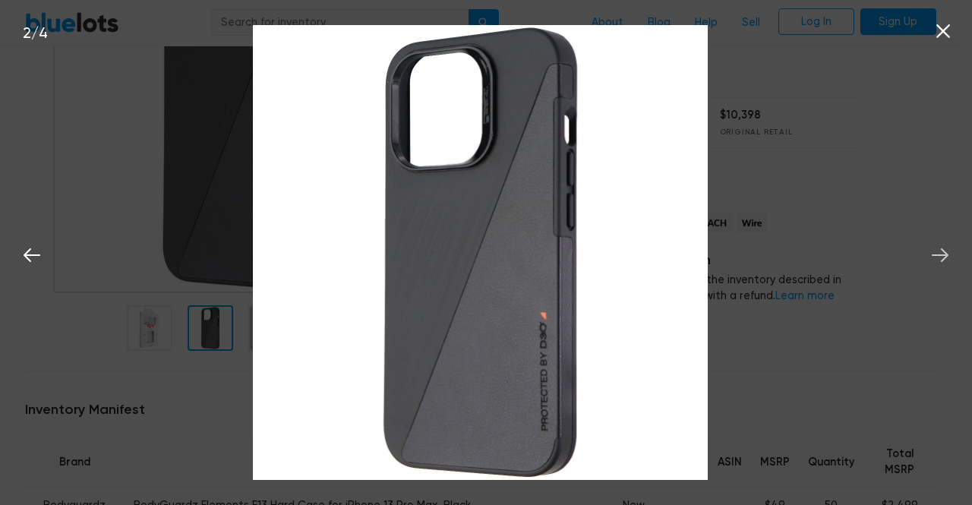
click at [949, 252] on icon at bounding box center [940, 255] width 23 height 23
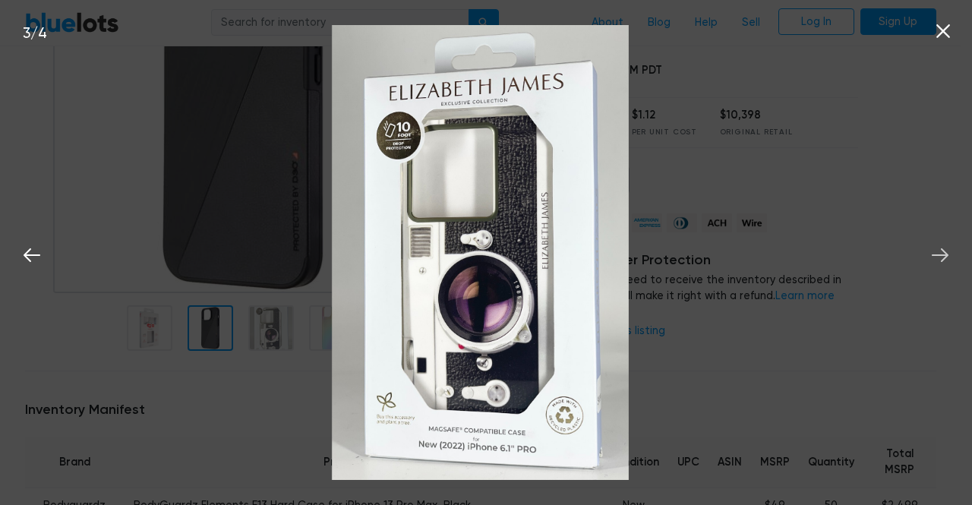
click at [952, 251] on button at bounding box center [940, 252] width 33 height 33
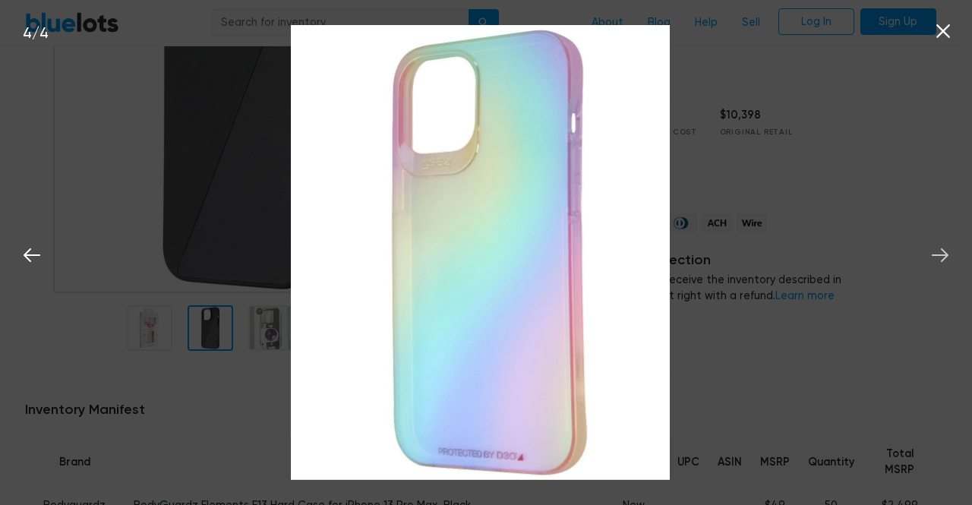
click at [954, 250] on button at bounding box center [940, 252] width 33 height 33
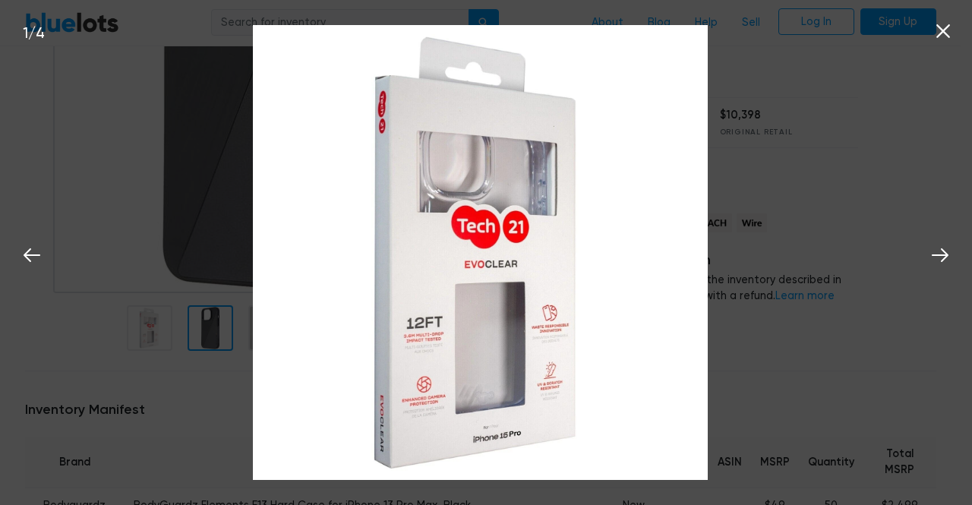
click at [952, 33] on icon at bounding box center [943, 31] width 23 height 23
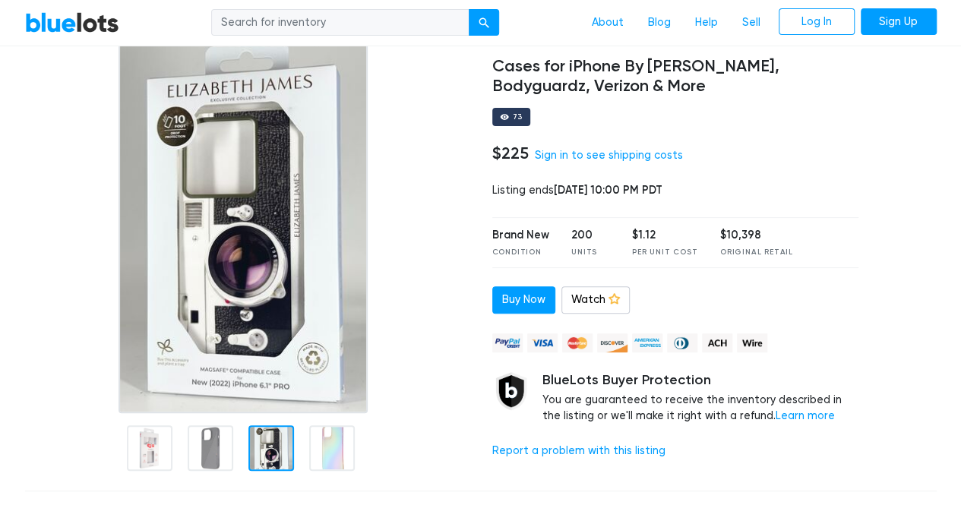
scroll to position [152, 0]
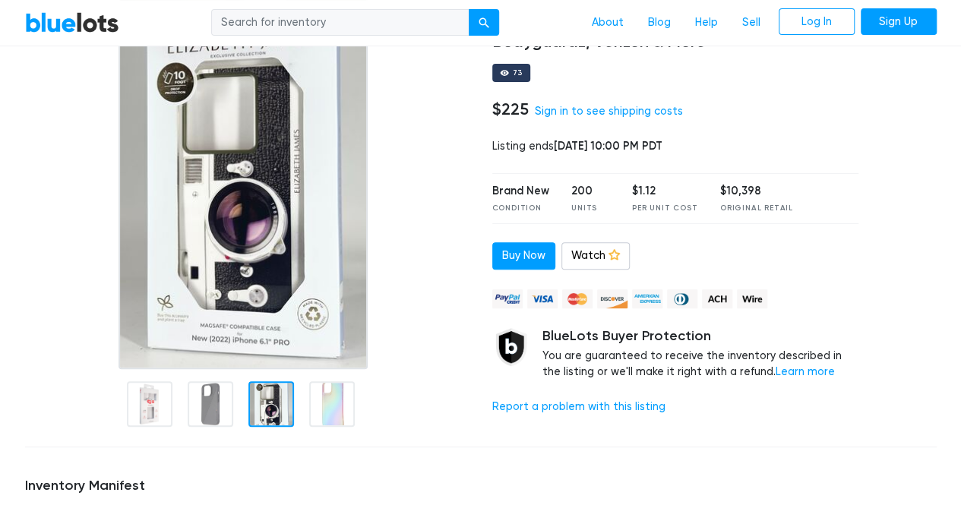
click at [281, 409] on div at bounding box center [271, 404] width 46 height 46
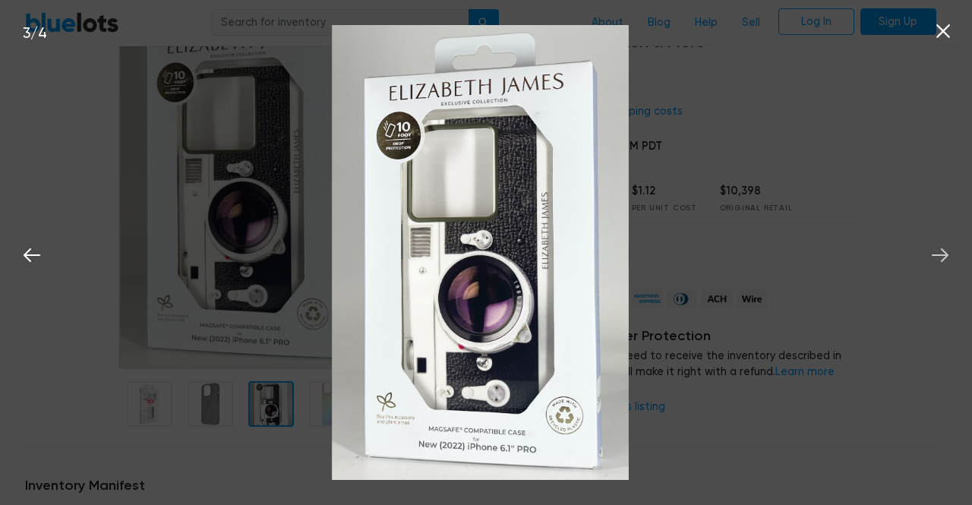
click at [937, 247] on icon at bounding box center [940, 255] width 23 height 23
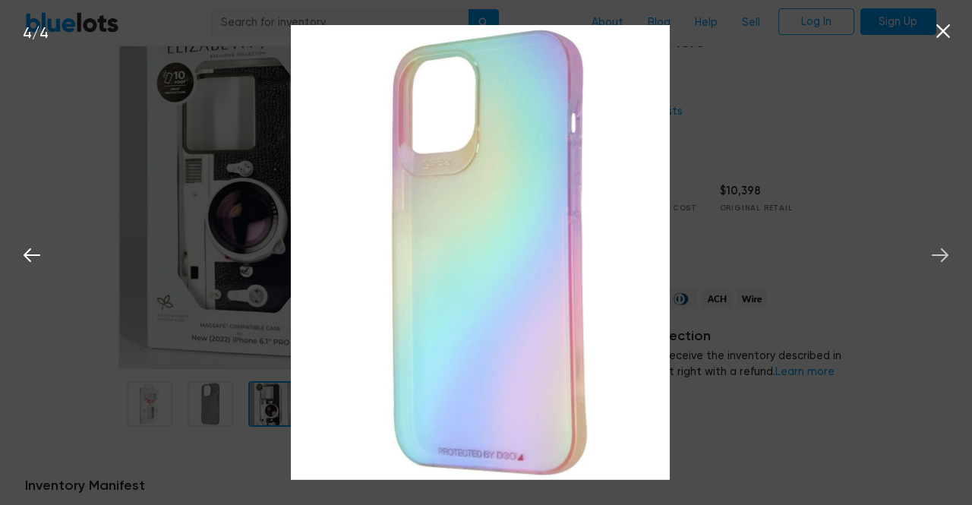
click at [937, 247] on icon at bounding box center [940, 255] width 23 height 23
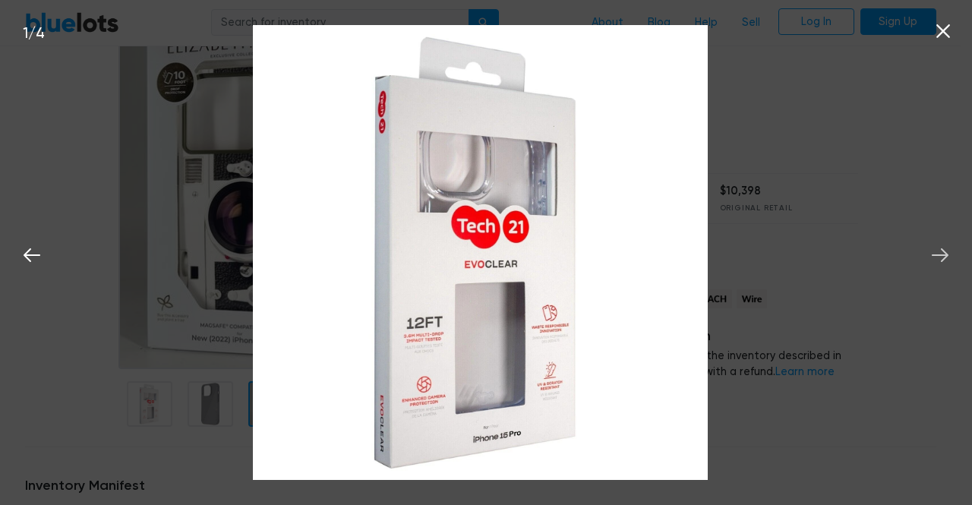
click at [937, 247] on icon at bounding box center [940, 255] width 23 height 23
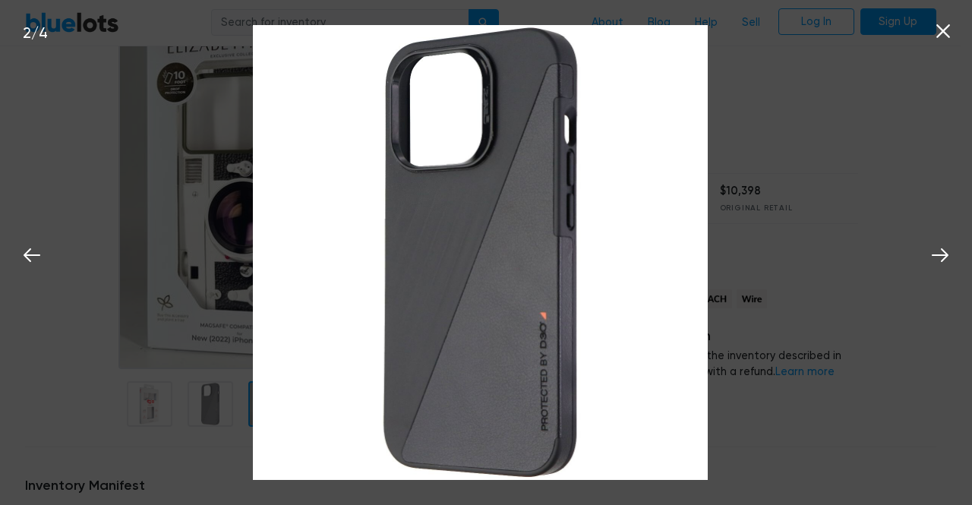
click at [945, 34] on icon at bounding box center [944, 31] width 14 height 14
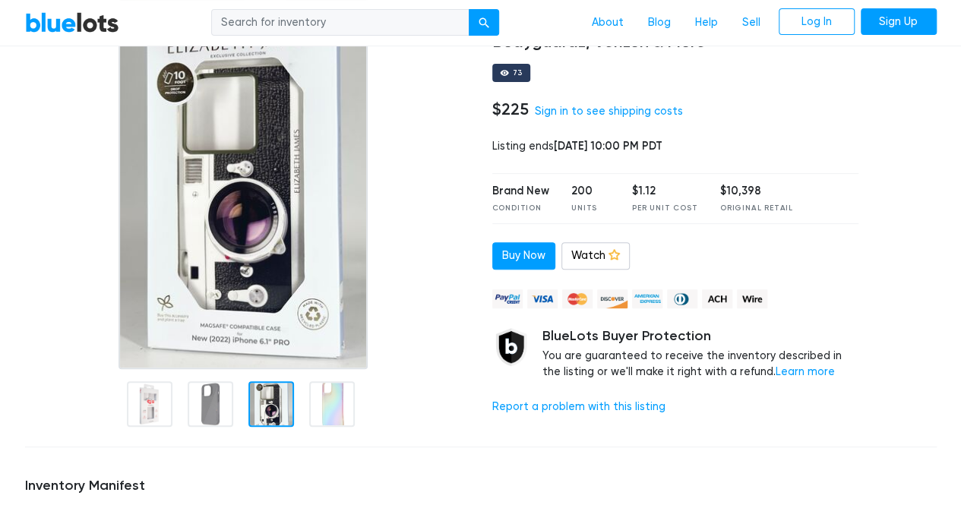
scroll to position [228, 0]
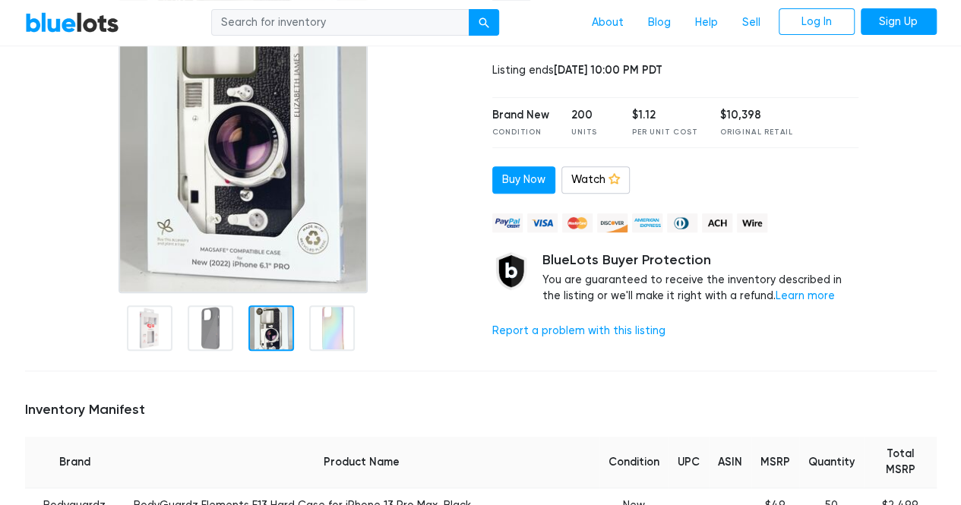
click at [243, 219] on img at bounding box center [242, 103] width 249 height 380
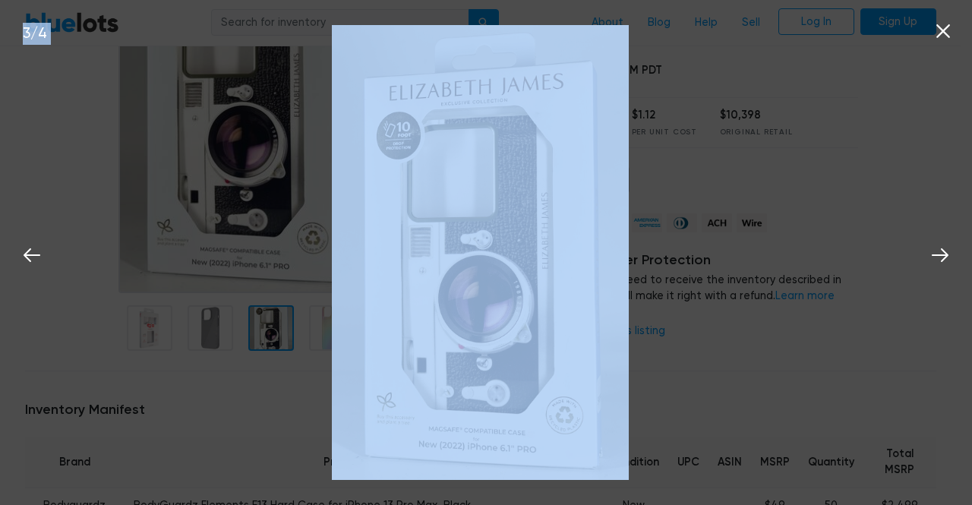
drag, startPoint x: 630, startPoint y: 292, endPoint x: 570, endPoint y: 312, distance: 63.2
click at [570, 312] on div "3 / 4" at bounding box center [486, 252] width 972 height 505
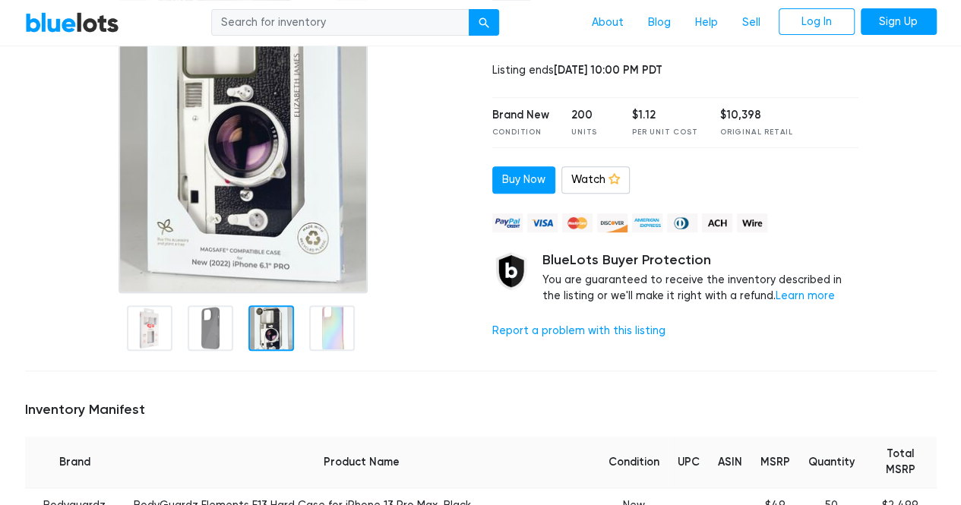
click at [273, 334] on div at bounding box center [271, 328] width 46 height 46
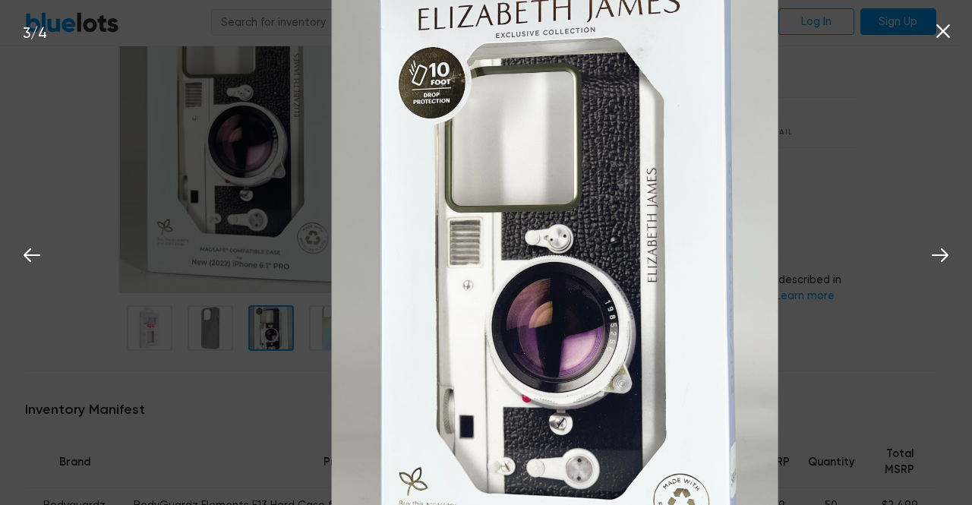
click at [940, 27] on icon at bounding box center [943, 31] width 23 height 23
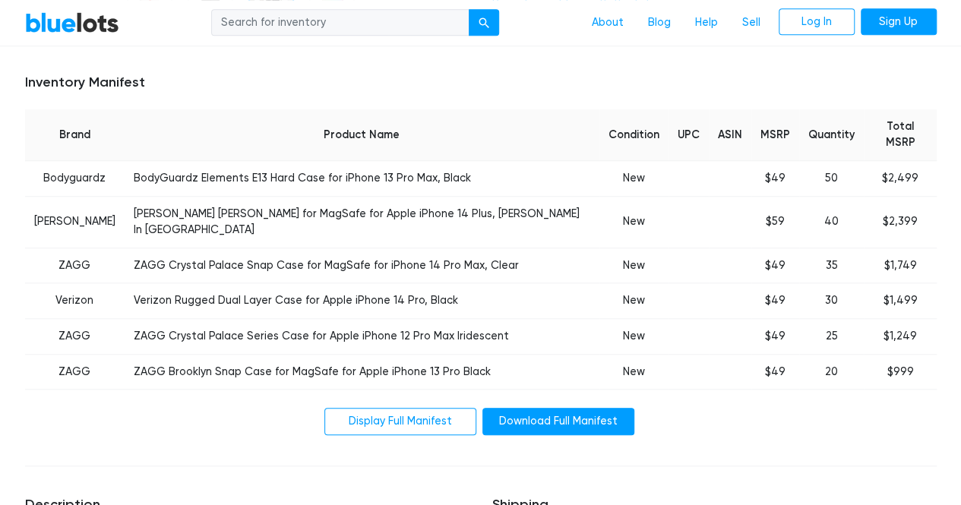
scroll to position [532, 0]
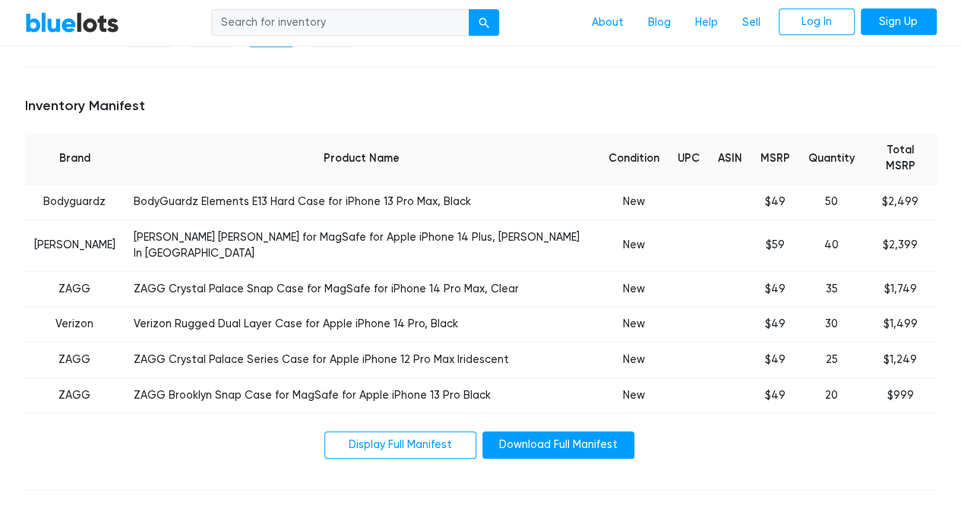
click at [301, 187] on td "BodyGuardz Elements E13 Hard Case for iPhone 13 Pro Max, Black" at bounding box center [362, 203] width 475 height 36
click at [301, 186] on td "BodyGuardz Elements E13 Hard Case for iPhone 13 Pro Max, Black" at bounding box center [362, 203] width 475 height 36
click at [302, 185] on td "BodyGuardz Elements E13 Hard Case for iPhone 13 Pro Max, Black" at bounding box center [362, 203] width 475 height 36
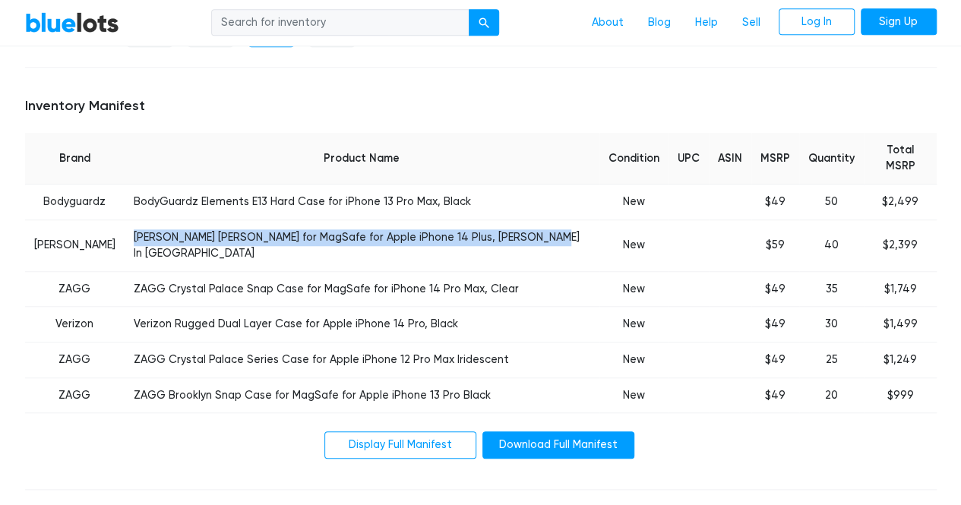
drag, startPoint x: 141, startPoint y: 217, endPoint x: 530, endPoint y: 218, distance: 389.7
click at [530, 220] on td "Elizabeth James Case for MagSafe for Apple iPhone 14 Plus, Elizabeth In Paris" at bounding box center [362, 246] width 475 height 52
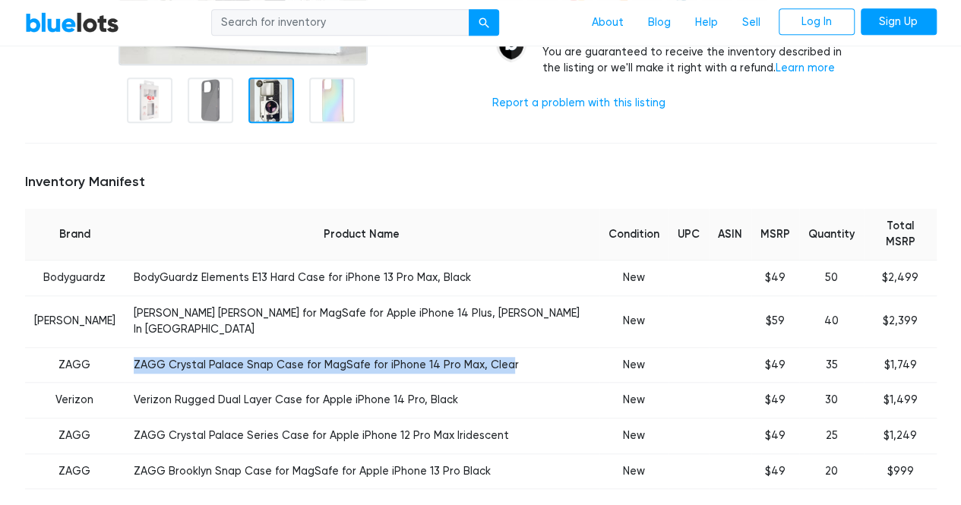
drag, startPoint x: 141, startPoint y: 332, endPoint x: 507, endPoint y: 330, distance: 366.1
click at [507, 347] on td "ZAGG Crystal Palace Snap Case for MagSafe for iPhone 14 Pro Max, Clear" at bounding box center [362, 365] width 475 height 36
drag, startPoint x: 513, startPoint y: 332, endPoint x: 135, endPoint y: 334, distance: 377.5
click at [135, 347] on td "ZAGG Crystal Palace Snap Case for MagSafe for iPhone 14 Pro Max, Clear" at bounding box center [362, 365] width 475 height 36
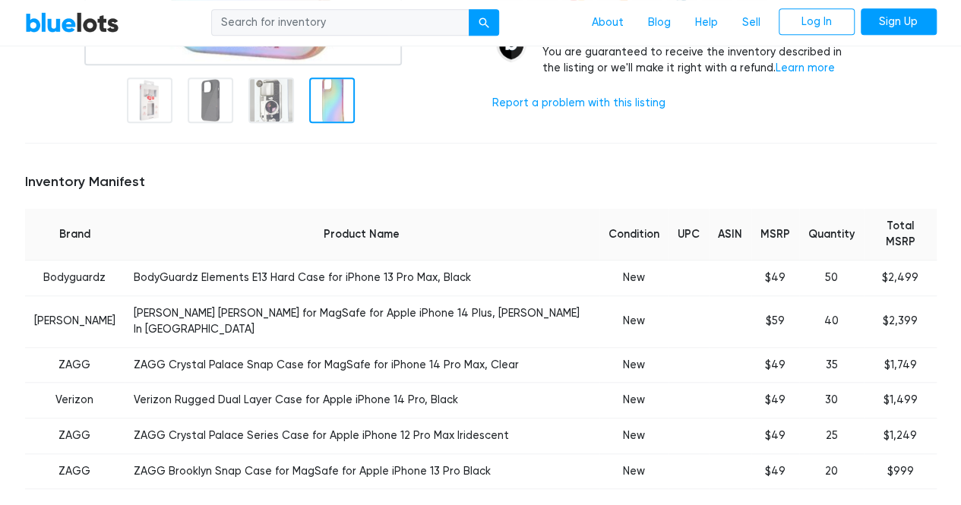
click at [301, 383] on td "Verizon Rugged Dual Layer Case for Apple iPhone 14 Pro, Black" at bounding box center [362, 401] width 475 height 36
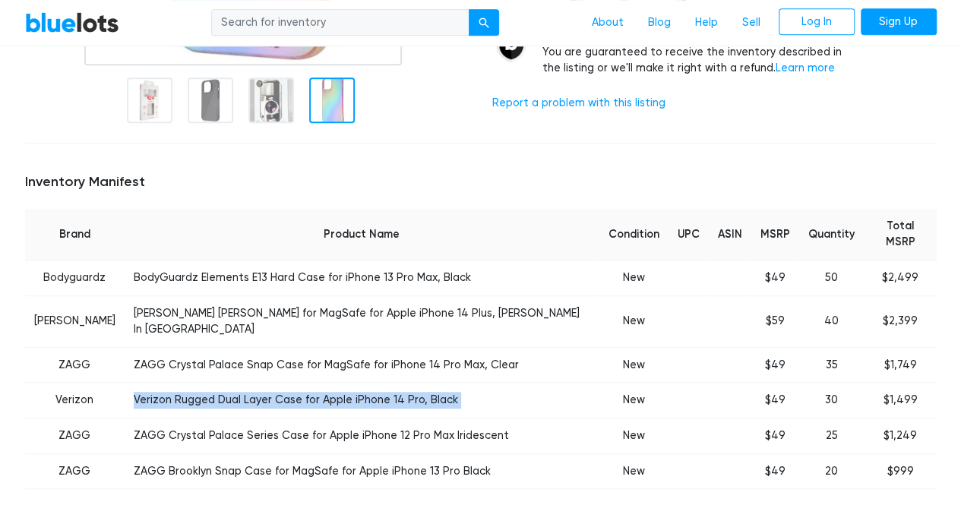
click at [301, 383] on td "Verizon Rugged Dual Layer Case for Apple iPhone 14 Pro, Black" at bounding box center [362, 401] width 475 height 36
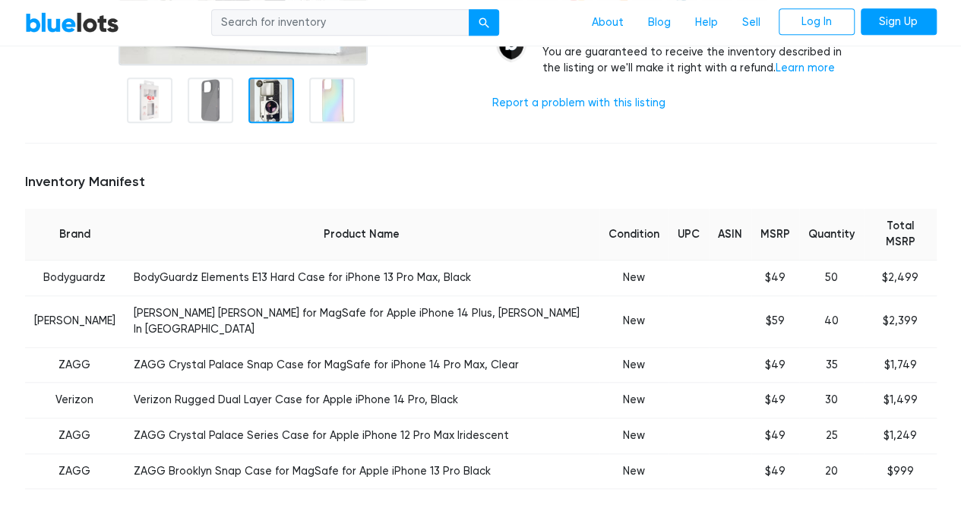
click at [248, 419] on td "ZAGG Crystal Palace Series Case for Apple iPhone 12 Pro Max Iridescent" at bounding box center [362, 437] width 475 height 36
click at [252, 419] on td "ZAGG Crystal Palace Series Case for Apple iPhone 12 Pro Max Iridescent" at bounding box center [362, 437] width 475 height 36
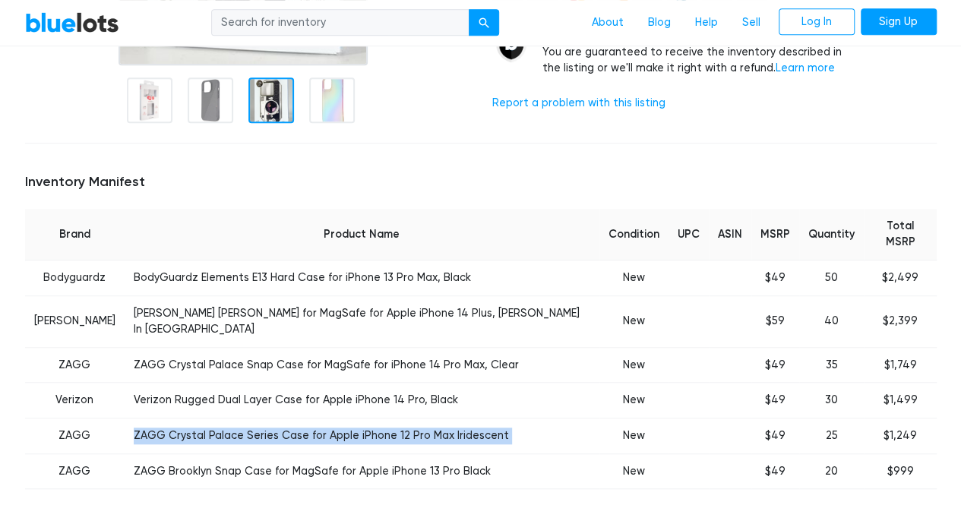
click at [252, 419] on td "ZAGG Crystal Palace Series Case for Apple iPhone 12 Pro Max Iridescent" at bounding box center [362, 437] width 475 height 36
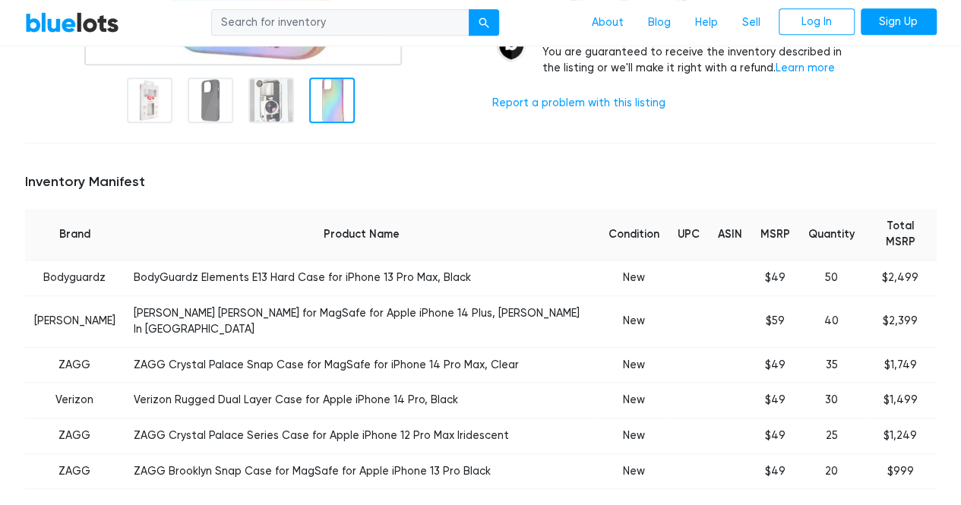
click at [403, 453] on td "ZAGG Brooklyn Snap Case for MagSafe for Apple iPhone 13 Pro Black" at bounding box center [362, 471] width 475 height 36
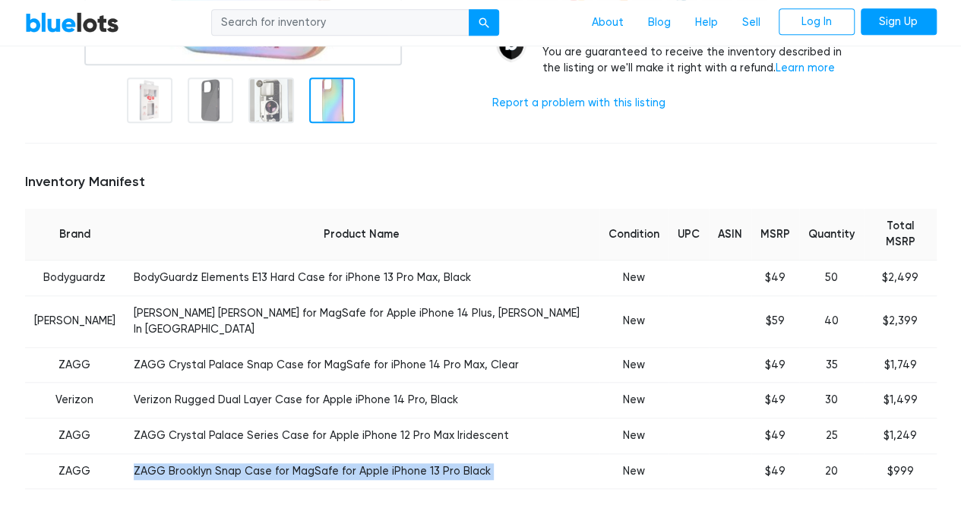
click at [403, 453] on td "ZAGG Brooklyn Snap Case for MagSafe for Apple iPhone 13 Pro Black" at bounding box center [362, 471] width 475 height 36
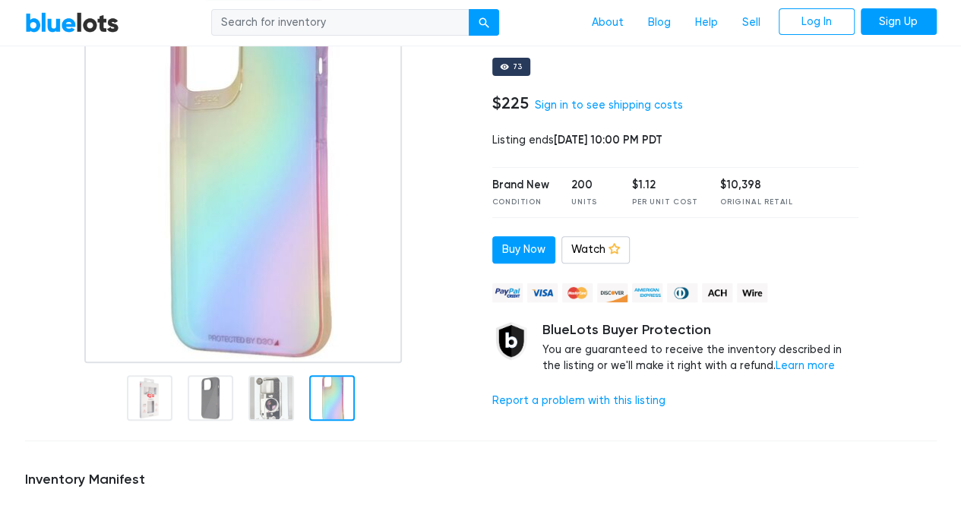
scroll to position [152, 0]
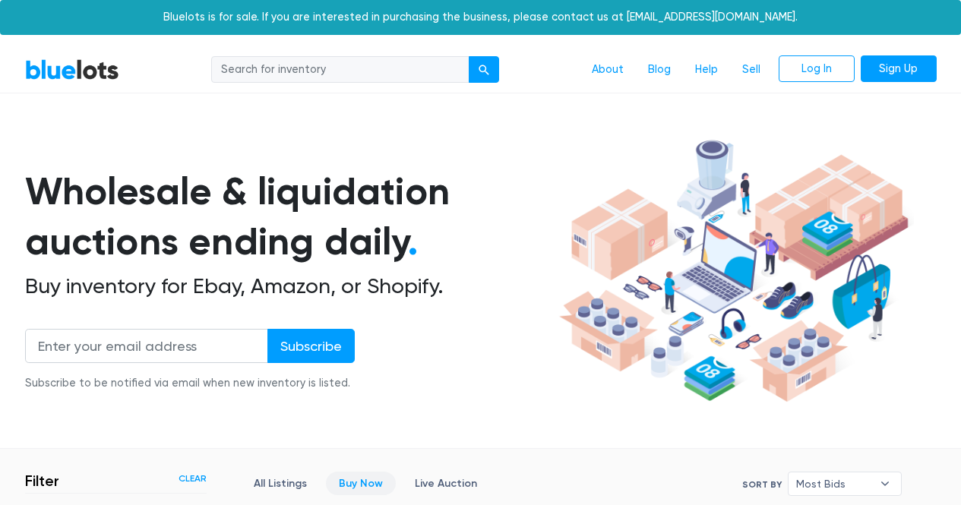
scroll to position [409, 0]
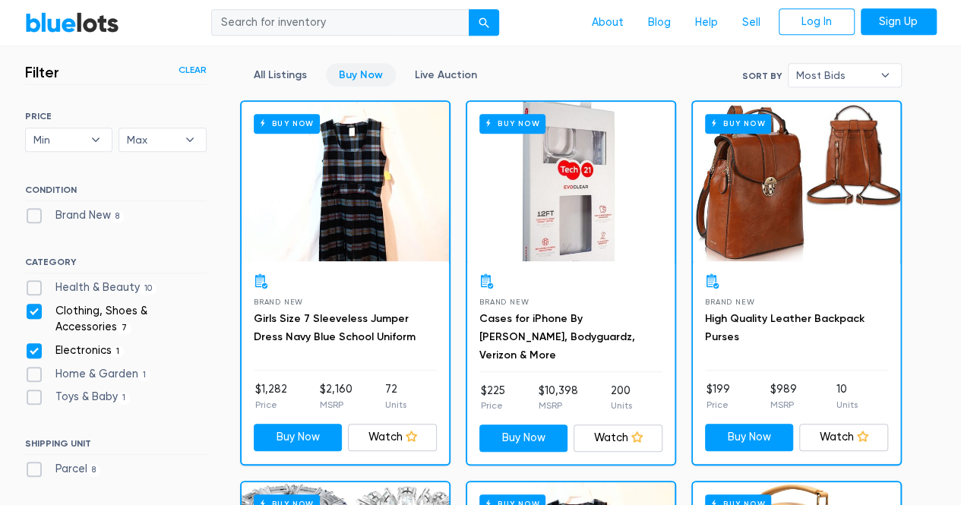
click at [27, 344] on label "Electronics 1" at bounding box center [75, 351] width 100 height 17
click at [27, 344] on input "Electronics 1" at bounding box center [30, 348] width 10 height 10
checkbox input "false"
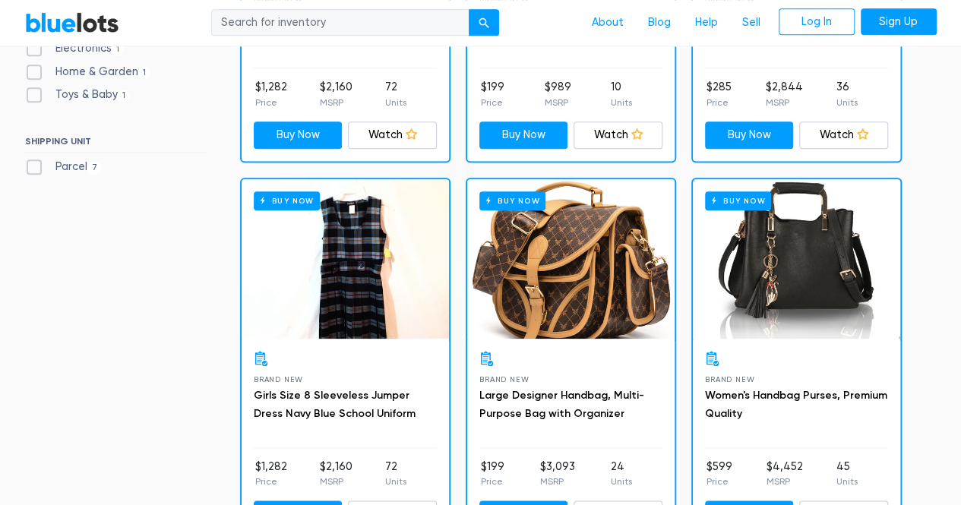
scroll to position [712, 0]
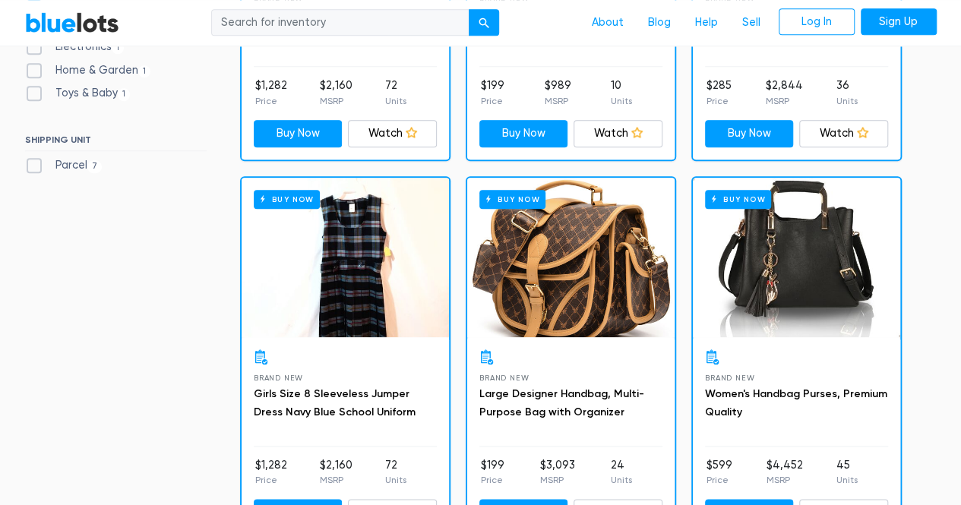
click at [571, 276] on div "Buy Now" at bounding box center [570, 258] width 207 height 160
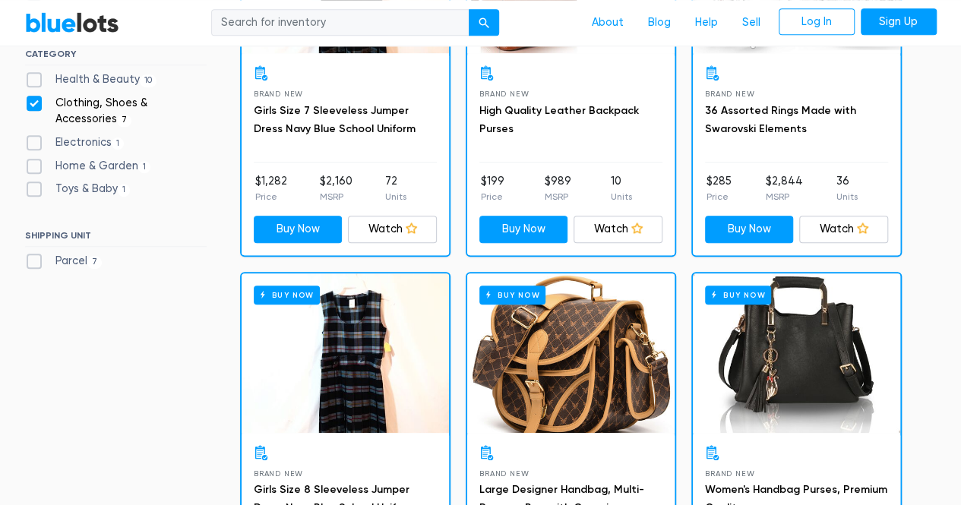
scroll to position [637, 0]
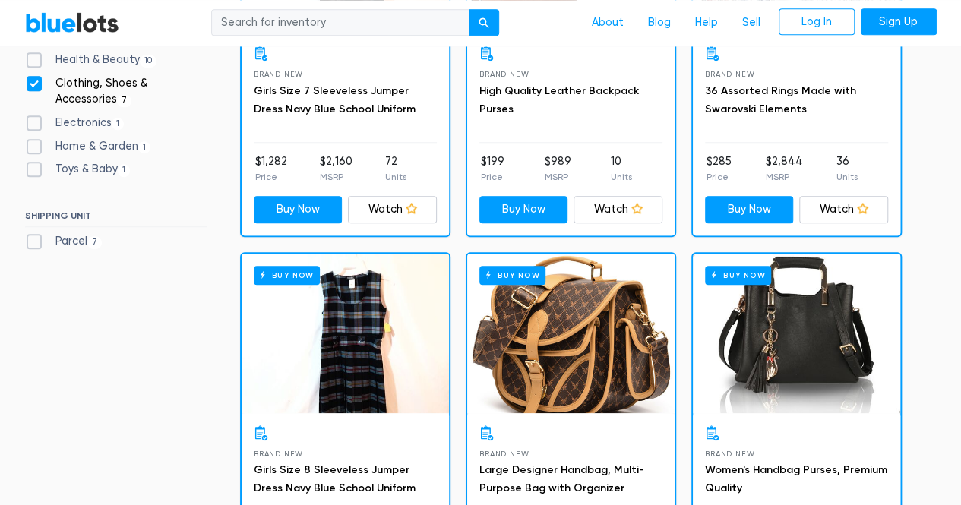
click at [797, 317] on div "Buy Now" at bounding box center [796, 334] width 207 height 160
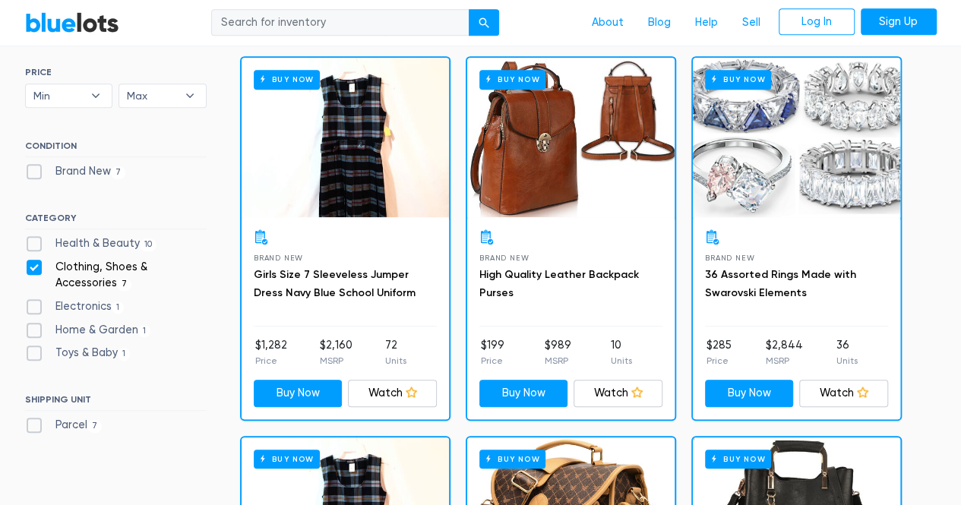
scroll to position [466, 0]
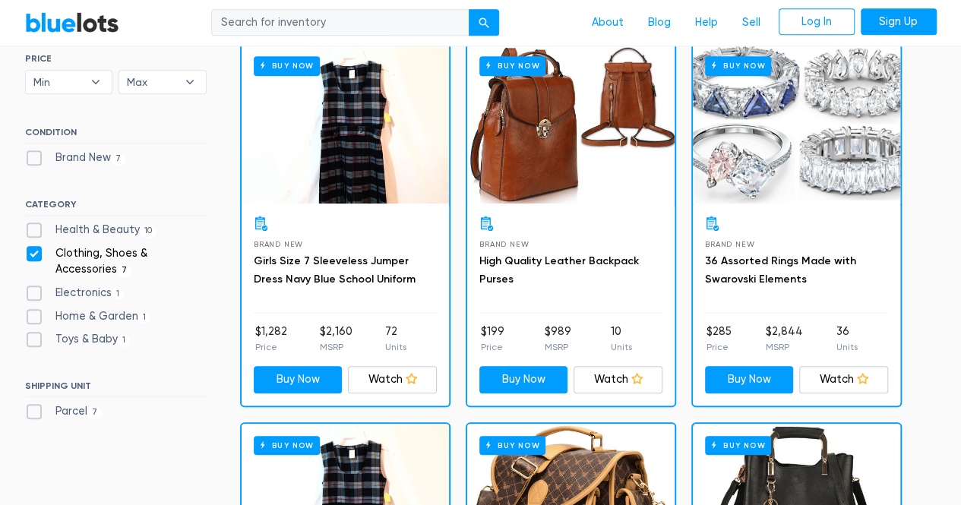
click at [122, 226] on label "Health & Beauty 10" at bounding box center [91, 230] width 132 height 17
click at [35, 226] on Beauty"] "Health & Beauty 10" at bounding box center [30, 227] width 10 height 10
checkbox Beauty"] "true"
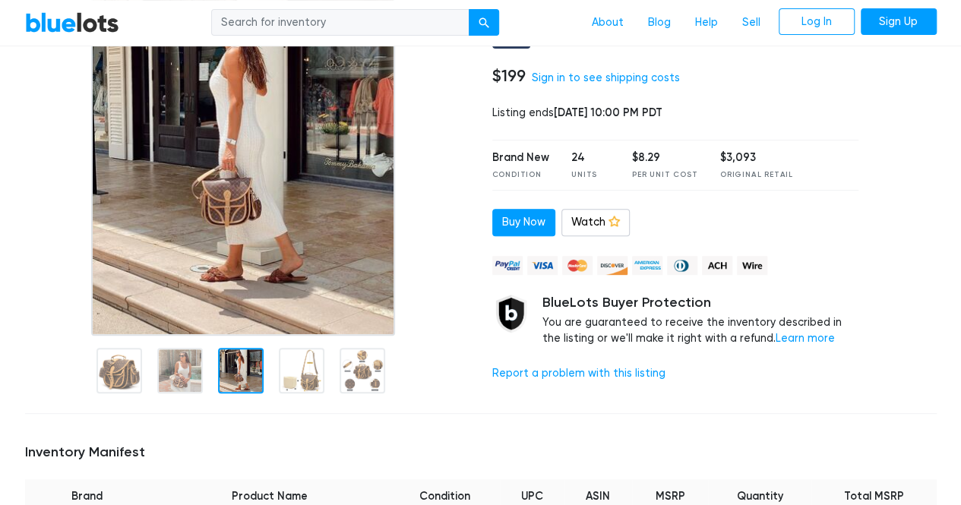
scroll to position [152, 0]
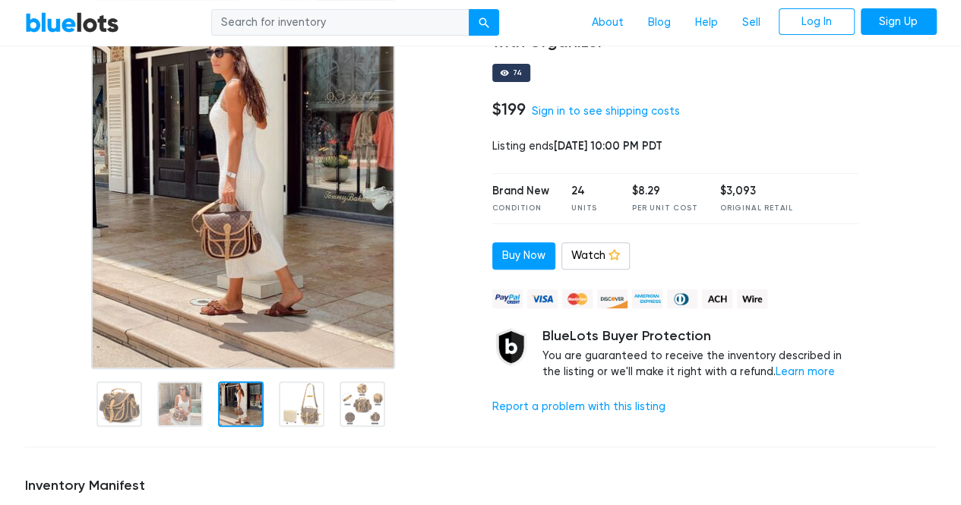
click at [250, 237] on img at bounding box center [243, 179] width 305 height 380
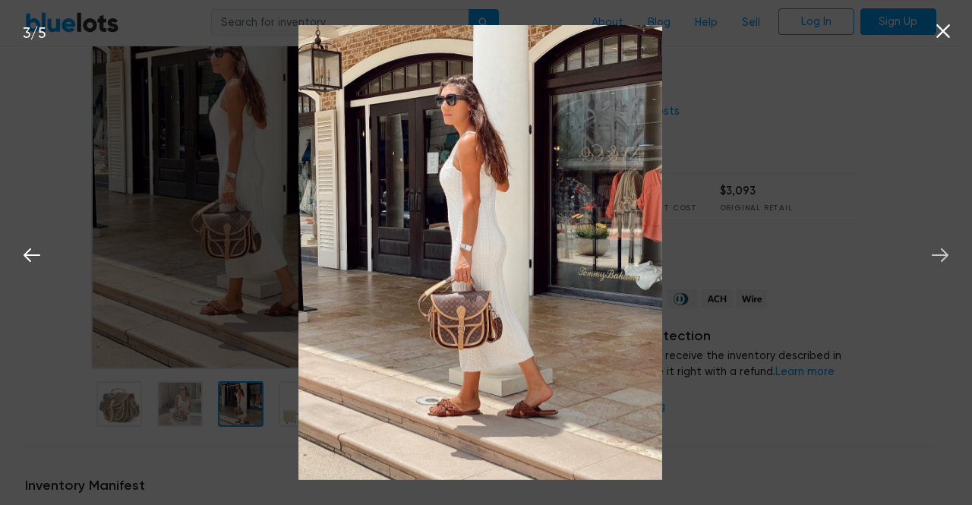
click at [952, 259] on button at bounding box center [940, 252] width 33 height 33
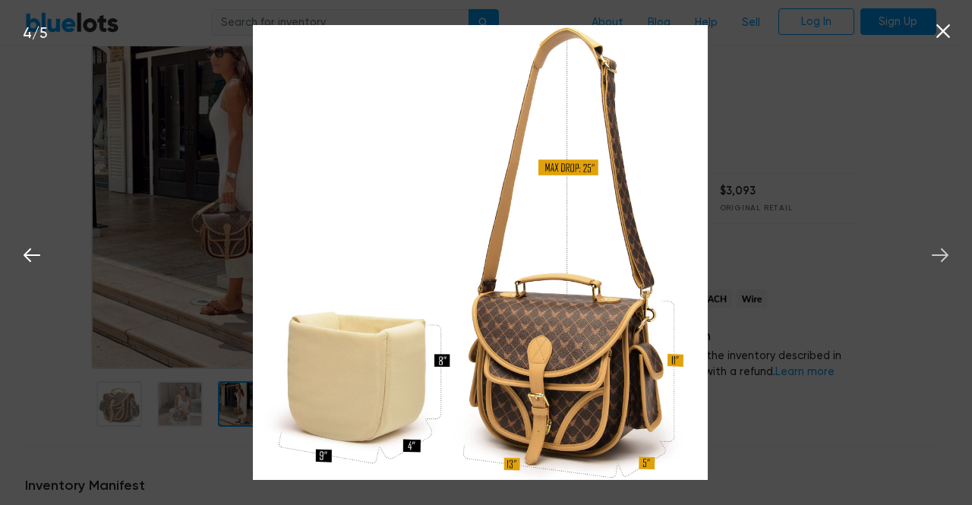
click at [943, 250] on icon at bounding box center [940, 255] width 23 height 23
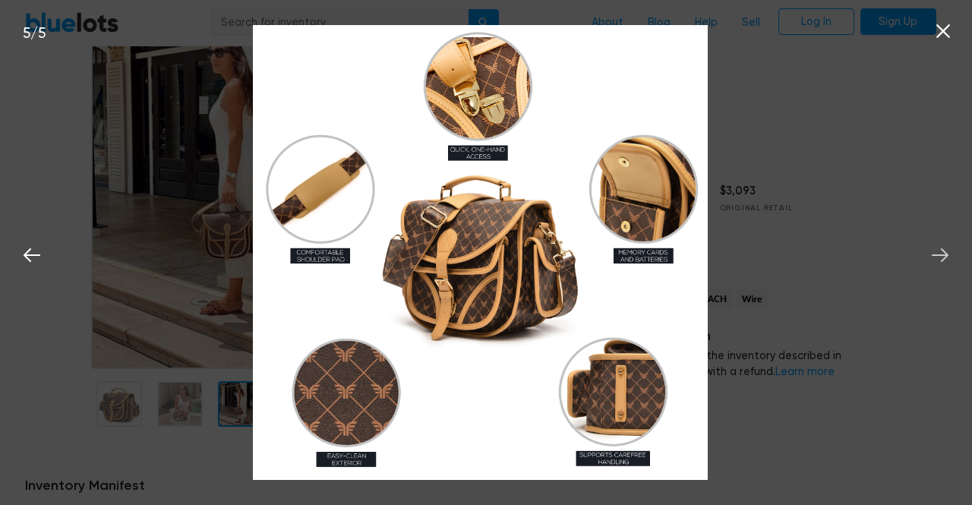
click at [943, 250] on icon at bounding box center [940, 255] width 23 height 23
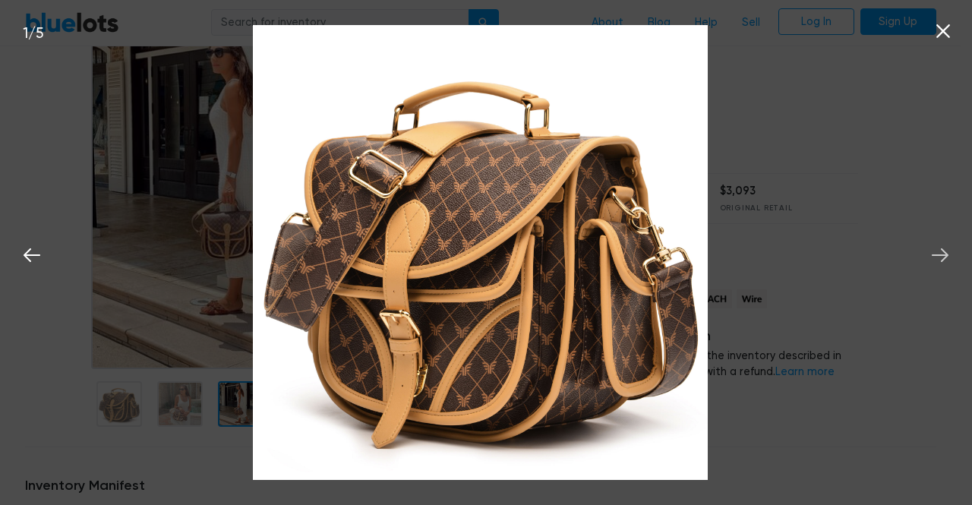
click at [943, 250] on icon at bounding box center [940, 255] width 23 height 23
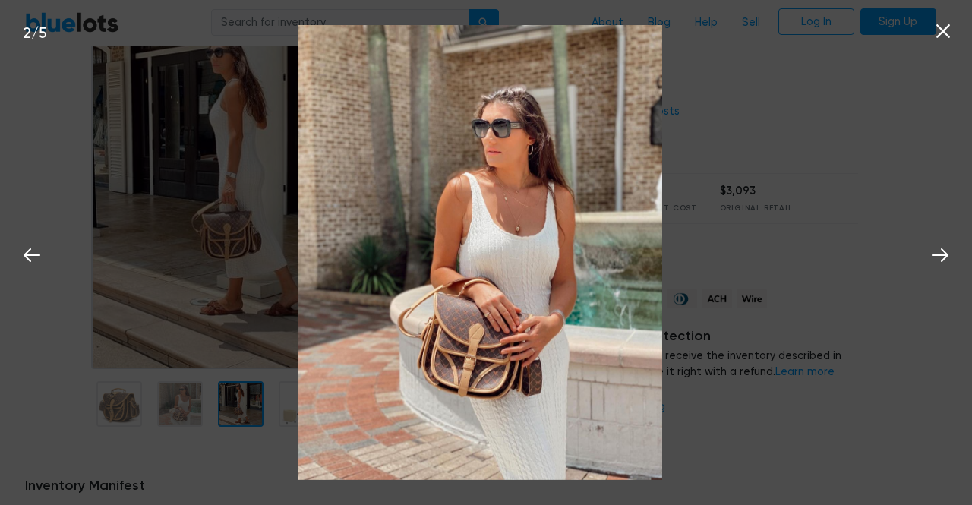
click at [943, 32] on icon at bounding box center [944, 31] width 14 height 14
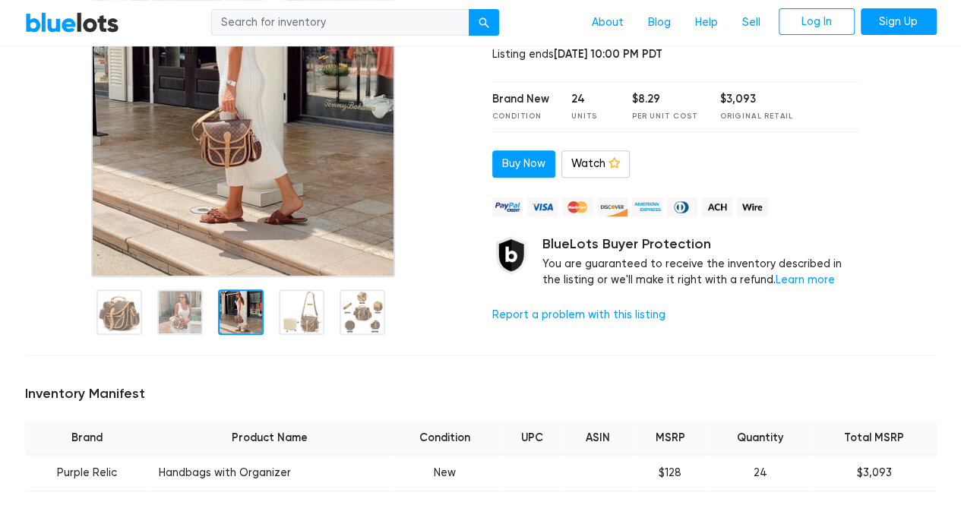
scroll to position [380, 0]
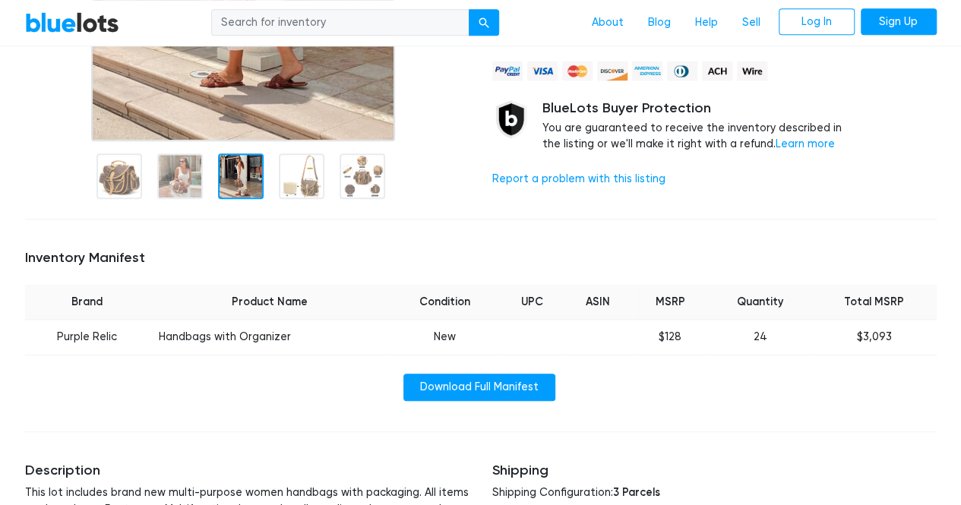
click at [239, 335] on td "Handbags with Organizer" at bounding box center [270, 338] width 240 height 36
copy tr "Handbags with Organizer"
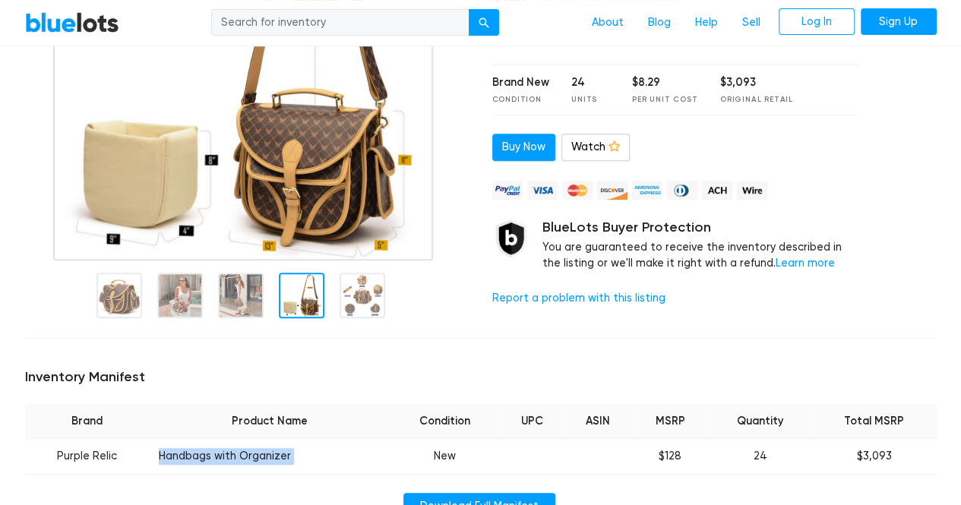
scroll to position [228, 0]
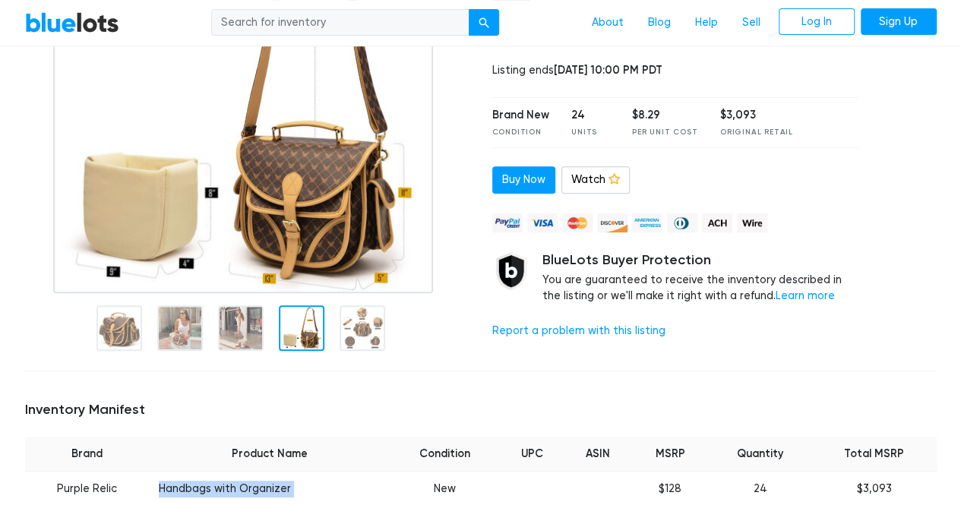
click at [321, 204] on img at bounding box center [243, 103] width 380 height 380
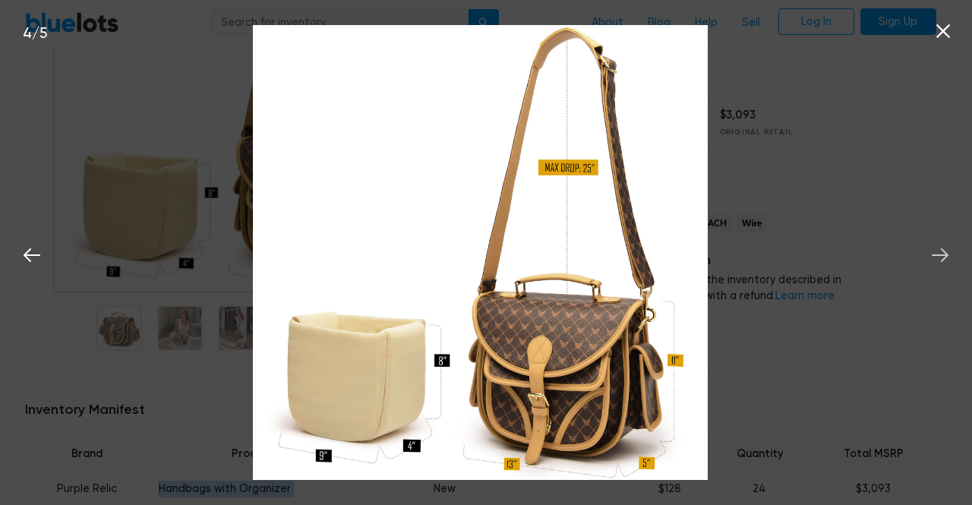
click at [941, 252] on icon at bounding box center [940, 255] width 23 height 23
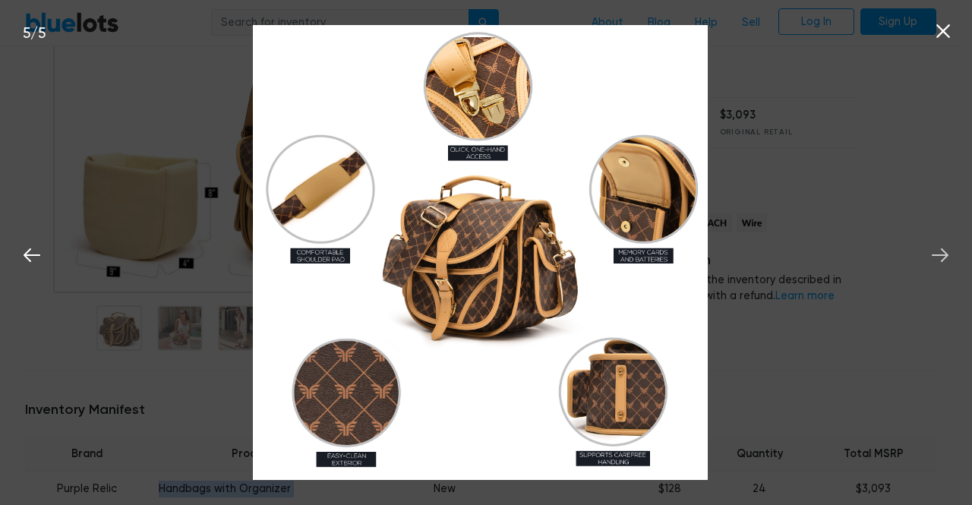
click at [941, 252] on icon at bounding box center [940, 255] width 23 height 23
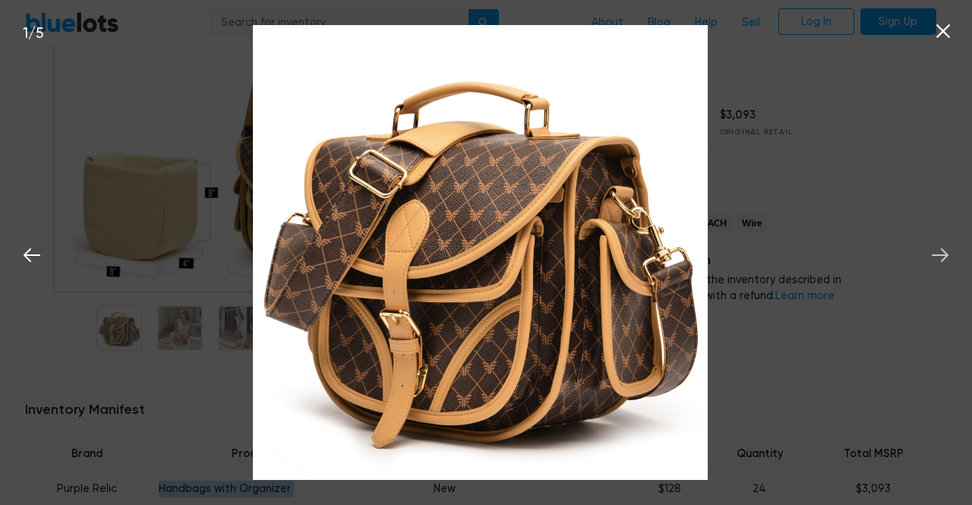
click at [941, 252] on icon at bounding box center [940, 255] width 23 height 23
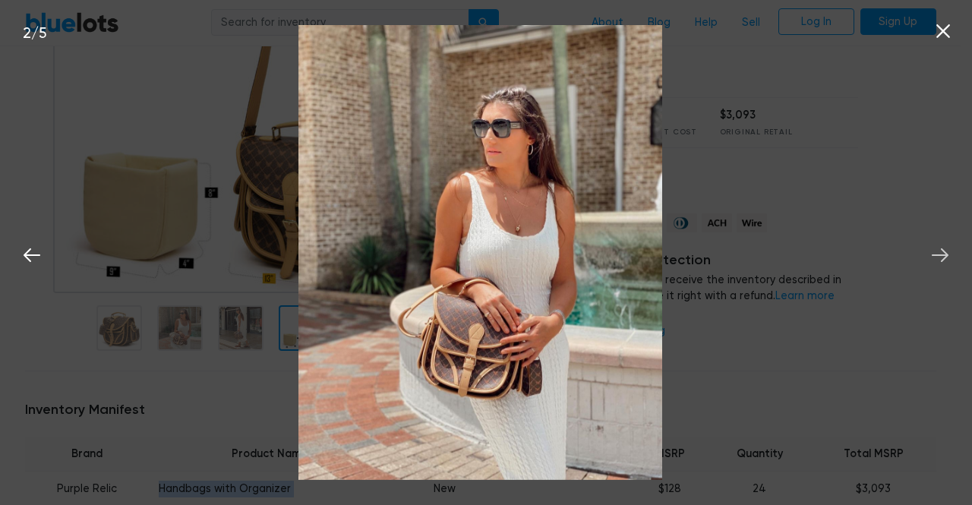
click at [941, 252] on icon at bounding box center [940, 255] width 23 height 23
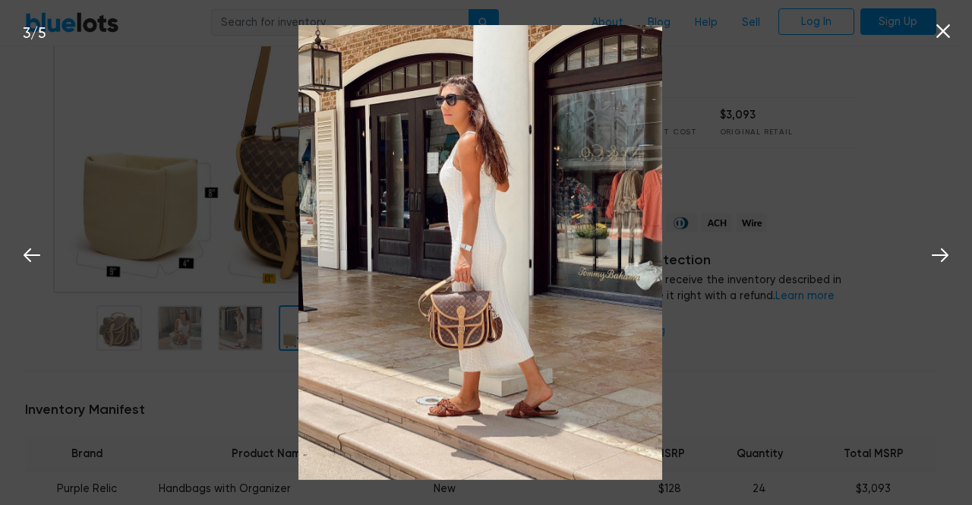
click at [960, 30] on div "3 / 5" at bounding box center [486, 252] width 972 height 505
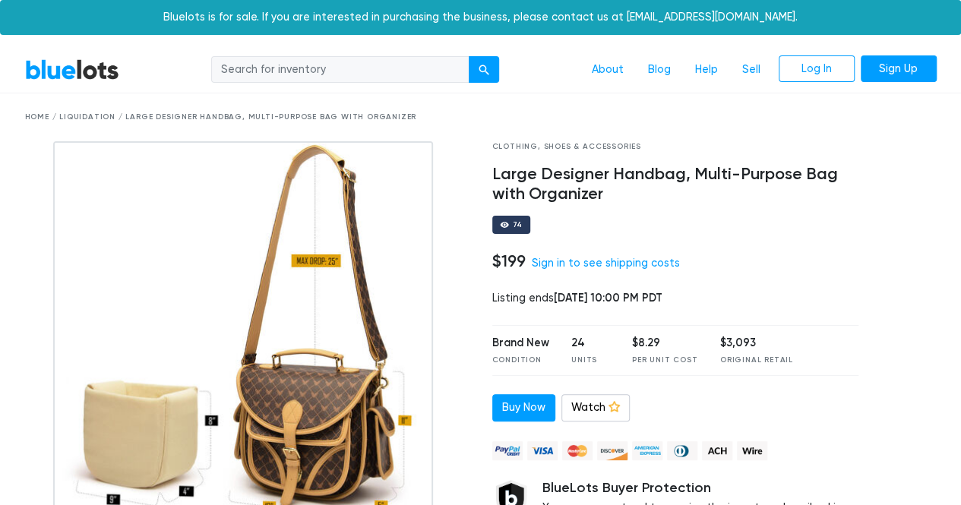
drag, startPoint x: 956, startPoint y: 280, endPoint x: 964, endPoint y: 163, distance: 116.5
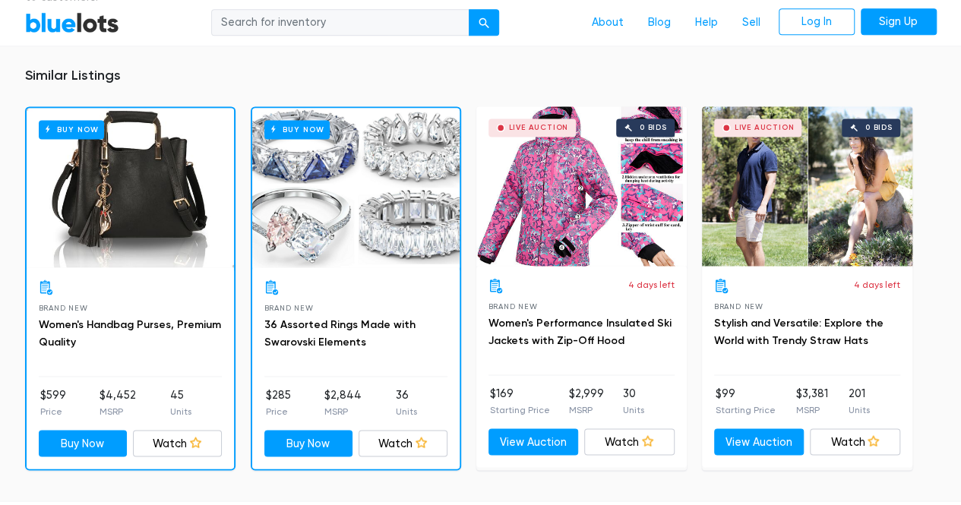
scroll to position [1036, 0]
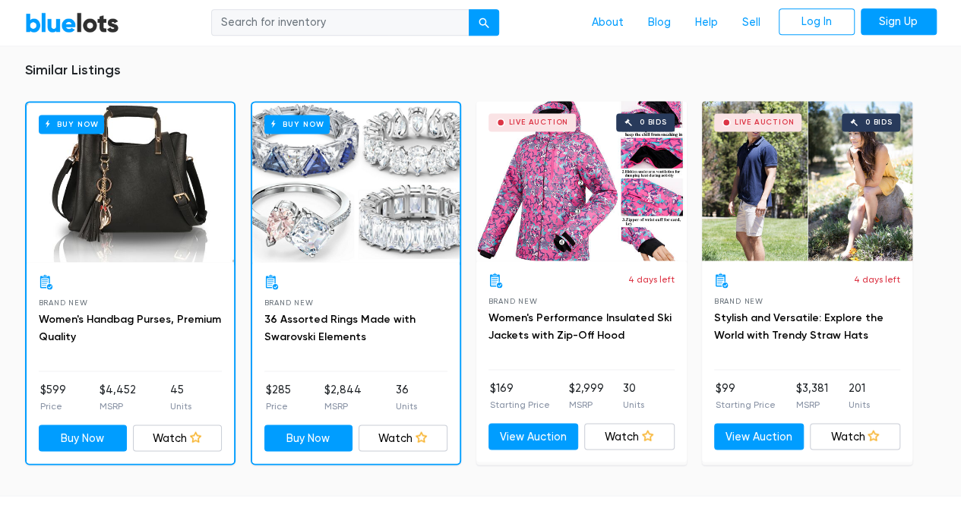
click at [99, 169] on div "Buy Now" at bounding box center [130, 183] width 207 height 160
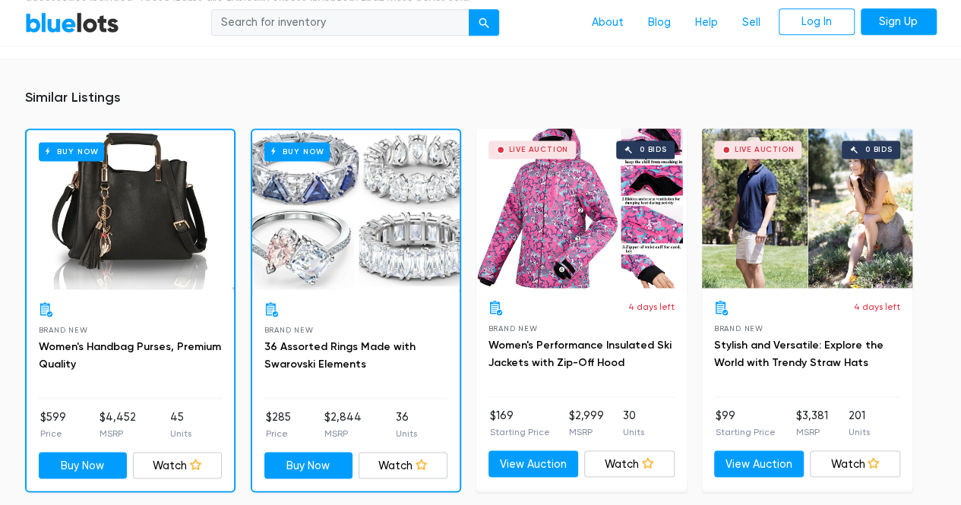
scroll to position [1014, 0]
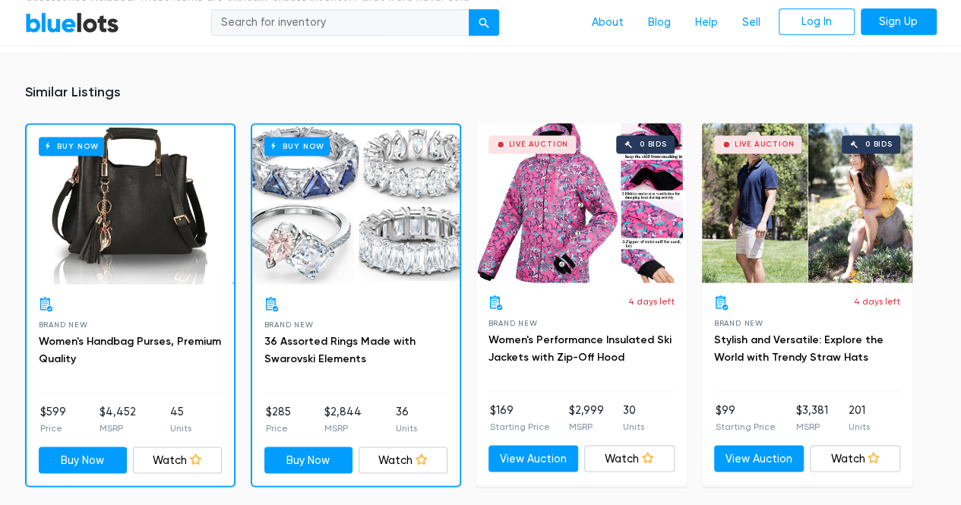
click at [548, 237] on div "Live Auction 0 bids" at bounding box center [581, 203] width 210 height 160
click at [531, 182] on div "Live Auction 0 bids" at bounding box center [581, 203] width 210 height 160
click at [755, 210] on div "Live Auction 0 bids" at bounding box center [807, 203] width 210 height 160
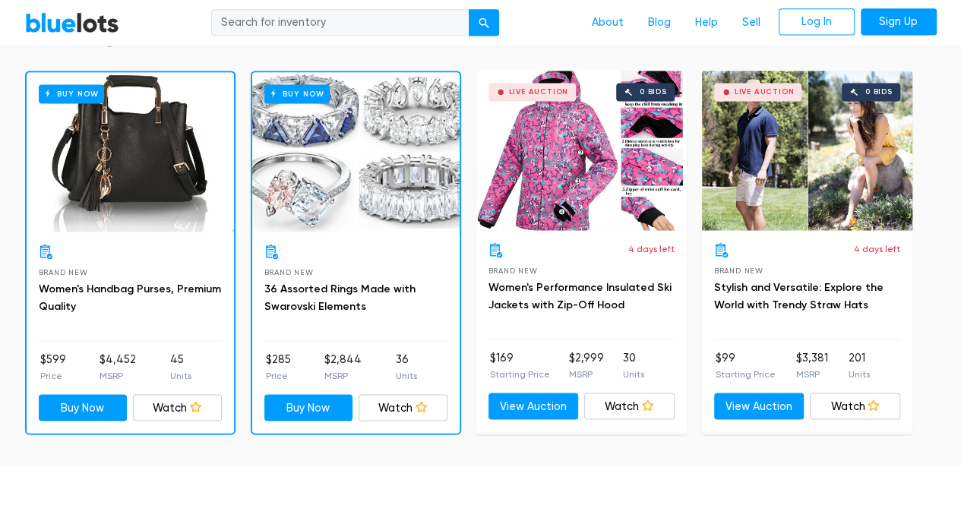
scroll to position [1090, 0]
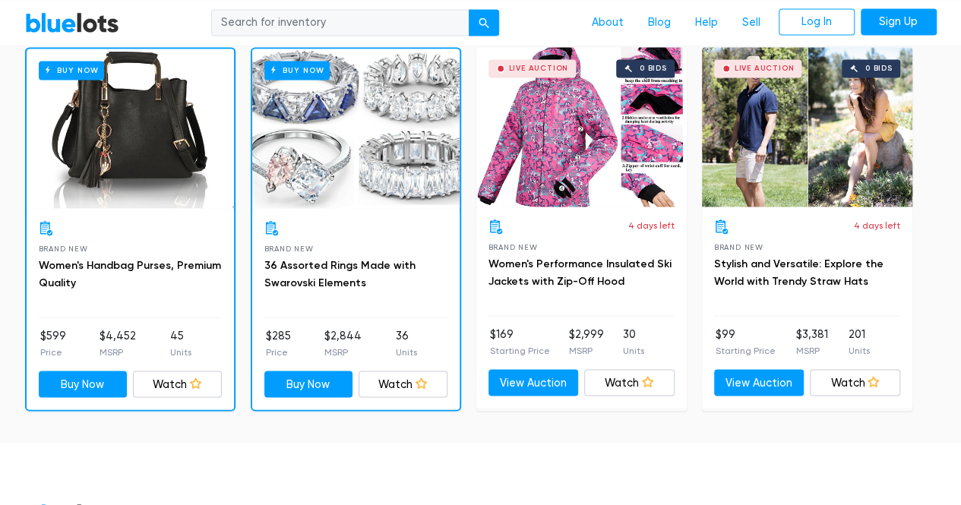
click at [360, 178] on div "Buy Now" at bounding box center [355, 129] width 207 height 160
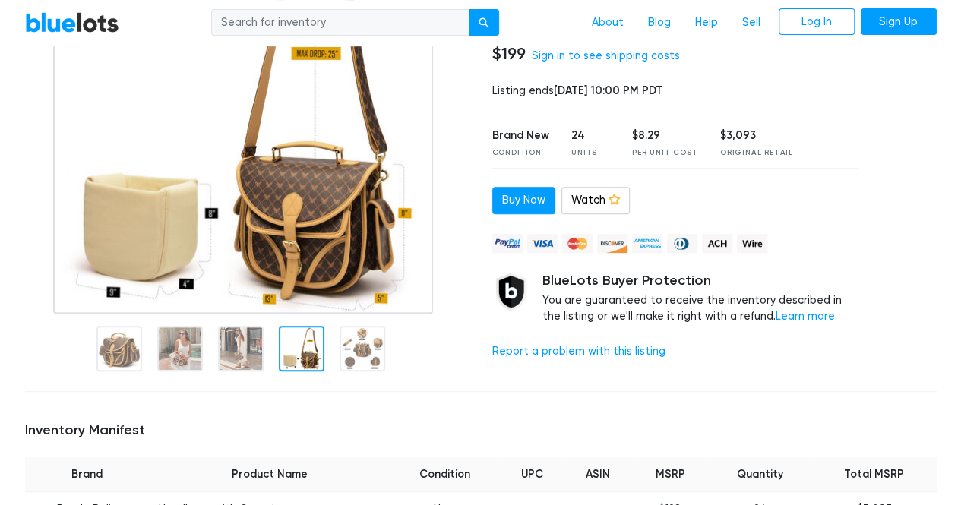
scroll to position [0, 0]
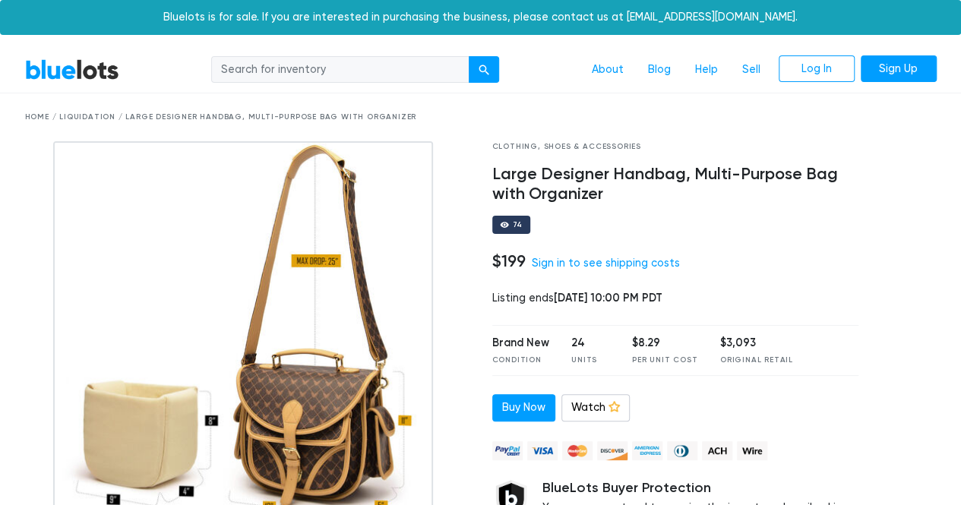
click at [217, 264] on img at bounding box center [243, 331] width 380 height 380
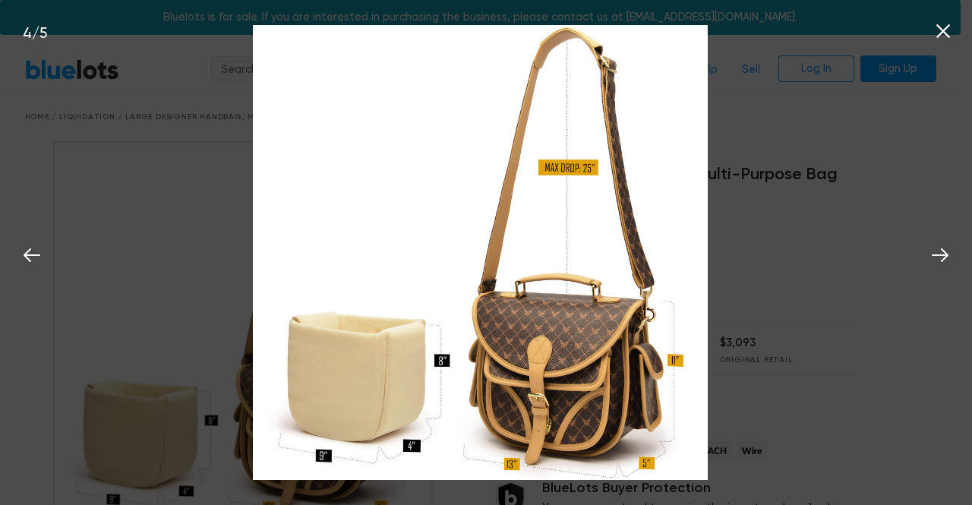
click at [946, 30] on icon at bounding box center [944, 31] width 14 height 14
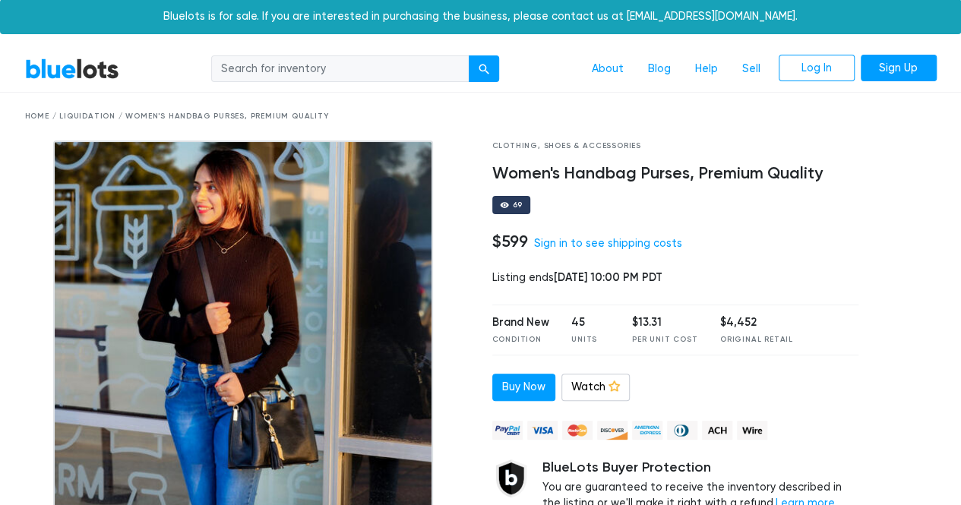
scroll to position [152, 0]
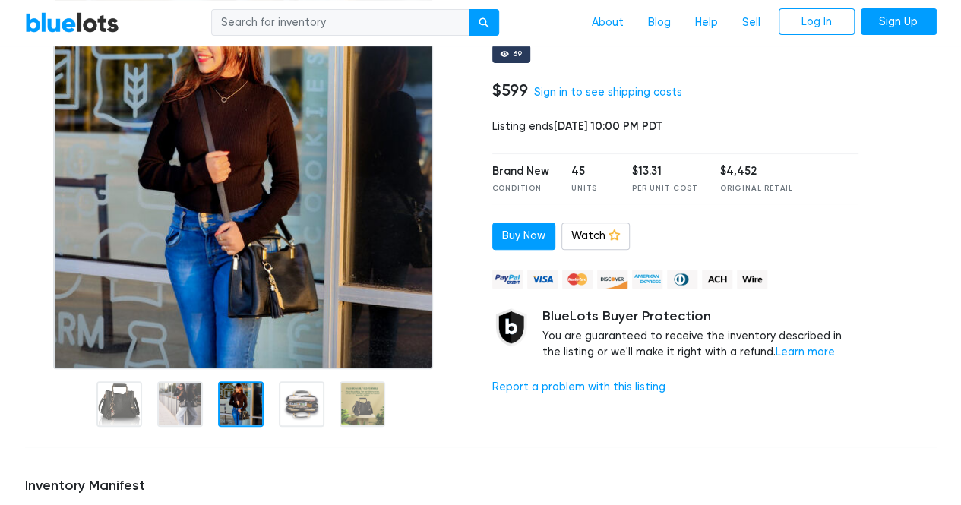
click at [232, 392] on div at bounding box center [241, 404] width 46 height 46
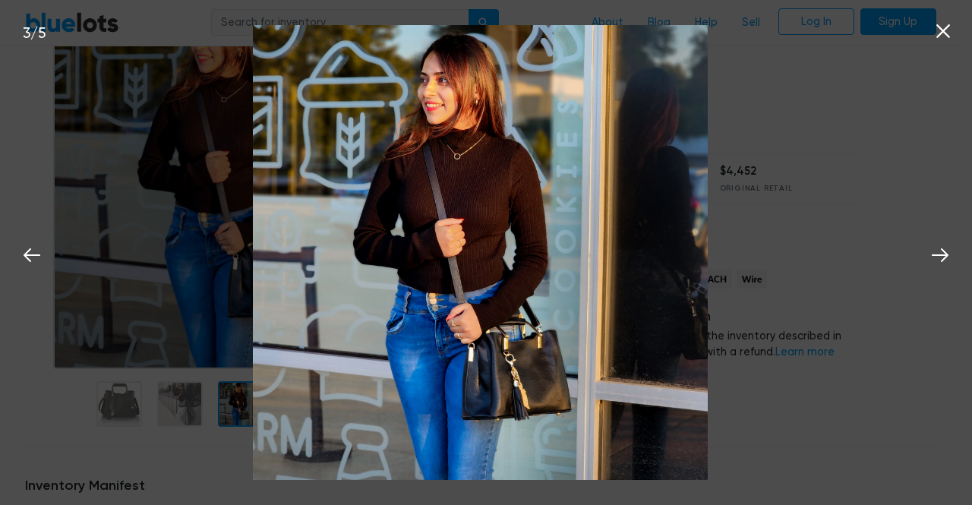
click at [946, 34] on icon at bounding box center [944, 31] width 14 height 14
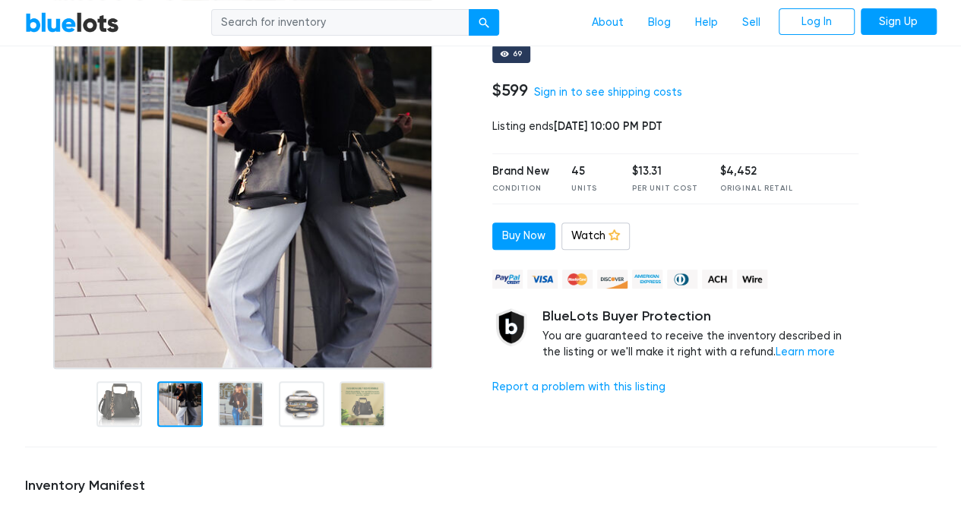
scroll to position [76, 0]
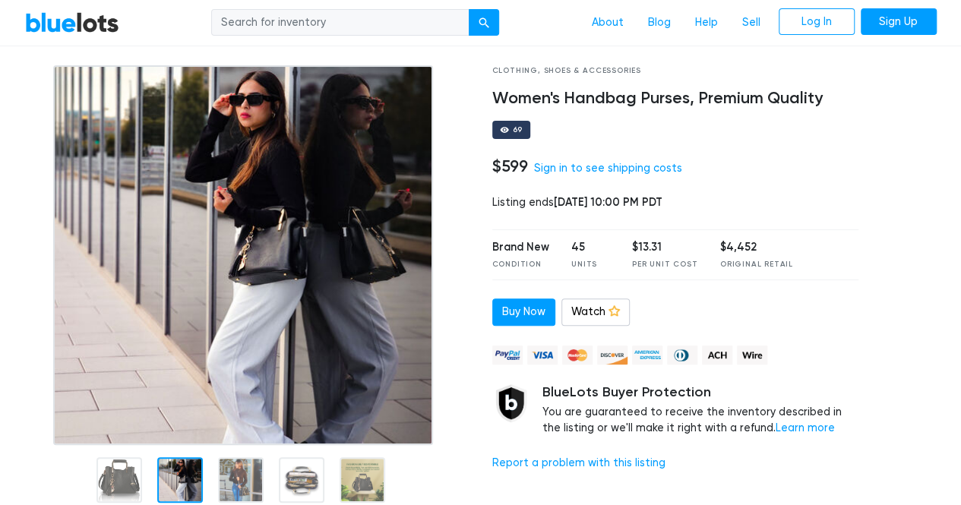
click at [250, 228] on img at bounding box center [243, 255] width 380 height 380
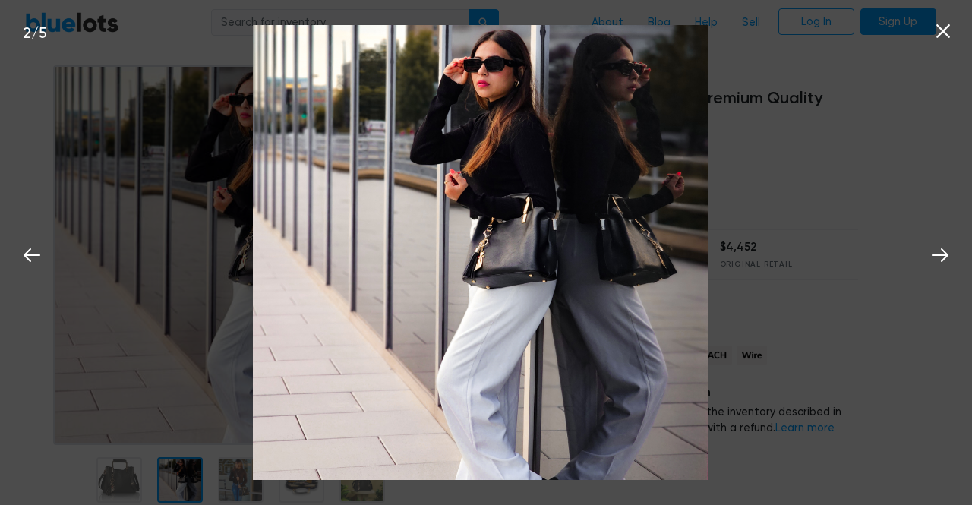
click at [942, 28] on icon at bounding box center [943, 31] width 23 height 23
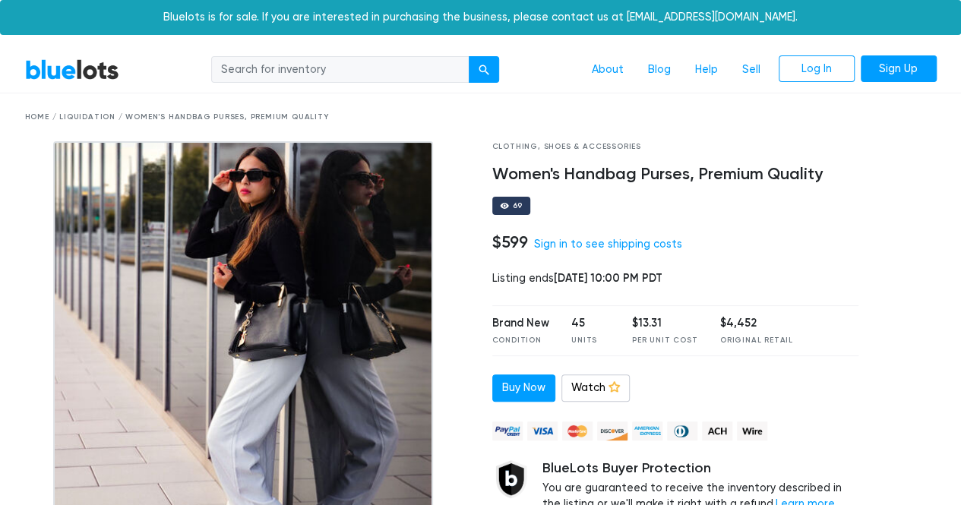
click at [261, 333] on img at bounding box center [243, 331] width 380 height 380
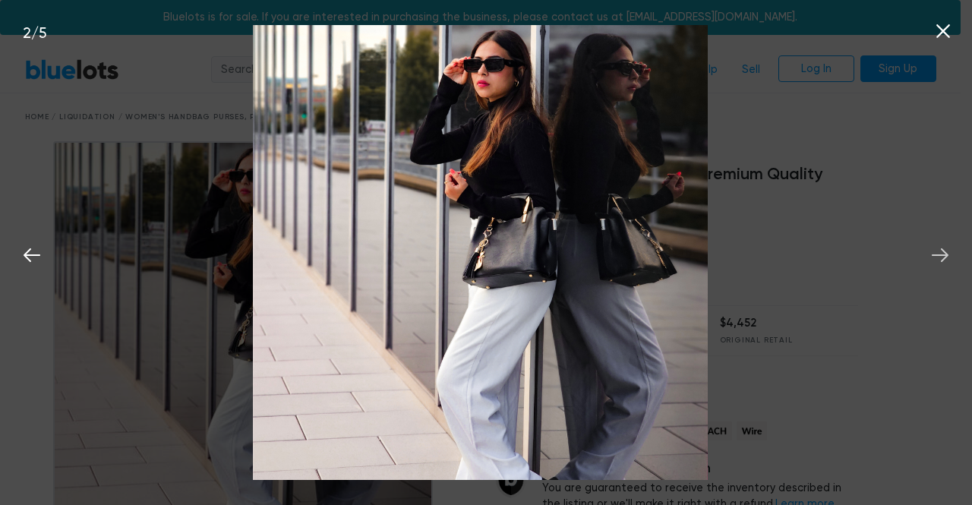
click at [929, 250] on icon at bounding box center [940, 255] width 23 height 23
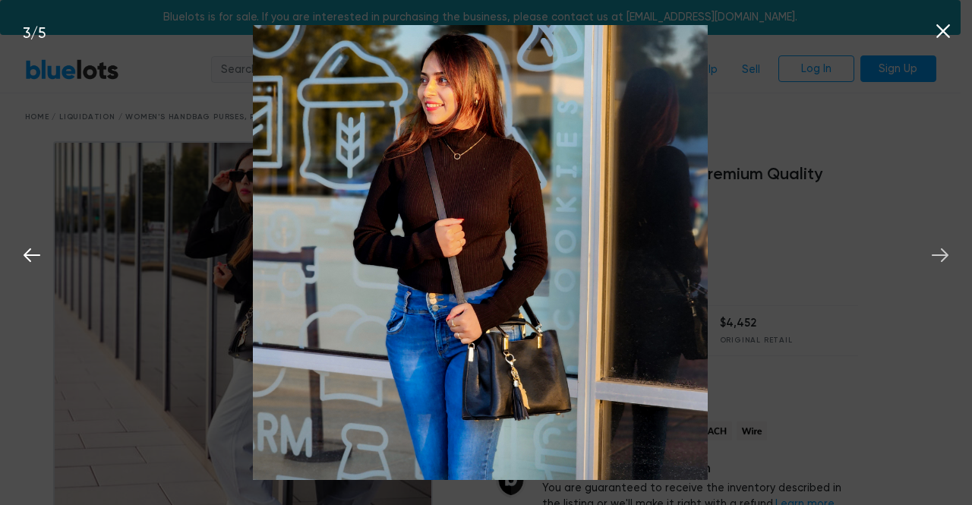
click at [929, 250] on icon at bounding box center [940, 255] width 23 height 23
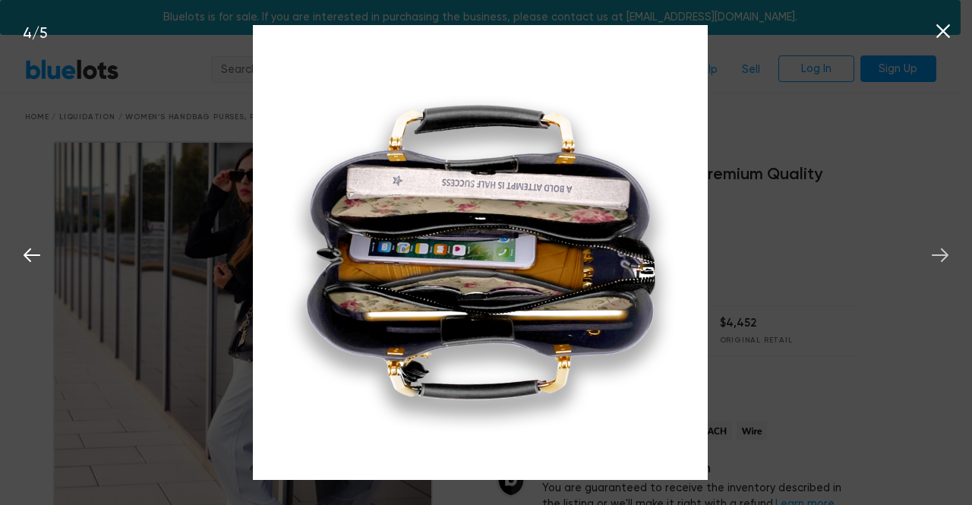
click at [929, 250] on icon at bounding box center [940, 255] width 23 height 23
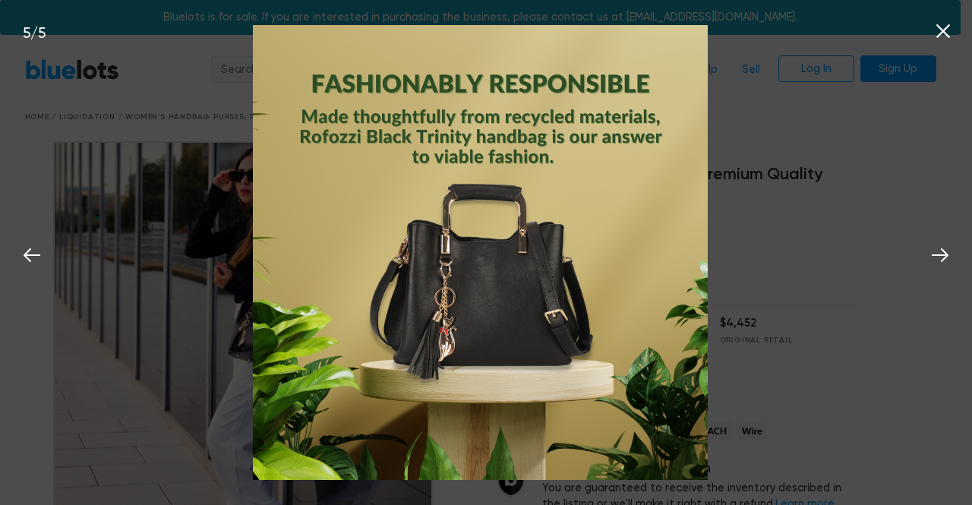
click at [945, 32] on icon at bounding box center [943, 31] width 23 height 23
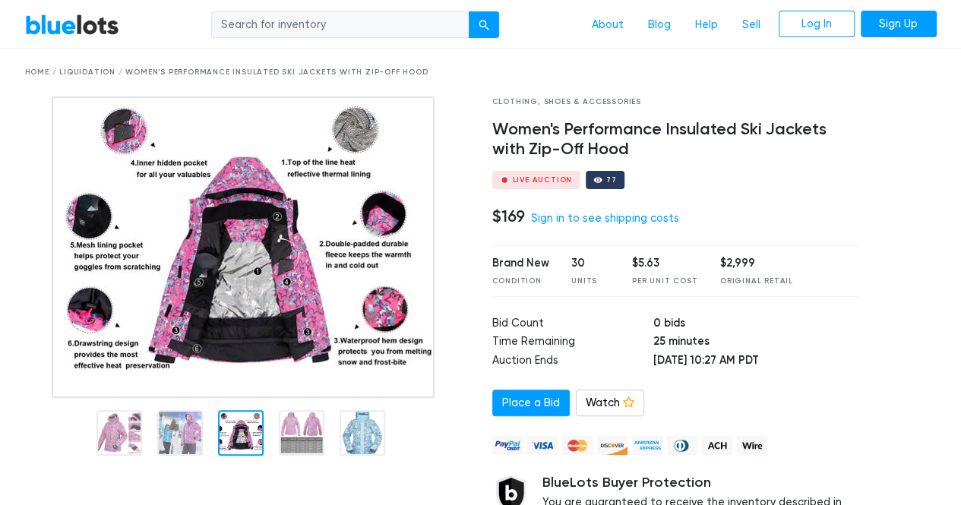
scroll to position [152, 0]
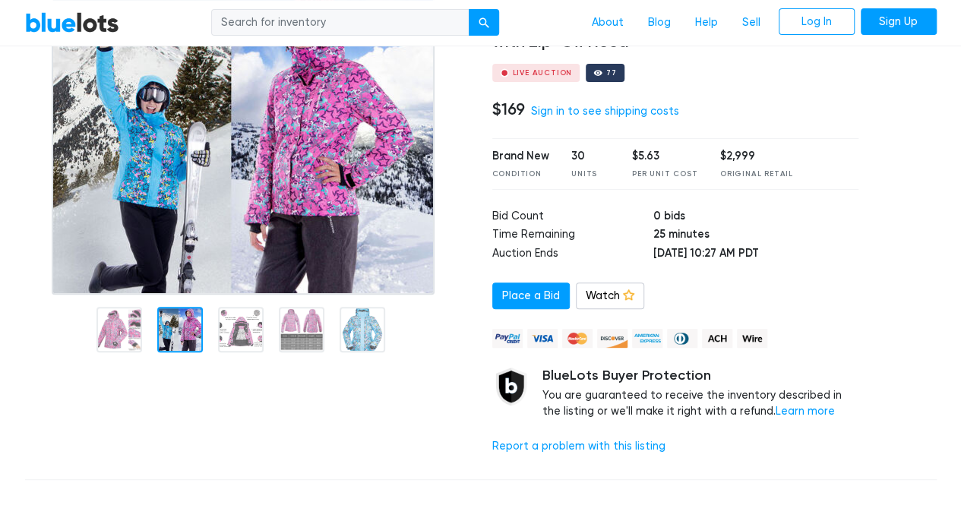
click at [238, 193] on img at bounding box center [243, 141] width 383 height 305
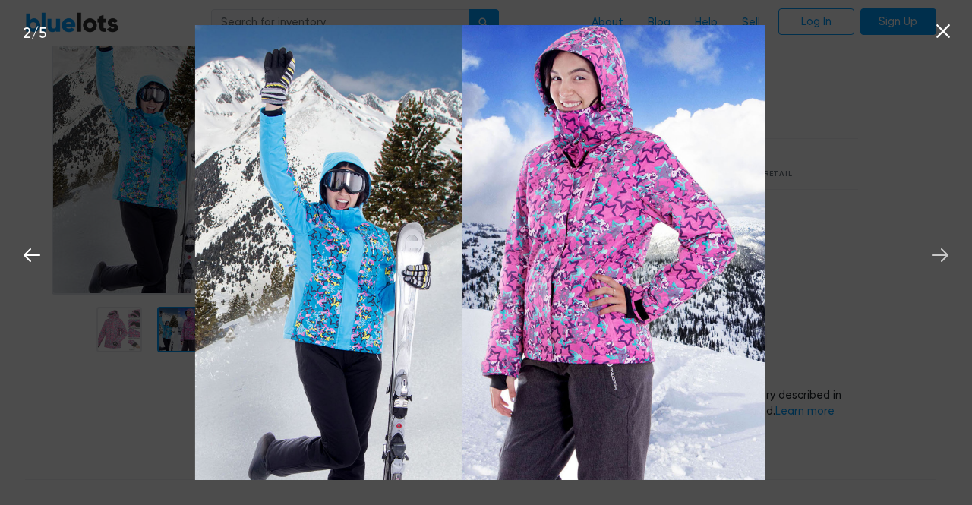
click at [950, 257] on icon at bounding box center [940, 255] width 23 height 23
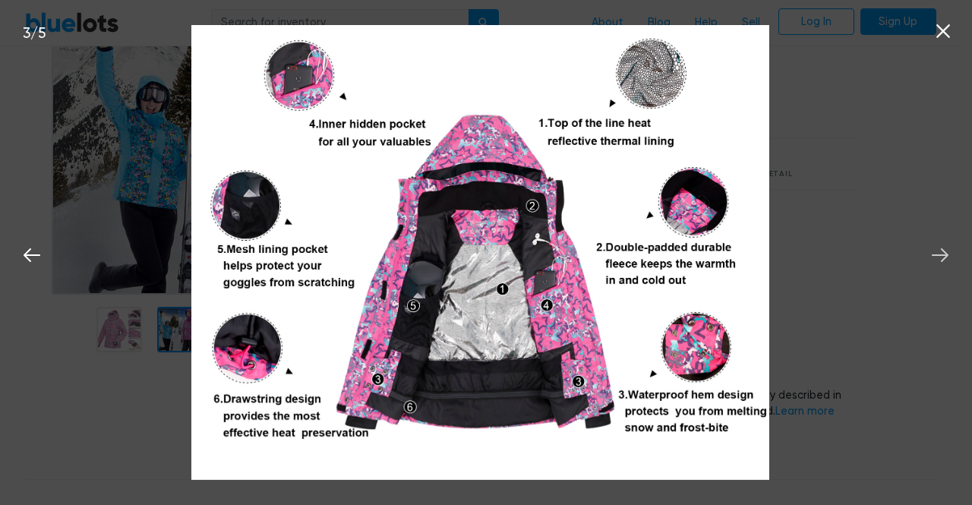
click at [950, 257] on icon at bounding box center [940, 255] width 23 height 23
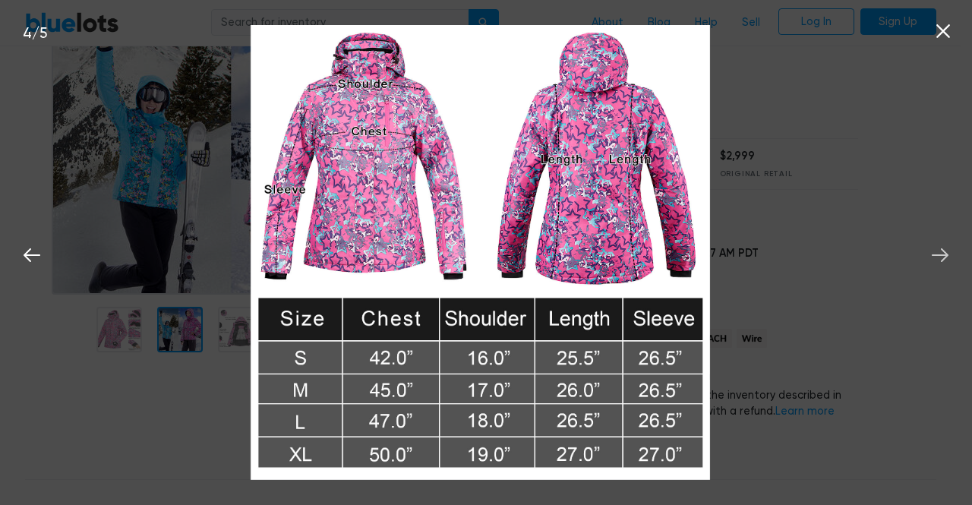
click at [950, 257] on icon at bounding box center [940, 255] width 23 height 23
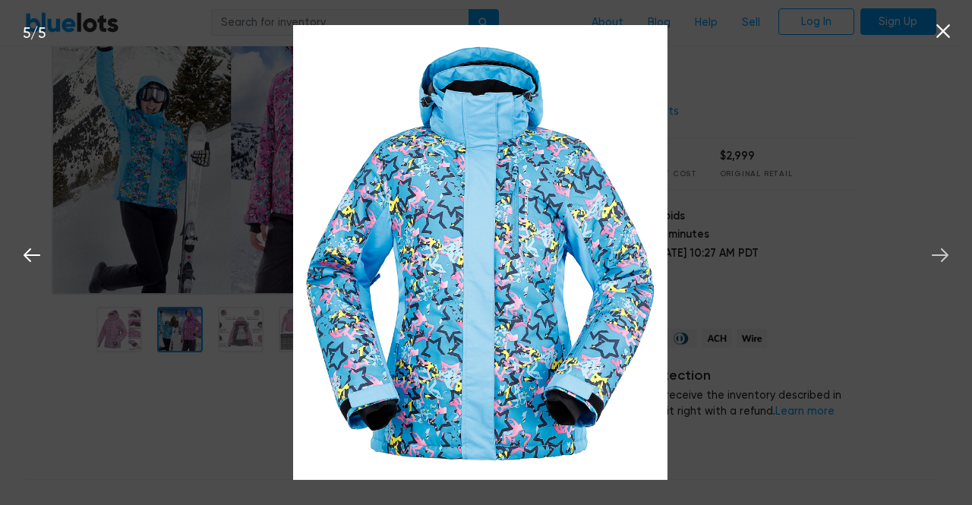
click at [945, 257] on icon at bounding box center [940, 255] width 23 height 23
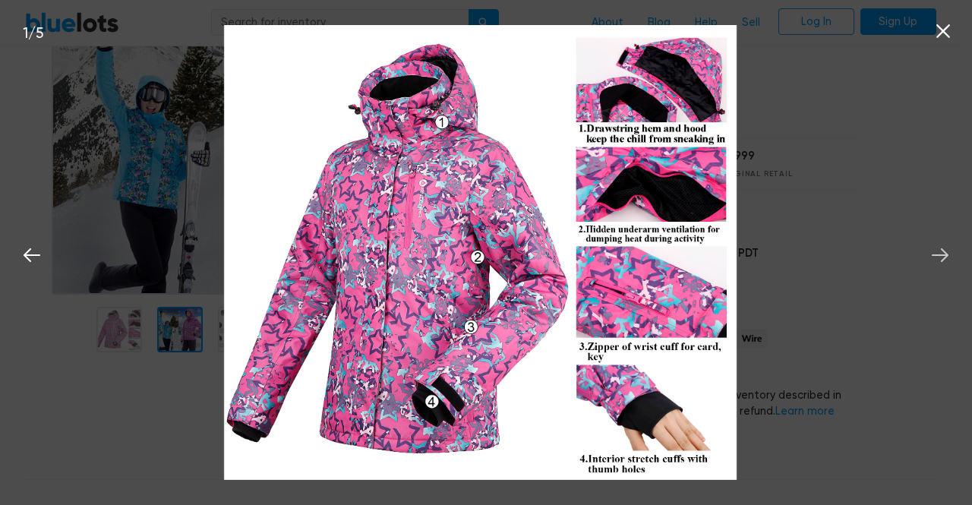
click at [945, 257] on icon at bounding box center [940, 255] width 23 height 23
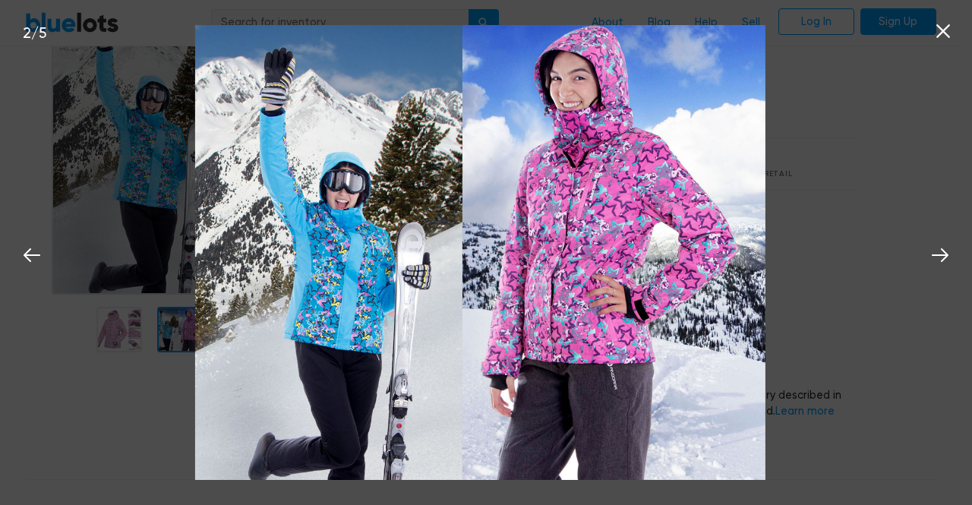
click at [941, 29] on icon at bounding box center [944, 31] width 14 height 14
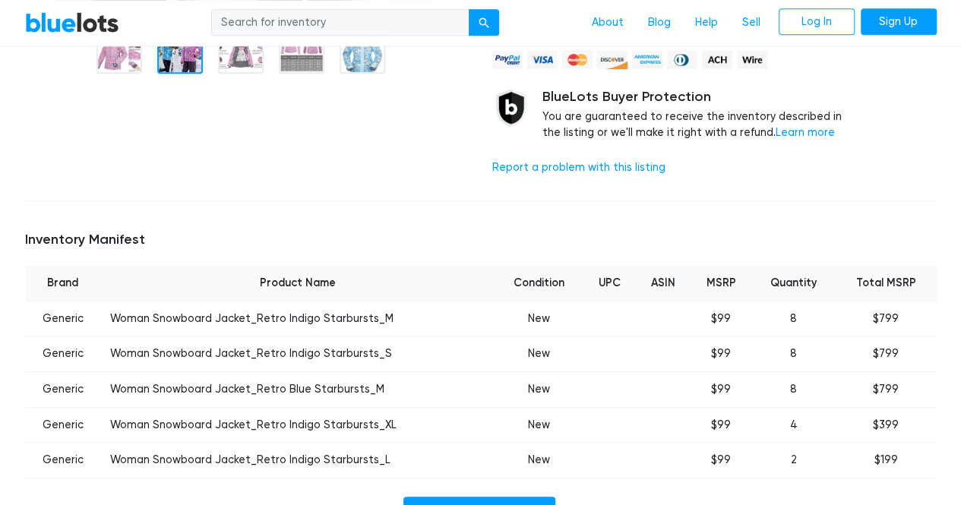
scroll to position [456, 0]
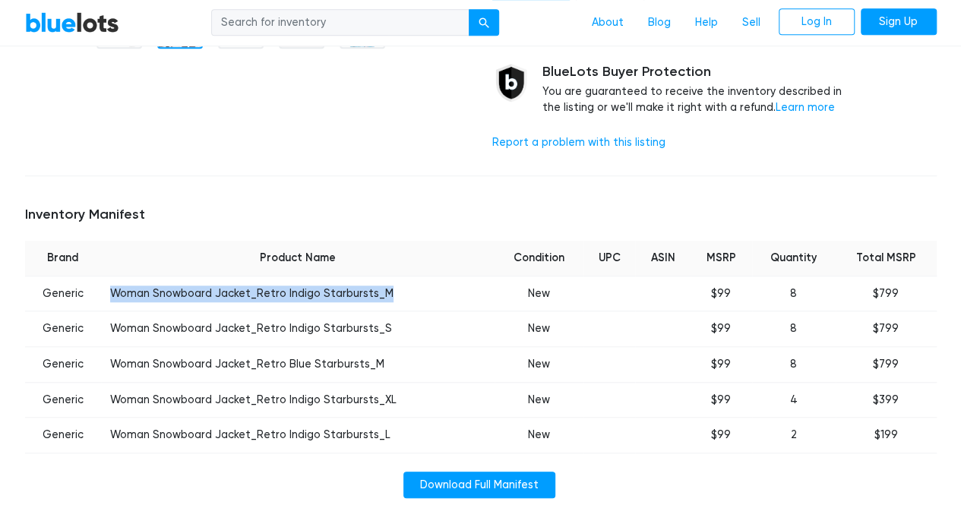
drag, startPoint x: 115, startPoint y: 292, endPoint x: 380, endPoint y: 281, distance: 264.5
click at [380, 281] on td "Woman Snowboard Jacket_Retro Indigo Starbursts_M" at bounding box center [297, 294] width 393 height 36
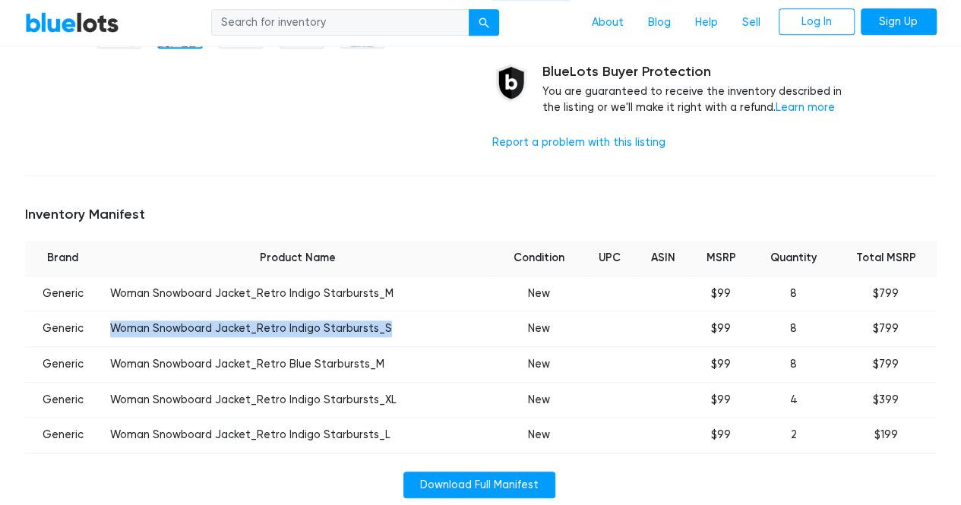
drag, startPoint x: 97, startPoint y: 325, endPoint x: 384, endPoint y: 321, distance: 286.4
click at [384, 321] on tr "Generic Woman Snowboard Jacket_Retro Indigo Starbursts_S New $99 8 $799" at bounding box center [480, 329] width 911 height 36
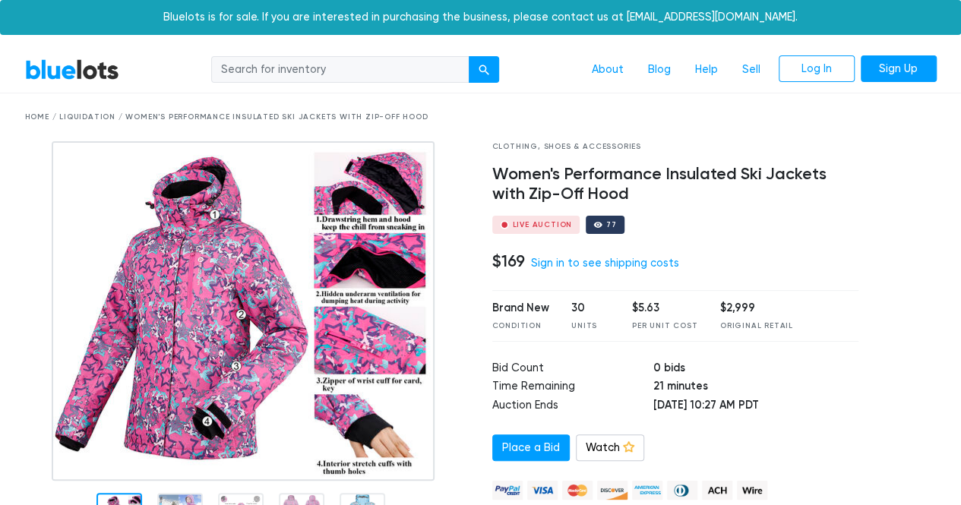
click at [257, 308] on img at bounding box center [243, 311] width 383 height 340
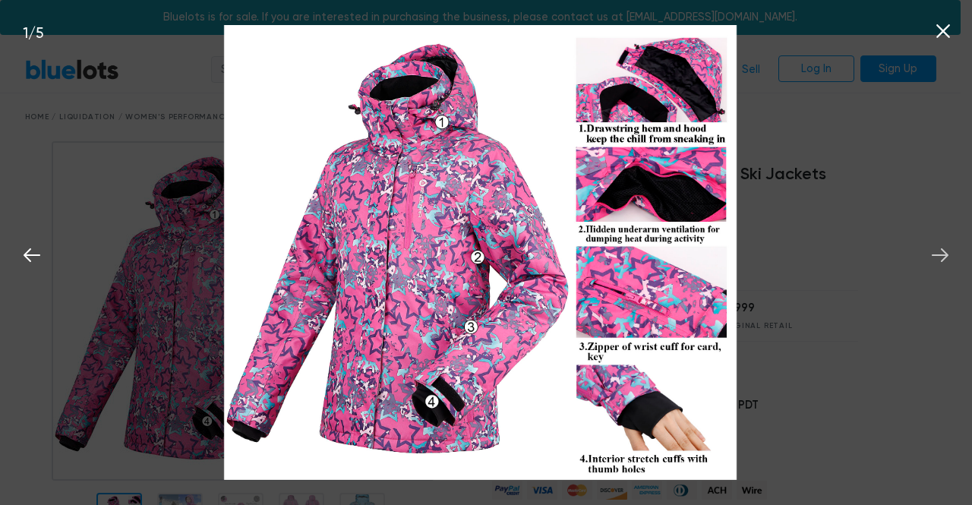
click at [931, 256] on icon at bounding box center [940, 255] width 23 height 23
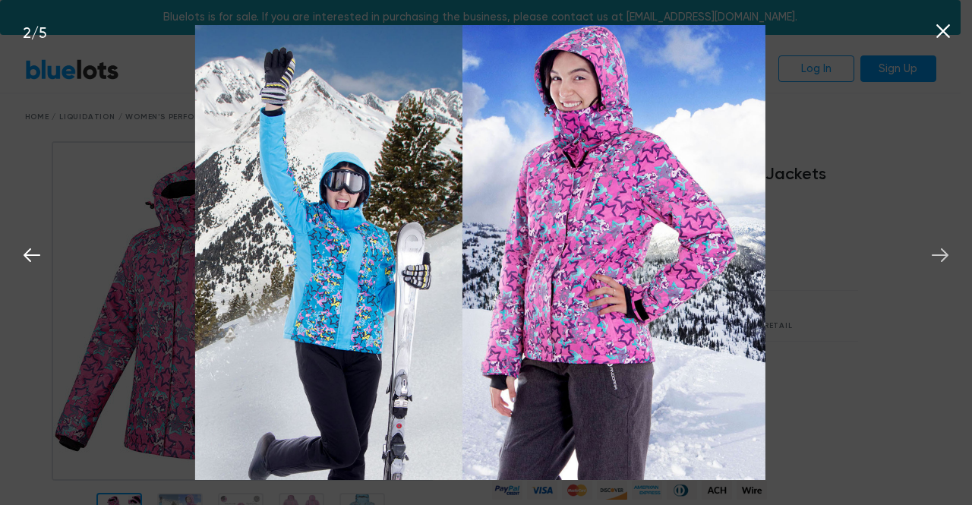
click at [931, 256] on icon at bounding box center [940, 255] width 23 height 23
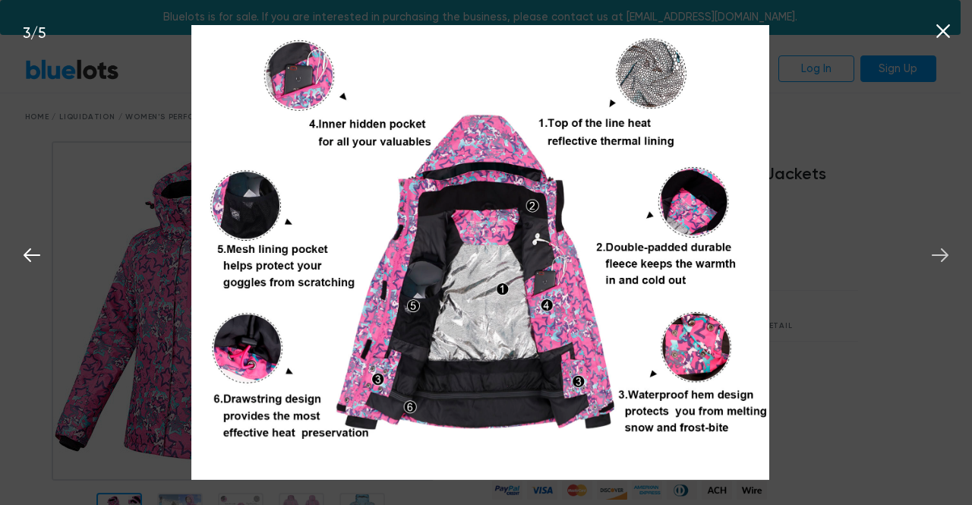
click at [931, 256] on icon at bounding box center [940, 255] width 23 height 23
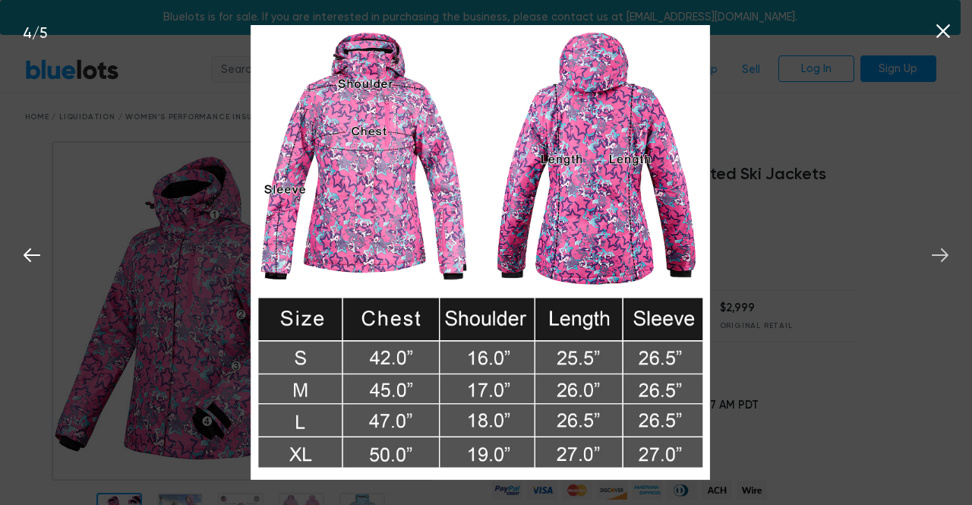
click at [937, 254] on icon at bounding box center [940, 255] width 23 height 23
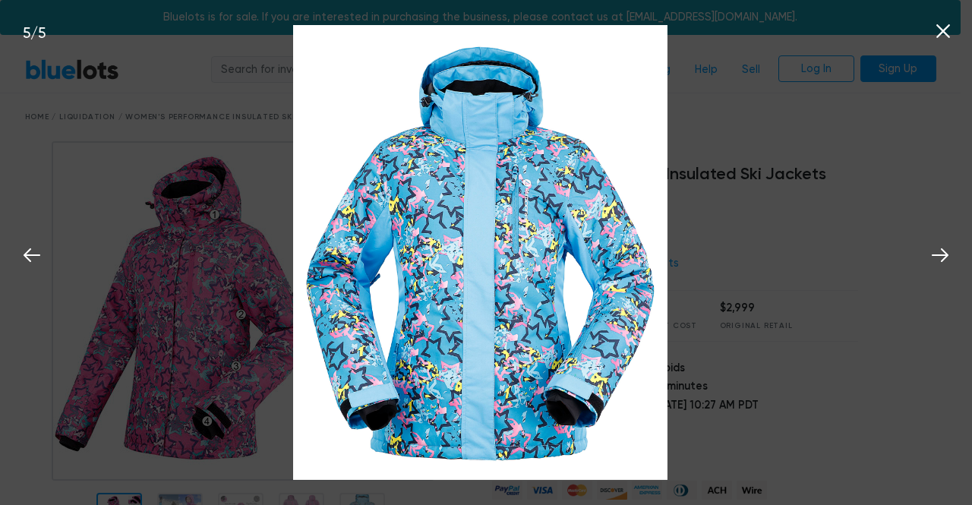
click at [940, 37] on icon at bounding box center [943, 31] width 23 height 23
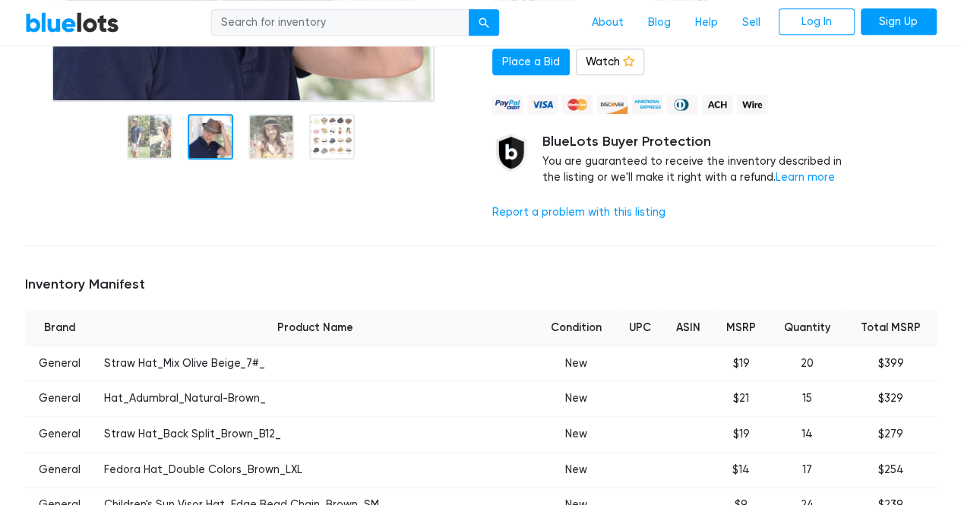
scroll to position [456, 0]
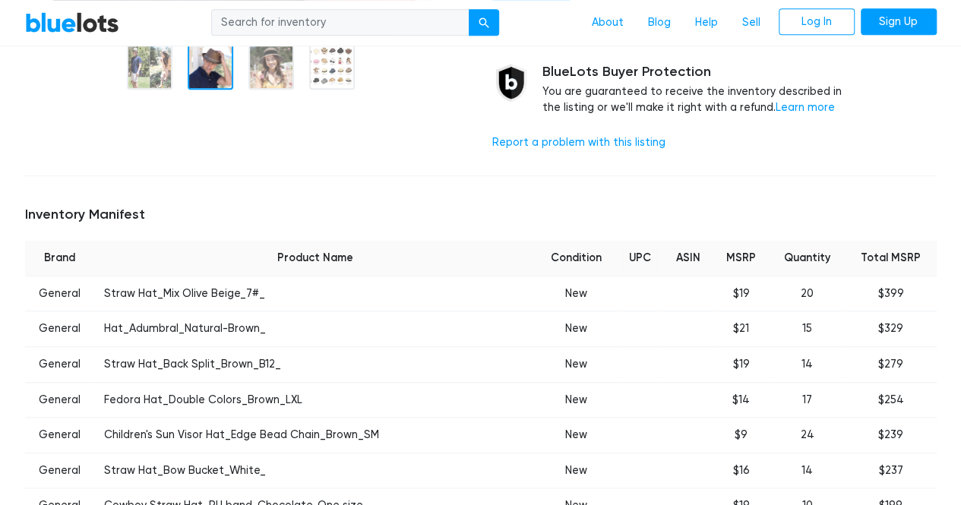
click at [196, 294] on td "Straw Hat_Mix Olive Beige_7#_" at bounding box center [315, 294] width 441 height 36
click at [197, 292] on td "Straw Hat_Mix Olive Beige_7#_" at bounding box center [315, 294] width 441 height 36
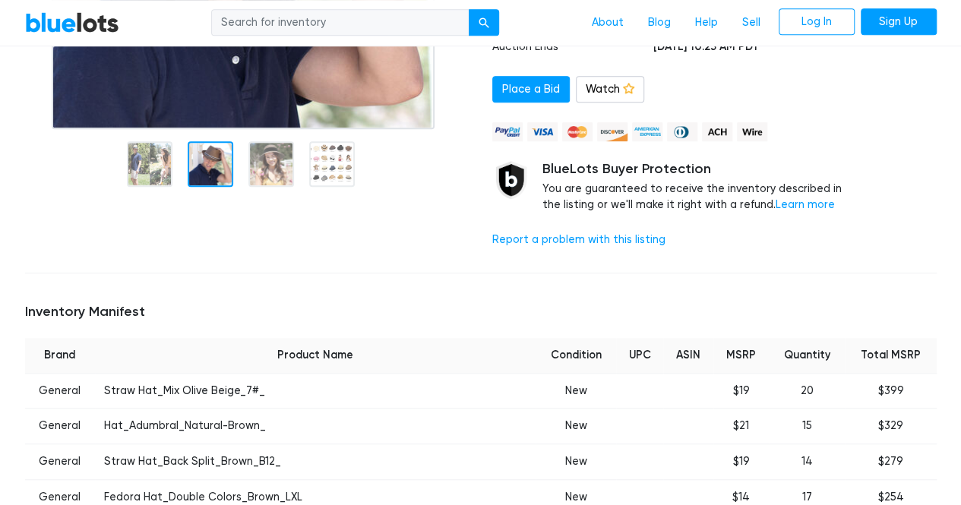
scroll to position [228, 0]
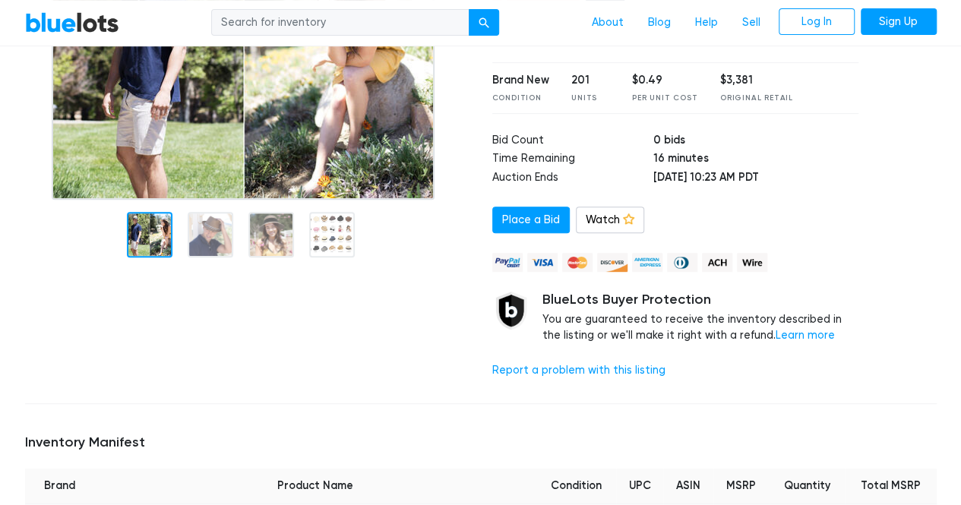
click at [161, 289] on div at bounding box center [247, 152] width 467 height 478
click at [145, 243] on div at bounding box center [150, 235] width 46 height 46
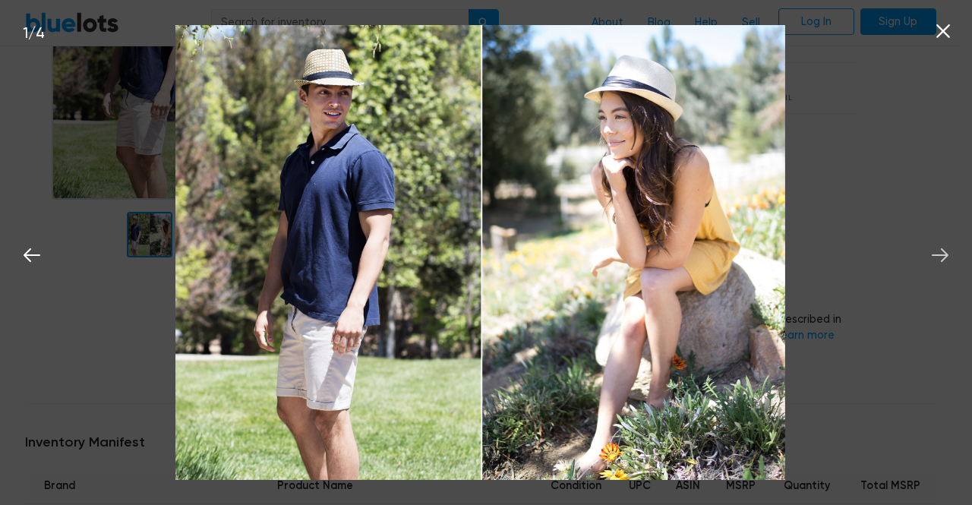
click at [940, 262] on icon at bounding box center [940, 255] width 23 height 23
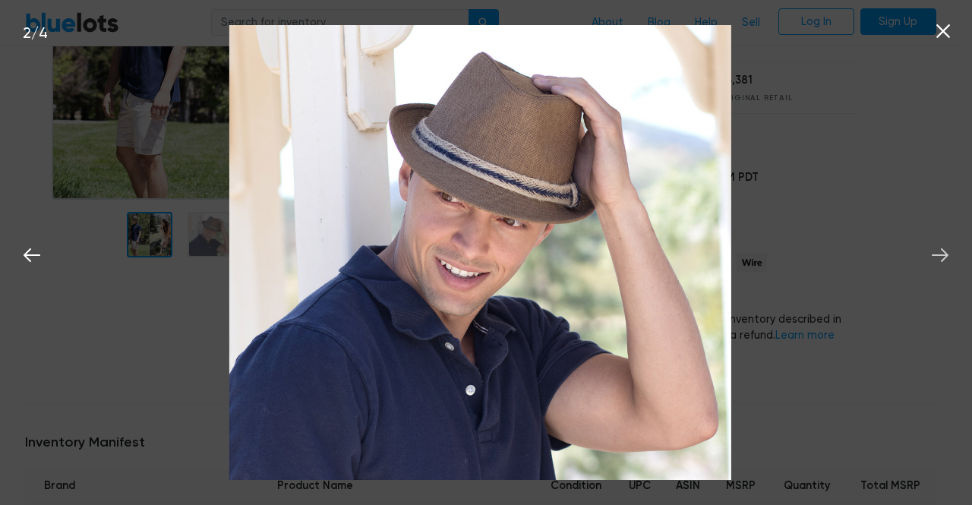
click at [939, 261] on icon at bounding box center [940, 255] width 23 height 23
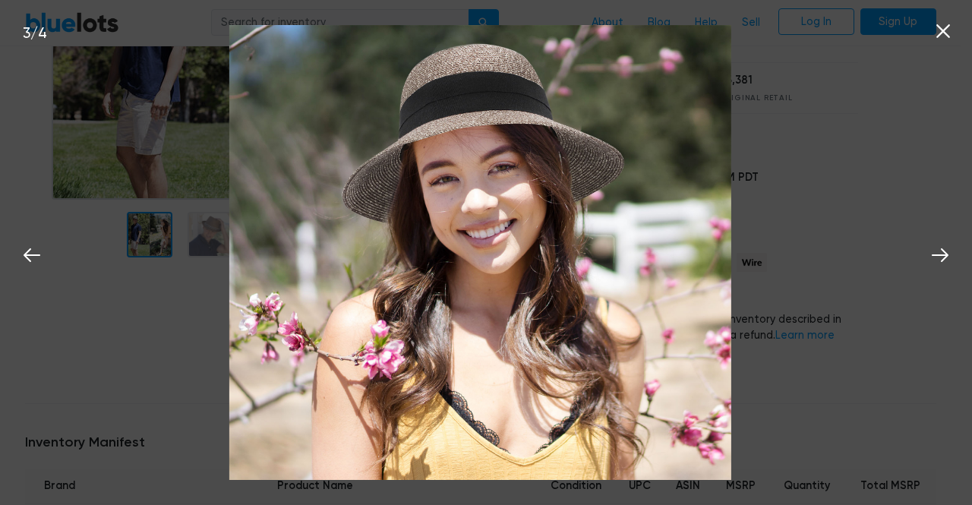
click at [940, 34] on icon at bounding box center [944, 31] width 14 height 14
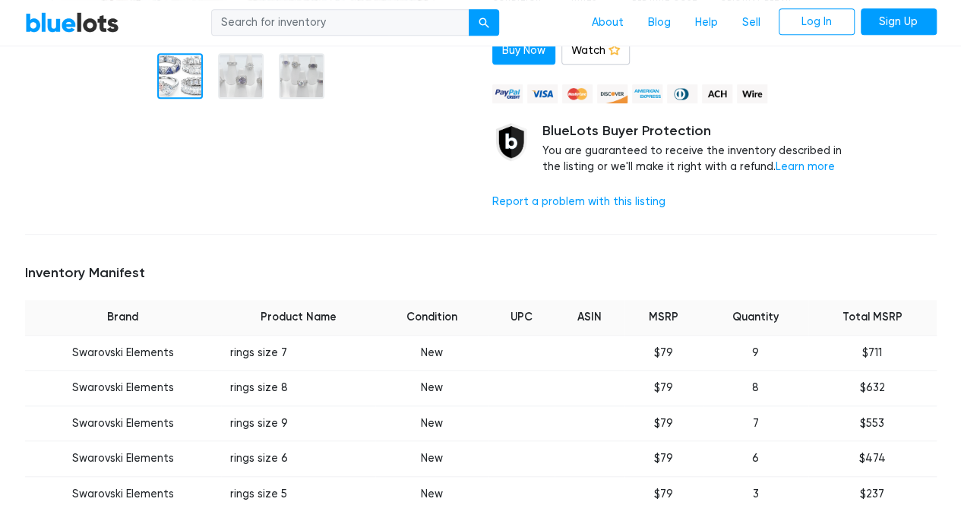
scroll to position [152, 0]
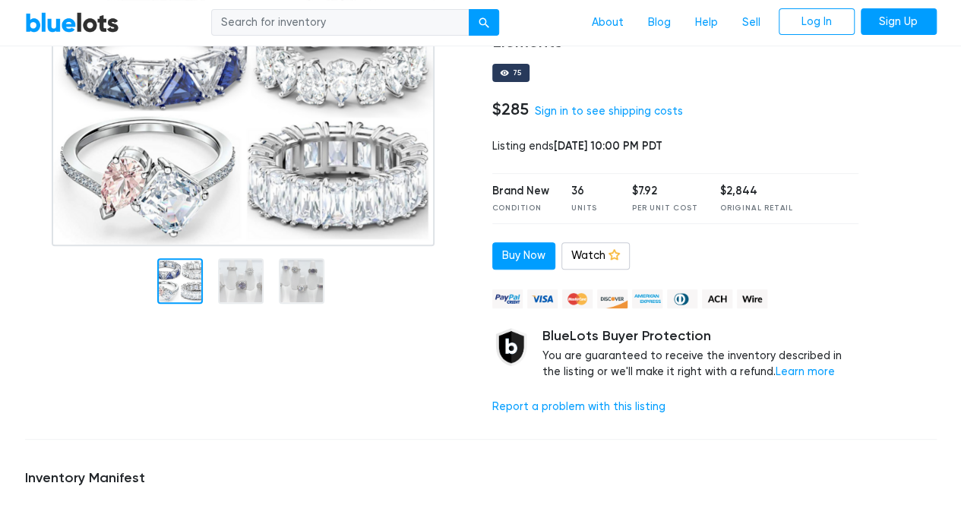
click at [275, 164] on img at bounding box center [243, 117] width 383 height 257
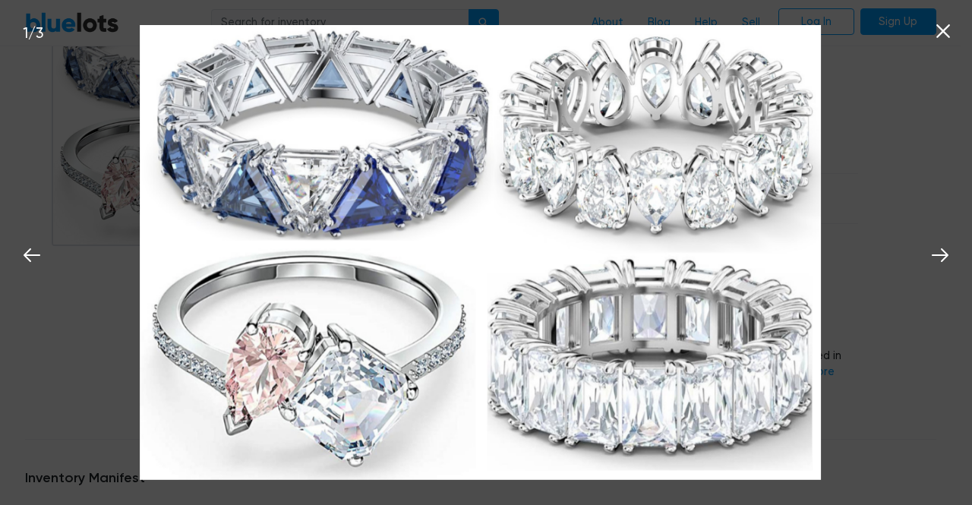
drag, startPoint x: 573, startPoint y: 247, endPoint x: 350, endPoint y: 262, distance: 223.1
click at [350, 262] on img at bounding box center [480, 252] width 681 height 454
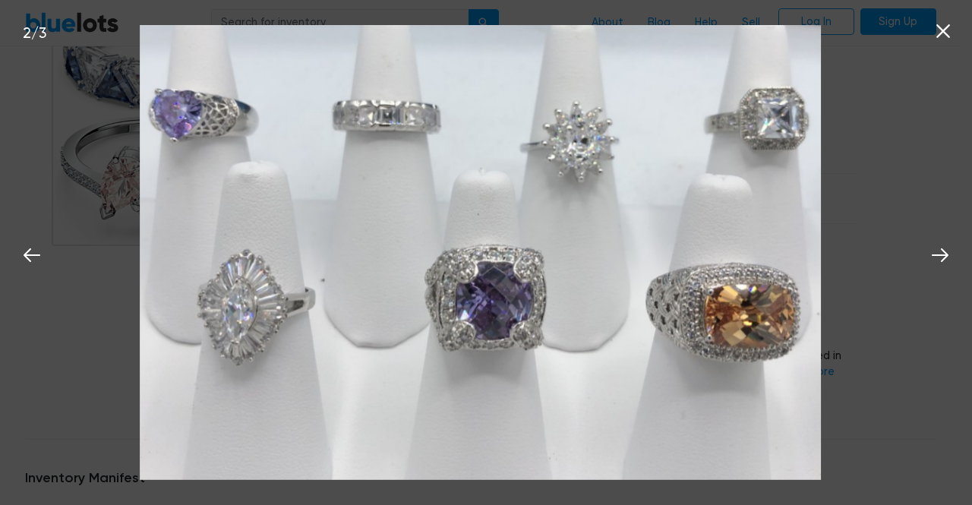
drag, startPoint x: 704, startPoint y: 277, endPoint x: 575, endPoint y: 279, distance: 129.1
click at [567, 279] on img at bounding box center [480, 252] width 681 height 454
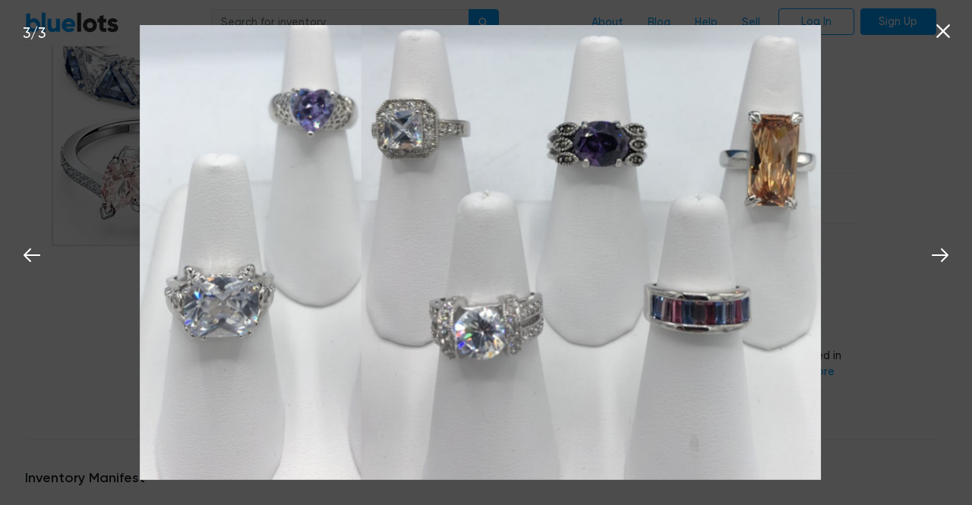
drag, startPoint x: 728, startPoint y: 276, endPoint x: 637, endPoint y: 270, distance: 90.6
click at [638, 270] on img at bounding box center [480, 252] width 681 height 454
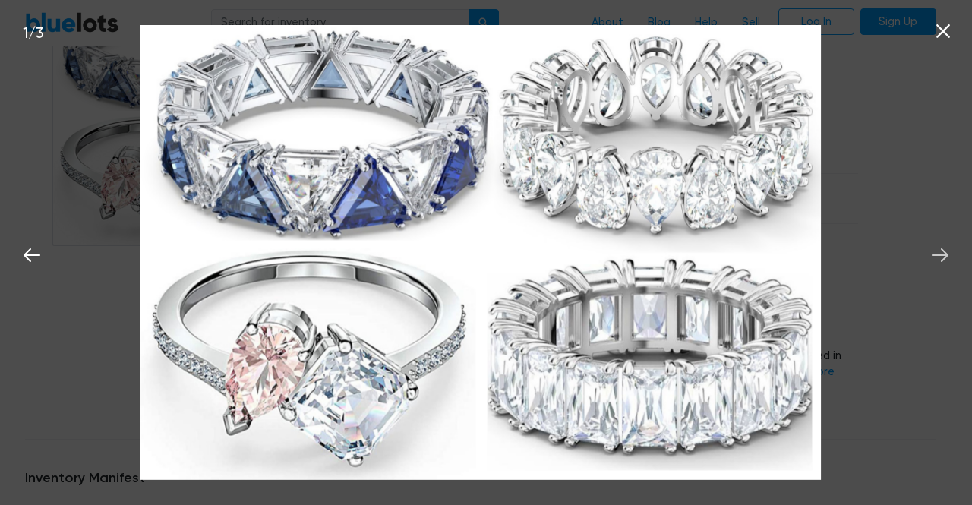
click at [937, 256] on icon at bounding box center [940, 255] width 17 height 14
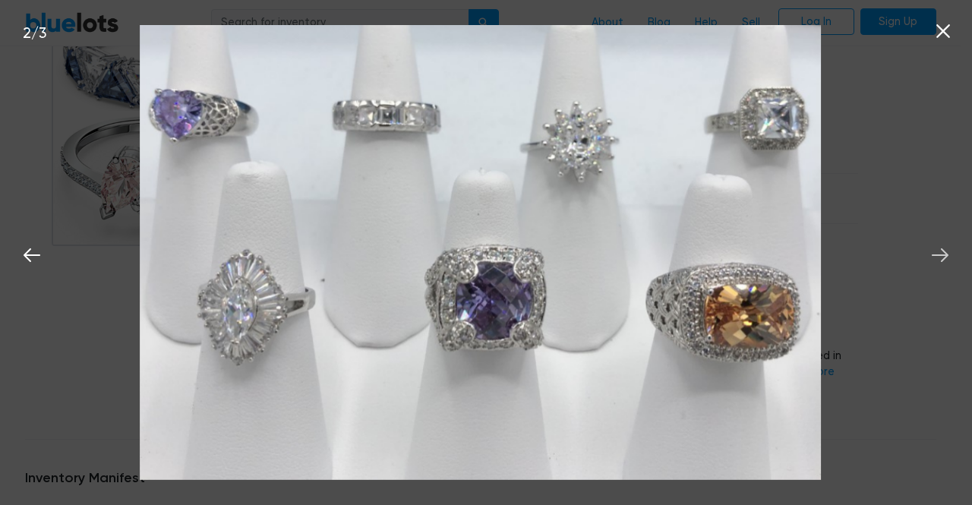
click at [937, 256] on icon at bounding box center [940, 255] width 17 height 14
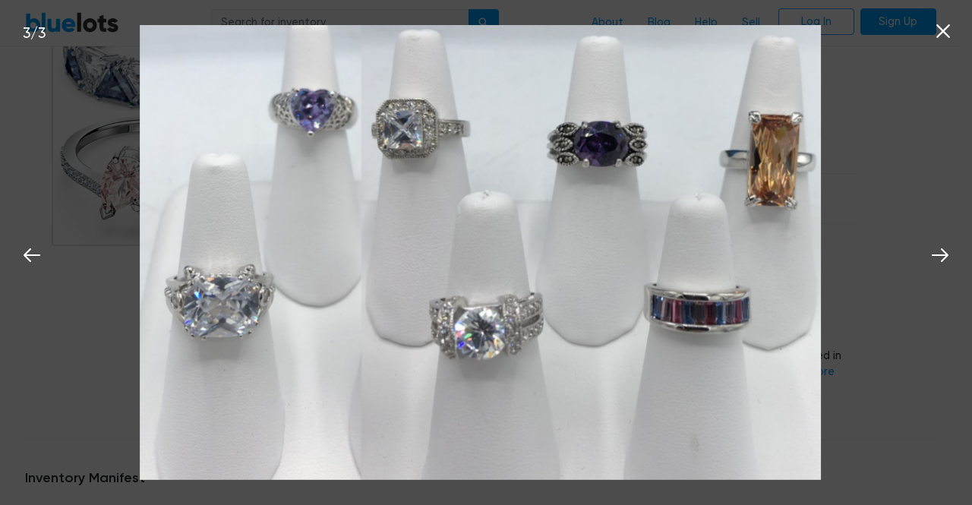
click at [937, 39] on icon at bounding box center [943, 31] width 23 height 23
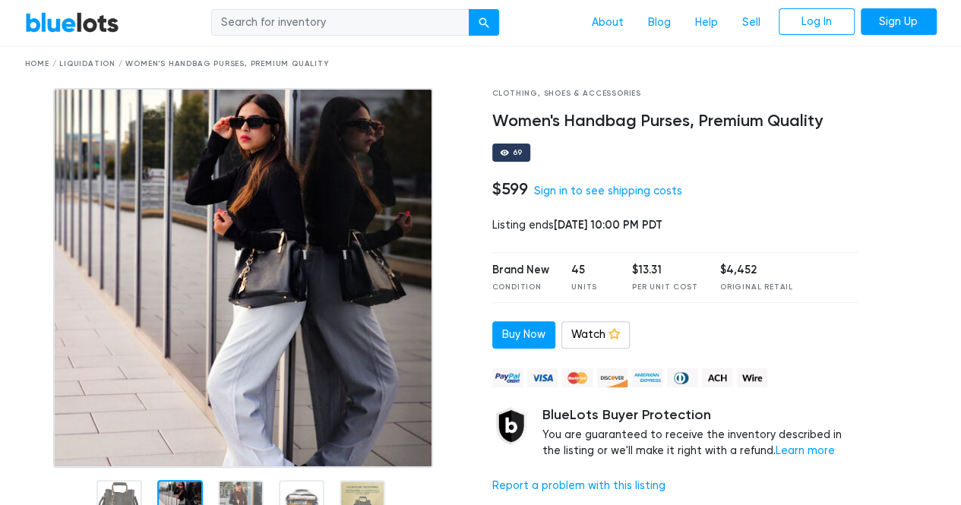
scroll to position [76, 0]
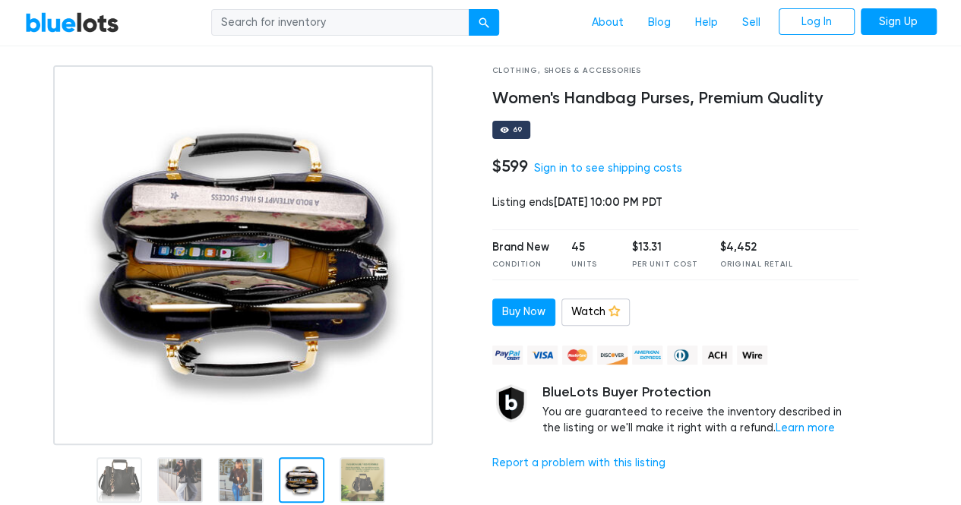
click at [292, 484] on div at bounding box center [302, 480] width 46 height 46
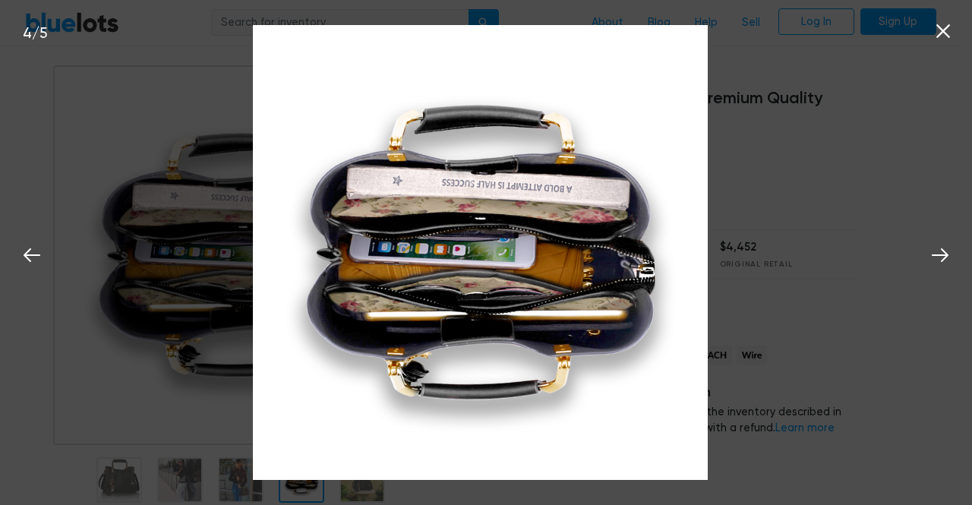
click at [905, 160] on div "4 / 5" at bounding box center [486, 252] width 972 height 505
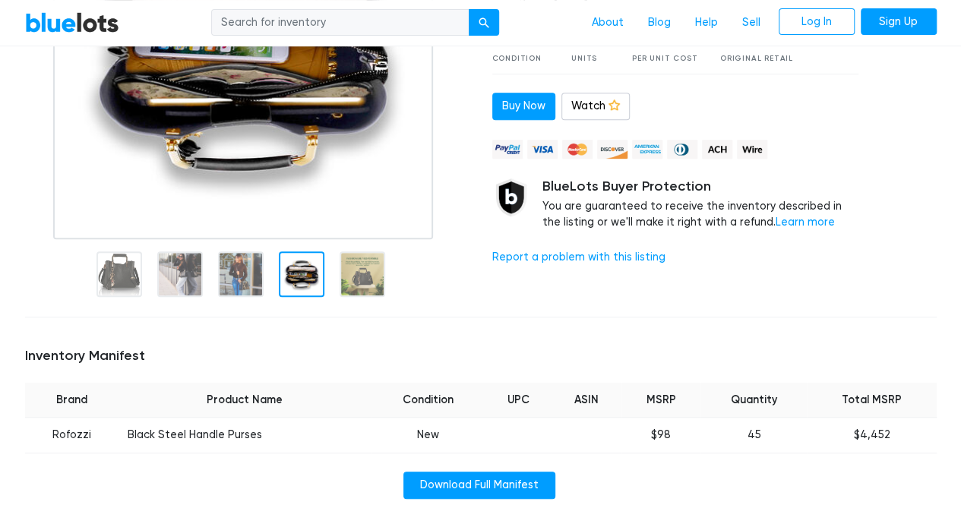
scroll to position [304, 0]
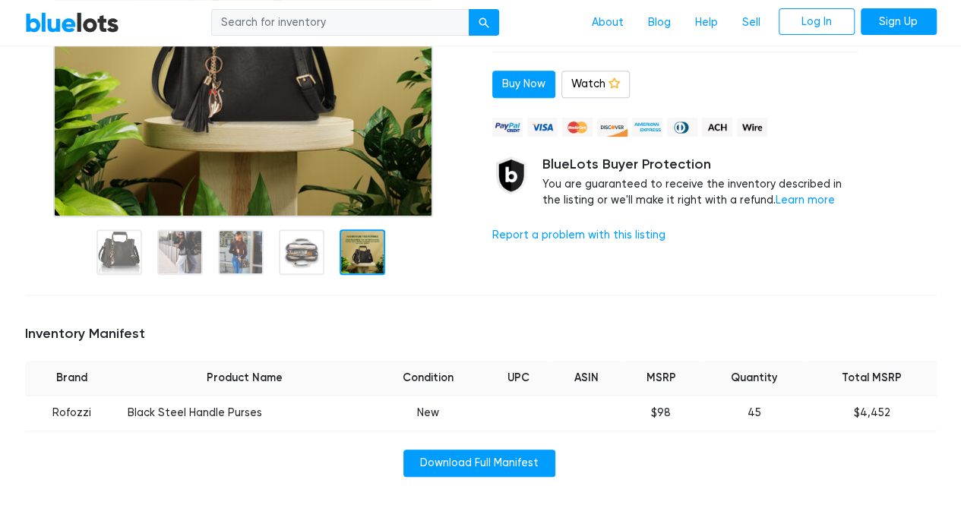
click at [365, 246] on div at bounding box center [363, 252] width 46 height 46
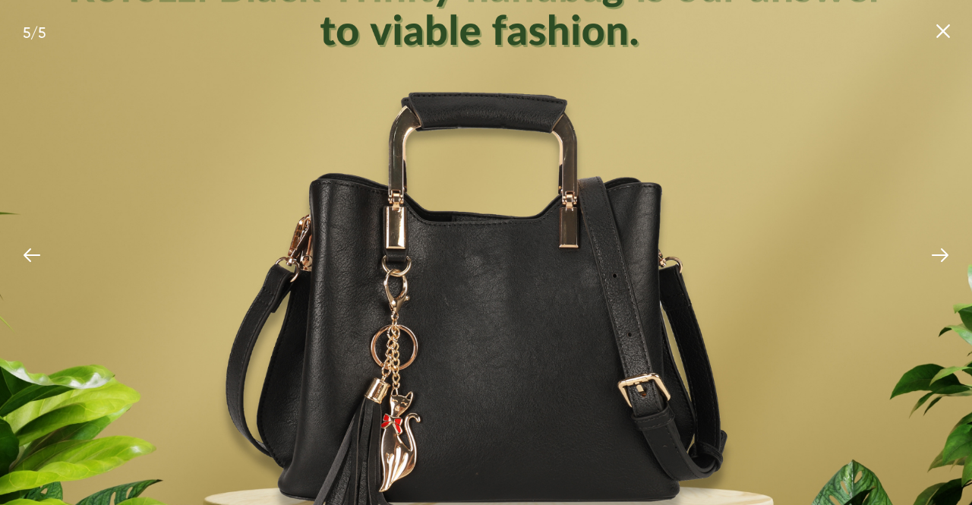
drag, startPoint x: 714, startPoint y: 247, endPoint x: 545, endPoint y: 233, distance: 169.2
click at [550, 235] on img at bounding box center [473, 246] width 1023 height 1023
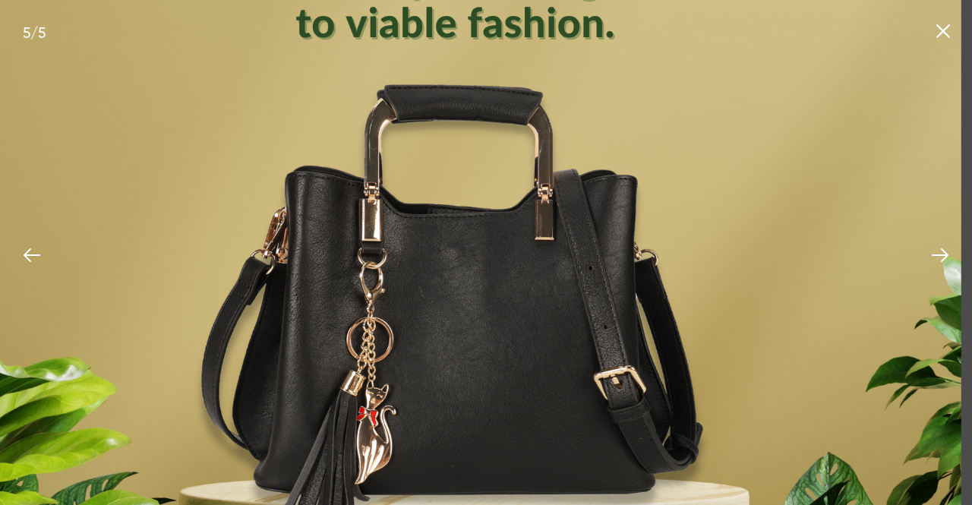
click at [948, 30] on icon at bounding box center [943, 31] width 23 height 23
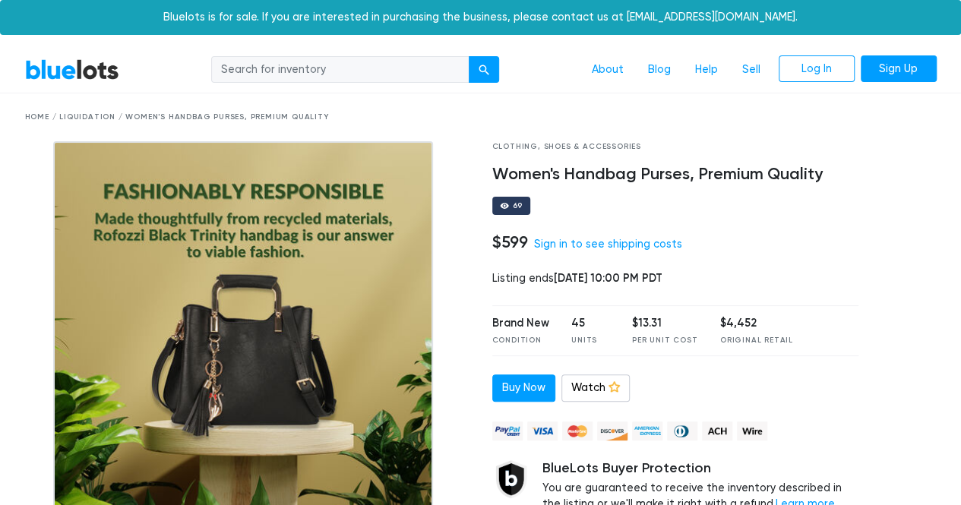
click at [261, 276] on img at bounding box center [243, 331] width 380 height 380
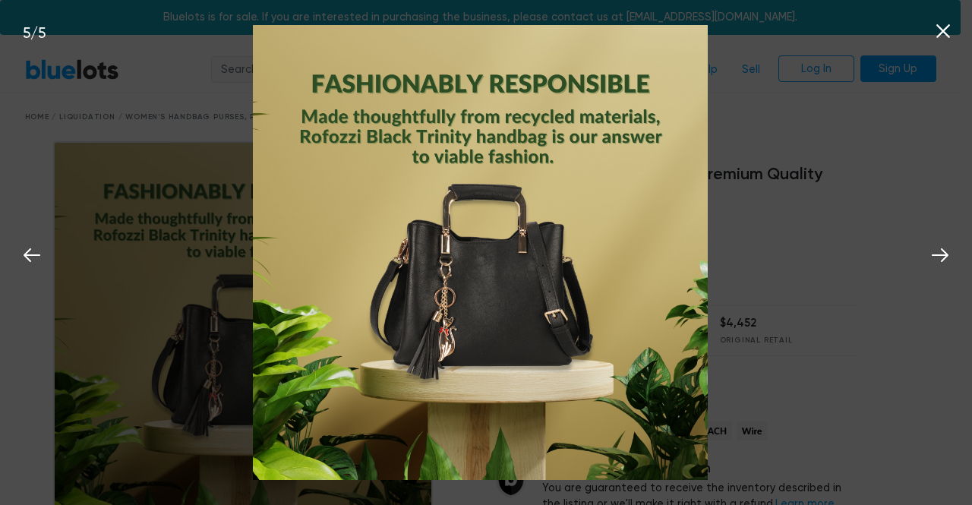
click at [946, 35] on icon at bounding box center [944, 31] width 14 height 14
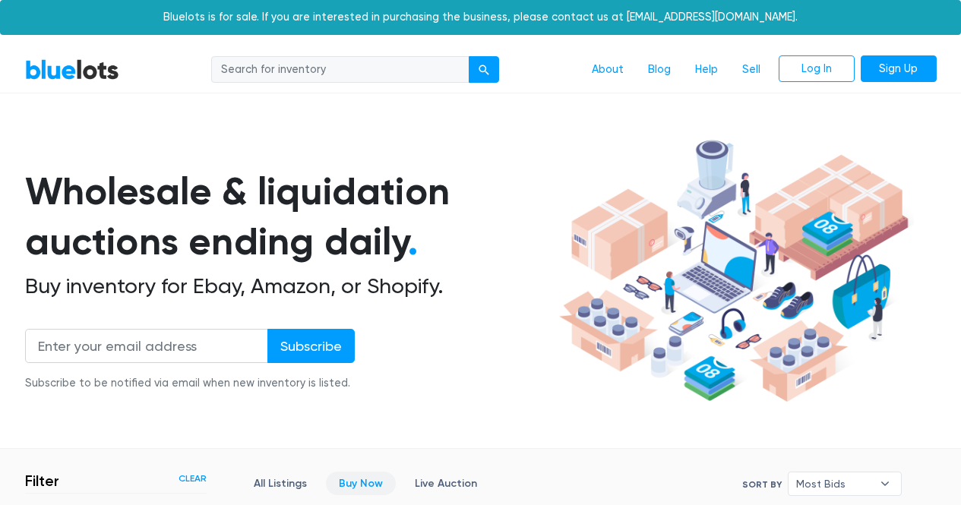
scroll to position [409, 0]
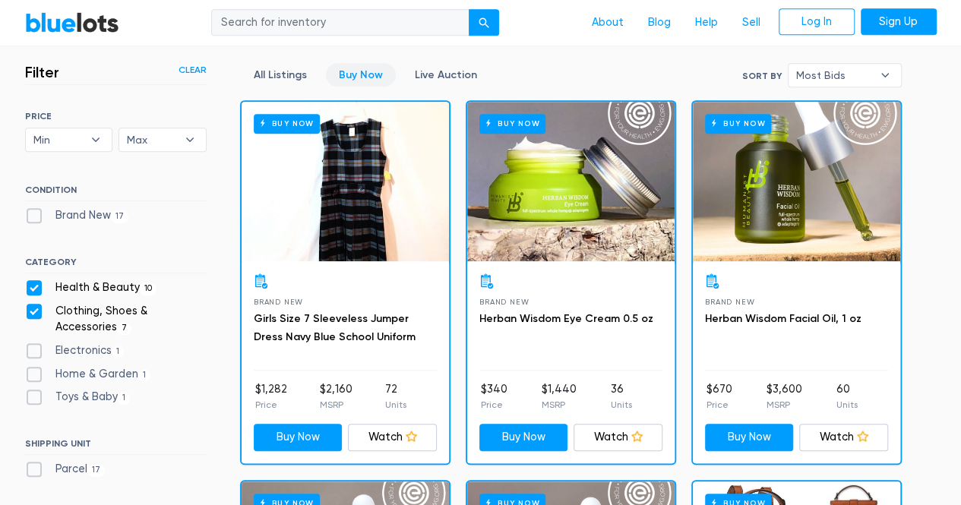
click at [28, 312] on label "Clothing, Shoes & Accessories 7" at bounding box center [116, 319] width 182 height 33
click at [28, 312] on Accessories"] "Clothing, Shoes & Accessories 7" at bounding box center [30, 308] width 10 height 10
checkbox Accessories"] "false"
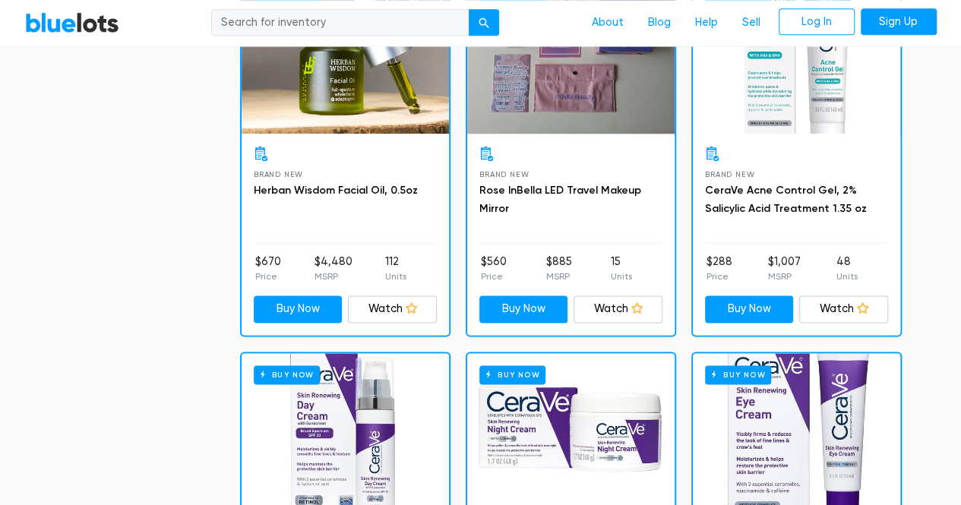
scroll to position [788, 0]
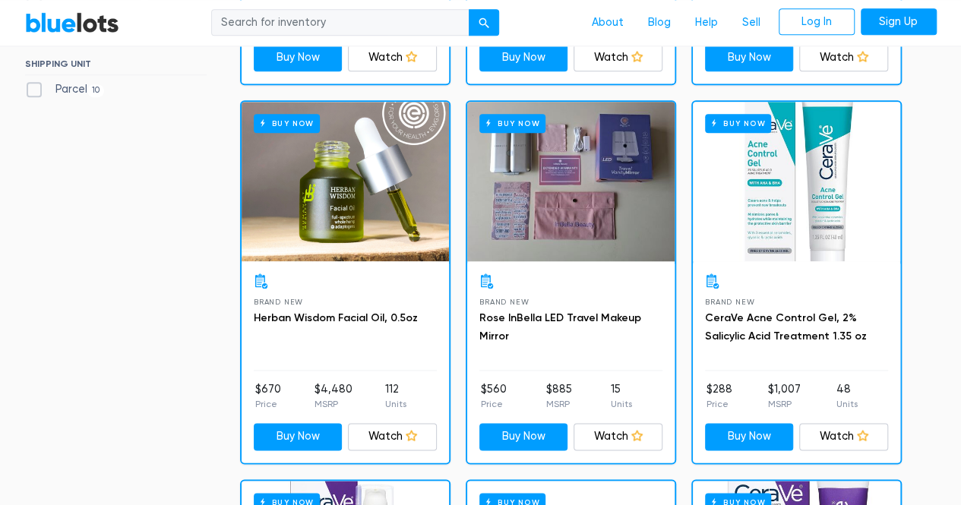
click at [571, 206] on div "Buy Now" at bounding box center [570, 182] width 207 height 160
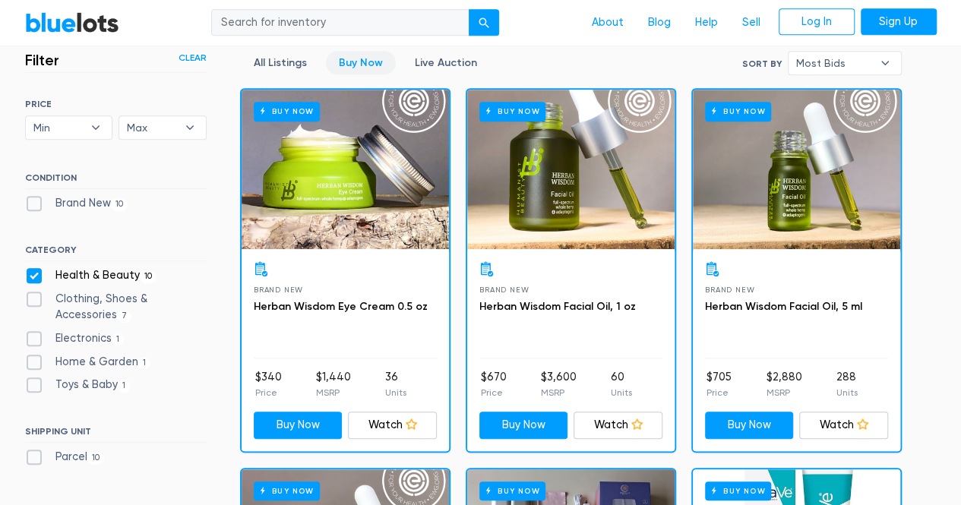
scroll to position [466, 0]
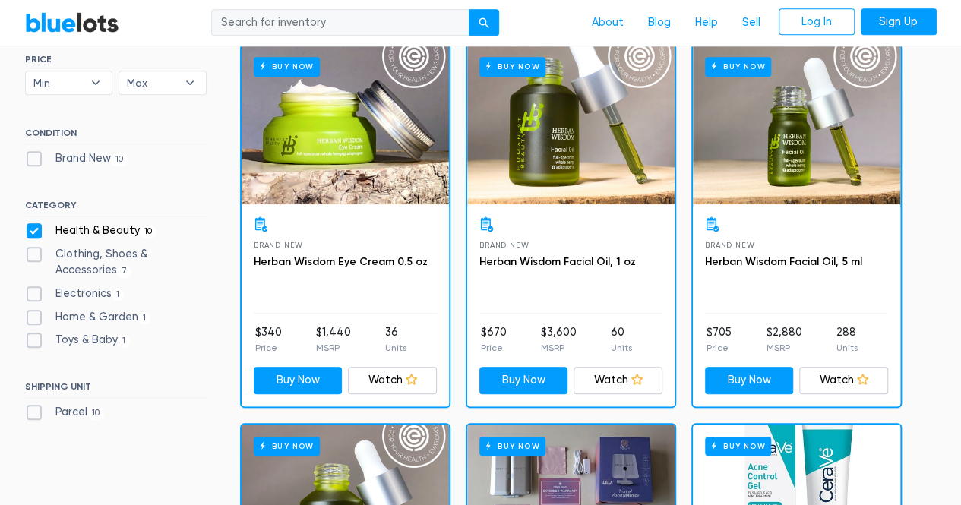
click at [36, 224] on label "Health & Beauty 10" at bounding box center [91, 231] width 132 height 17
click at [35, 224] on Beauty"] "Health & Beauty 10" at bounding box center [30, 228] width 10 height 10
checkbox Beauty"] "false"
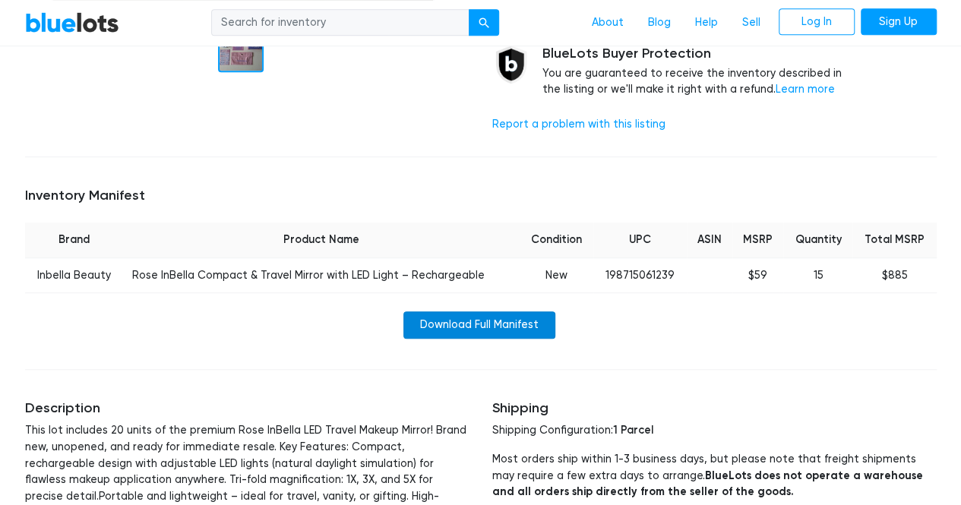
scroll to position [380, 0]
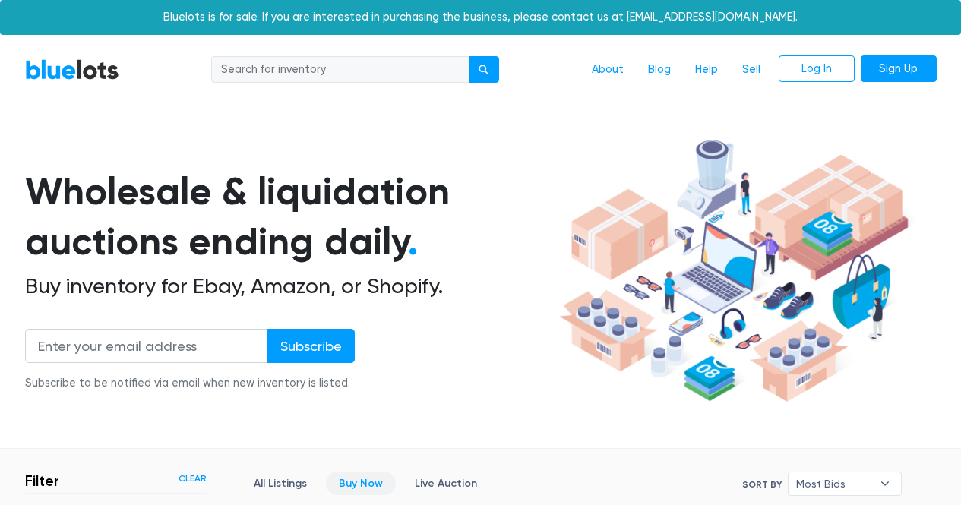
scroll to position [409, 0]
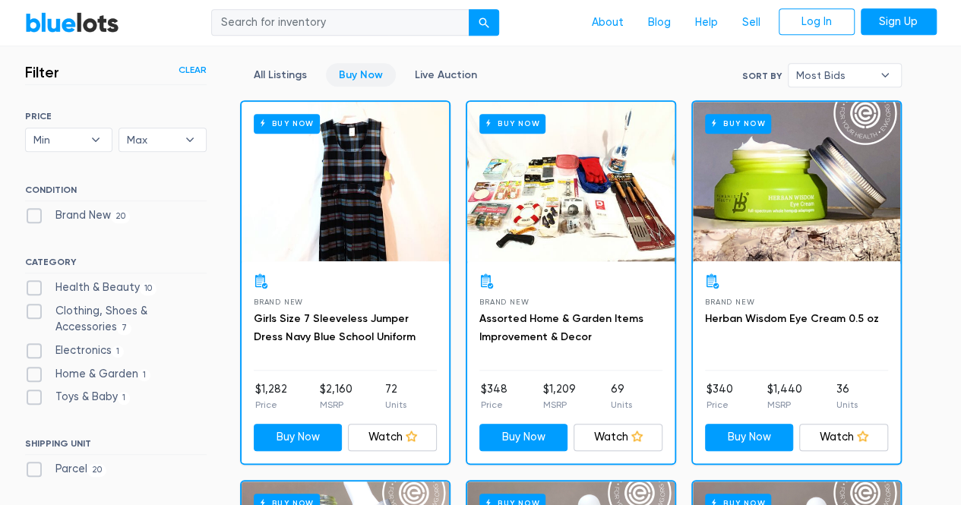
click at [35, 309] on label "Clothing, Shoes & Accessories 7" at bounding box center [116, 319] width 182 height 33
click at [35, 309] on Accessories"] "Clothing, Shoes & Accessories 7" at bounding box center [30, 308] width 10 height 10
checkbox Accessories"] "true"
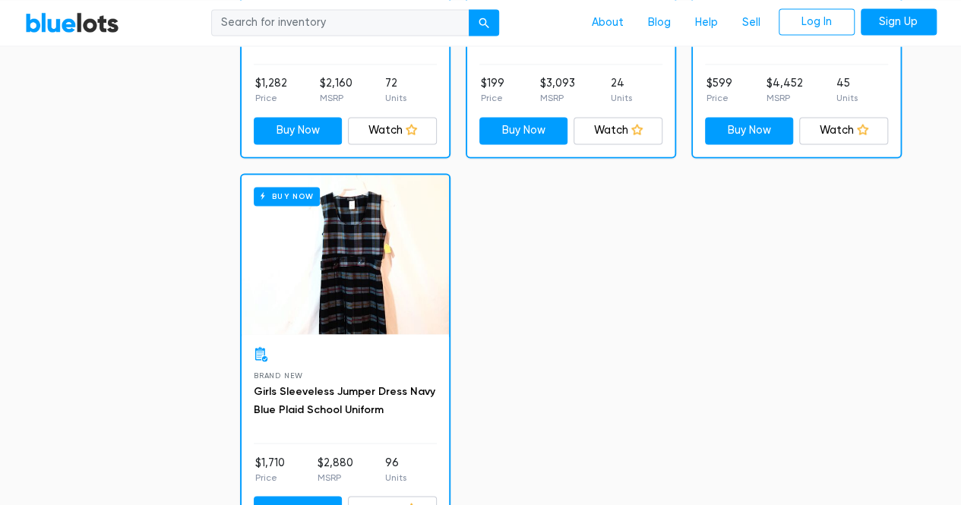
scroll to position [1244, 0]
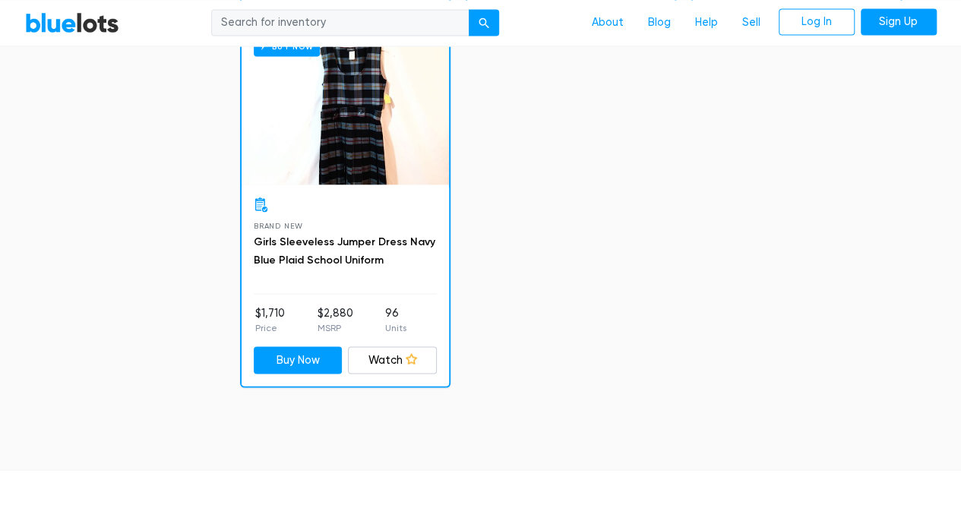
click at [346, 150] on div "Buy Now" at bounding box center [345, 105] width 207 height 160
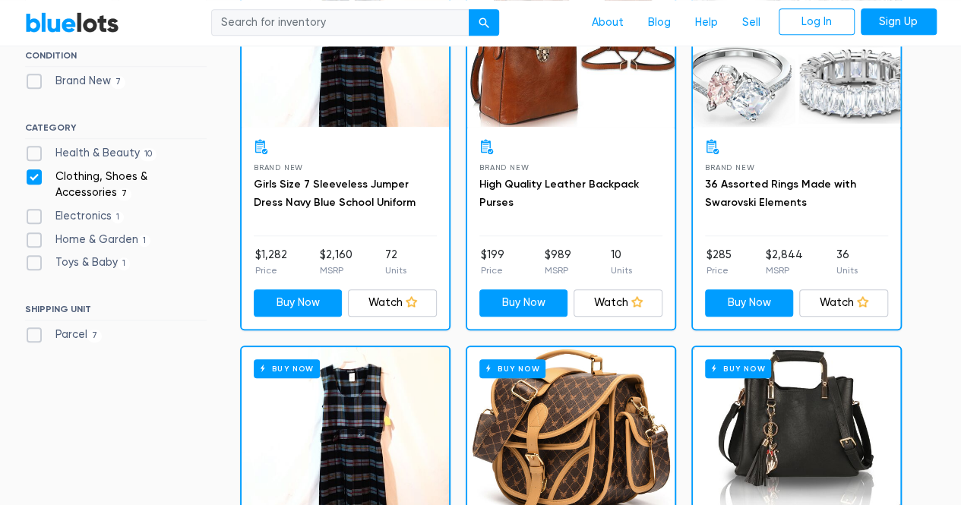
scroll to position [561, 0]
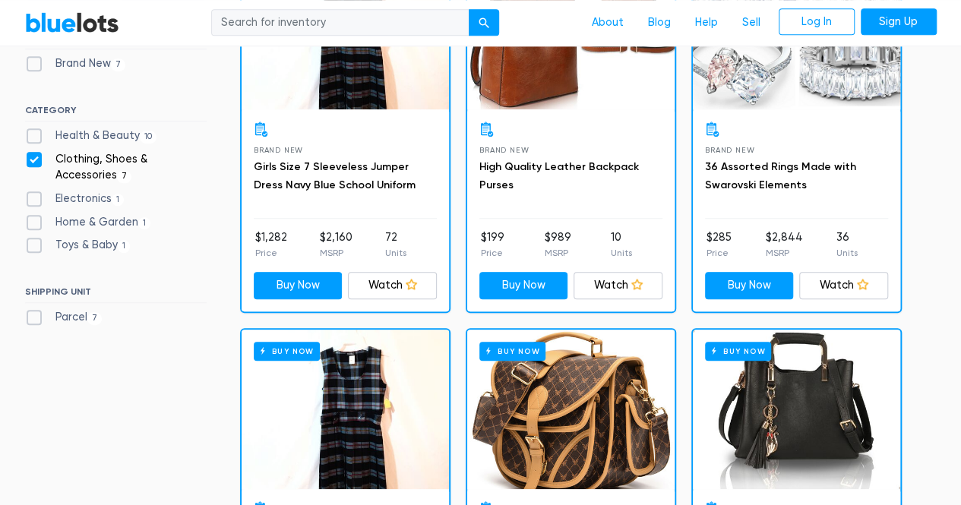
click at [56, 317] on label "Parcel 7" at bounding box center [63, 317] width 77 height 17
click at [35, 317] on input "Parcel 7" at bounding box center [30, 314] width 10 height 10
checkbox input "true"
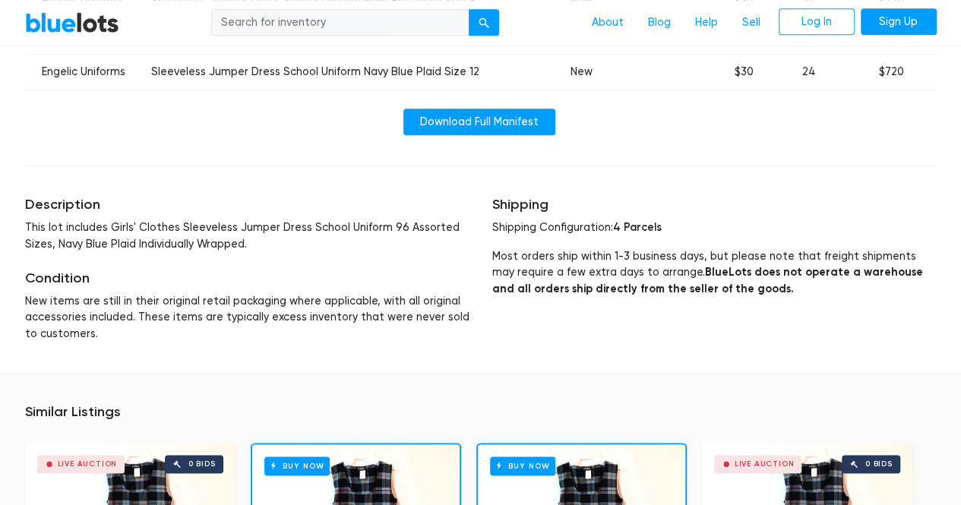
scroll to position [719, 0]
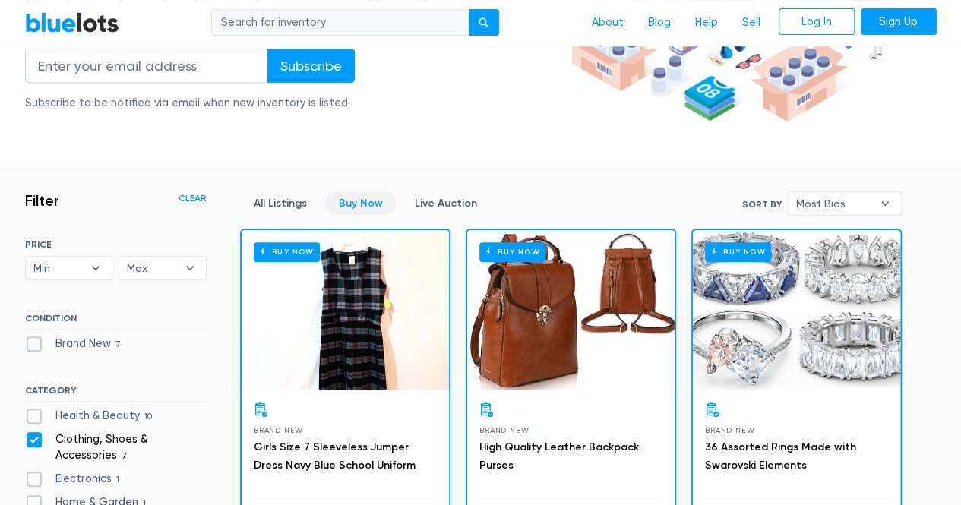
scroll to position [257, 0]
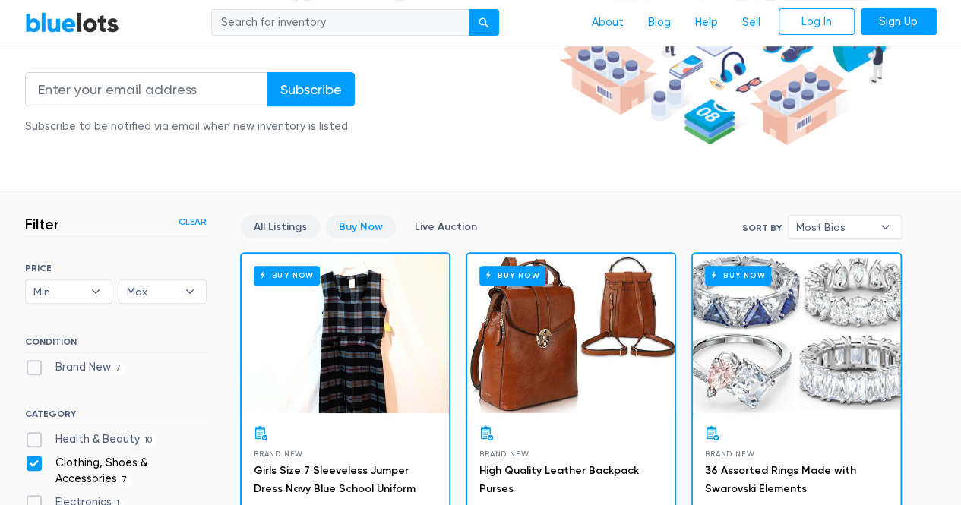
click at [275, 220] on link "All Listings" at bounding box center [280, 227] width 79 height 24
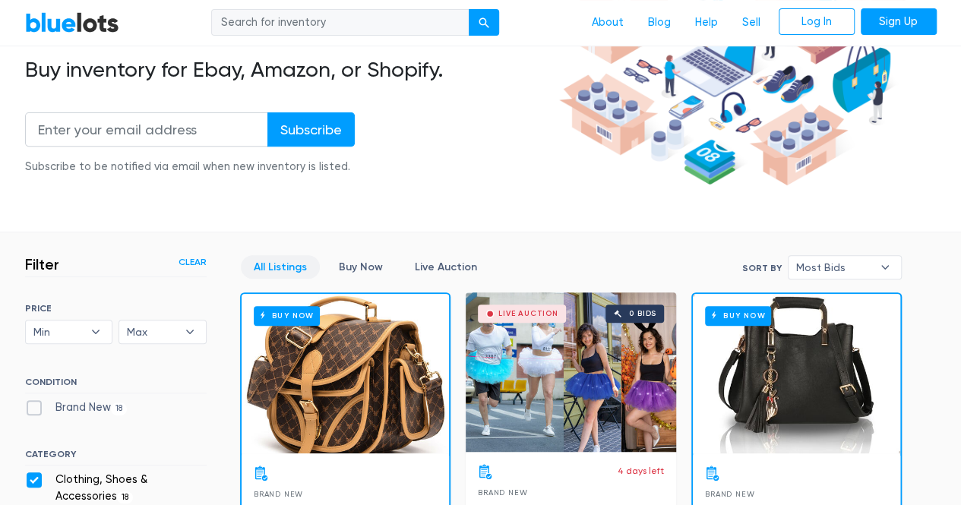
scroll to position [181, 0]
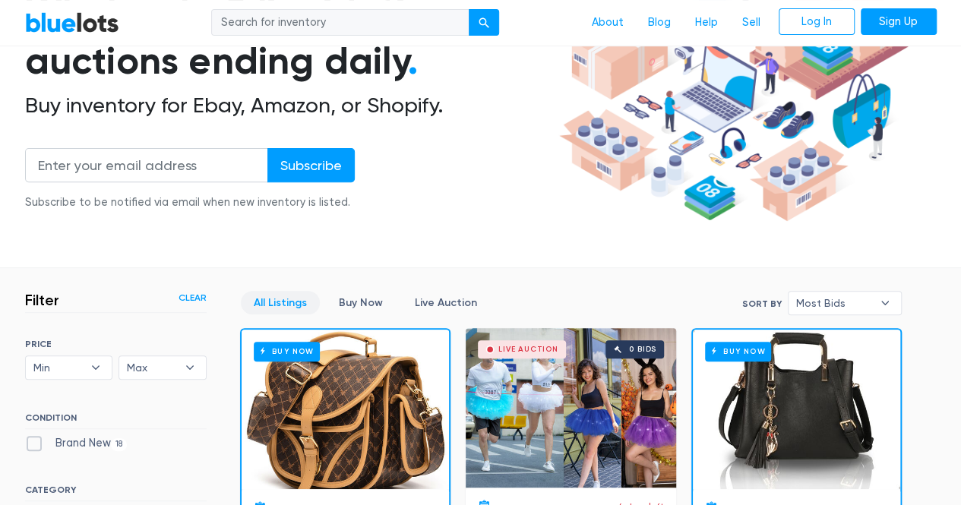
click at [192, 294] on link "Clear" at bounding box center [192, 298] width 28 height 14
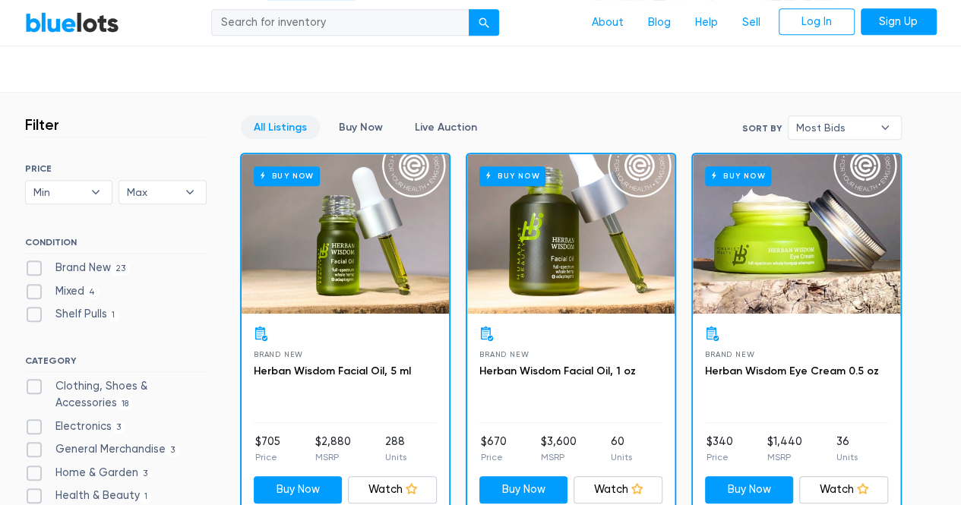
scroll to position [333, 0]
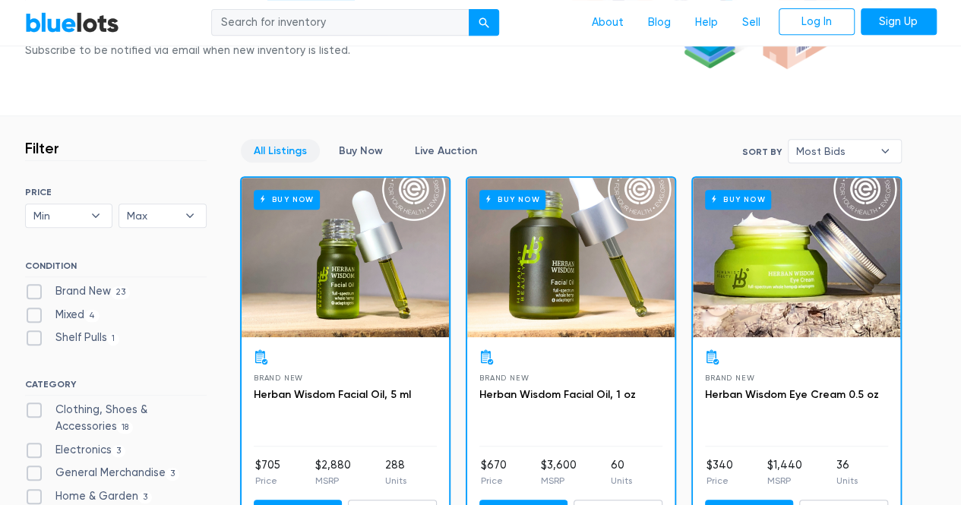
click at [292, 144] on link "All Listings" at bounding box center [280, 151] width 79 height 24
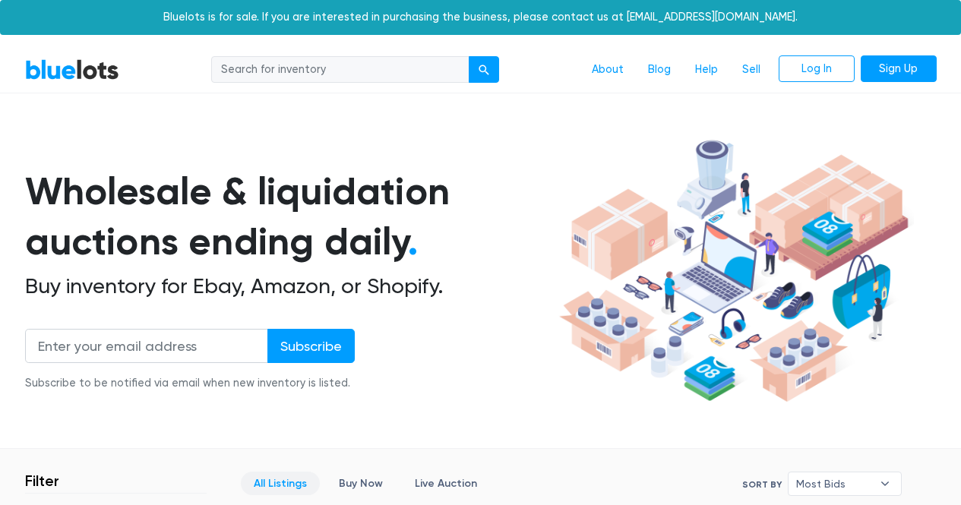
scroll to position [409, 0]
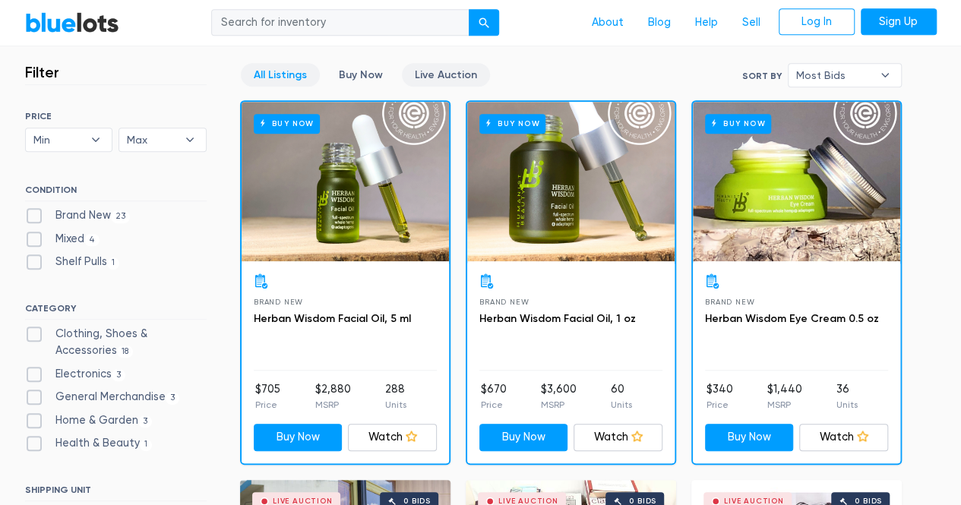
click at [451, 70] on link "Live Auction" at bounding box center [446, 75] width 88 height 24
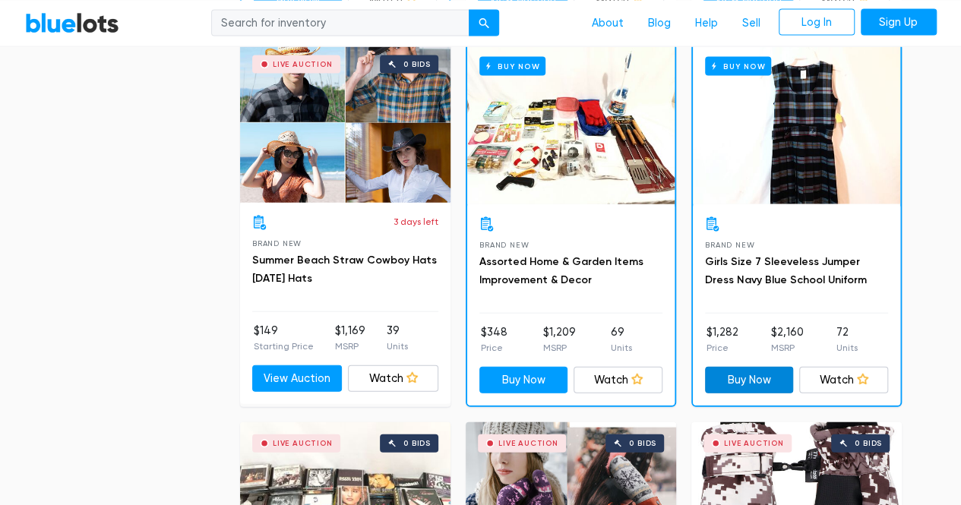
scroll to position [1624, 0]
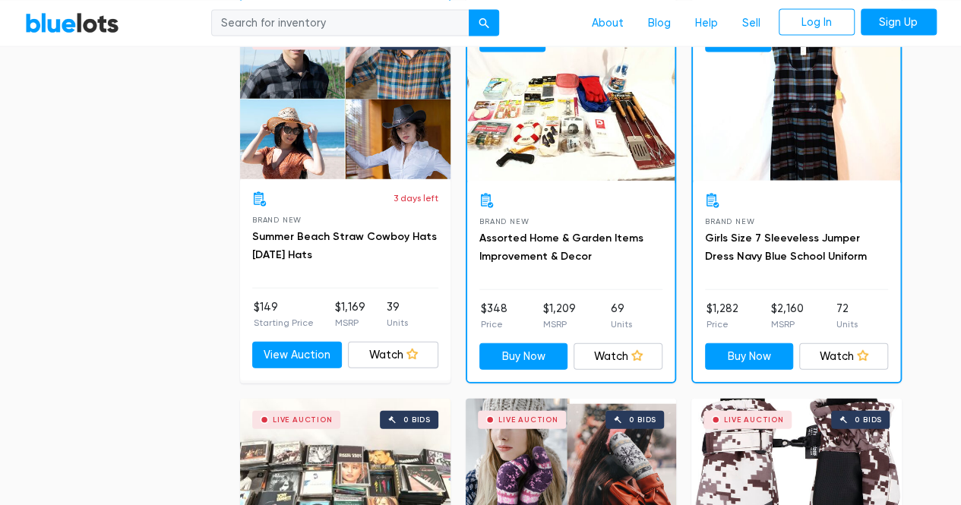
click at [592, 147] on div "Buy Now" at bounding box center [570, 101] width 207 height 160
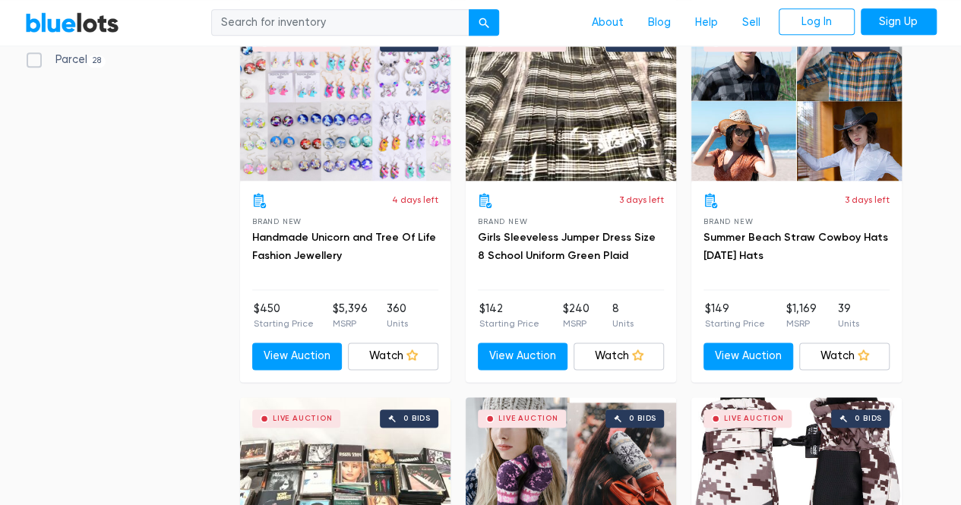
scroll to position [561, 0]
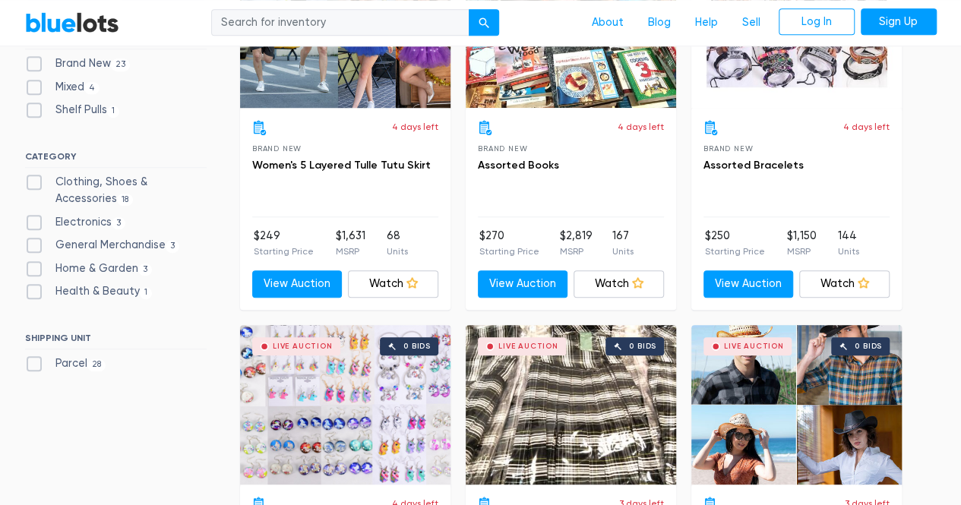
click at [787, 394] on div "Live Auction 0 bids" at bounding box center [796, 405] width 210 height 160
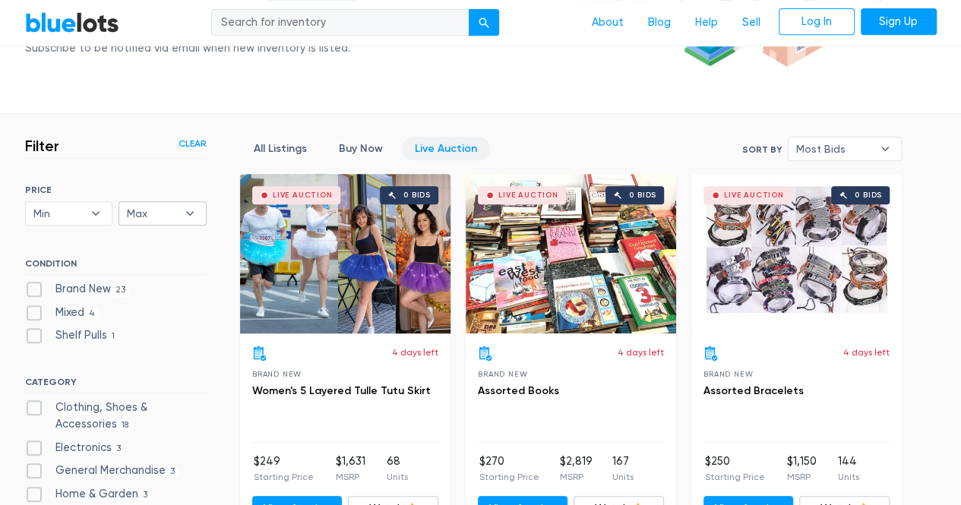
scroll to position [409, 0]
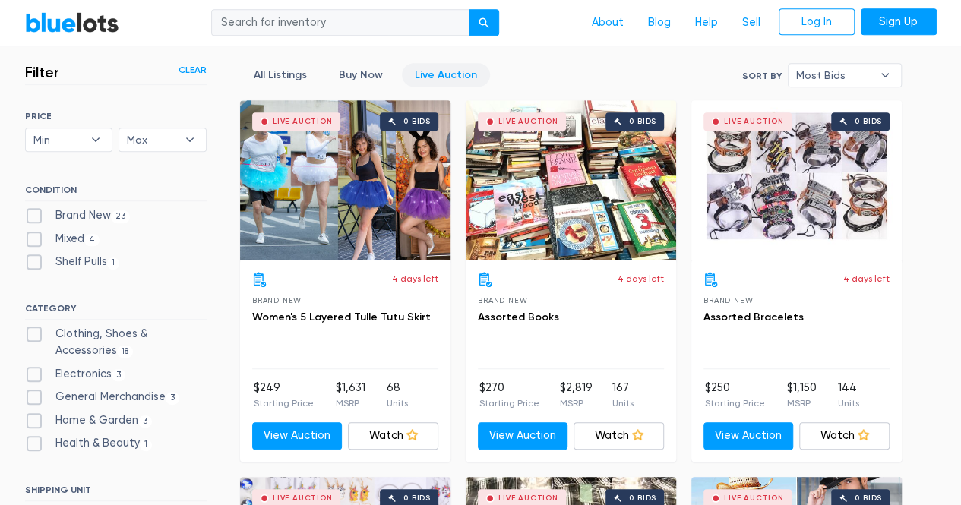
click at [120, 333] on label "Clothing, Shoes & Accessories 18" at bounding box center [116, 342] width 182 height 33
click at [35, 333] on Accessories"] "Clothing, Shoes & Accessories 18" at bounding box center [30, 331] width 10 height 10
checkbox Accessories"] "true"
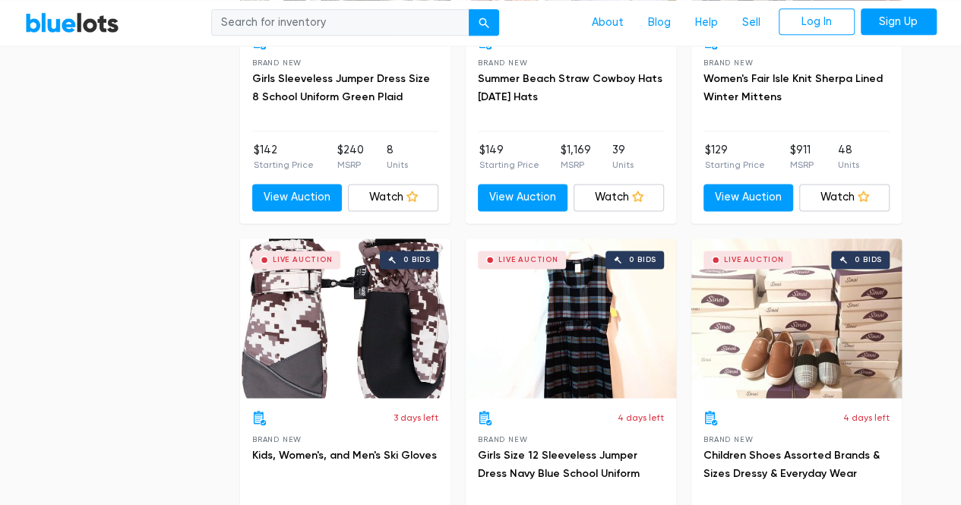
scroll to position [1168, 0]
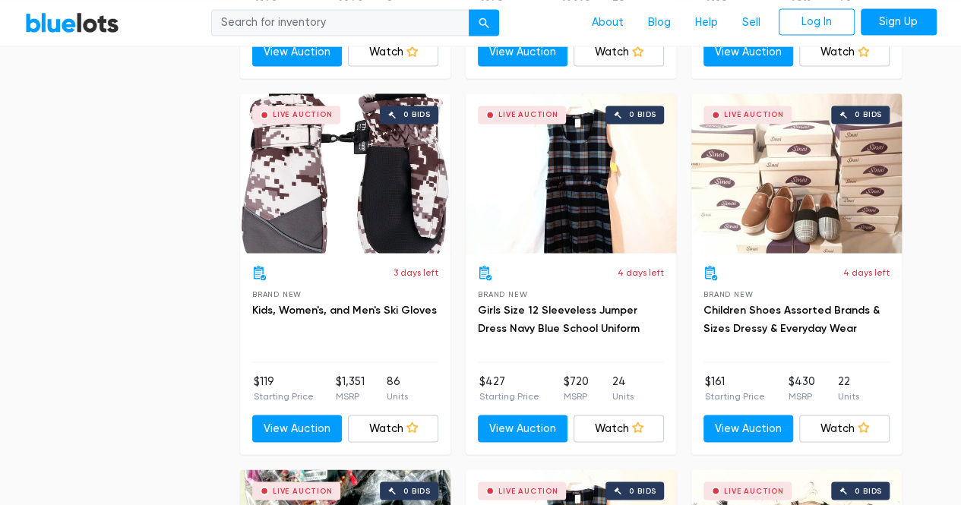
click at [796, 204] on div "Live Auction 0 bids" at bounding box center [796, 173] width 210 height 160
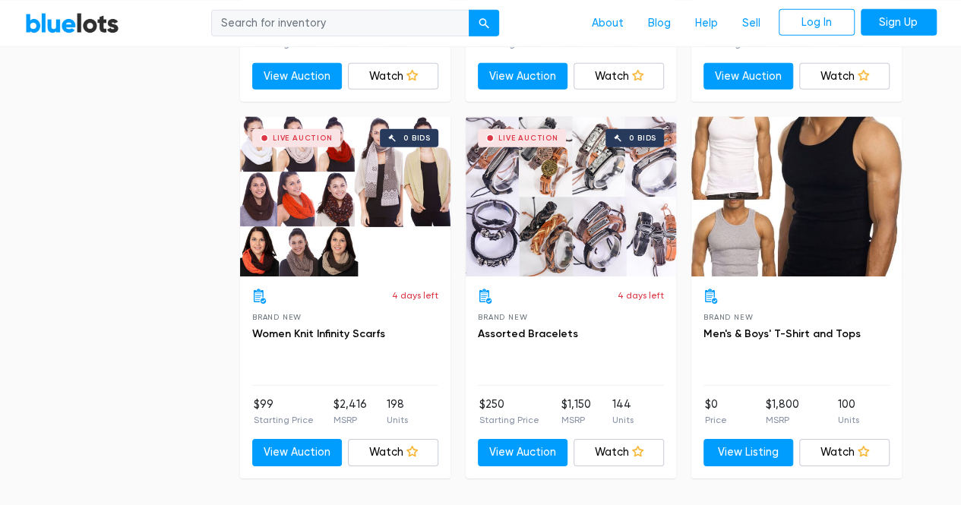
scroll to position [2308, 0]
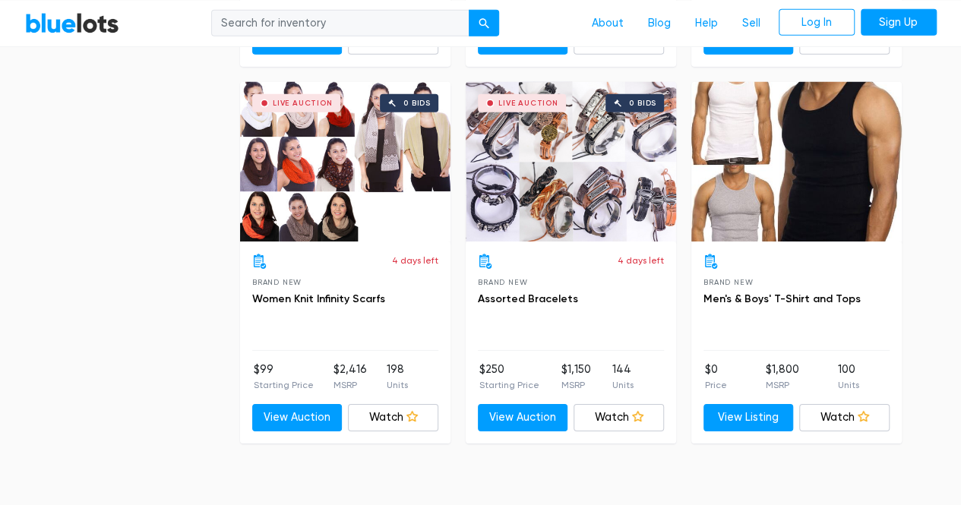
click at [842, 168] on div at bounding box center [796, 162] width 210 height 160
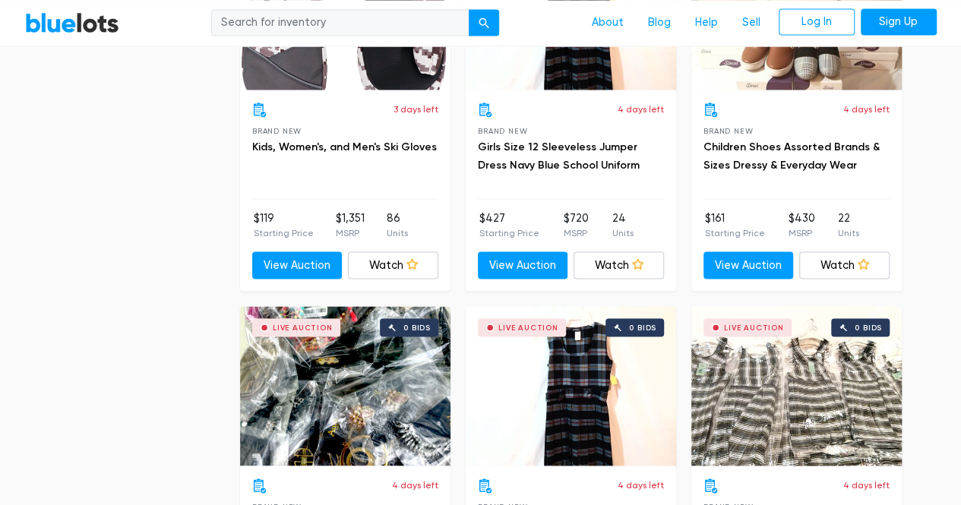
scroll to position [1320, 0]
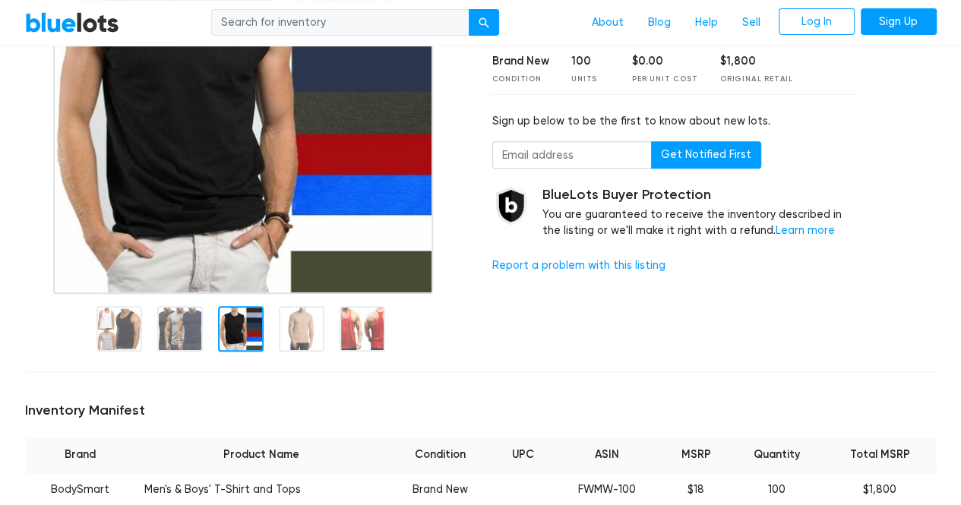
scroll to position [228, 0]
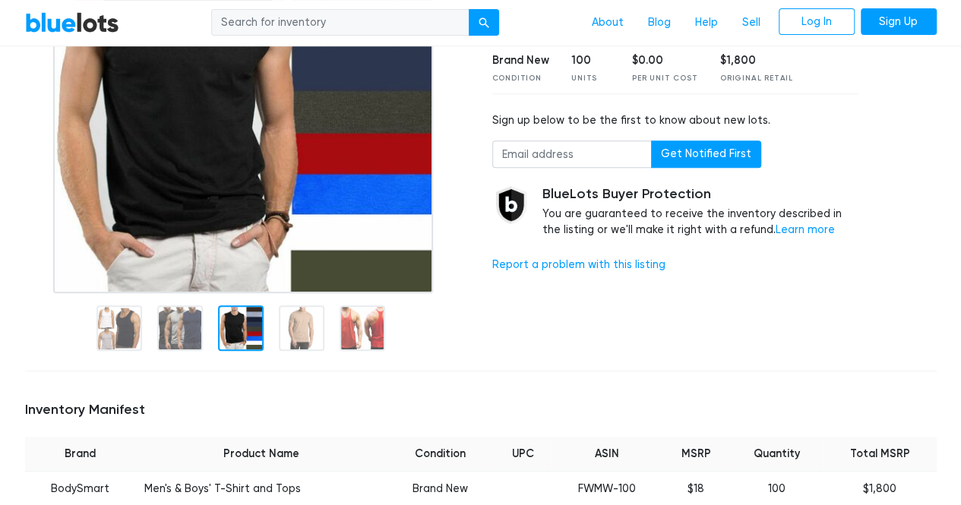
click at [239, 324] on div at bounding box center [241, 328] width 46 height 46
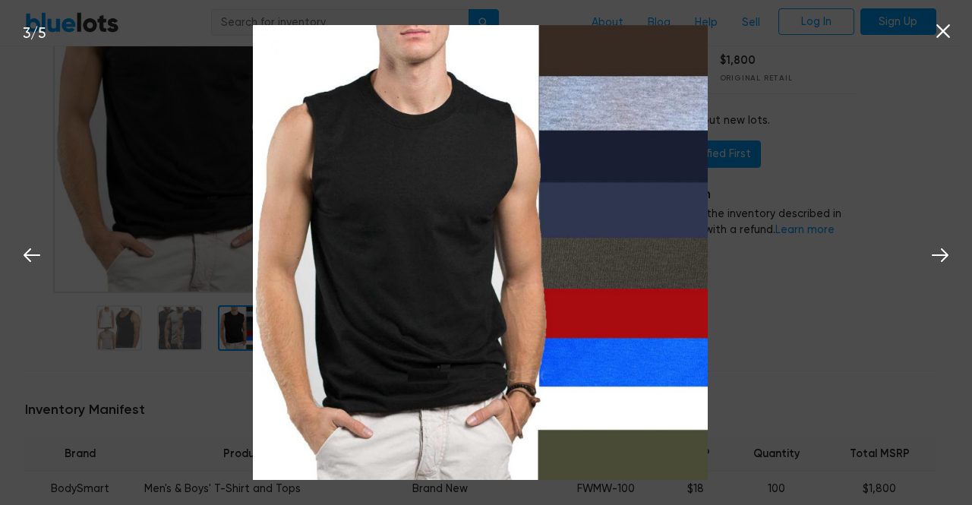
click at [297, 317] on img at bounding box center [480, 252] width 455 height 455
click at [949, 27] on icon at bounding box center [944, 31] width 14 height 14
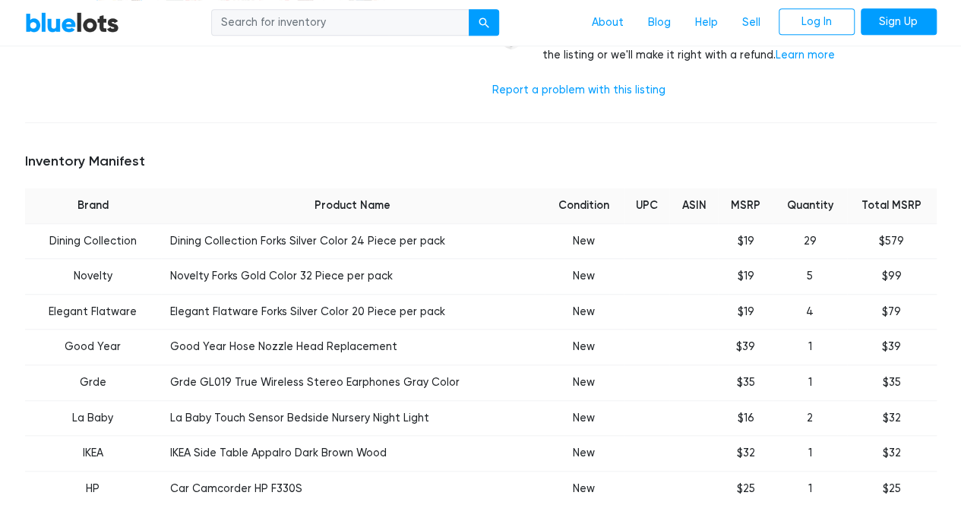
scroll to position [456, 0]
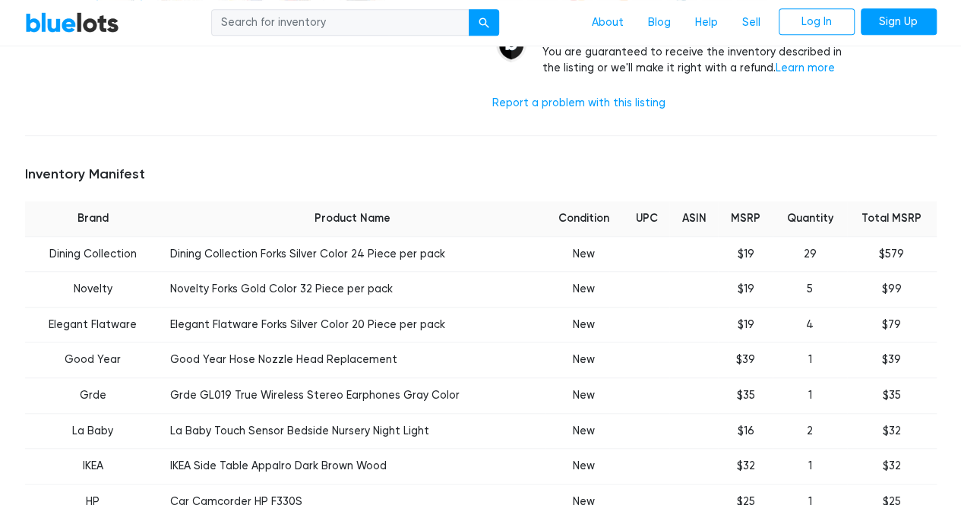
click at [266, 253] on td "Dining Collection Forks Silver Color 24 Piece per pack" at bounding box center [352, 254] width 383 height 36
click at [266, 252] on td "Dining Collection Forks Silver Color 24 Piece per pack" at bounding box center [352, 254] width 383 height 36
click at [278, 251] on td "Dining Collection Forks Silver Color 24 Piece per pack" at bounding box center [352, 254] width 383 height 36
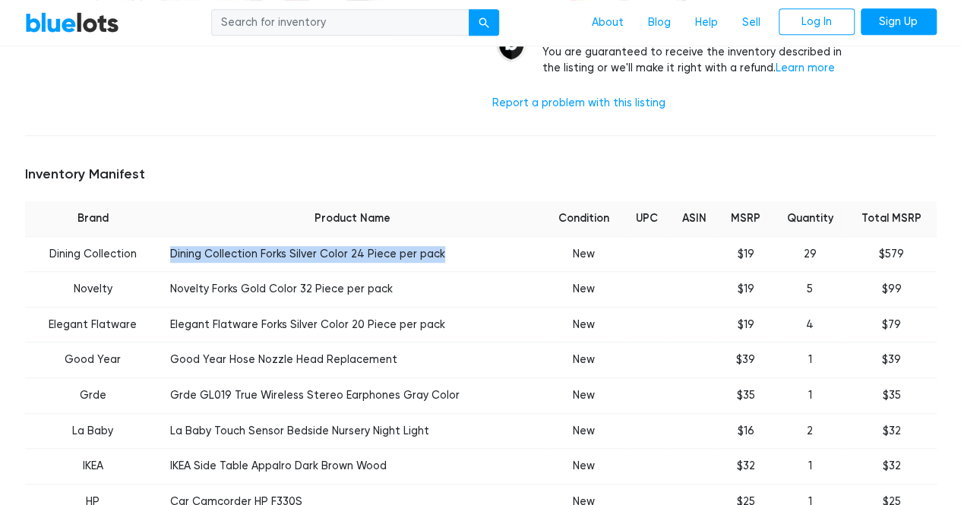
drag, startPoint x: 167, startPoint y: 251, endPoint x: 440, endPoint y: 245, distance: 272.8
click at [441, 244] on td "Dining Collection Forks Silver Color 24 Piece per pack" at bounding box center [352, 254] width 383 height 36
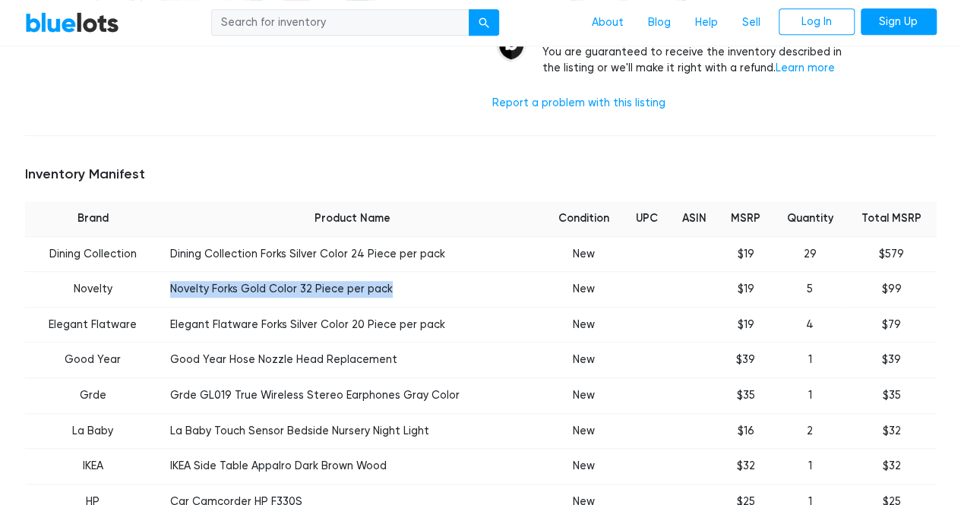
drag, startPoint x: 166, startPoint y: 284, endPoint x: 377, endPoint y: 282, distance: 211.2
click at [384, 276] on td "Novelty Forks Gold Color 32 Piece per pack" at bounding box center [352, 290] width 383 height 36
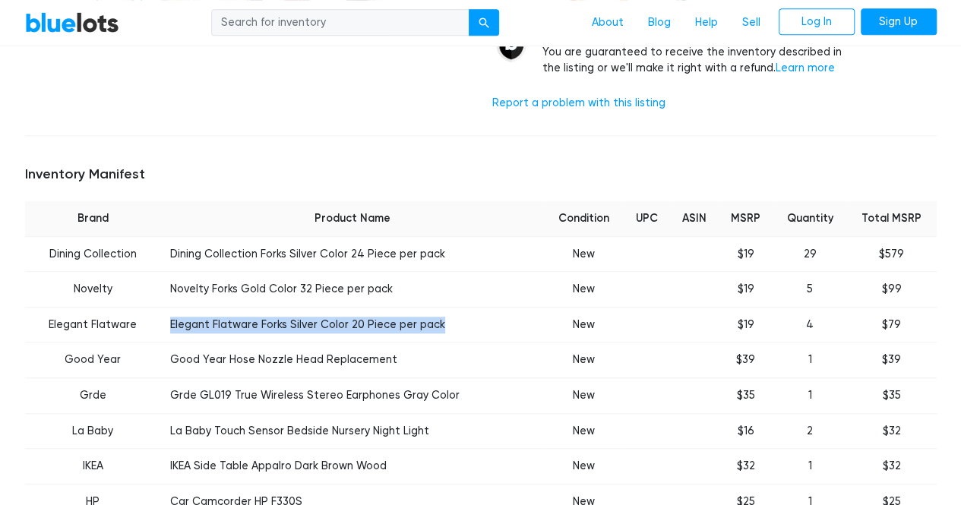
drag, startPoint x: 165, startPoint y: 317, endPoint x: 425, endPoint y: 318, distance: 260.5
click at [434, 317] on td "Elegant Flatware Forks Silver Color 20 Piece per pack" at bounding box center [352, 325] width 383 height 36
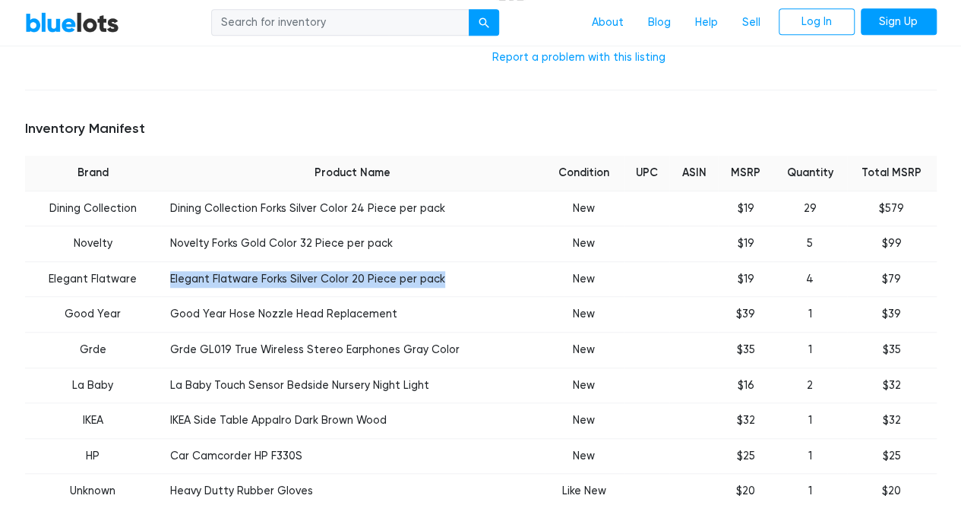
scroll to position [532, 0]
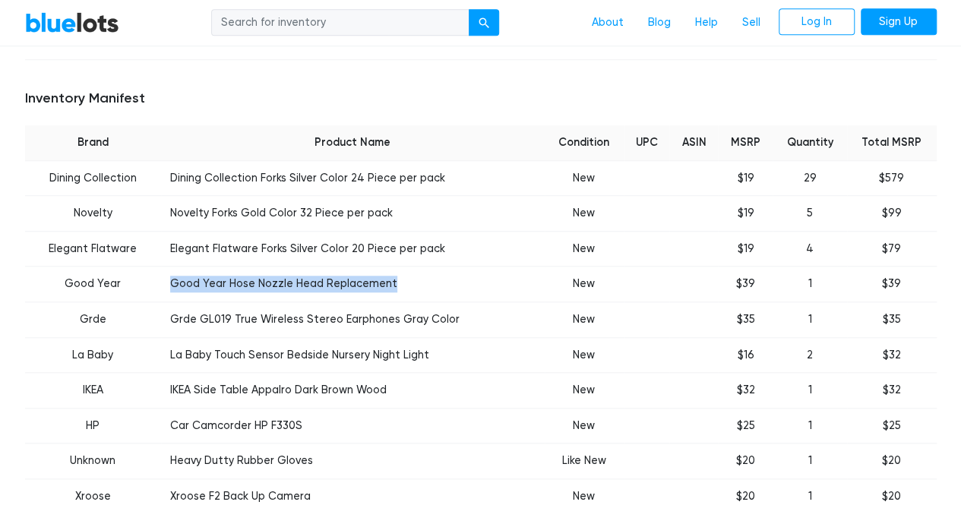
drag, startPoint x: 169, startPoint y: 277, endPoint x: 398, endPoint y: 295, distance: 230.1
click at [398, 295] on td "Good Year Hose Nozzle Head Replacement" at bounding box center [352, 285] width 383 height 36
